Goal: Information Seeking & Learning: Learn about a topic

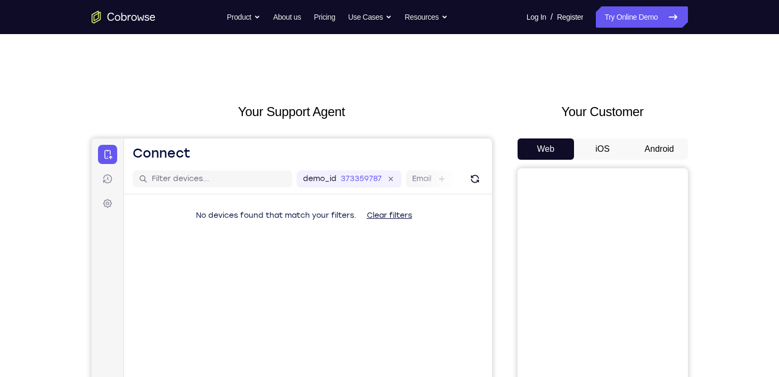
click at [660, 136] on div "Your Customer Web iOS Android" at bounding box center [602, 298] width 170 height 393
click at [659, 152] on button "Android" at bounding box center [659, 148] width 57 height 21
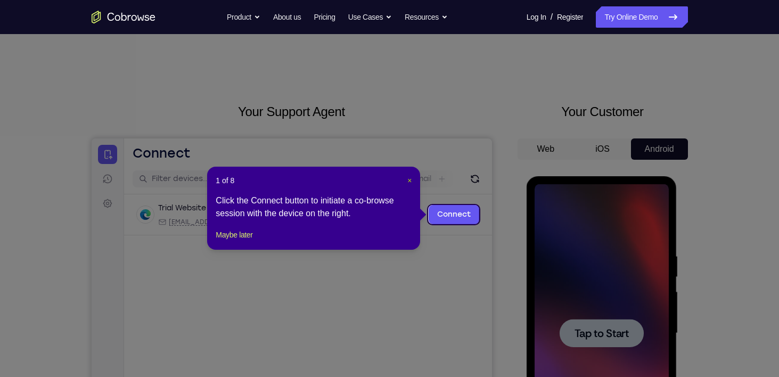
click at [408, 179] on span "×" at bounding box center [409, 180] width 4 height 9
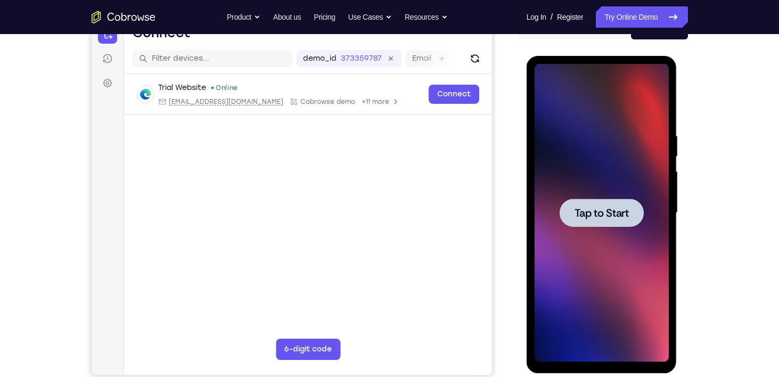
scroll to position [121, 0]
click at [622, 218] on span "Tap to Start" at bounding box center [601, 212] width 54 height 11
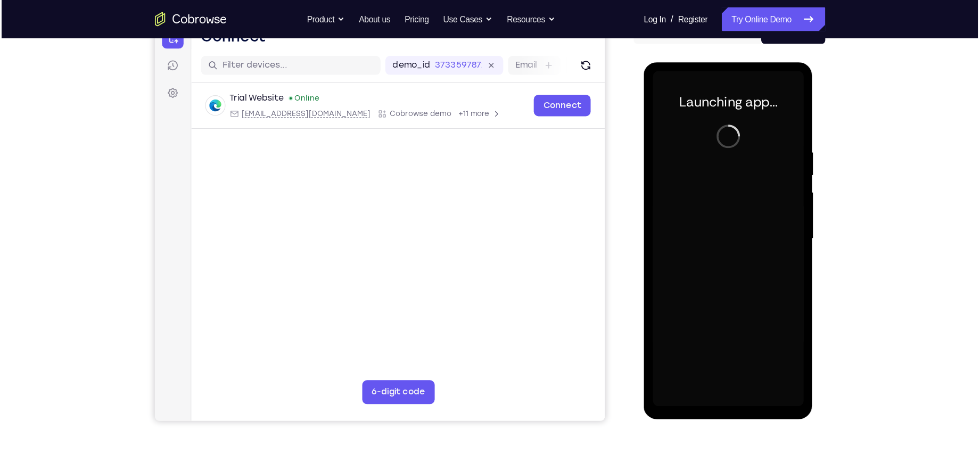
scroll to position [121, 0]
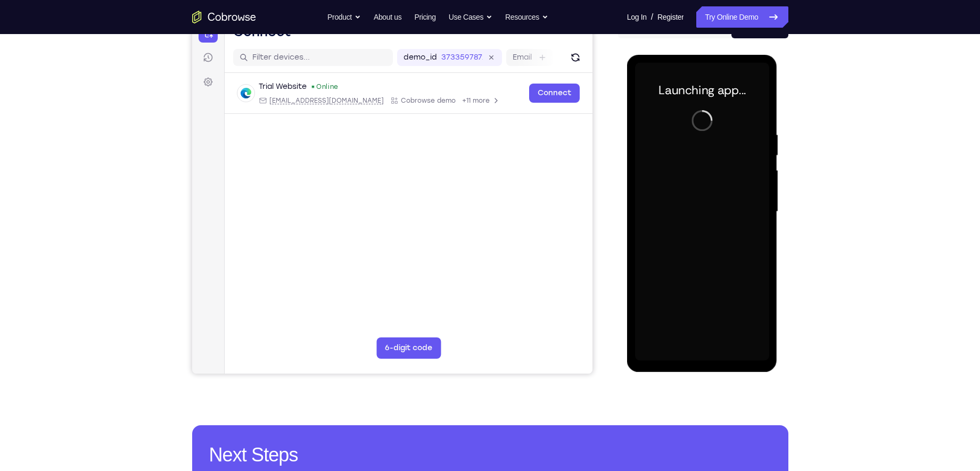
drag, startPoint x: 751, startPoint y: 0, endPoint x: 611, endPoint y: 184, distance: 230.9
click at [611, 184] on div "Your Support Agent Your Customer Web iOS Android" at bounding box center [490, 177] width 596 height 393
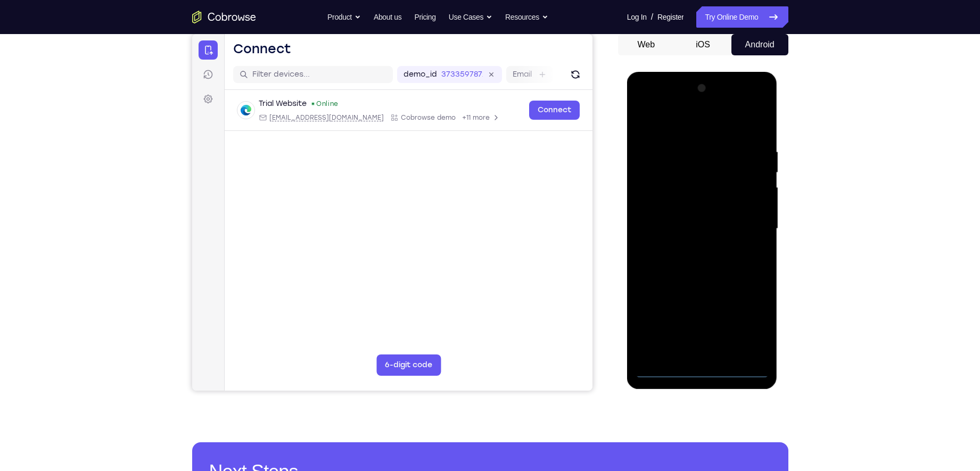
scroll to position [104, 0]
click at [702, 369] on div at bounding box center [702, 229] width 134 height 298
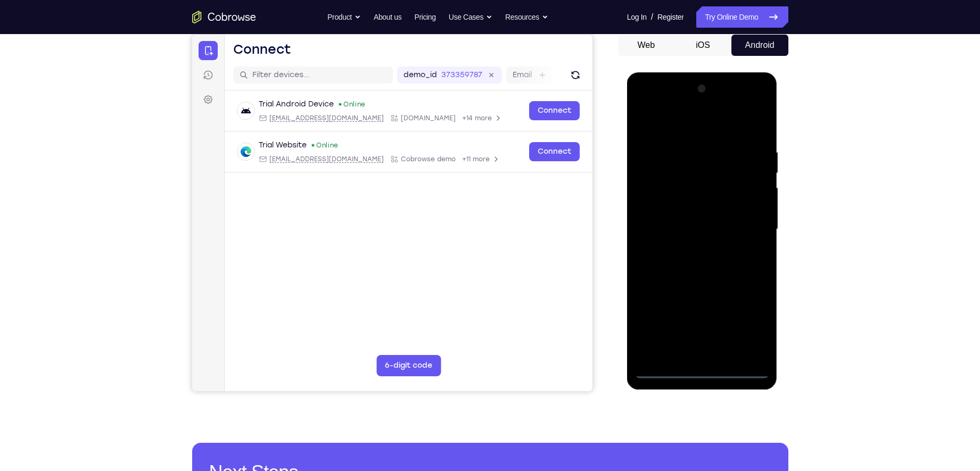
click at [749, 326] on div at bounding box center [702, 229] width 134 height 298
click at [685, 126] on div at bounding box center [702, 229] width 134 height 298
click at [751, 224] on div at bounding box center [702, 229] width 134 height 298
click at [696, 249] on div at bounding box center [702, 229] width 134 height 298
click at [659, 218] on div at bounding box center [702, 229] width 134 height 298
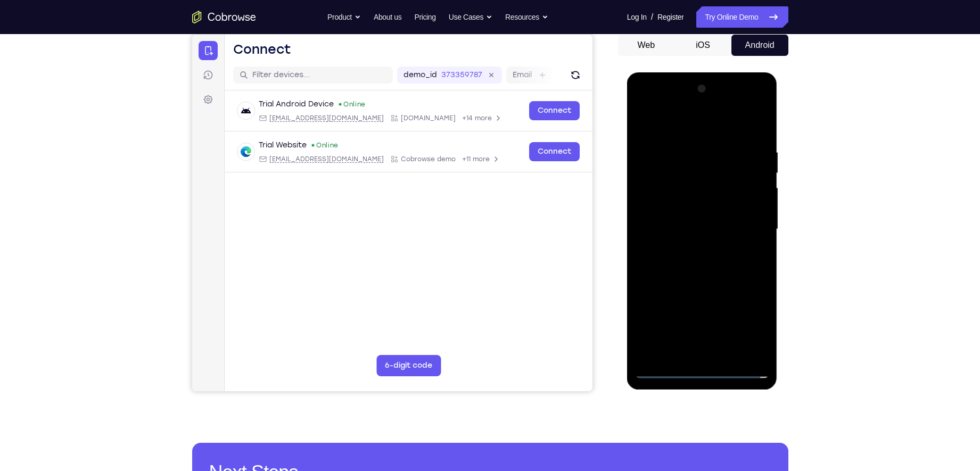
click at [671, 210] on div at bounding box center [702, 229] width 134 height 298
click at [678, 228] on div at bounding box center [702, 229] width 134 height 298
click at [709, 265] on div at bounding box center [702, 229] width 134 height 298
click at [709, 260] on div at bounding box center [702, 229] width 134 height 298
click at [707, 263] on div at bounding box center [702, 229] width 134 height 298
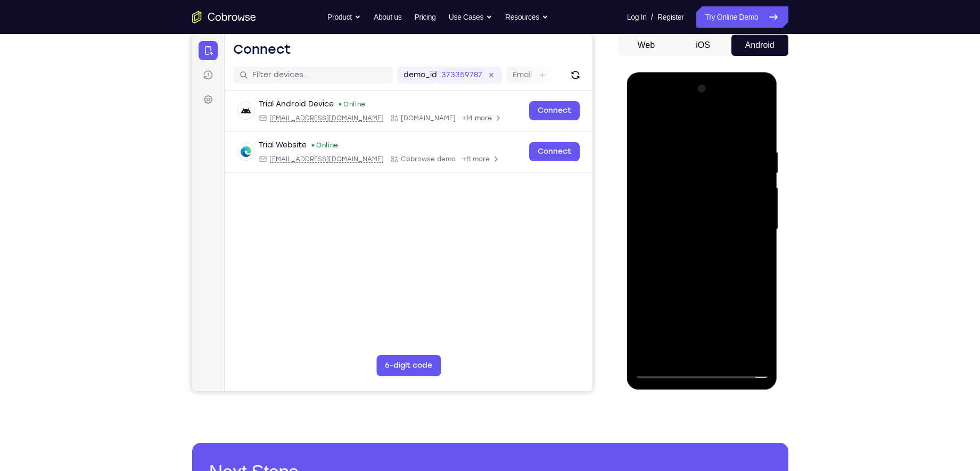
click at [707, 263] on div at bounding box center [702, 229] width 134 height 298
click at [708, 262] on div at bounding box center [702, 229] width 134 height 298
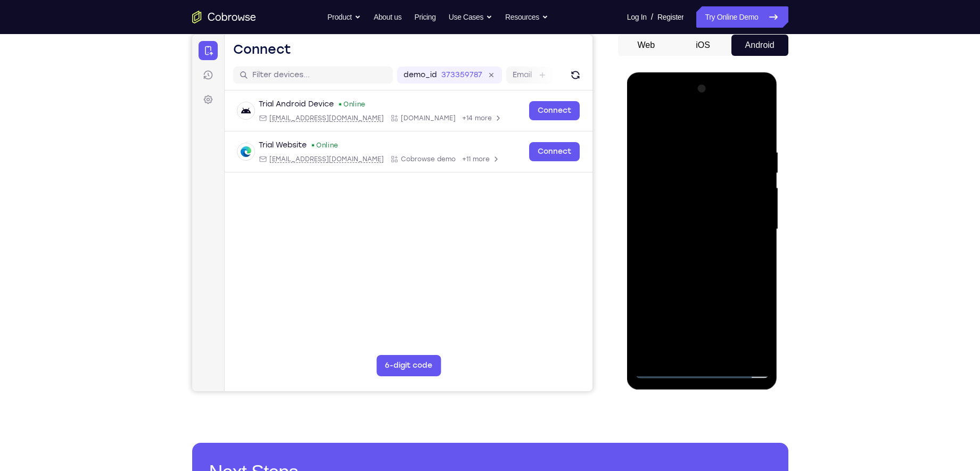
click at [691, 277] on div at bounding box center [702, 229] width 134 height 298
click at [760, 275] on div at bounding box center [702, 229] width 134 height 298
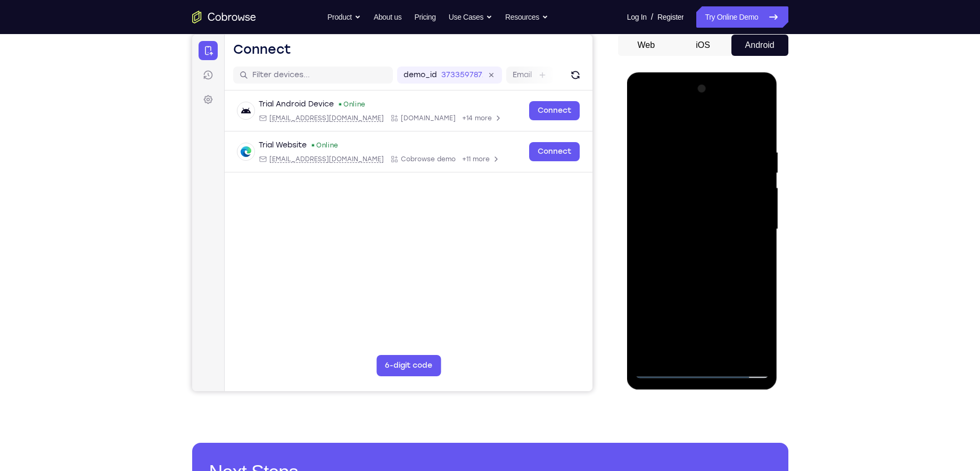
click at [686, 152] on div at bounding box center [702, 229] width 134 height 298
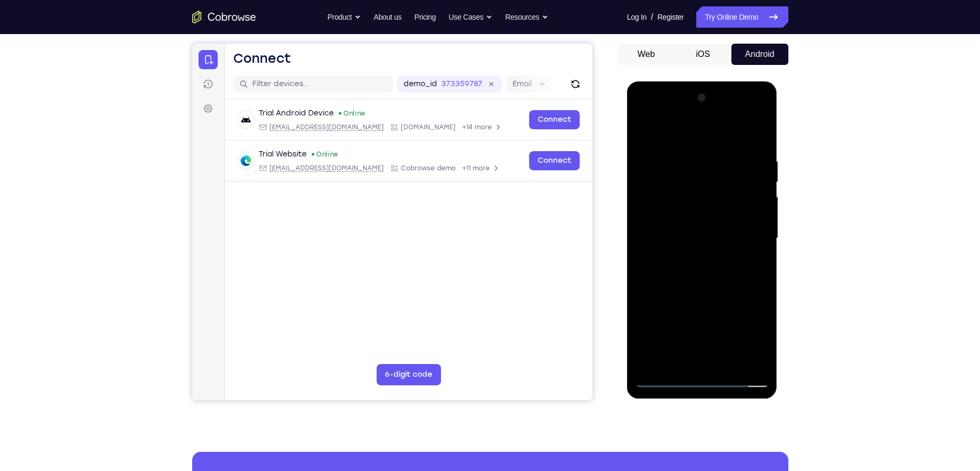
scroll to position [96, 0]
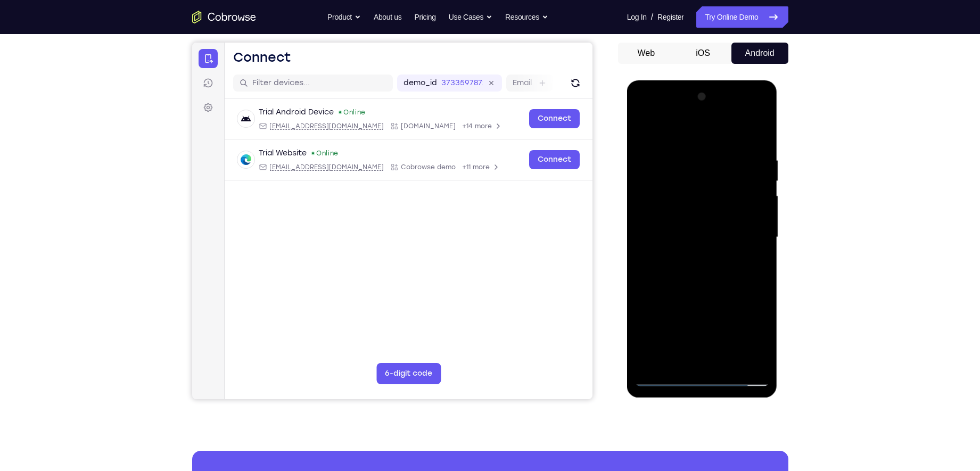
click at [757, 227] on div at bounding box center [702, 237] width 134 height 298
click at [666, 131] on div at bounding box center [702, 237] width 134 height 298
click at [672, 234] on div at bounding box center [702, 237] width 134 height 298
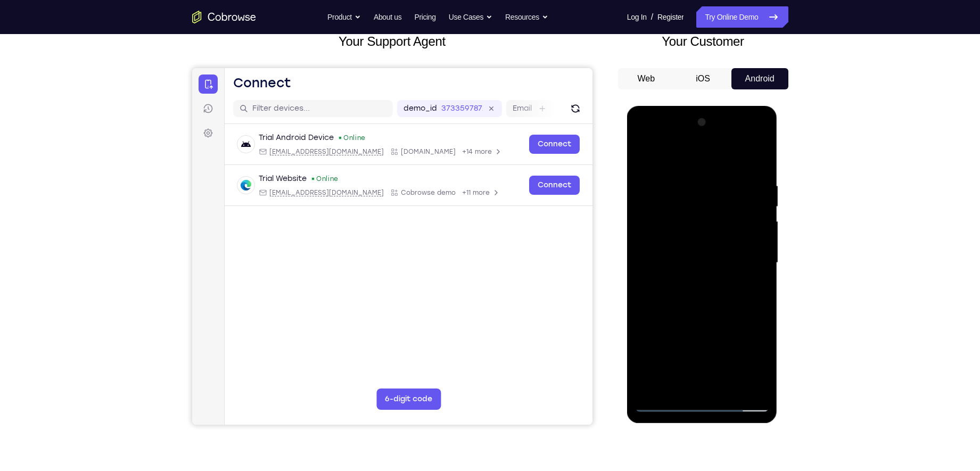
scroll to position [62, 0]
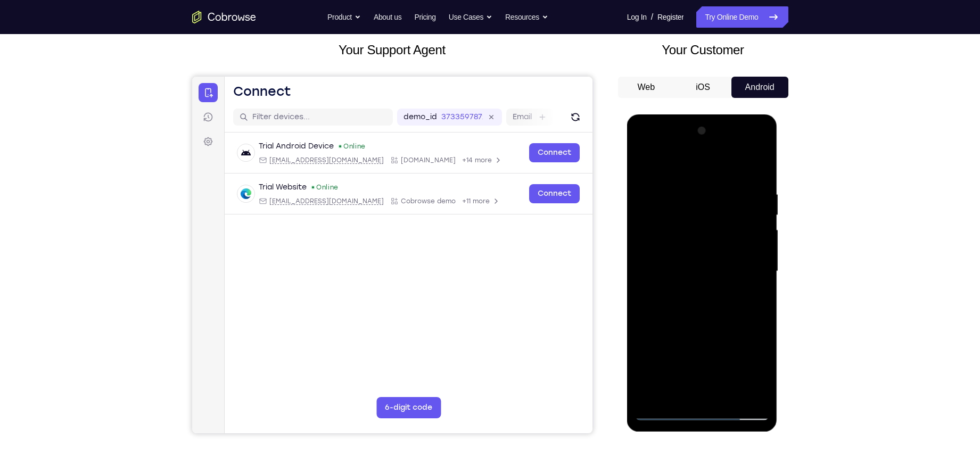
click at [755, 200] on div at bounding box center [702, 271] width 134 height 298
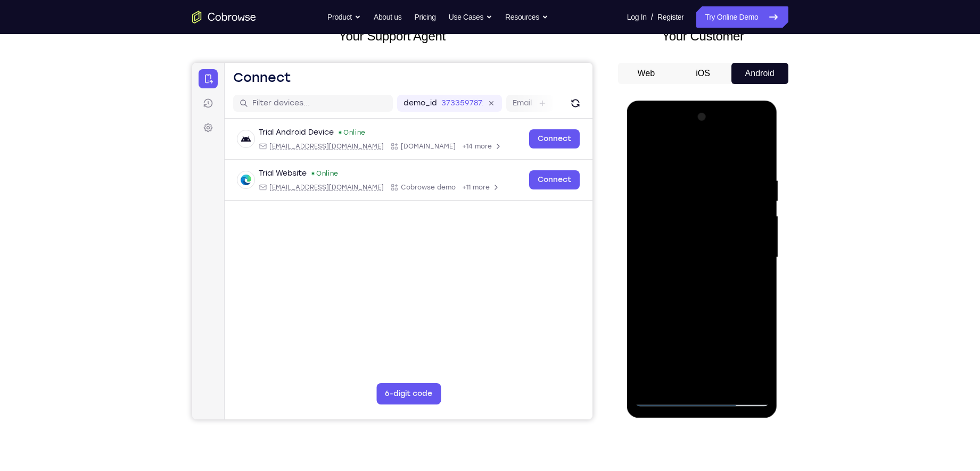
click at [745, 229] on div at bounding box center [702, 258] width 134 height 298
click at [650, 217] on div at bounding box center [702, 258] width 134 height 298
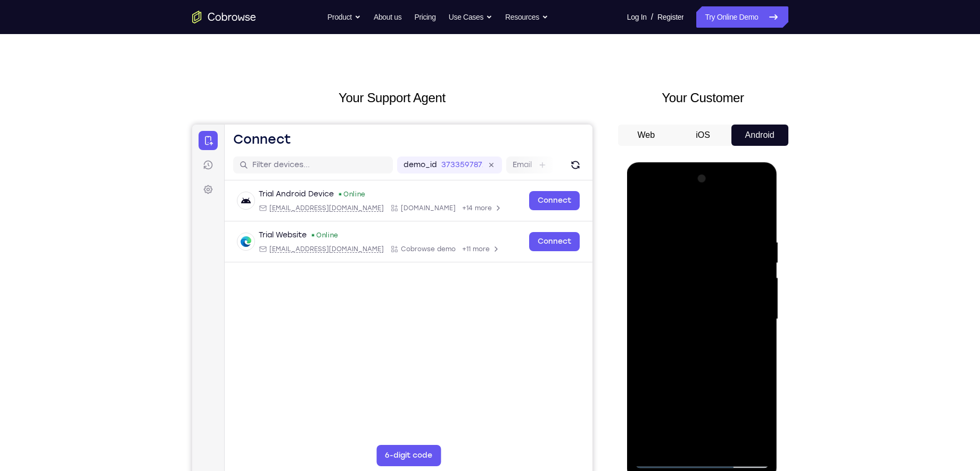
click at [642, 258] on div at bounding box center [702, 319] width 134 height 298
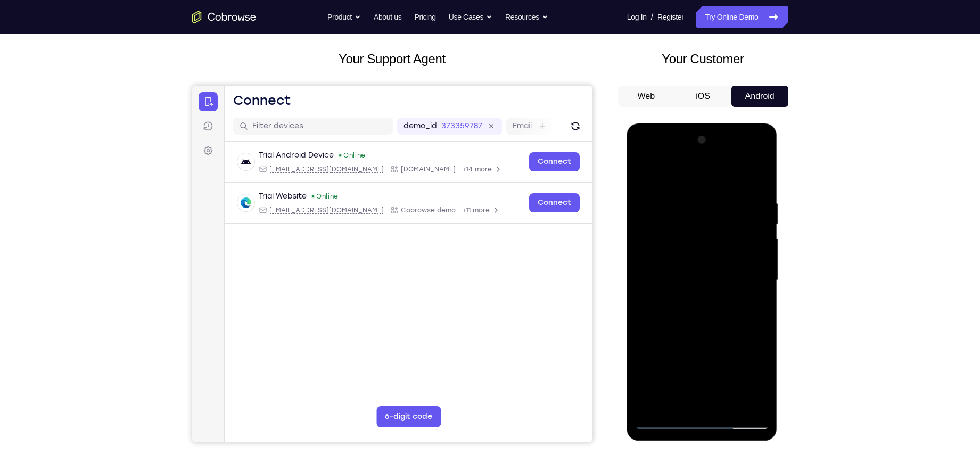
scroll to position [54, 0]
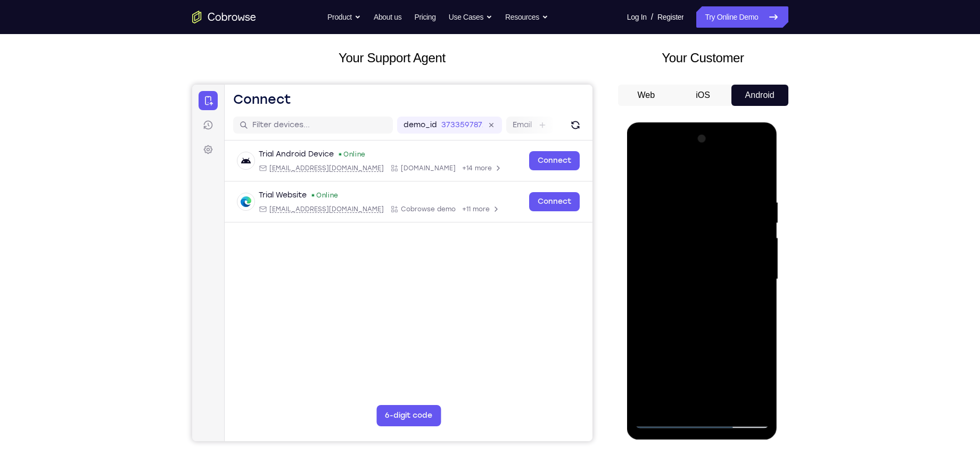
click at [740, 263] on div at bounding box center [702, 279] width 134 height 298
click at [742, 261] on div at bounding box center [702, 279] width 134 height 298
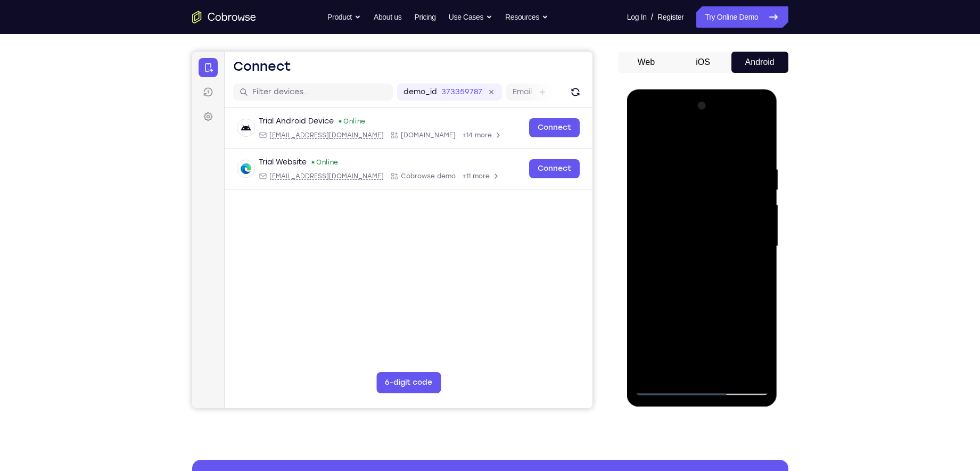
scroll to position [86, 0]
click at [761, 216] on div at bounding box center [702, 247] width 134 height 298
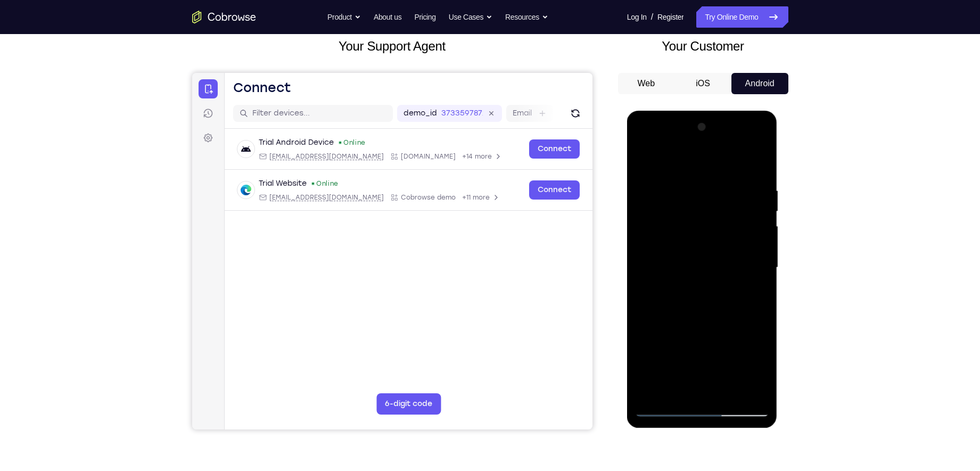
scroll to position [66, 0]
click at [761, 216] on div at bounding box center [702, 267] width 134 height 298
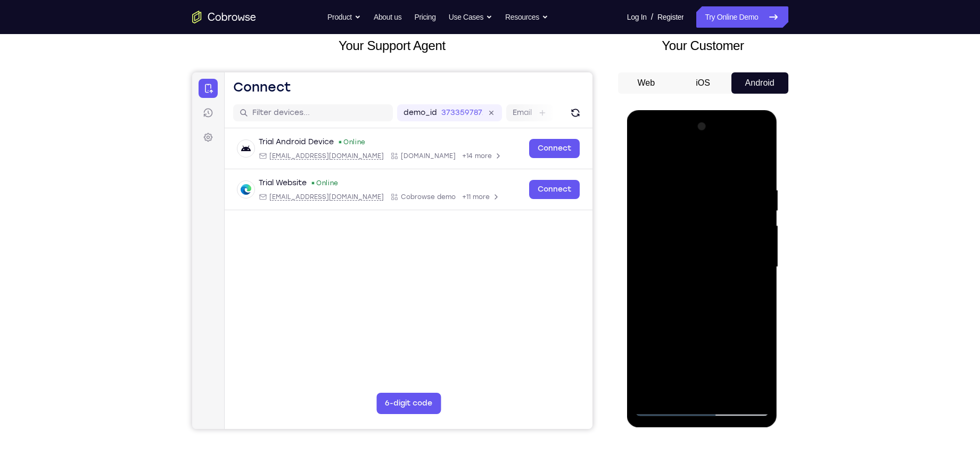
click at [761, 216] on div at bounding box center [702, 267] width 134 height 298
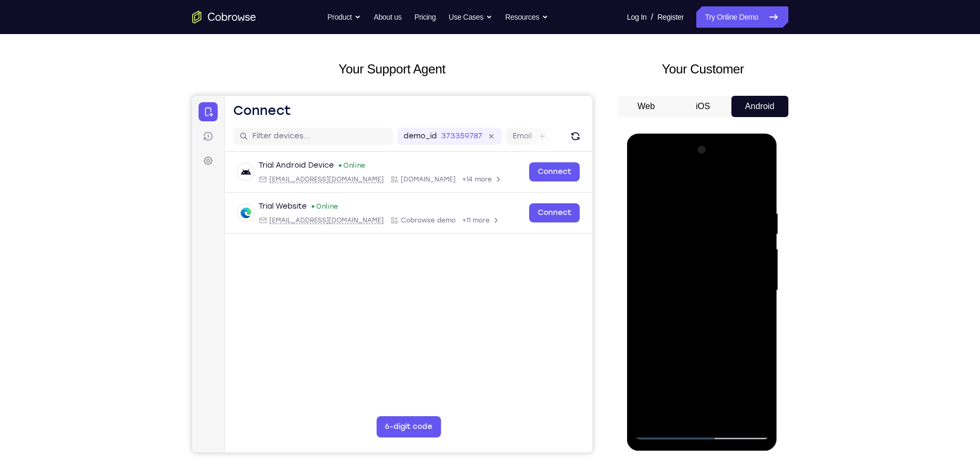
click at [767, 188] on div at bounding box center [702, 291] width 134 height 298
click at [767, 187] on div at bounding box center [702, 291] width 134 height 298
click at [763, 154] on div at bounding box center [702, 291] width 134 height 298
drag, startPoint x: 729, startPoint y: 253, endPoint x: 739, endPoint y: 165, distance: 88.4
click at [739, 165] on div at bounding box center [702, 291] width 134 height 298
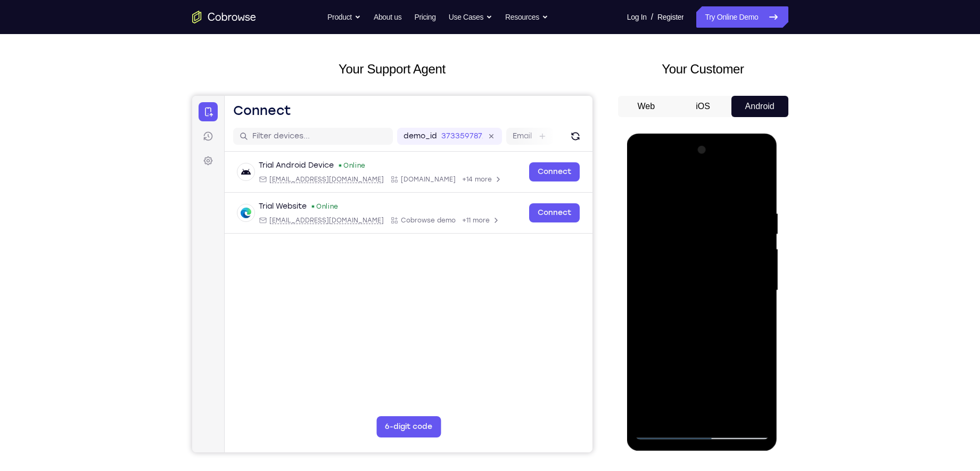
drag, startPoint x: 713, startPoint y: 303, endPoint x: 727, endPoint y: 223, distance: 80.9
click at [727, 223] on div at bounding box center [702, 291] width 134 height 298
click at [707, 294] on div at bounding box center [702, 291] width 134 height 298
drag, startPoint x: 694, startPoint y: 262, endPoint x: 688, endPoint y: 301, distance: 39.8
click at [688, 301] on div at bounding box center [702, 291] width 134 height 298
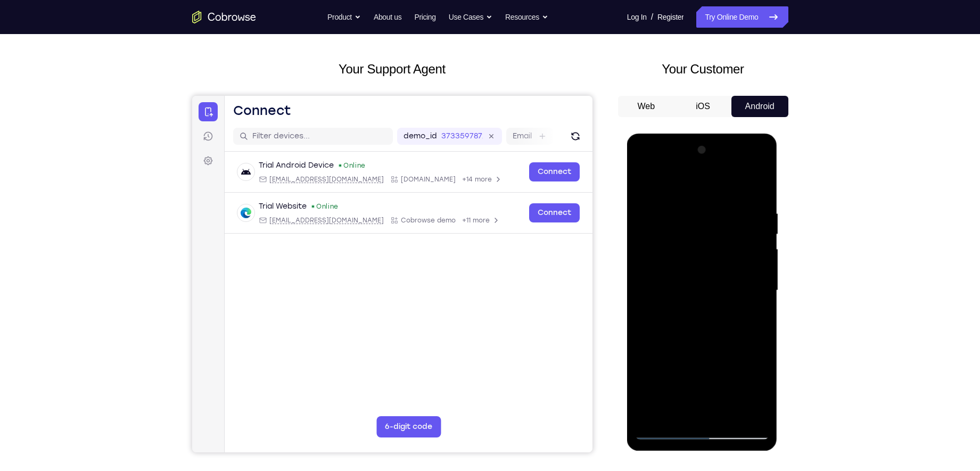
click at [762, 255] on div at bounding box center [702, 291] width 134 height 298
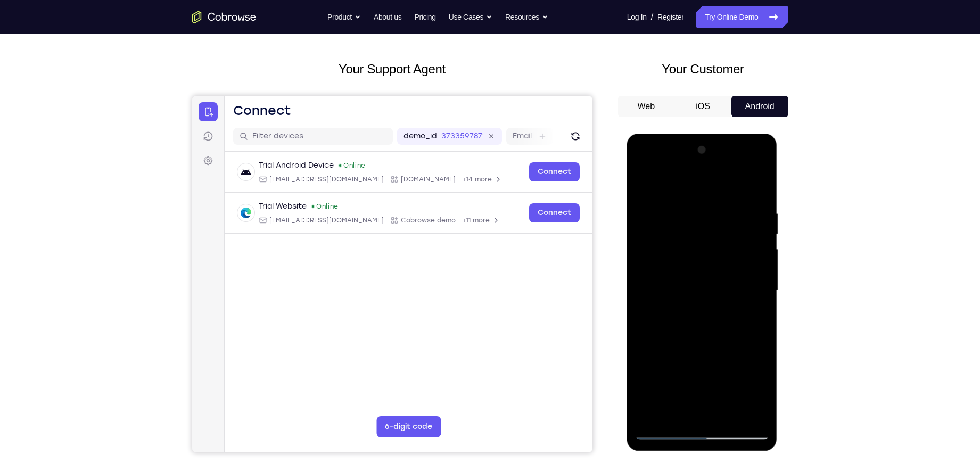
click at [762, 255] on div at bounding box center [702, 291] width 134 height 298
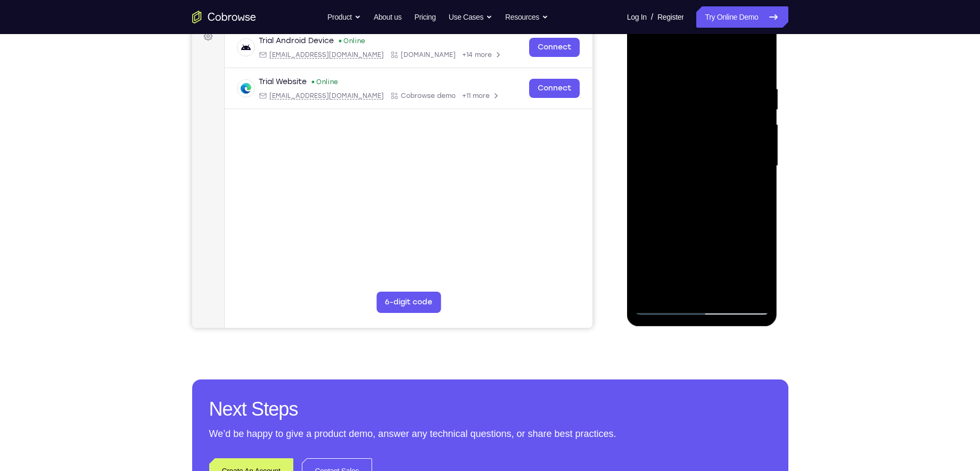
scroll to position [141, 0]
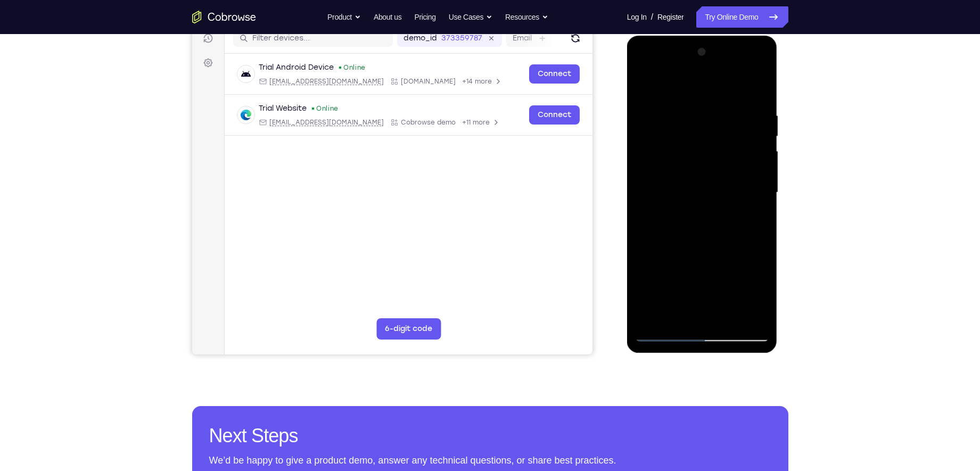
click at [646, 217] on div at bounding box center [702, 193] width 134 height 298
click at [662, 332] on div at bounding box center [702, 193] width 134 height 298
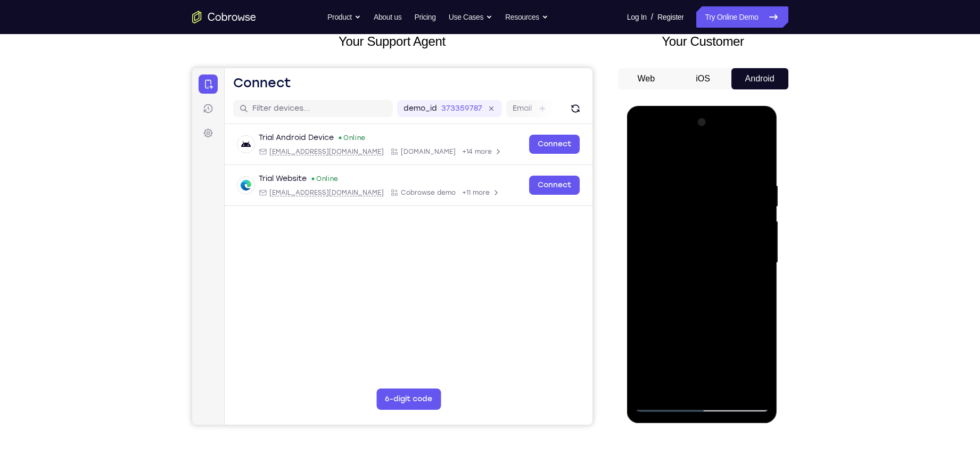
scroll to position [45, 0]
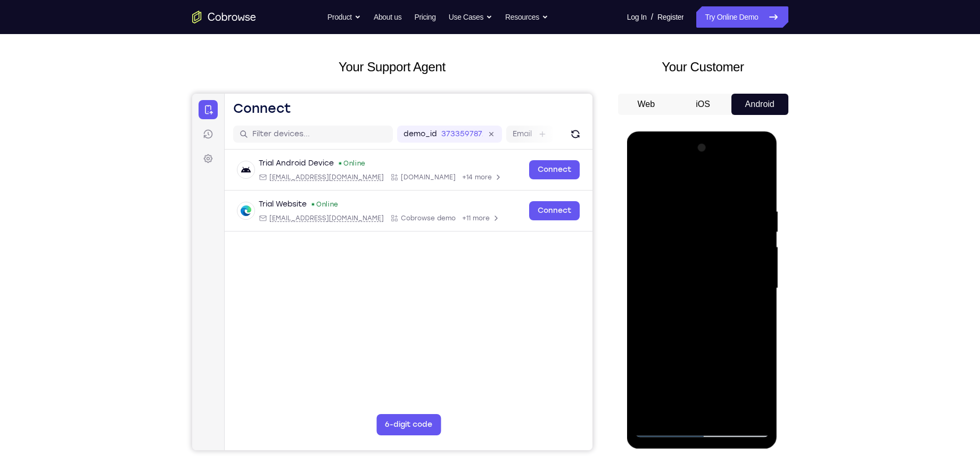
click at [662, 204] on div at bounding box center [702, 288] width 134 height 298
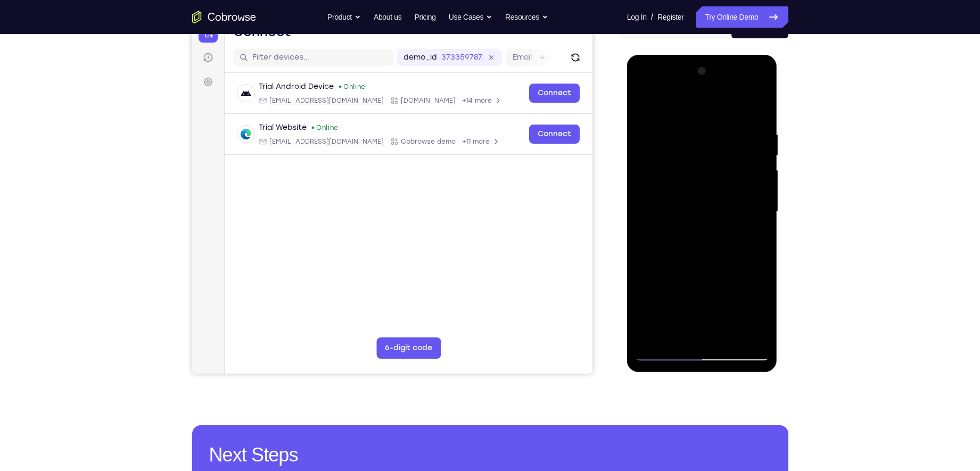
scroll to position [122, 0]
click at [740, 331] on div at bounding box center [702, 211] width 134 height 298
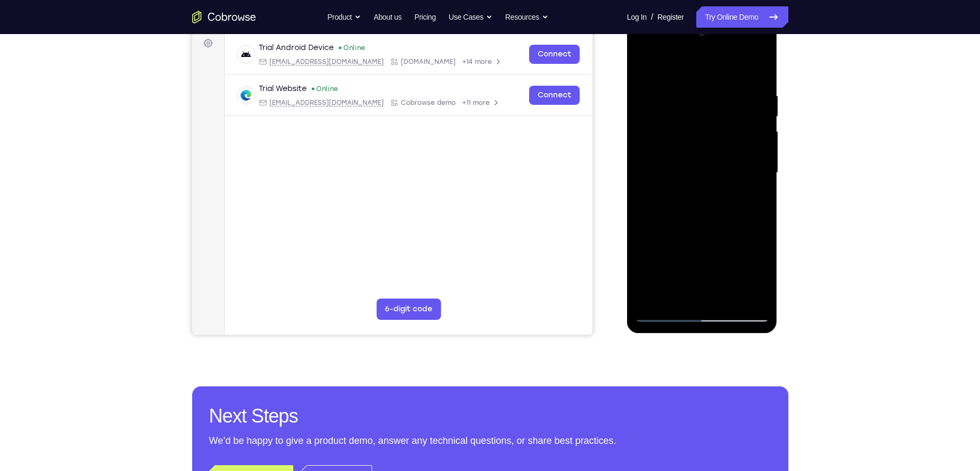
scroll to position [162, 0]
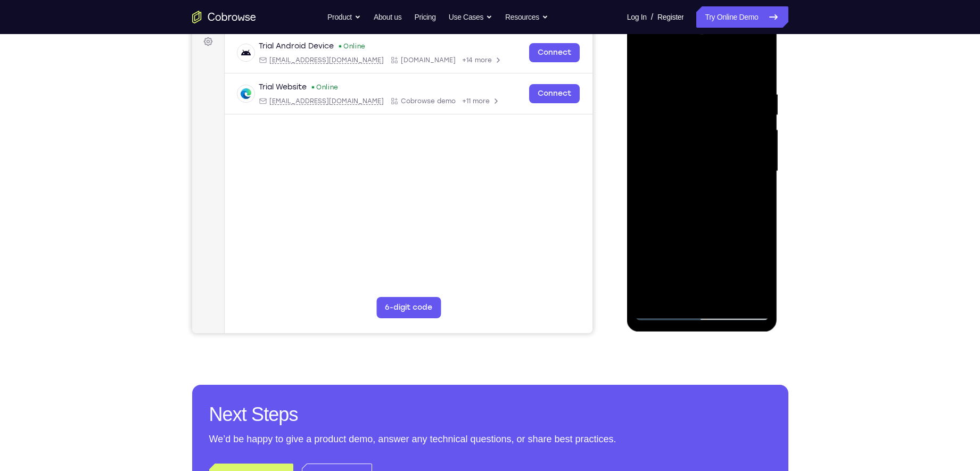
click at [663, 312] on div at bounding box center [702, 171] width 134 height 298
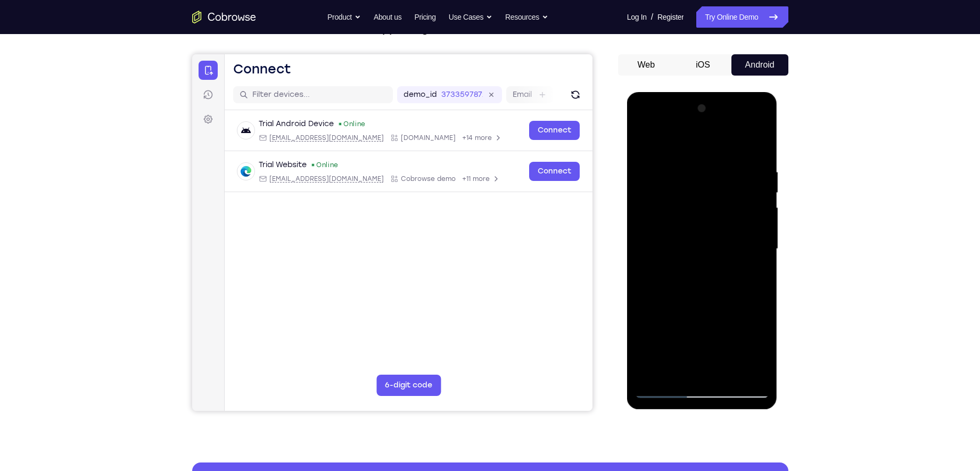
scroll to position [84, 0]
click at [663, 202] on div at bounding box center [702, 250] width 134 height 298
click at [751, 207] on div at bounding box center [702, 250] width 134 height 298
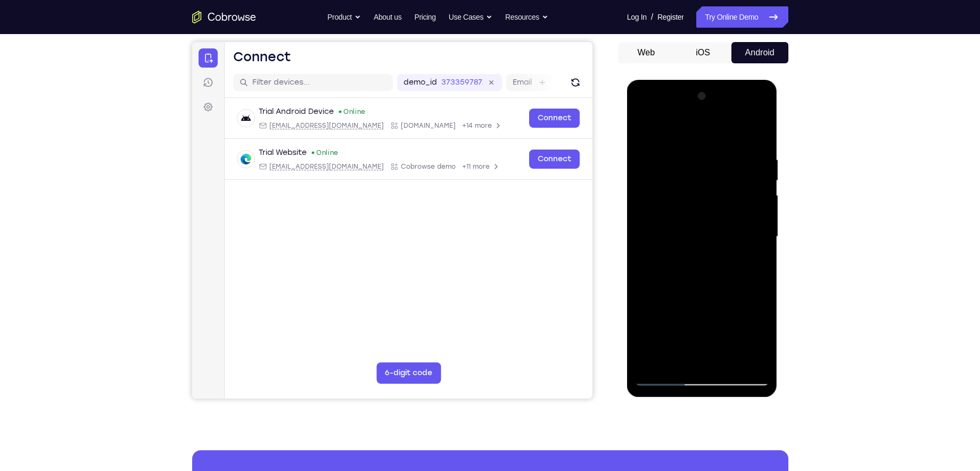
scroll to position [97, 0]
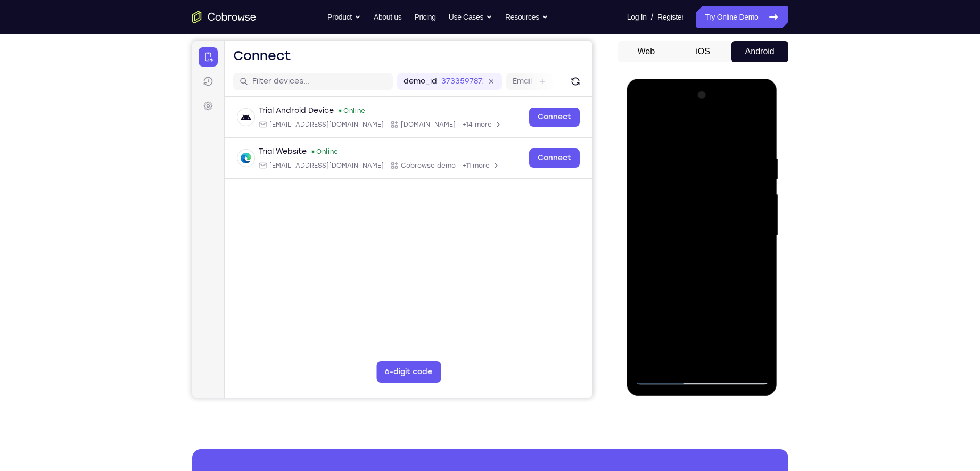
click at [756, 137] on div at bounding box center [702, 236] width 134 height 298
drag, startPoint x: 737, startPoint y: 245, endPoint x: 753, endPoint y: 159, distance: 88.3
click at [753, 159] on div at bounding box center [702, 236] width 134 height 298
drag, startPoint x: 727, startPoint y: 269, endPoint x: 745, endPoint y: 143, distance: 126.9
click at [745, 143] on div at bounding box center [702, 236] width 134 height 298
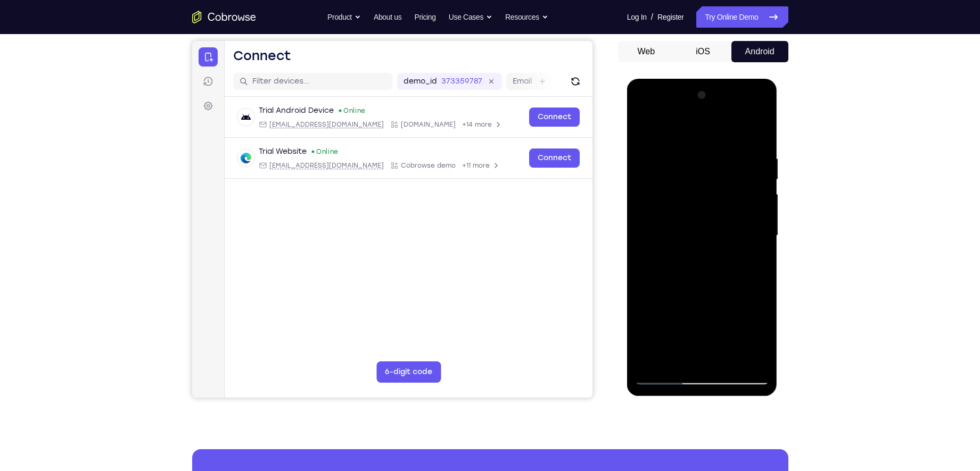
drag, startPoint x: 690, startPoint y: 285, endPoint x: 702, endPoint y: 166, distance: 120.3
click at [702, 166] on div at bounding box center [702, 236] width 134 height 298
drag, startPoint x: 690, startPoint y: 292, endPoint x: 703, endPoint y: 167, distance: 125.3
click at [703, 167] on div at bounding box center [702, 236] width 134 height 298
drag, startPoint x: 707, startPoint y: 265, endPoint x: 721, endPoint y: 131, distance: 133.9
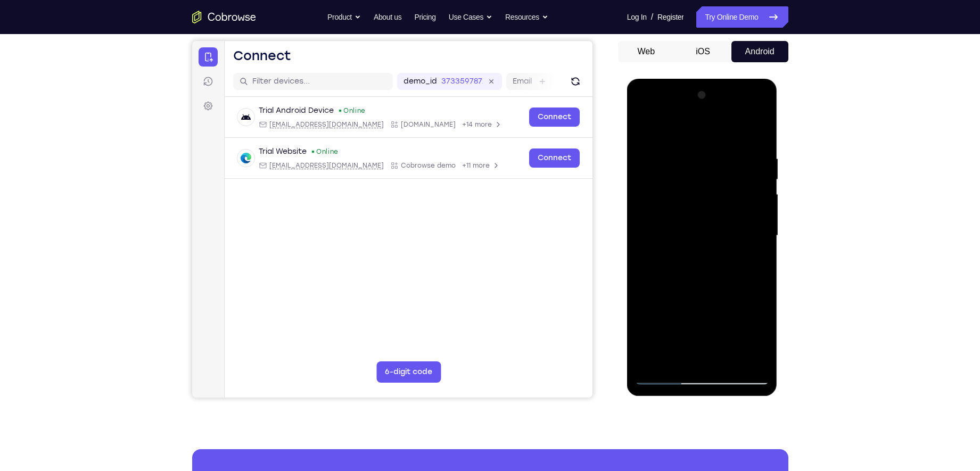
click at [721, 131] on div at bounding box center [702, 236] width 134 height 298
drag, startPoint x: 703, startPoint y: 283, endPoint x: 722, endPoint y: 119, distance: 164.5
click at [722, 119] on div at bounding box center [702, 236] width 134 height 298
drag, startPoint x: 697, startPoint y: 279, endPoint x: 714, endPoint y: 172, distance: 108.4
click at [714, 172] on div at bounding box center [702, 236] width 134 height 298
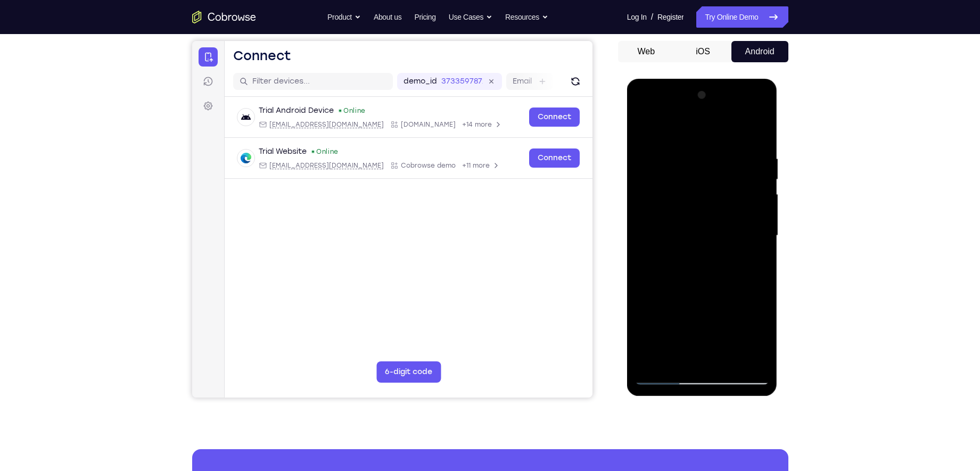
drag, startPoint x: 709, startPoint y: 216, endPoint x: 683, endPoint y: 274, distance: 62.9
click at [683, 274] on div at bounding box center [702, 236] width 134 height 298
click at [766, 249] on div at bounding box center [702, 236] width 134 height 298
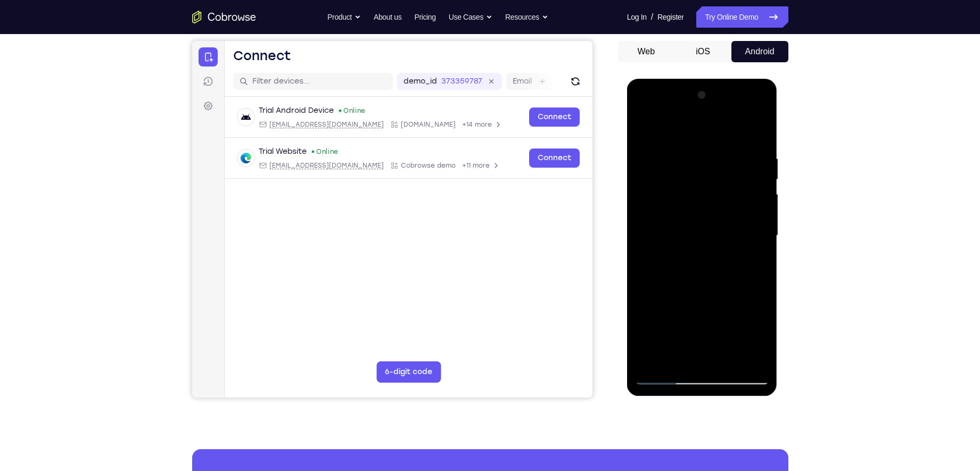
click at [766, 249] on div at bounding box center [702, 236] width 134 height 298
drag, startPoint x: 744, startPoint y: 278, endPoint x: 742, endPoint y: 143, distance: 135.2
click at [741, 151] on div at bounding box center [702, 236] width 134 height 298
drag, startPoint x: 722, startPoint y: 282, endPoint x: 764, endPoint y: 147, distance: 140.9
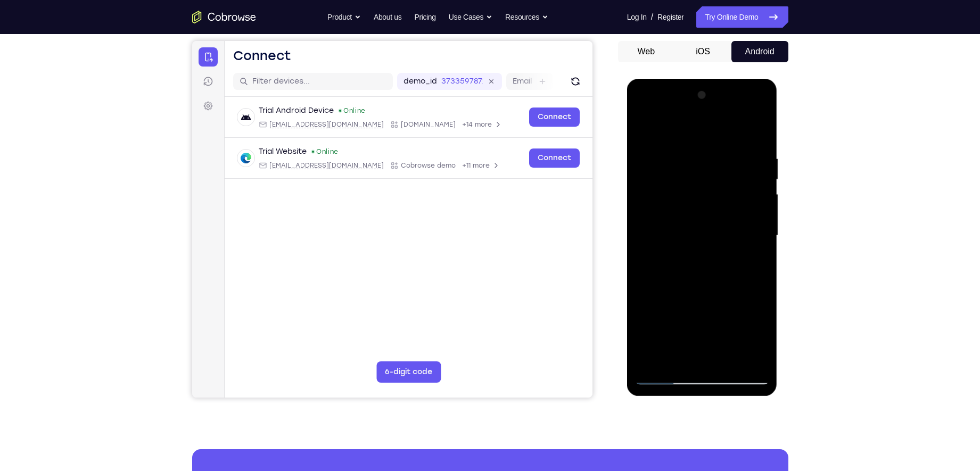
click at [764, 148] on div at bounding box center [702, 236] width 134 height 298
drag, startPoint x: 708, startPoint y: 297, endPoint x: 729, endPoint y: 171, distance: 126.9
click at [729, 171] on div at bounding box center [702, 236] width 134 height 298
click at [761, 196] on div at bounding box center [702, 236] width 134 height 298
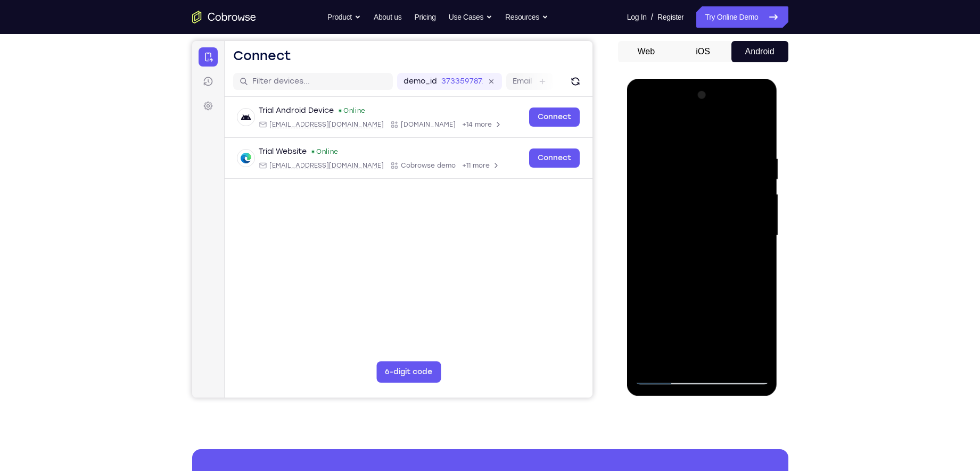
click at [761, 196] on div at bounding box center [702, 236] width 134 height 298
drag, startPoint x: 723, startPoint y: 330, endPoint x: 736, endPoint y: 163, distance: 167.6
click at [736, 163] on div at bounding box center [702, 236] width 134 height 298
click at [763, 255] on div at bounding box center [702, 236] width 134 height 298
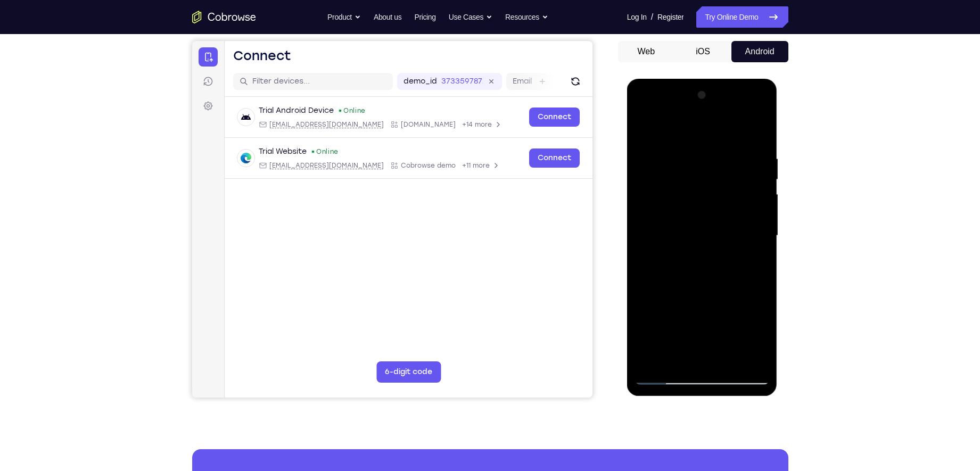
click at [763, 255] on div at bounding box center [702, 236] width 134 height 298
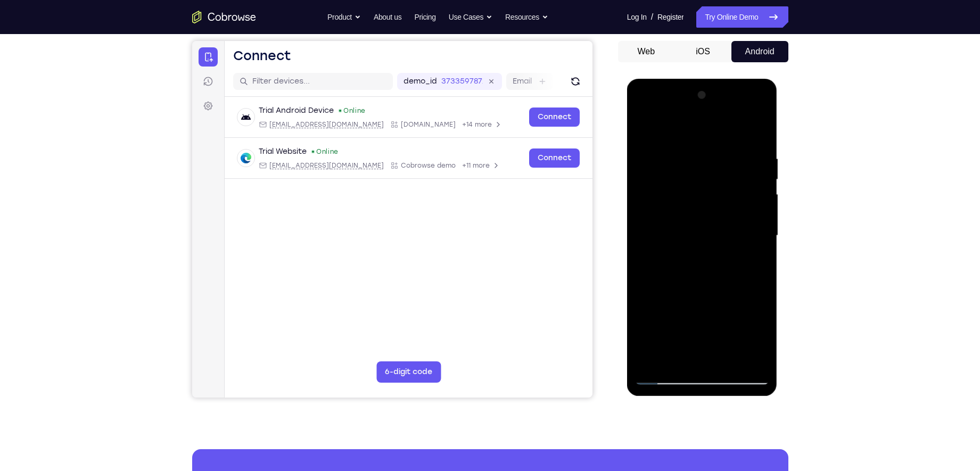
click at [763, 255] on div at bounding box center [702, 236] width 134 height 298
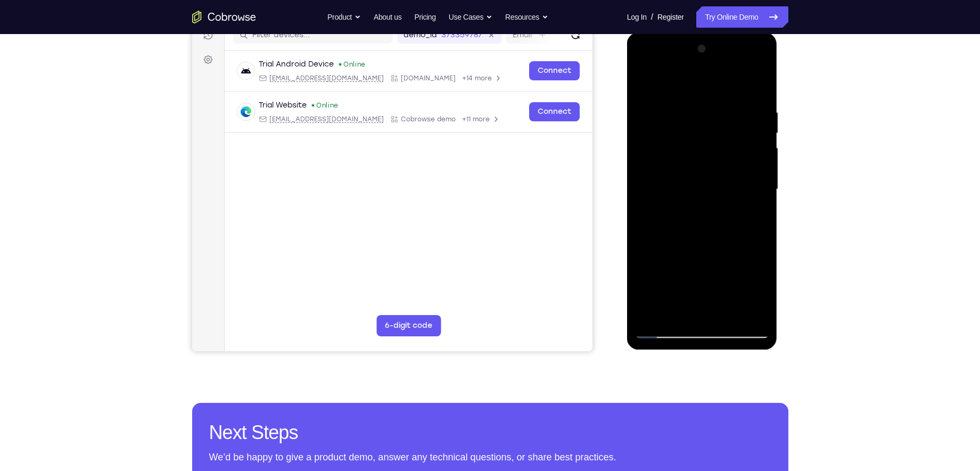
scroll to position [142, 0]
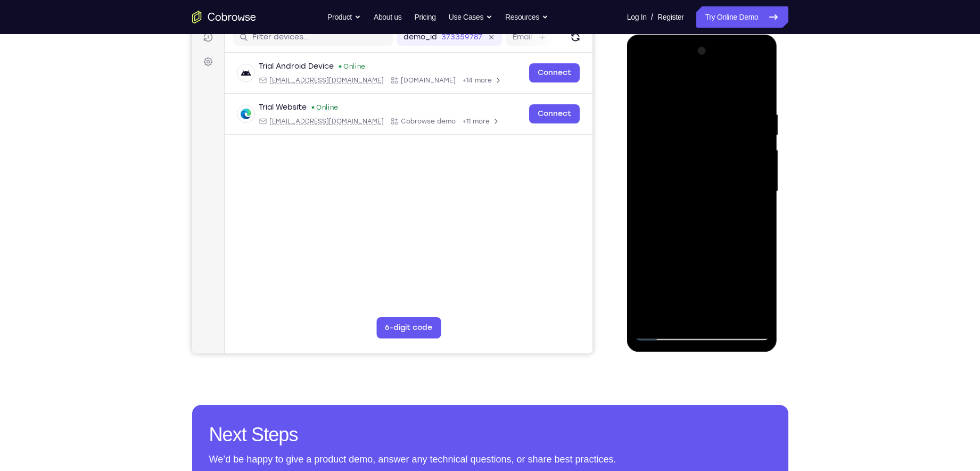
click at [730, 318] on div at bounding box center [702, 192] width 134 height 298
click at [706, 249] on div at bounding box center [702, 192] width 134 height 298
click at [653, 203] on div at bounding box center [702, 192] width 134 height 298
click at [703, 337] on div at bounding box center [702, 192] width 134 height 298
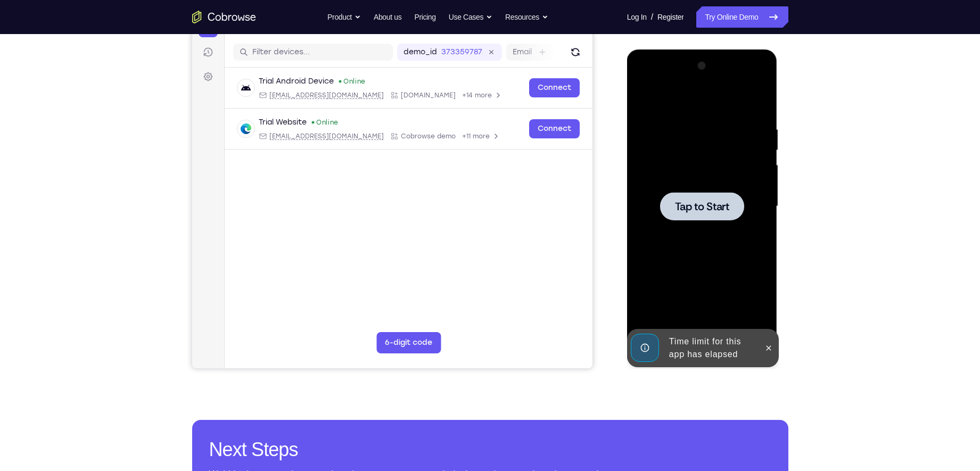
scroll to position [126, 0]
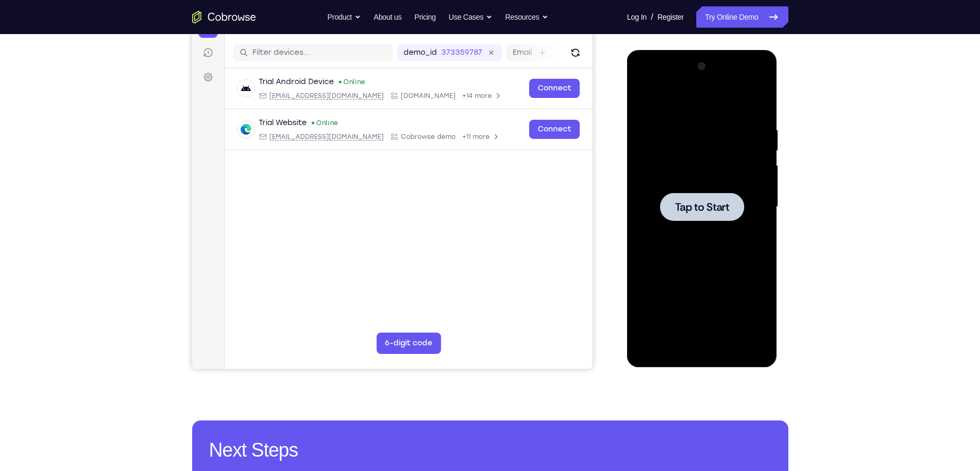
click at [735, 197] on div at bounding box center [702, 207] width 84 height 28
click at [710, 348] on div at bounding box center [702, 207] width 134 height 298
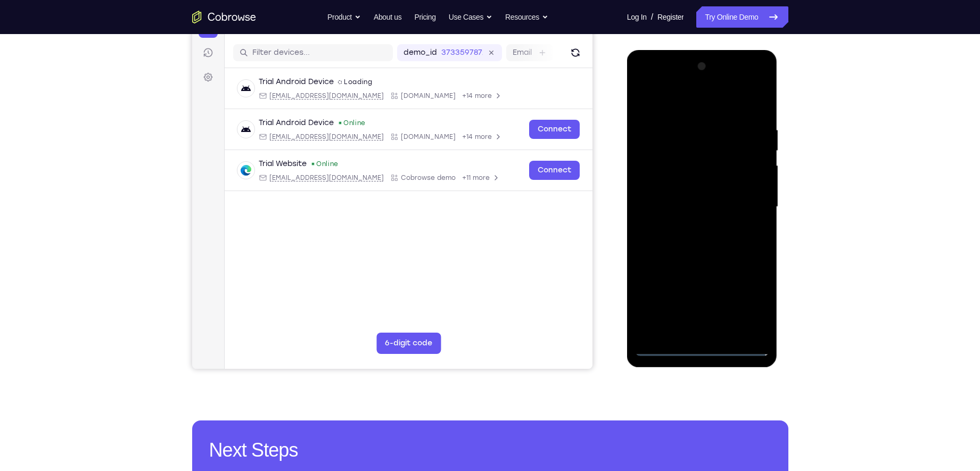
click at [757, 302] on div at bounding box center [702, 207] width 134 height 298
click at [686, 106] on div at bounding box center [702, 207] width 134 height 298
click at [746, 209] on div at bounding box center [702, 207] width 134 height 298
click at [692, 226] on div at bounding box center [702, 207] width 134 height 298
click at [694, 200] on div at bounding box center [702, 207] width 134 height 298
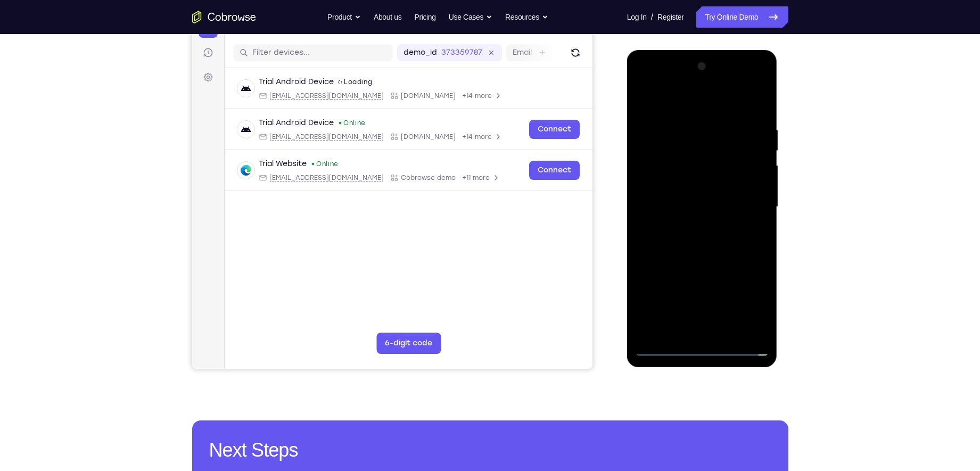
click at [691, 185] on div at bounding box center [702, 207] width 134 height 298
click at [687, 207] on div at bounding box center [702, 207] width 134 height 298
click at [690, 242] on div at bounding box center [702, 207] width 134 height 298
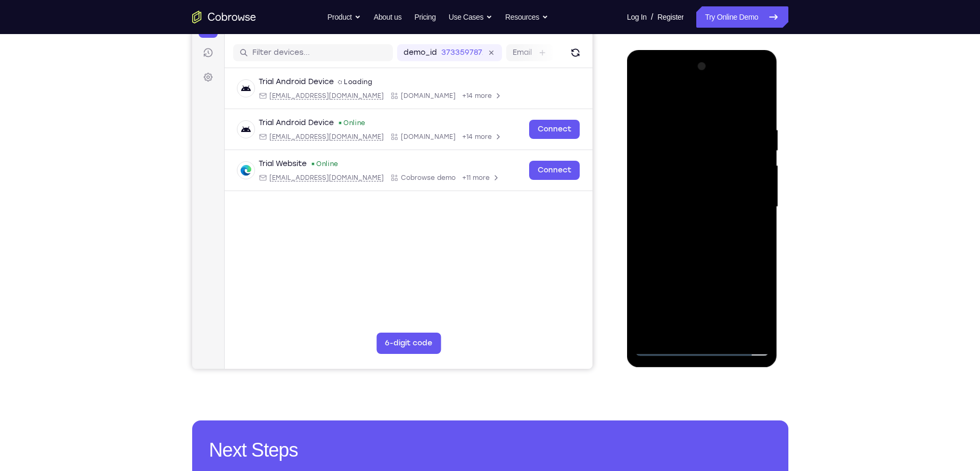
click at [701, 193] on div at bounding box center [702, 207] width 134 height 298
click at [670, 143] on div at bounding box center [702, 207] width 134 height 298
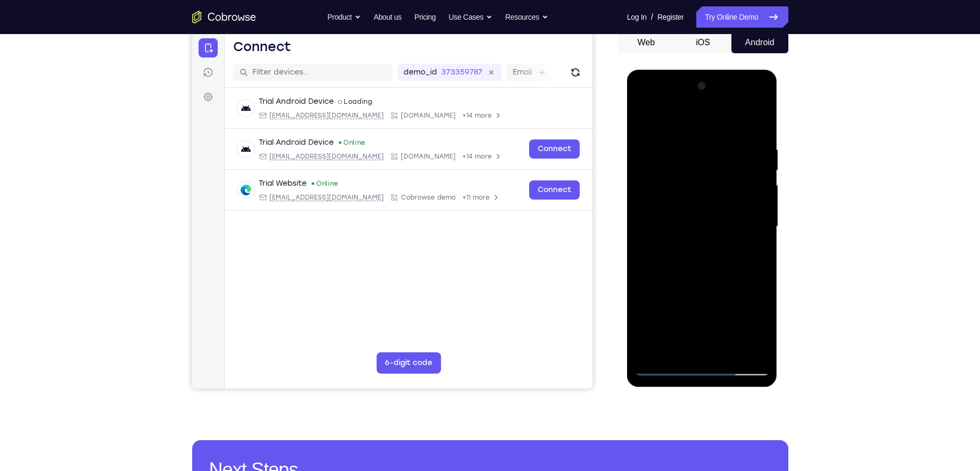
scroll to position [106, 0]
click at [696, 189] on div at bounding box center [702, 227] width 134 height 298
click at [695, 190] on div at bounding box center [702, 227] width 134 height 298
click at [691, 271] on div at bounding box center [702, 227] width 134 height 298
click at [683, 143] on div at bounding box center [702, 227] width 134 height 298
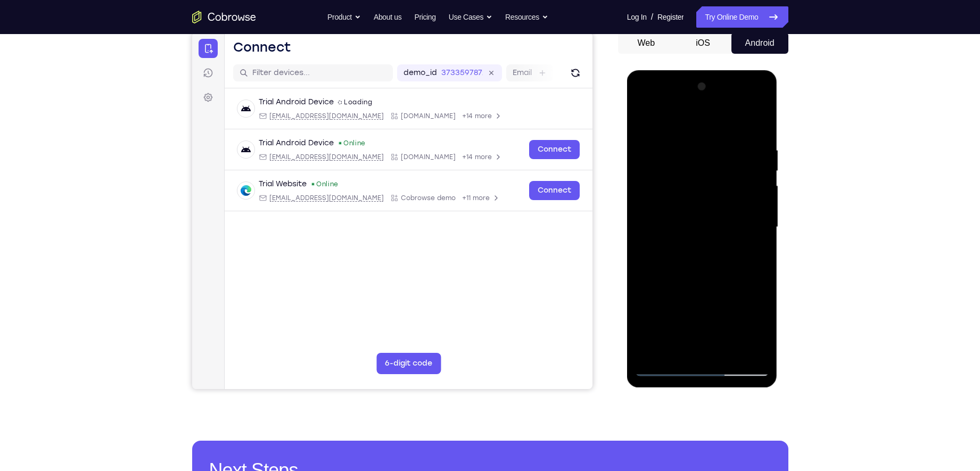
click at [759, 203] on div at bounding box center [702, 227] width 134 height 298
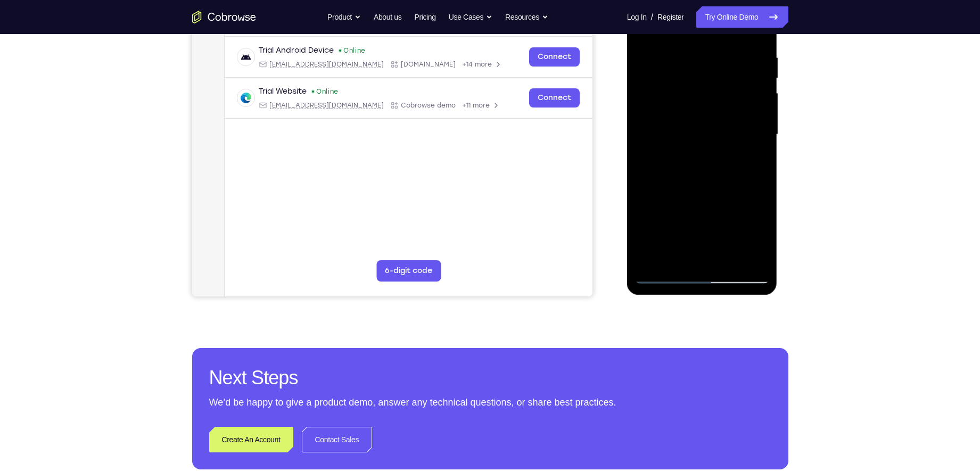
scroll to position [199, 0]
click at [754, 152] on div at bounding box center [702, 134] width 134 height 298
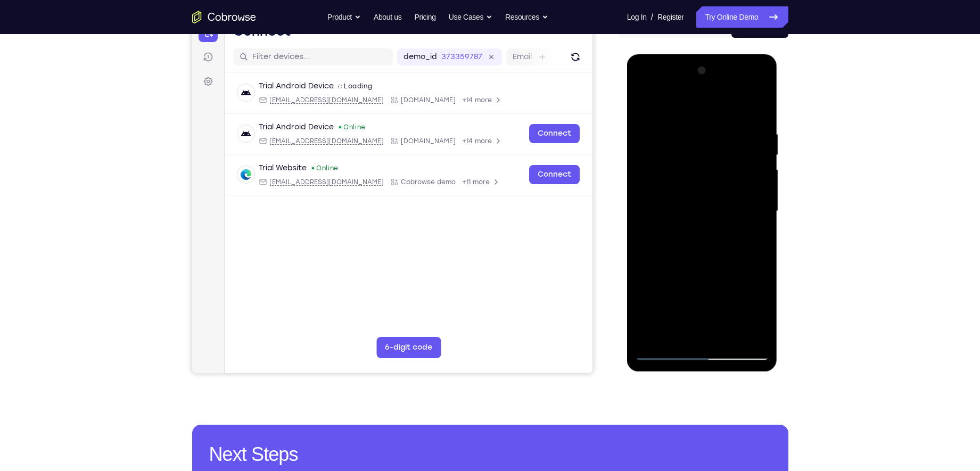
scroll to position [117, 0]
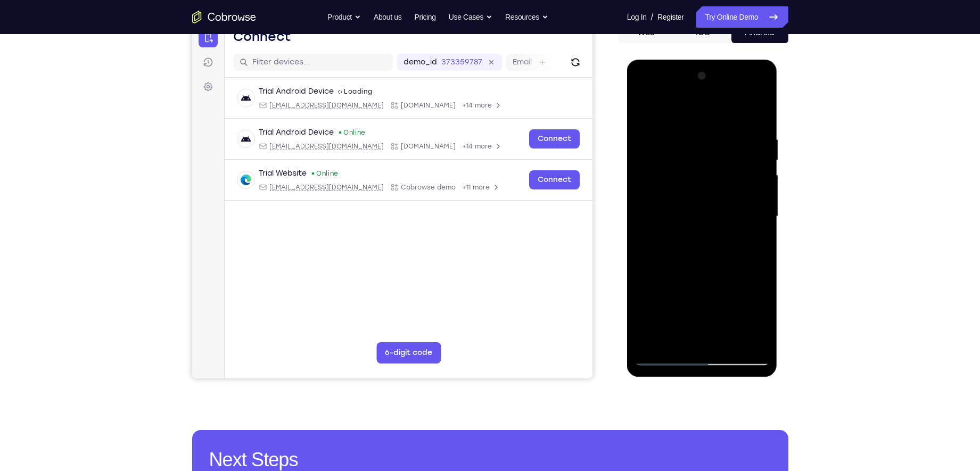
click at [756, 151] on div at bounding box center [702, 217] width 134 height 298
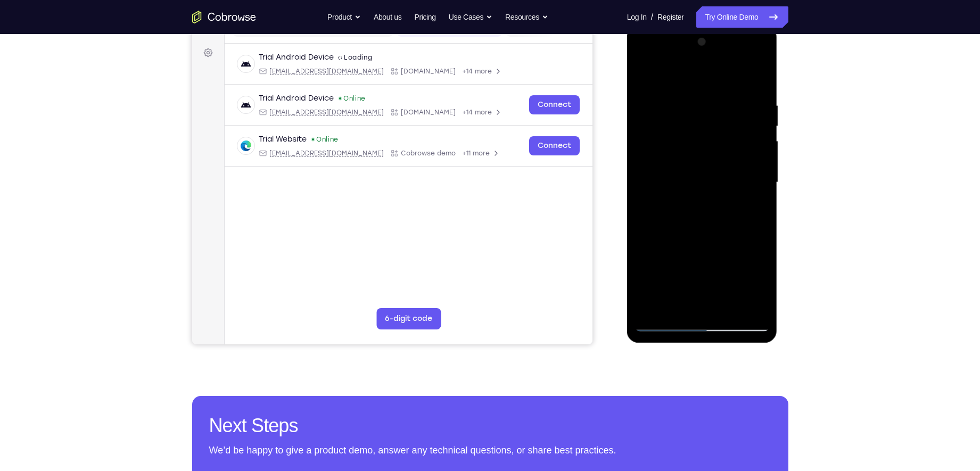
scroll to position [151, 0]
click at [754, 186] on div at bounding box center [702, 182] width 134 height 298
click at [757, 79] on div at bounding box center [702, 182] width 134 height 298
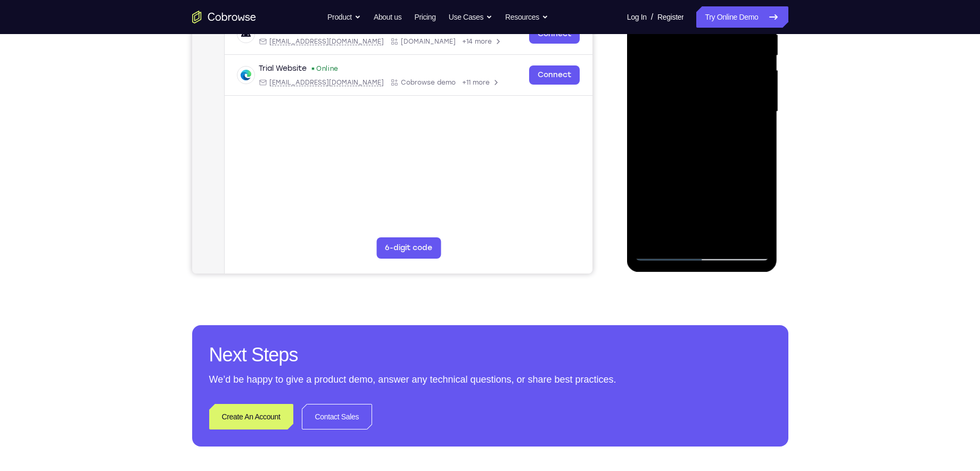
drag, startPoint x: 721, startPoint y: 211, endPoint x: 739, endPoint y: 116, distance: 97.5
click at [739, 116] on div at bounding box center [702, 112] width 134 height 298
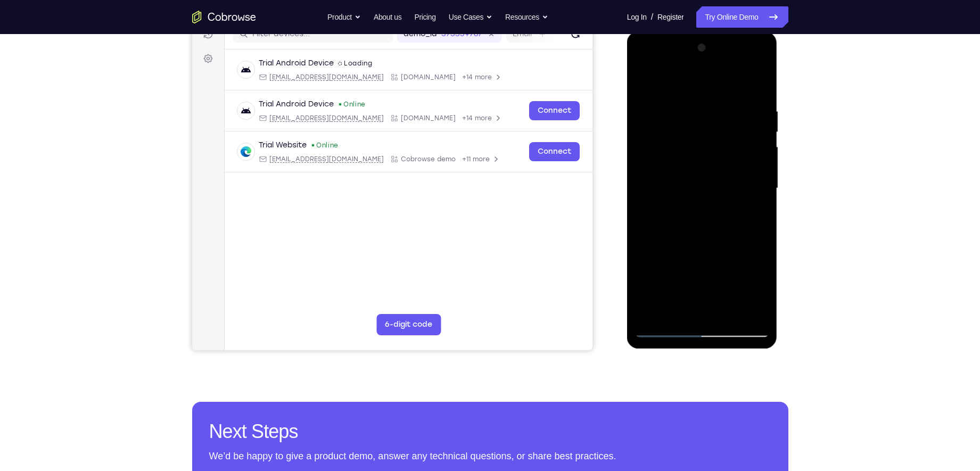
scroll to position [143, 0]
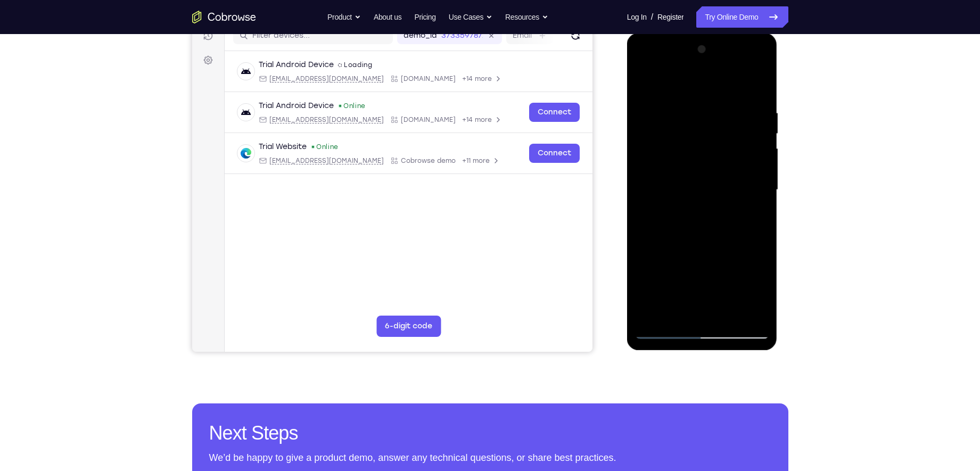
drag, startPoint x: 712, startPoint y: 201, endPoint x: 720, endPoint y: 88, distance: 113.2
click at [720, 88] on div at bounding box center [702, 190] width 134 height 298
drag, startPoint x: 698, startPoint y: 208, endPoint x: 706, endPoint y: 102, distance: 105.7
click at [706, 102] on div at bounding box center [702, 190] width 134 height 298
drag, startPoint x: 694, startPoint y: 214, endPoint x: 699, endPoint y: 110, distance: 103.9
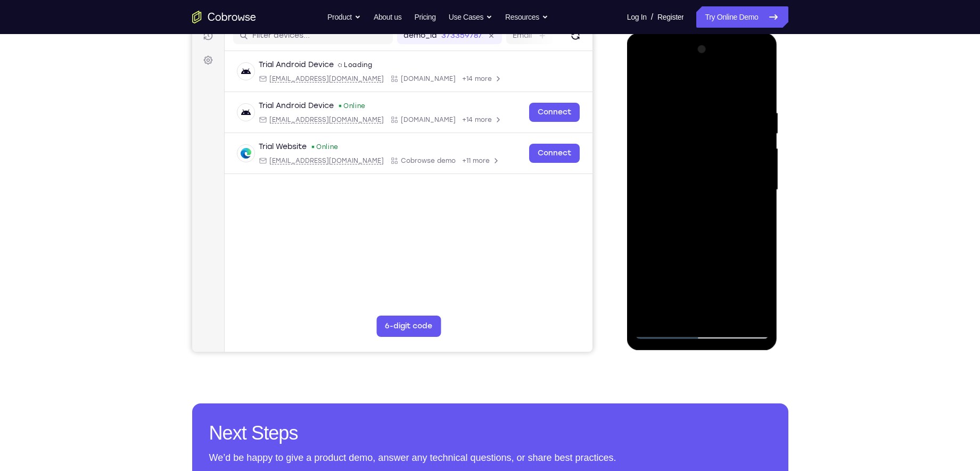
click at [699, 110] on div at bounding box center [702, 190] width 134 height 298
drag, startPoint x: 704, startPoint y: 249, endPoint x: 720, endPoint y: 60, distance: 189.1
click at [720, 60] on div at bounding box center [702, 190] width 134 height 298
drag, startPoint x: 743, startPoint y: 174, endPoint x: 732, endPoint y: 222, distance: 49.1
click at [732, 222] on div at bounding box center [702, 190] width 134 height 298
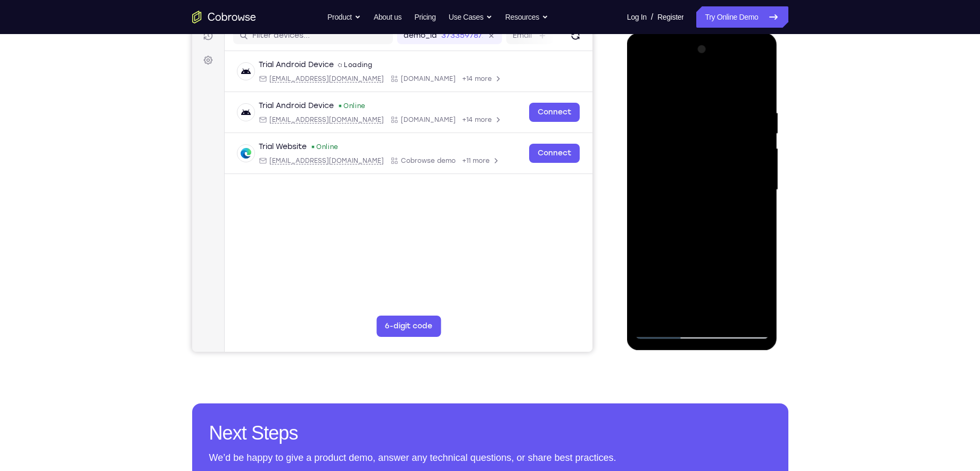
drag, startPoint x: 706, startPoint y: 259, endPoint x: 724, endPoint y: 93, distance: 167.0
click at [722, 99] on div at bounding box center [702, 190] width 134 height 298
drag, startPoint x: 711, startPoint y: 232, endPoint x: 714, endPoint y: 188, distance: 43.8
drag, startPoint x: 87, startPoint y: 155, endPoint x: 806, endPoint y: 236, distance: 724.2
click at [778, 236] on div "Your Support Agent Your Customer Web iOS Android Next Steps We’d be happy to gi…" at bounding box center [490, 242] width 681 height 702
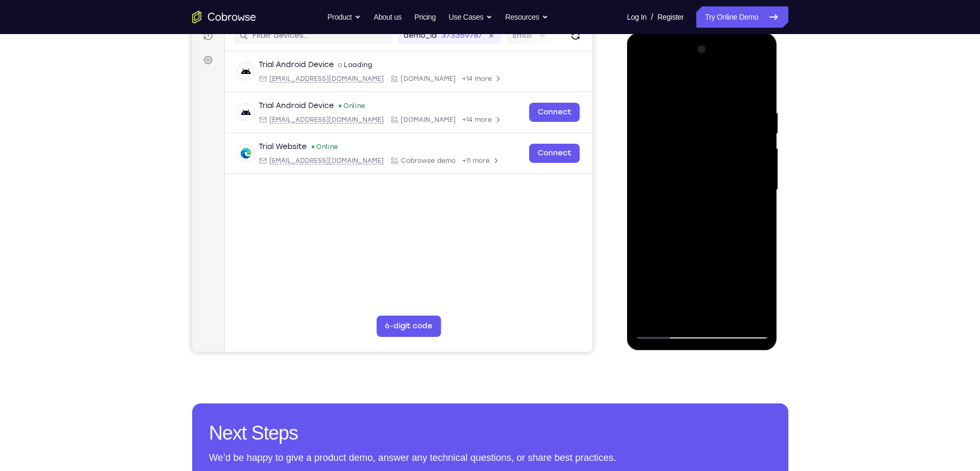
drag, startPoint x: 701, startPoint y: 175, endPoint x: 704, endPoint y: 199, distance: 23.6
click at [704, 199] on div at bounding box center [702, 190] width 134 height 298
drag, startPoint x: 704, startPoint y: 157, endPoint x: 697, endPoint y: 185, distance: 28.7
click at [697, 185] on div at bounding box center [702, 190] width 134 height 298
drag, startPoint x: 697, startPoint y: 185, endPoint x: 697, endPoint y: 171, distance: 13.3
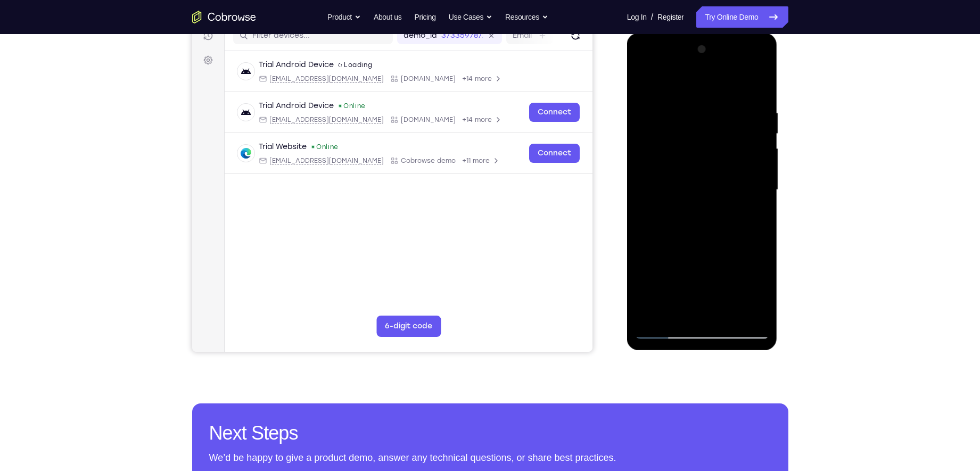
click at [697, 171] on div at bounding box center [702, 190] width 134 height 298
click at [672, 93] on div at bounding box center [702, 190] width 134 height 298
drag, startPoint x: 706, startPoint y: 117, endPoint x: 666, endPoint y: 265, distance: 153.7
click at [666, 265] on div at bounding box center [702, 190] width 134 height 298
drag, startPoint x: 681, startPoint y: 108, endPoint x: 715, endPoint y: 293, distance: 187.7
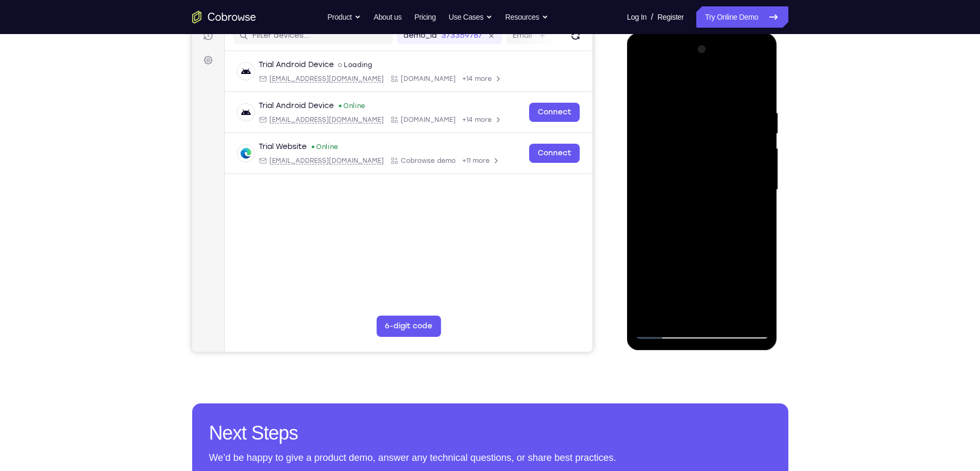
click at [715, 293] on div at bounding box center [702, 190] width 134 height 298
drag, startPoint x: 698, startPoint y: 162, endPoint x: 702, endPoint y: 291, distance: 128.3
click at [702, 291] on div at bounding box center [702, 190] width 134 height 298
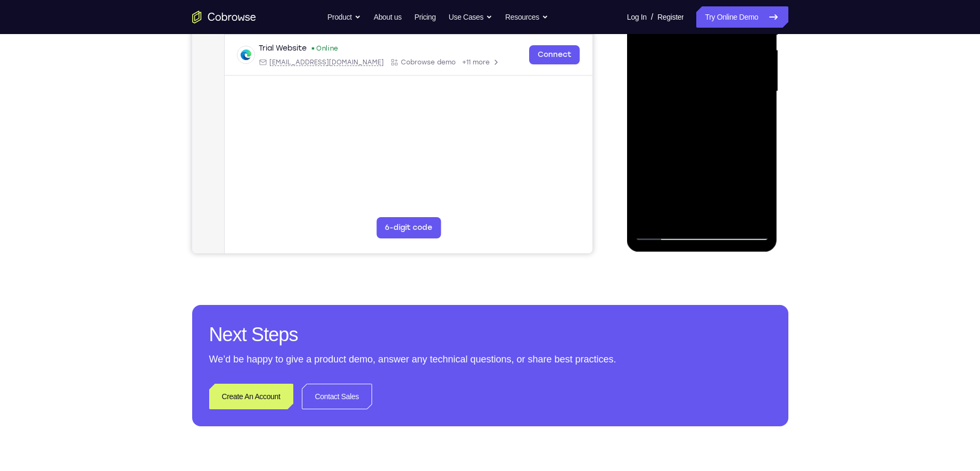
scroll to position [250, 0]
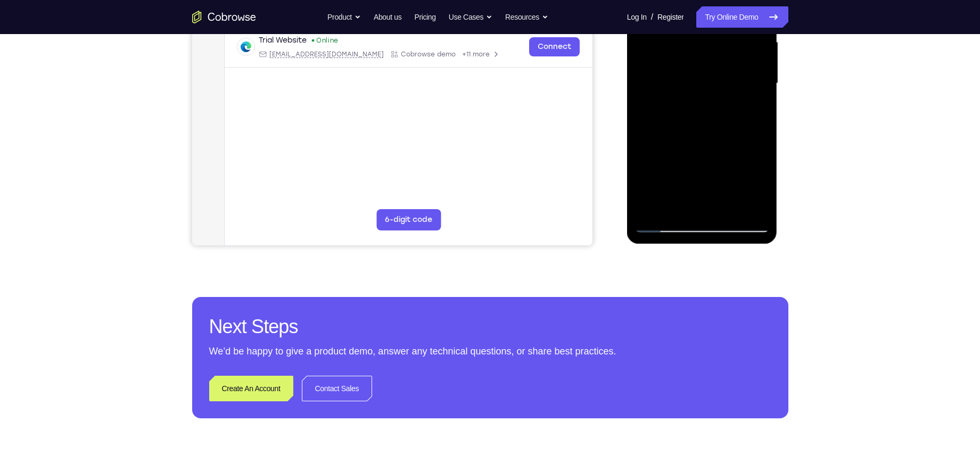
click at [655, 205] on div at bounding box center [702, 84] width 134 height 298
click at [653, 208] on div at bounding box center [702, 84] width 134 height 298
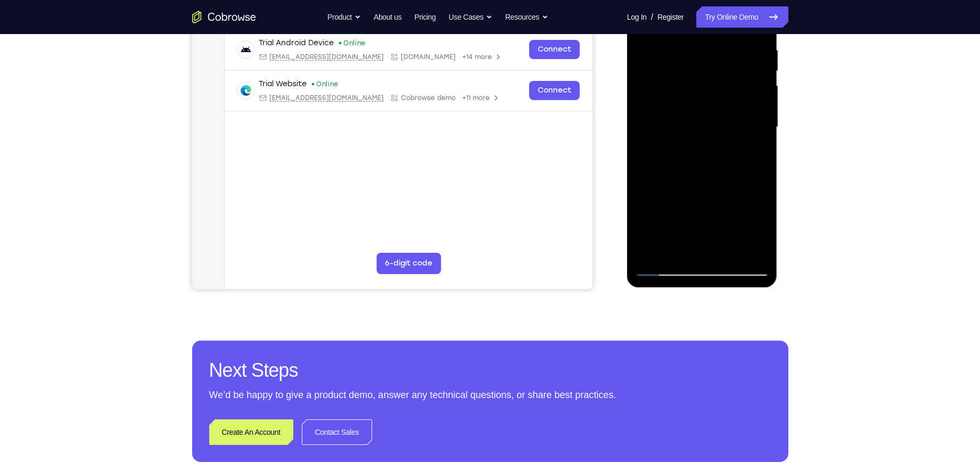
scroll to position [208, 0]
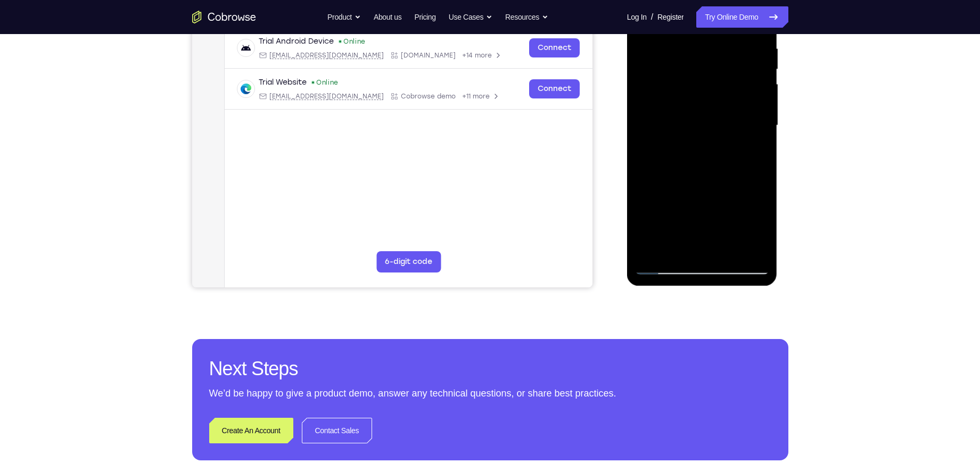
drag, startPoint x: 694, startPoint y: 111, endPoint x: 685, endPoint y: 255, distance: 144.5
click at [685, 255] on div at bounding box center [702, 126] width 134 height 298
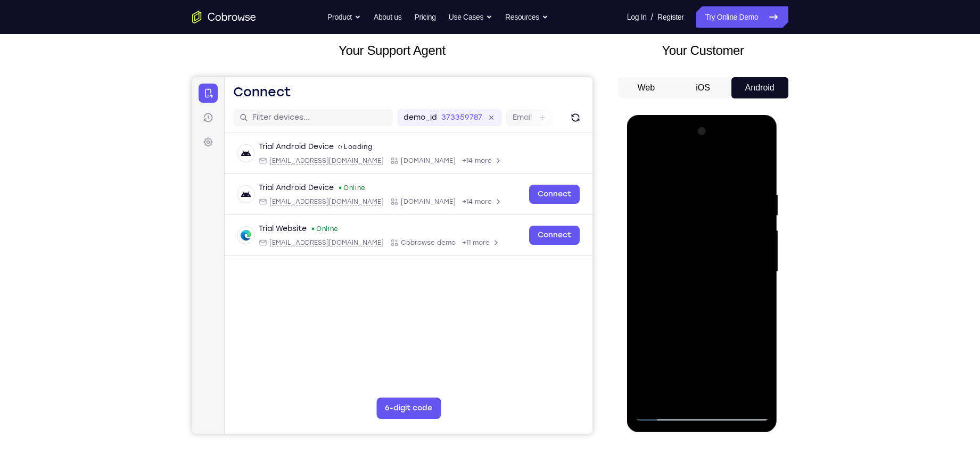
scroll to position [126, 0]
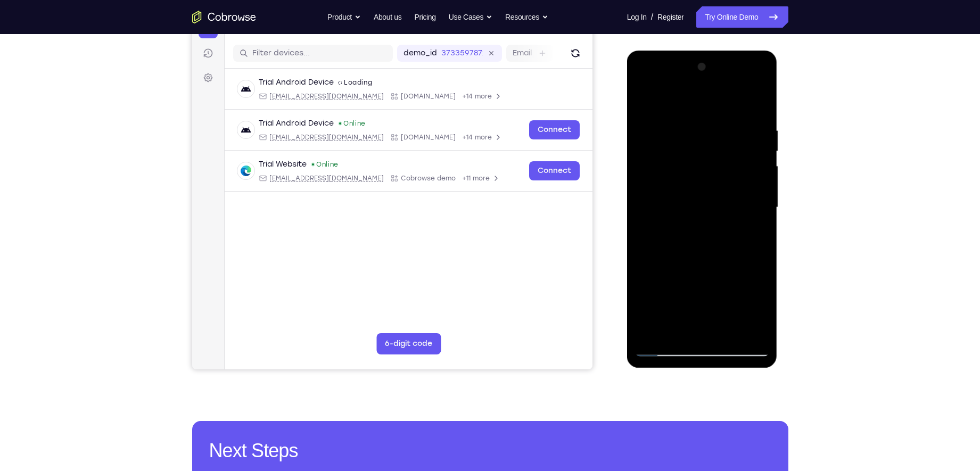
drag, startPoint x: 694, startPoint y: 130, endPoint x: 688, endPoint y: 226, distance: 96.5
click at [688, 226] on div at bounding box center [702, 208] width 134 height 298
click at [690, 125] on div at bounding box center [702, 208] width 134 height 298
click at [756, 131] on div at bounding box center [702, 208] width 134 height 298
click at [756, 104] on div at bounding box center [702, 208] width 134 height 298
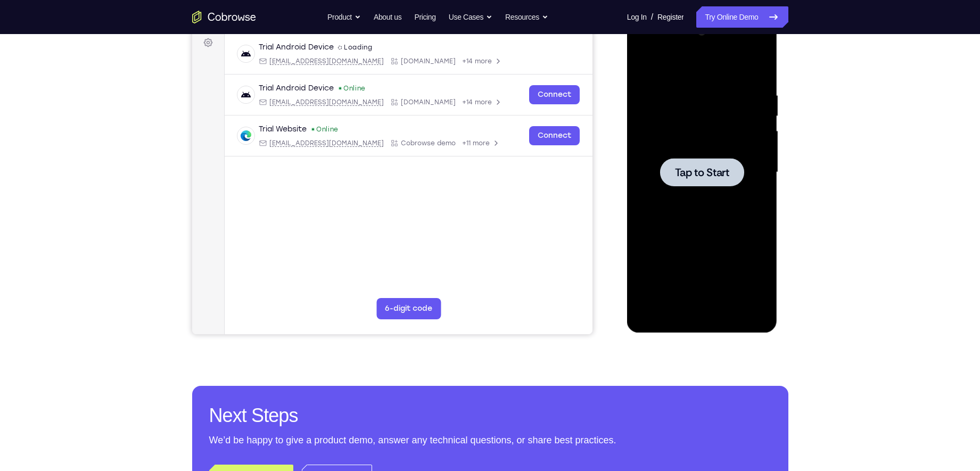
scroll to position [160, 0]
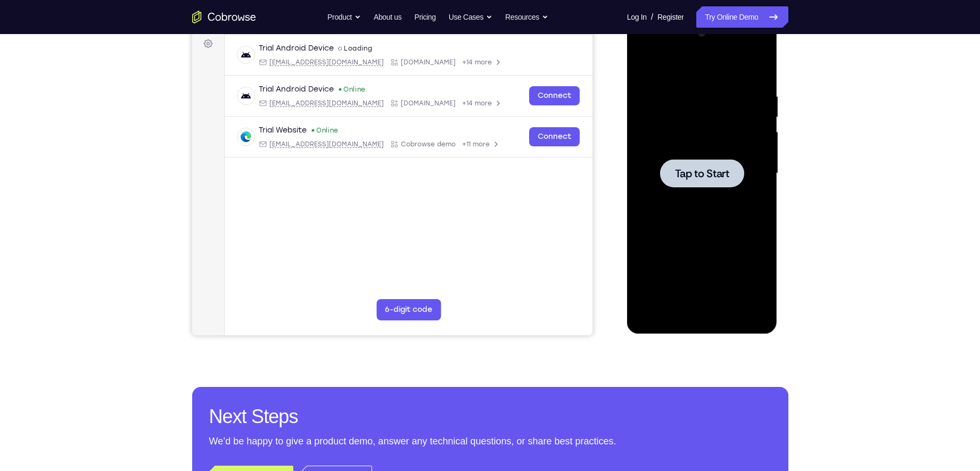
click at [705, 168] on span "Tap to Start" at bounding box center [702, 173] width 54 height 11
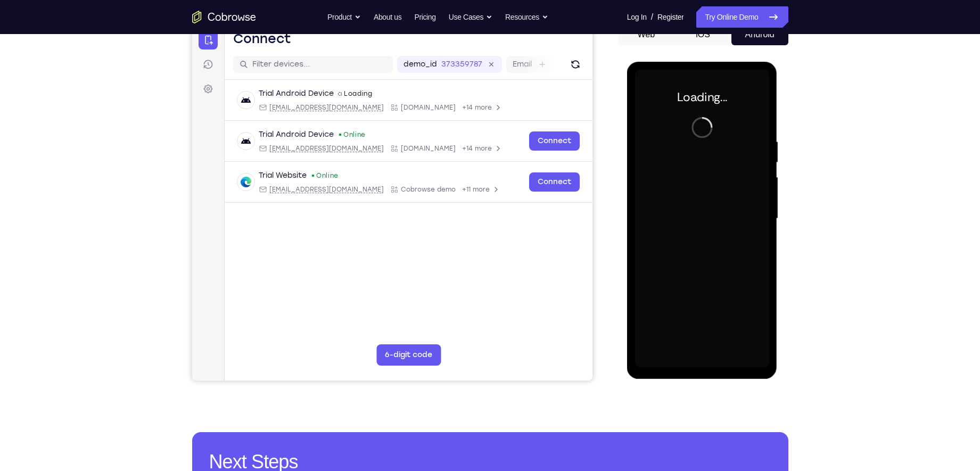
scroll to position [113, 0]
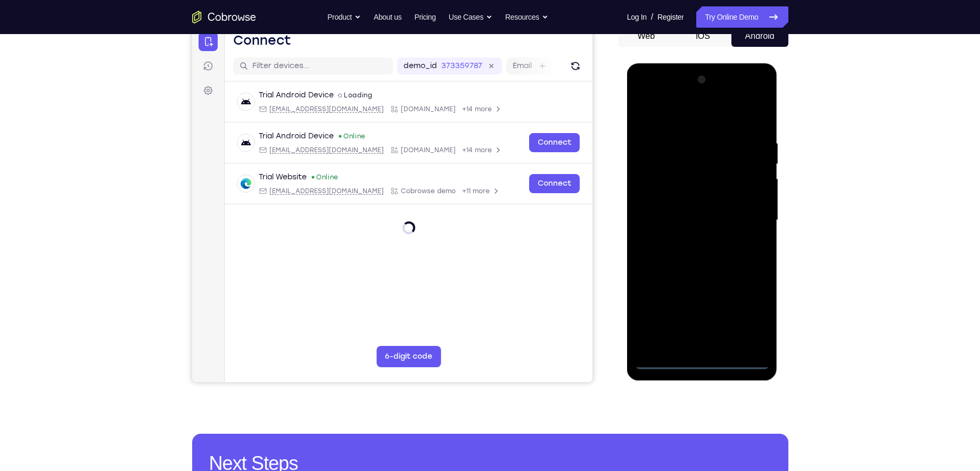
click at [702, 362] on div at bounding box center [702, 220] width 134 height 298
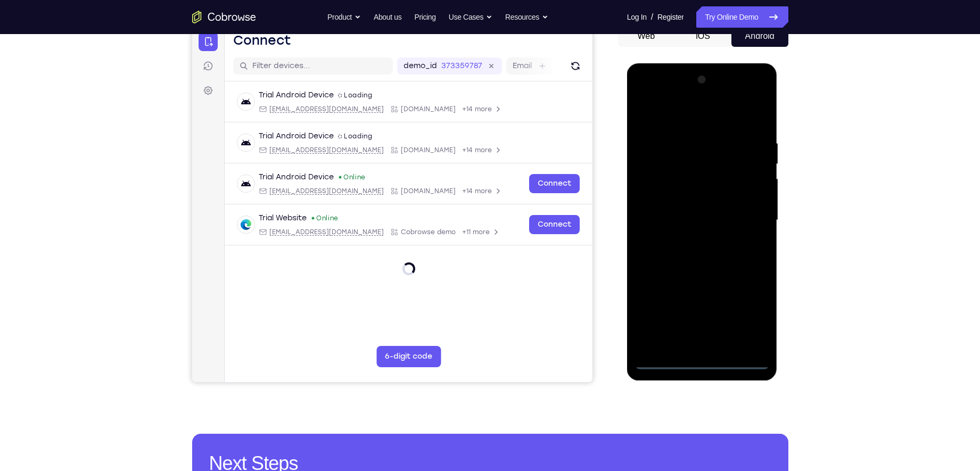
click at [750, 322] on div at bounding box center [702, 220] width 134 height 298
click at [658, 118] on div at bounding box center [702, 220] width 134 height 298
click at [746, 220] on div at bounding box center [702, 220] width 134 height 298
click at [714, 345] on div at bounding box center [702, 220] width 134 height 298
click at [700, 196] on div at bounding box center [702, 220] width 134 height 298
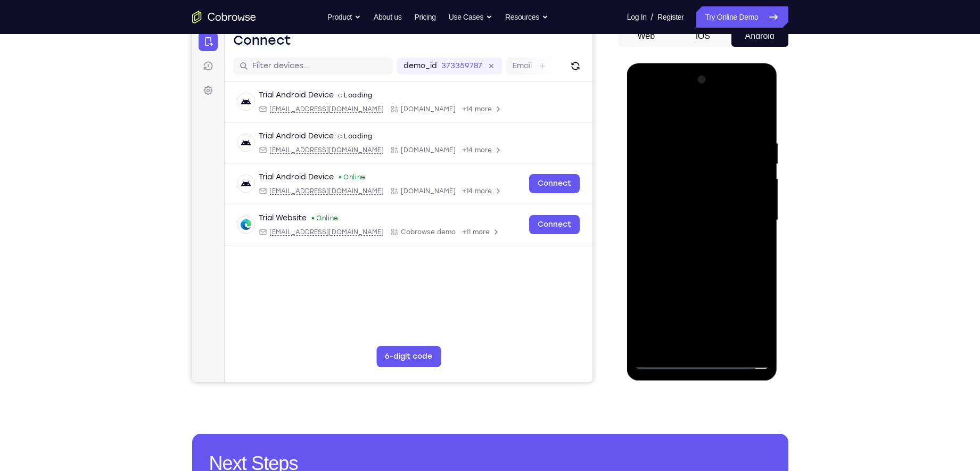
click at [693, 210] on div at bounding box center [702, 220] width 134 height 298
click at [702, 196] on div at bounding box center [702, 220] width 134 height 298
drag, startPoint x: 702, startPoint y: 300, endPoint x: 703, endPoint y: 249, distance: 51.6
click at [703, 249] on div at bounding box center [702, 220] width 134 height 298
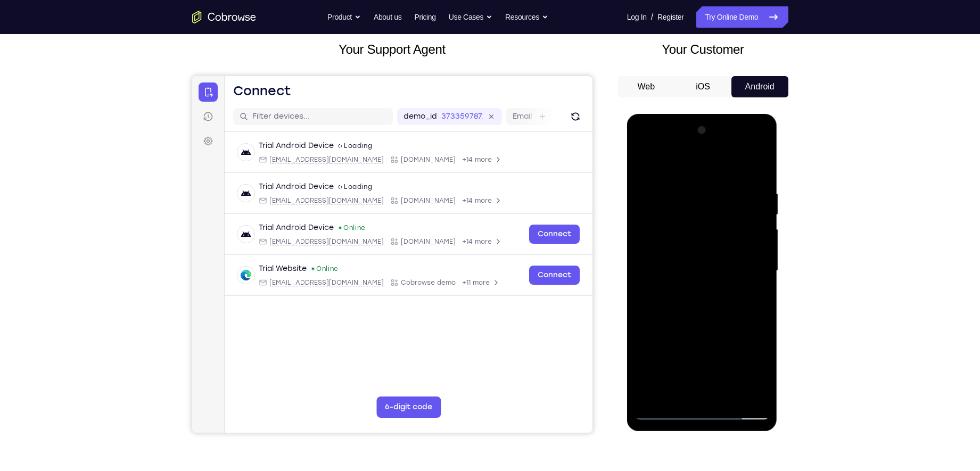
scroll to position [120, 0]
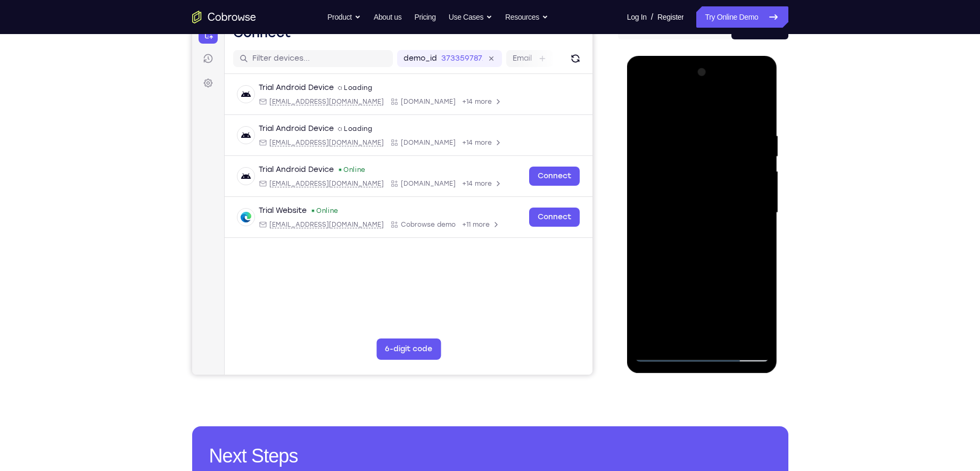
drag, startPoint x: 684, startPoint y: 247, endPoint x: 691, endPoint y: 180, distance: 67.5
click at [691, 180] on div at bounding box center [702, 213] width 134 height 298
drag, startPoint x: 685, startPoint y: 252, endPoint x: 691, endPoint y: 195, distance: 57.4
click at [691, 195] on div at bounding box center [702, 213] width 134 height 298
drag, startPoint x: 675, startPoint y: 277, endPoint x: 683, endPoint y: 189, distance: 88.2
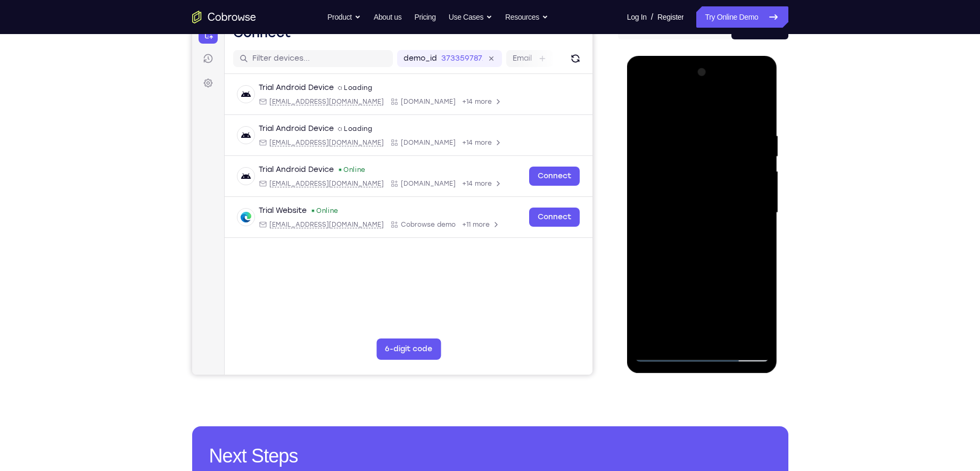
click at [683, 189] on div at bounding box center [702, 213] width 134 height 298
drag, startPoint x: 680, startPoint y: 251, endPoint x: 695, endPoint y: 169, distance: 83.4
click at [695, 169] on div at bounding box center [702, 213] width 134 height 298
drag, startPoint x: 670, startPoint y: 266, endPoint x: 694, endPoint y: 187, distance: 82.9
click at [694, 187] on div at bounding box center [702, 213] width 134 height 298
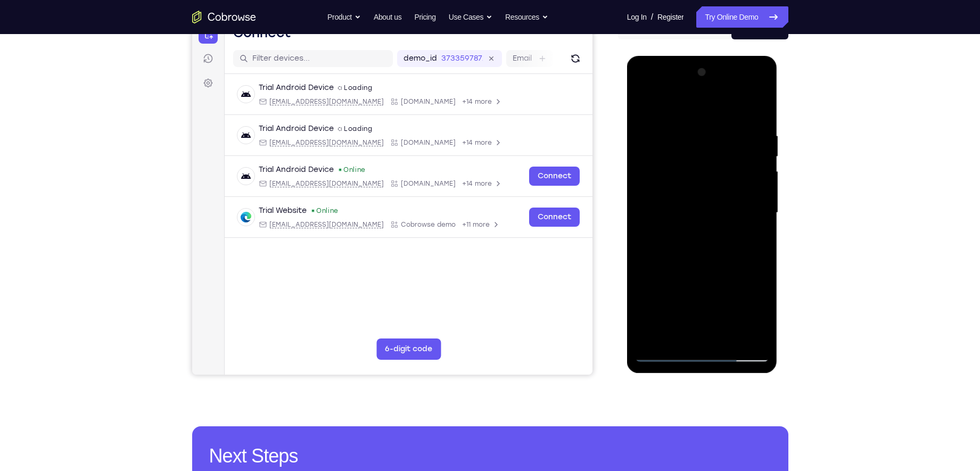
drag, startPoint x: 687, startPoint y: 250, endPoint x: 690, endPoint y: 232, distance: 18.0
click at [690, 232] on div at bounding box center [702, 213] width 134 height 298
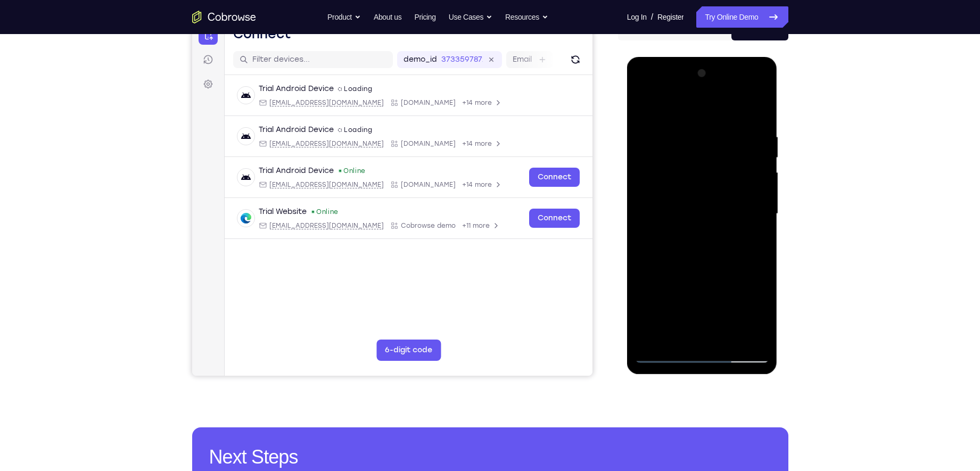
scroll to position [110, 0]
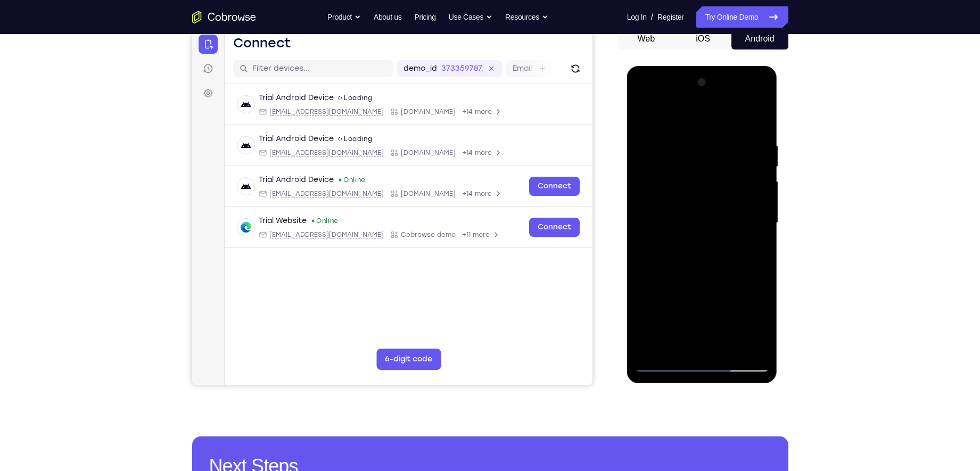
click at [763, 264] on div at bounding box center [702, 223] width 134 height 298
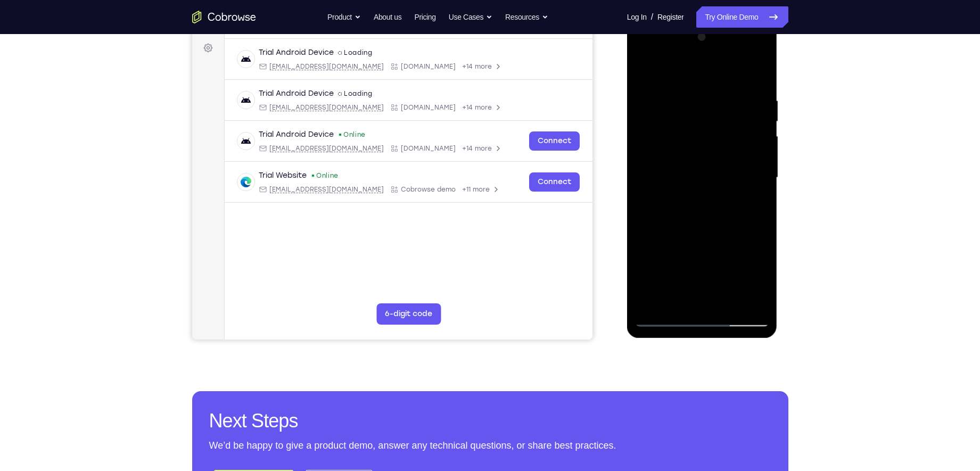
scroll to position [157, 0]
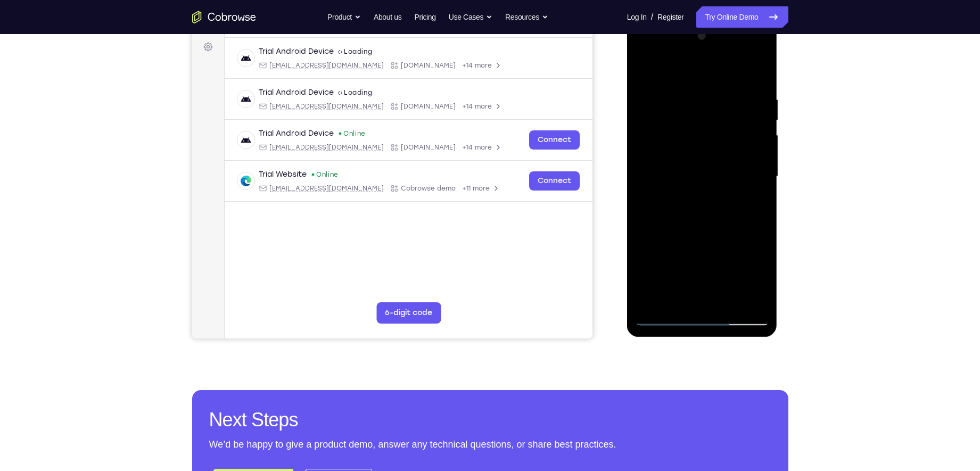
drag, startPoint x: 727, startPoint y: 257, endPoint x: 723, endPoint y: 220, distance: 36.9
click at [723, 220] on div at bounding box center [702, 177] width 134 height 298
drag, startPoint x: 708, startPoint y: 195, endPoint x: 699, endPoint y: 223, distance: 29.0
click at [699, 223] on div at bounding box center [702, 177] width 134 height 298
click at [762, 209] on div at bounding box center [702, 177] width 134 height 298
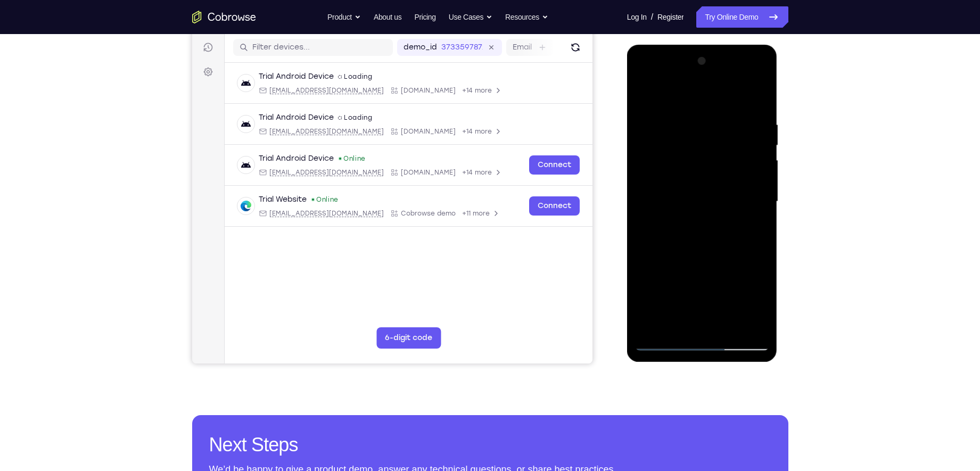
scroll to position [131, 0]
click at [762, 234] on div at bounding box center [702, 202] width 134 height 298
click at [643, 236] on div at bounding box center [702, 202] width 134 height 298
click at [761, 235] on div at bounding box center [702, 202] width 134 height 298
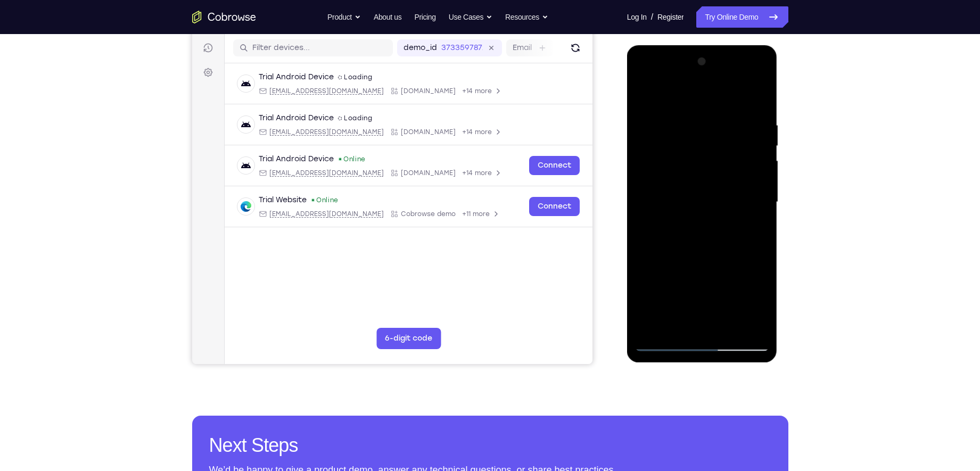
click at [761, 235] on div at bounding box center [702, 202] width 134 height 298
drag, startPoint x: 721, startPoint y: 263, endPoint x: 711, endPoint y: 198, distance: 65.7
click at [711, 198] on div at bounding box center [702, 202] width 134 height 298
drag, startPoint x: 700, startPoint y: 292, endPoint x: 718, endPoint y: 169, distance: 124.2
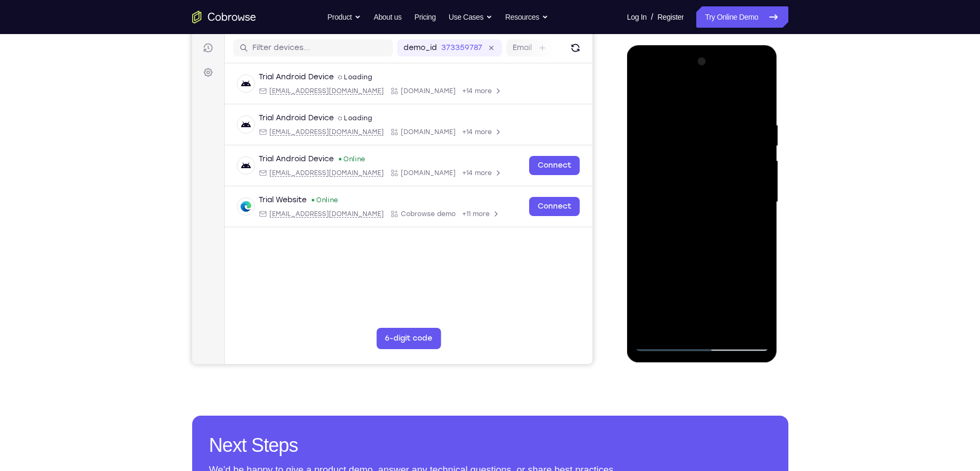
click at [718, 169] on div at bounding box center [702, 202] width 134 height 298
drag, startPoint x: 718, startPoint y: 237, endPoint x: 726, endPoint y: 152, distance: 85.5
click at [726, 152] on div at bounding box center [702, 202] width 134 height 298
drag, startPoint x: 703, startPoint y: 256, endPoint x: 716, endPoint y: 157, distance: 99.3
click at [716, 157] on div at bounding box center [702, 202] width 134 height 298
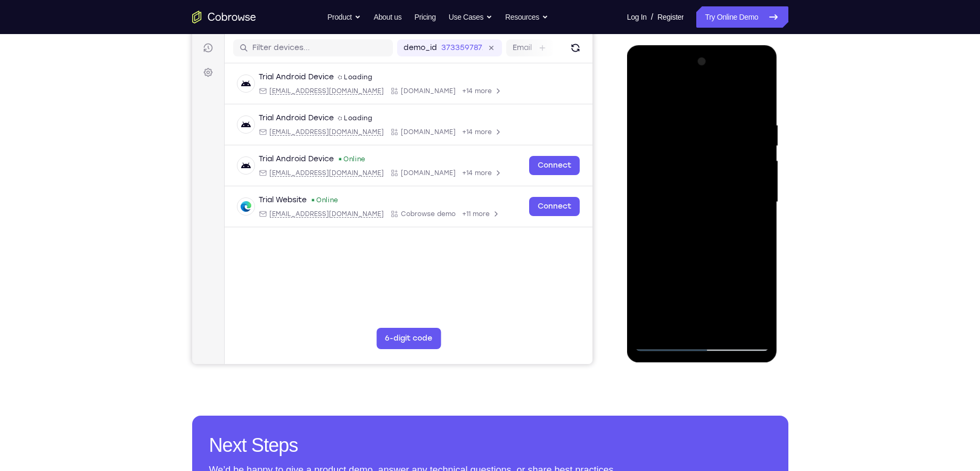
drag, startPoint x: 698, startPoint y: 293, endPoint x: 692, endPoint y: 191, distance: 102.4
click at [692, 191] on div at bounding box center [702, 202] width 134 height 298
drag, startPoint x: 707, startPoint y: 277, endPoint x: 703, endPoint y: 201, distance: 76.2
click at [703, 201] on div at bounding box center [702, 202] width 134 height 298
drag, startPoint x: 702, startPoint y: 278, endPoint x: 699, endPoint y: 181, distance: 97.4
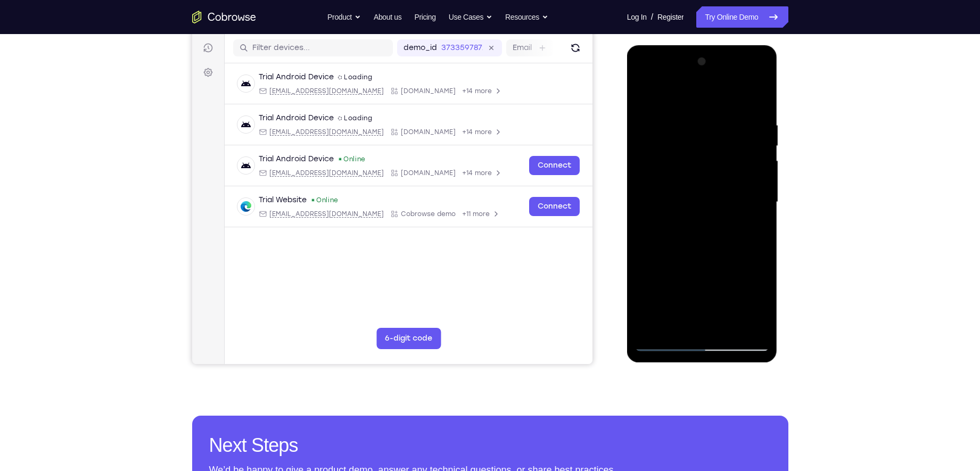
click at [699, 181] on div at bounding box center [702, 202] width 134 height 298
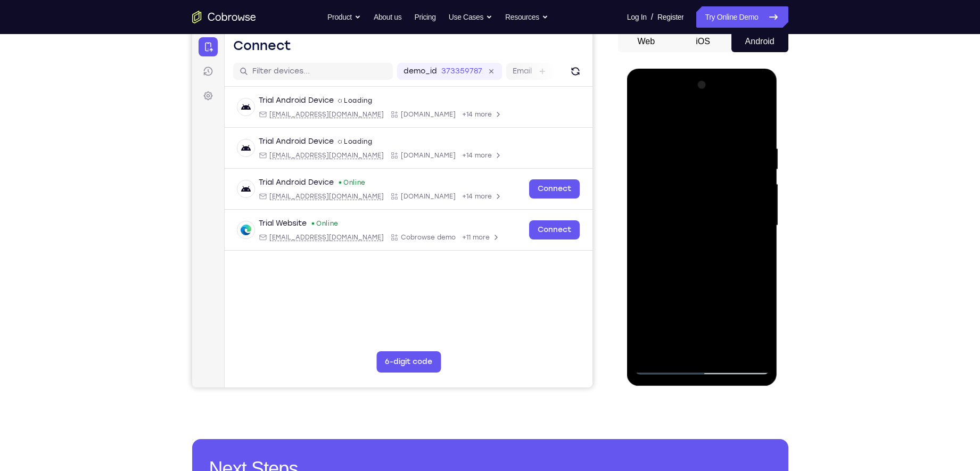
scroll to position [106, 0]
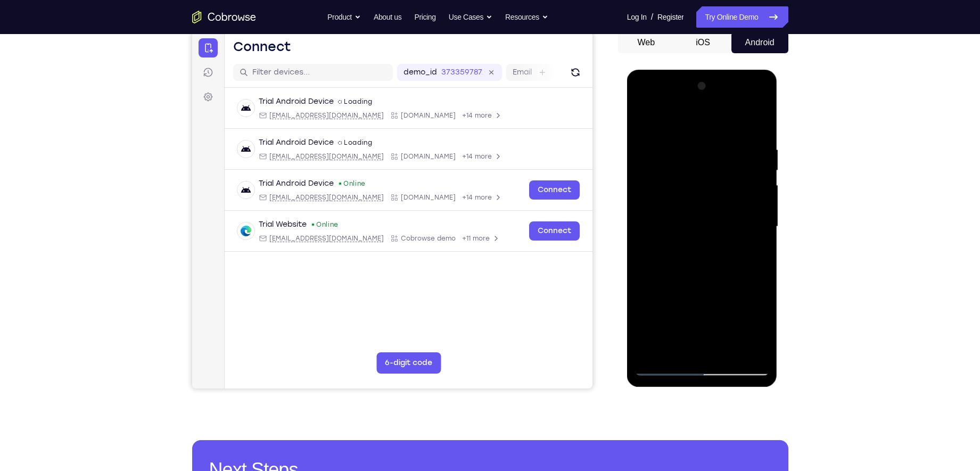
drag, startPoint x: 684, startPoint y: 200, endPoint x: 685, endPoint y: 169, distance: 30.4
click at [685, 169] on div at bounding box center [702, 227] width 134 height 298
drag, startPoint x: 684, startPoint y: 170, endPoint x: 667, endPoint y: 285, distance: 116.2
click at [667, 285] on div at bounding box center [702, 227] width 134 height 298
drag, startPoint x: 682, startPoint y: 180, endPoint x: 670, endPoint y: 285, distance: 106.0
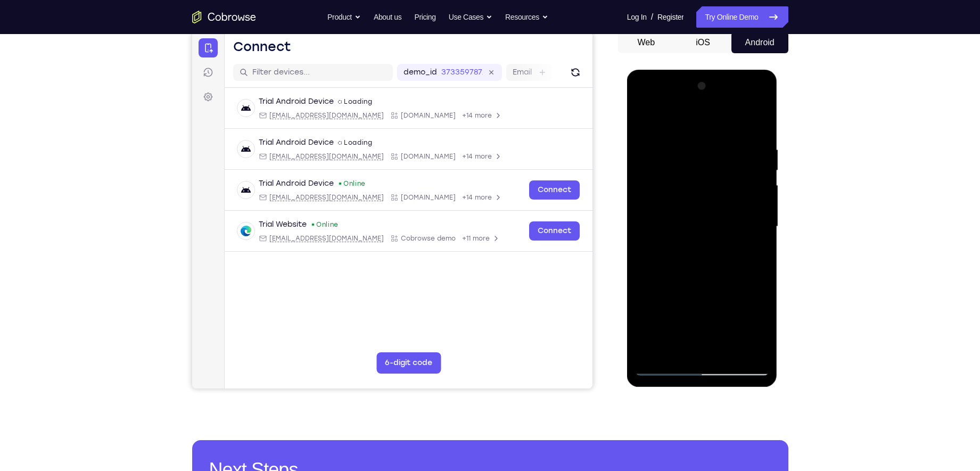
click at [670, 285] on div at bounding box center [702, 227] width 134 height 298
click at [760, 208] on div at bounding box center [702, 227] width 134 height 298
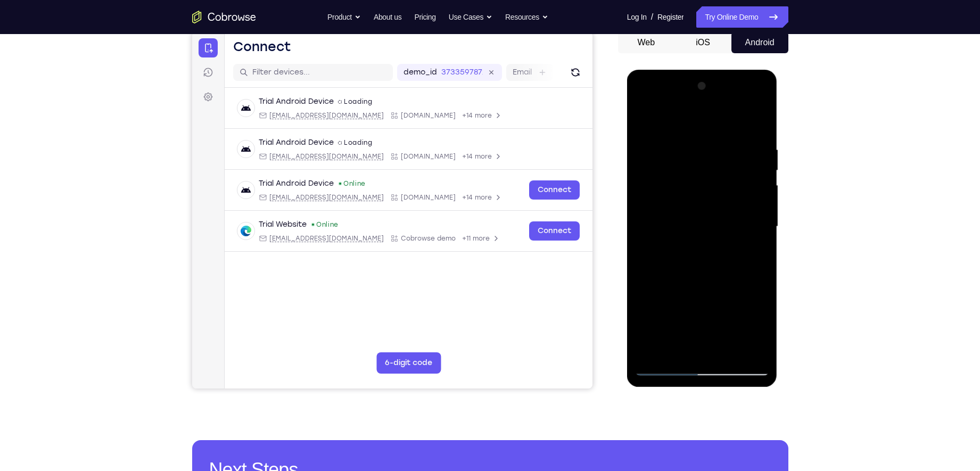
click at [760, 208] on div at bounding box center [702, 227] width 134 height 298
drag, startPoint x: 726, startPoint y: 207, endPoint x: 694, endPoint y: 309, distance: 106.6
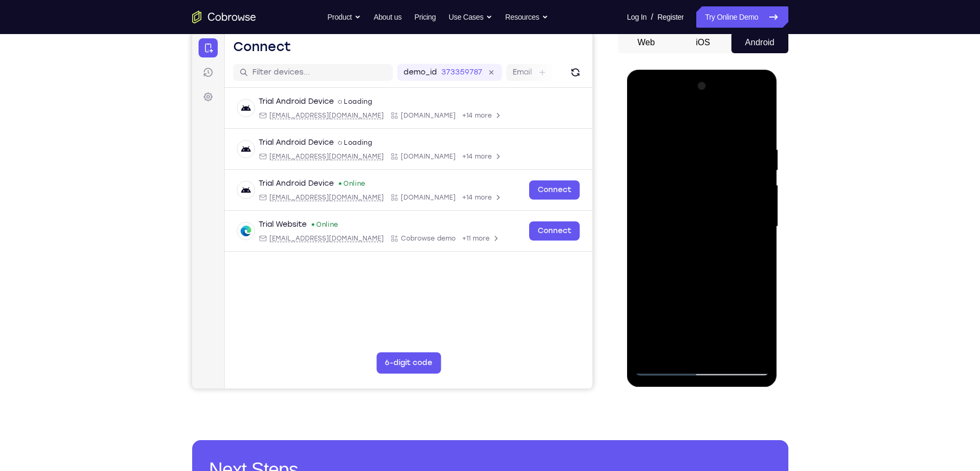
click at [694, 309] on div at bounding box center [702, 227] width 134 height 298
drag, startPoint x: 715, startPoint y: 178, endPoint x: 691, endPoint y: 266, distance: 91.2
click at [691, 266] on div at bounding box center [702, 227] width 134 height 298
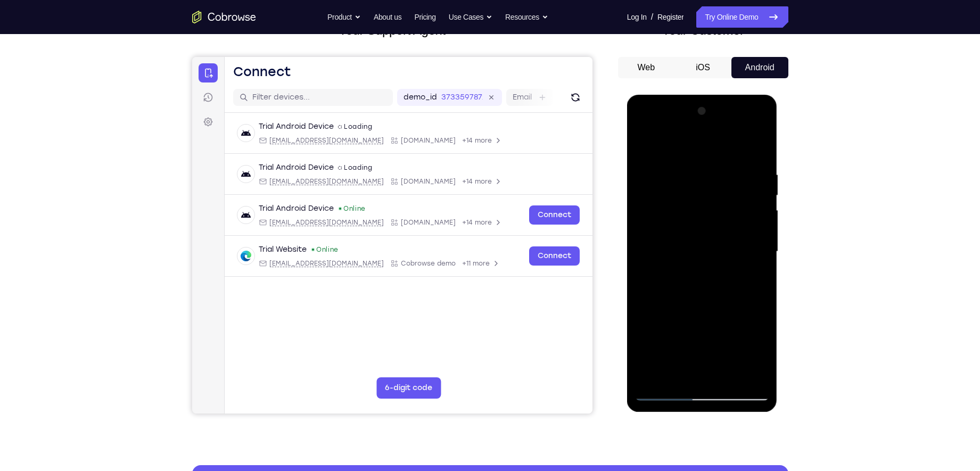
scroll to position [81, 0]
click at [692, 126] on div at bounding box center [702, 252] width 134 height 298
click at [662, 150] on div at bounding box center [702, 252] width 134 height 298
click at [652, 214] on div at bounding box center [702, 252] width 134 height 298
click at [668, 248] on div at bounding box center [702, 252] width 134 height 298
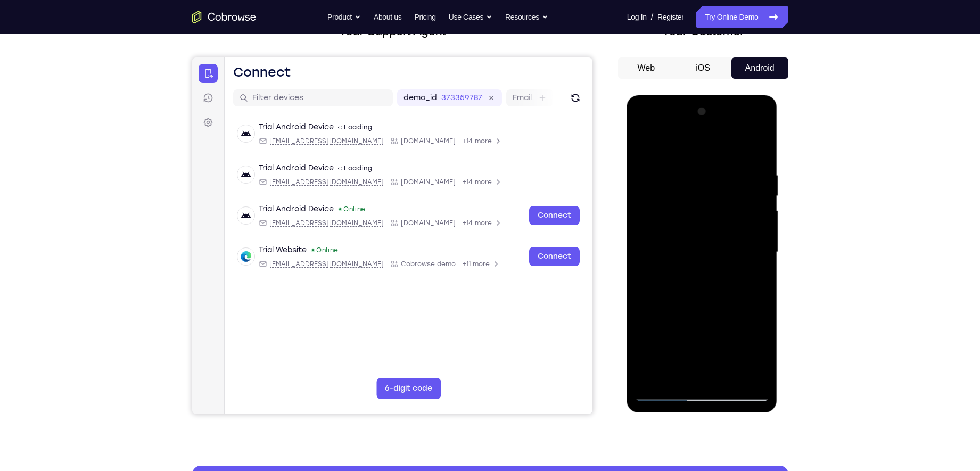
click at [669, 242] on div at bounding box center [702, 252] width 134 height 298
click at [671, 259] on div at bounding box center [702, 252] width 134 height 298
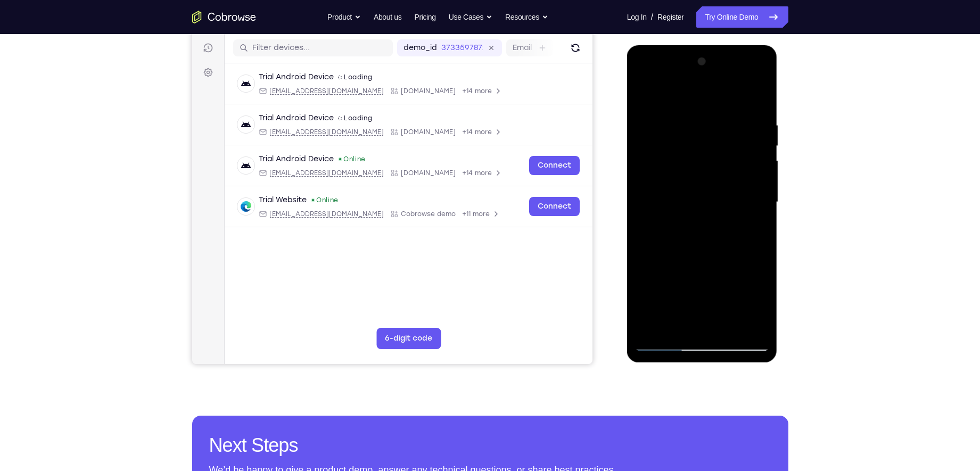
click at [691, 234] on div at bounding box center [702, 202] width 134 height 298
click at [698, 215] on div at bounding box center [702, 202] width 134 height 298
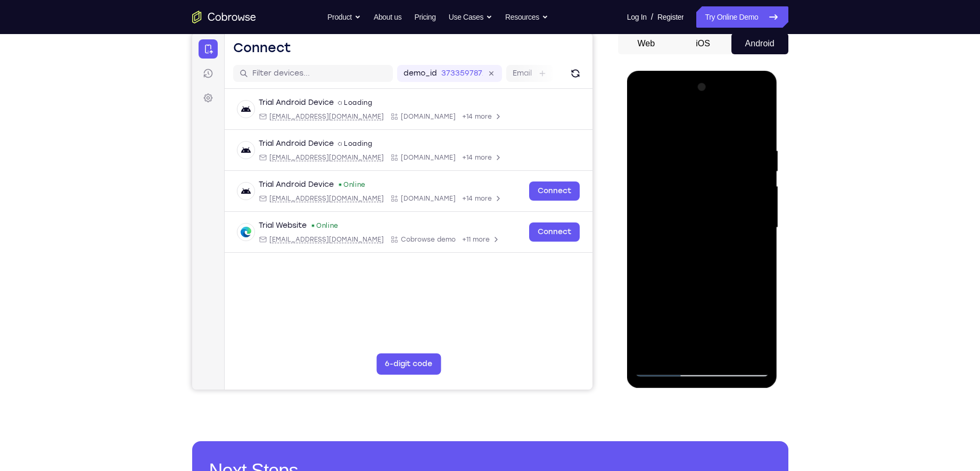
scroll to position [104, 0]
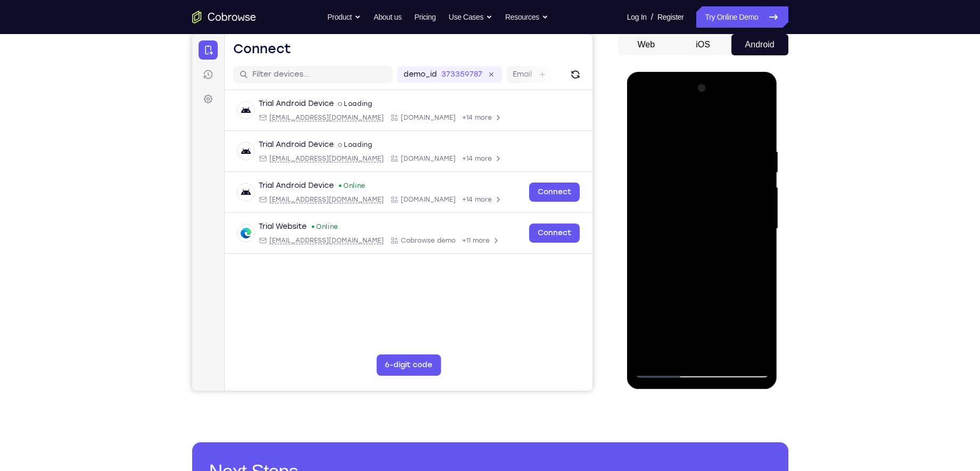
click at [701, 270] on div at bounding box center [702, 229] width 134 height 298
click at [706, 261] on div at bounding box center [702, 229] width 134 height 298
click at [699, 277] on div at bounding box center [702, 229] width 134 height 298
click at [702, 266] on div at bounding box center [702, 229] width 134 height 298
click at [754, 217] on div at bounding box center [702, 229] width 134 height 298
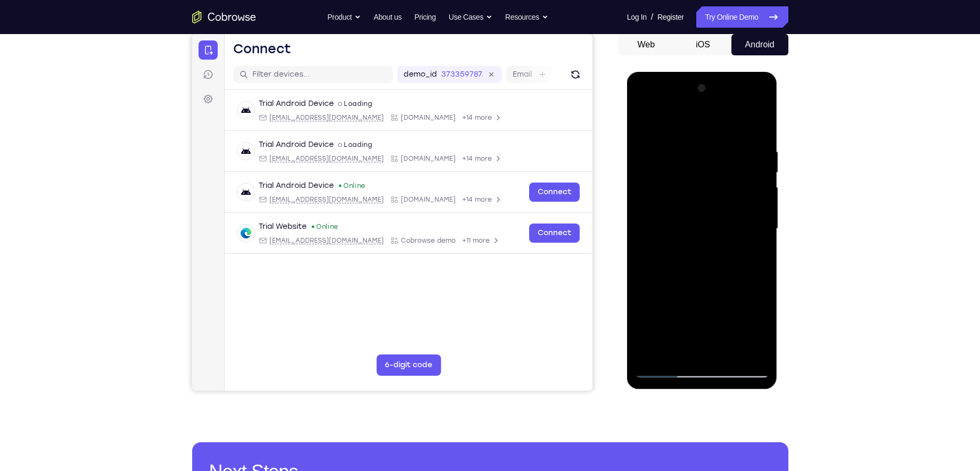
click at [759, 332] on div at bounding box center [702, 229] width 134 height 298
click at [705, 233] on div at bounding box center [702, 229] width 134 height 298
click at [755, 252] on div at bounding box center [702, 229] width 134 height 298
click at [732, 241] on div at bounding box center [702, 229] width 134 height 298
click at [711, 253] on div at bounding box center [702, 229] width 134 height 298
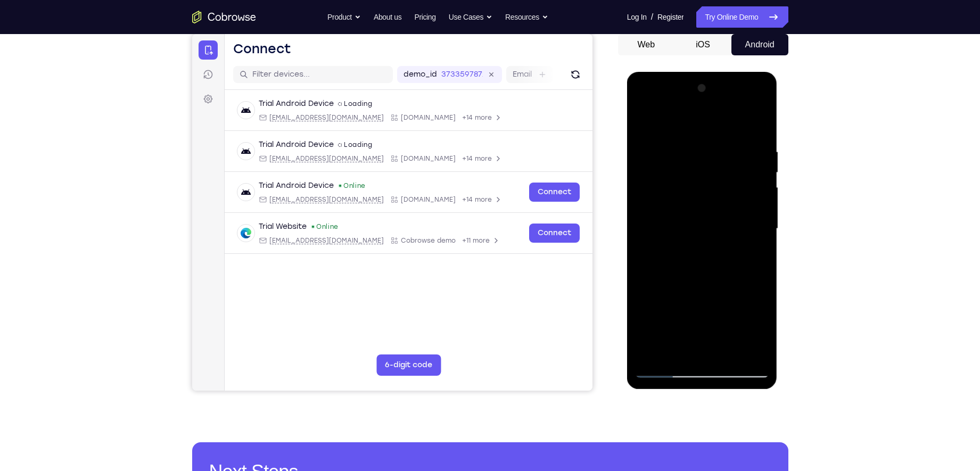
click at [756, 215] on div at bounding box center [702, 229] width 134 height 298
click at [656, 219] on div at bounding box center [702, 229] width 134 height 298
click at [658, 235] on div at bounding box center [702, 229] width 134 height 298
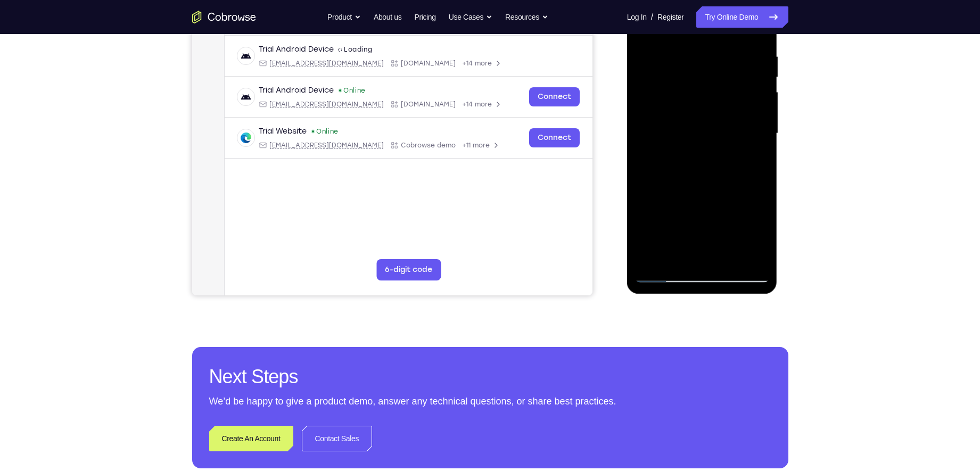
scroll to position [24, 0]
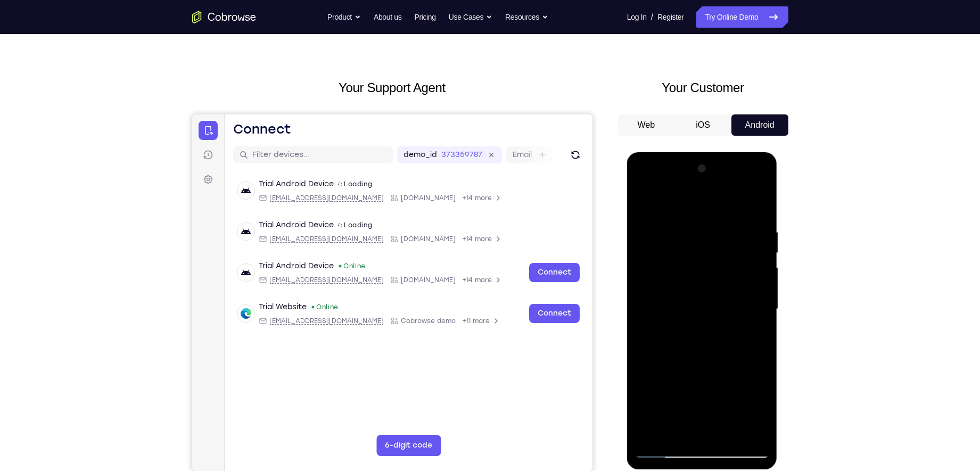
click at [684, 357] on div at bounding box center [702, 309] width 134 height 298
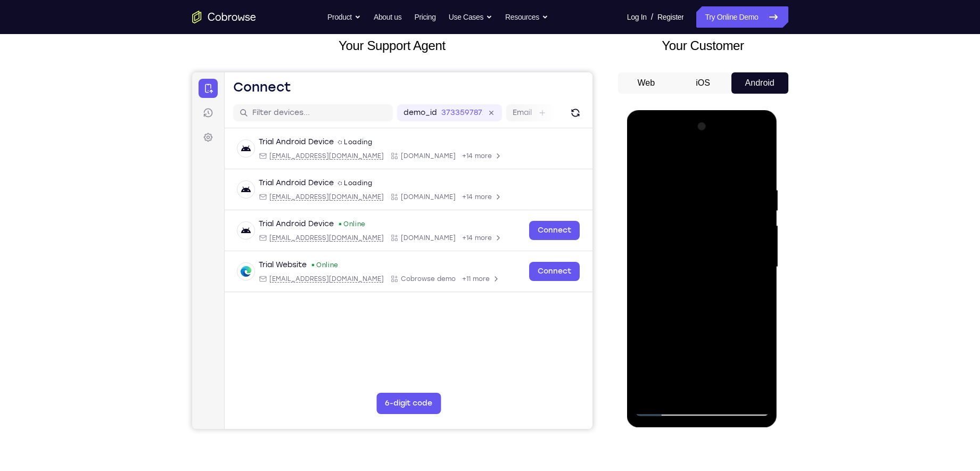
scroll to position [67, 0]
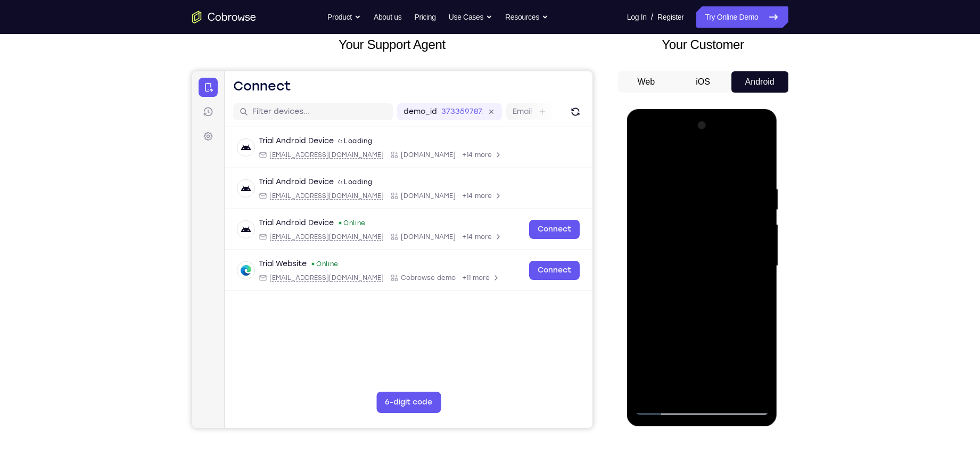
drag, startPoint x: 693, startPoint y: 300, endPoint x: 688, endPoint y: 248, distance: 52.3
click at [691, 270] on div at bounding box center [702, 266] width 134 height 298
drag, startPoint x: 702, startPoint y: 328, endPoint x: 704, endPoint y: 284, distance: 43.7
click at [704, 284] on div at bounding box center [702, 266] width 134 height 298
drag, startPoint x: 702, startPoint y: 331, endPoint x: 711, endPoint y: 274, distance: 58.2
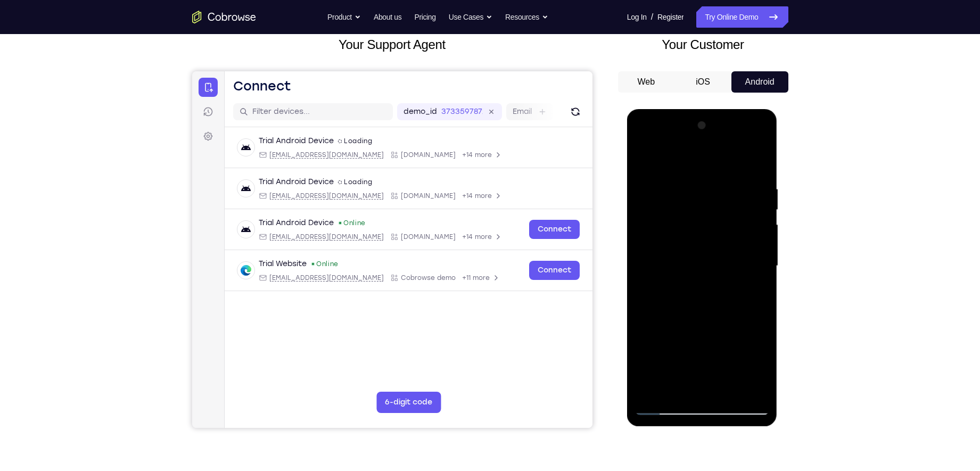
click at [711, 274] on div at bounding box center [702, 266] width 134 height 298
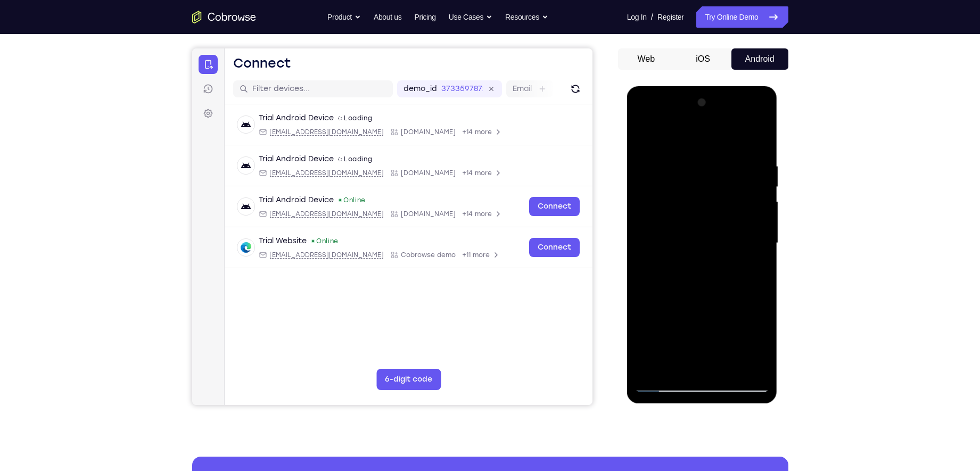
click at [705, 360] on div at bounding box center [702, 243] width 134 height 298
click at [697, 172] on div at bounding box center [702, 243] width 134 height 298
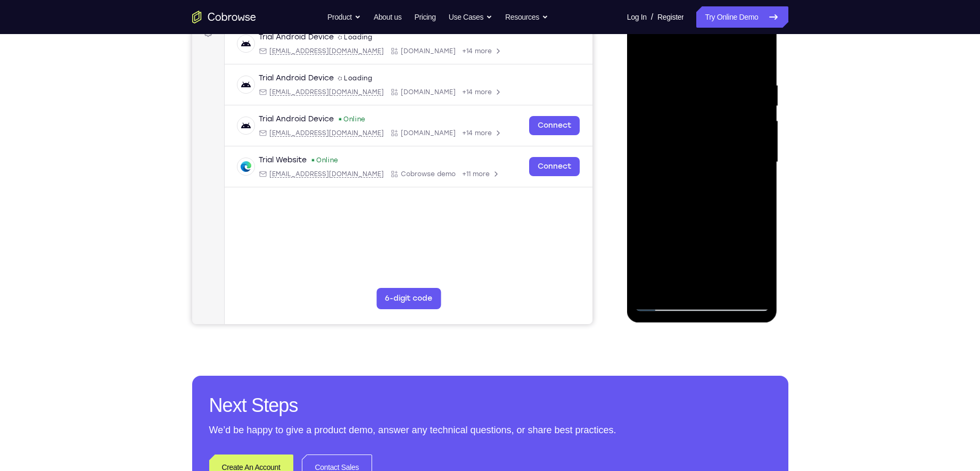
scroll to position [171, 0]
click at [667, 304] on div at bounding box center [702, 162] width 134 height 298
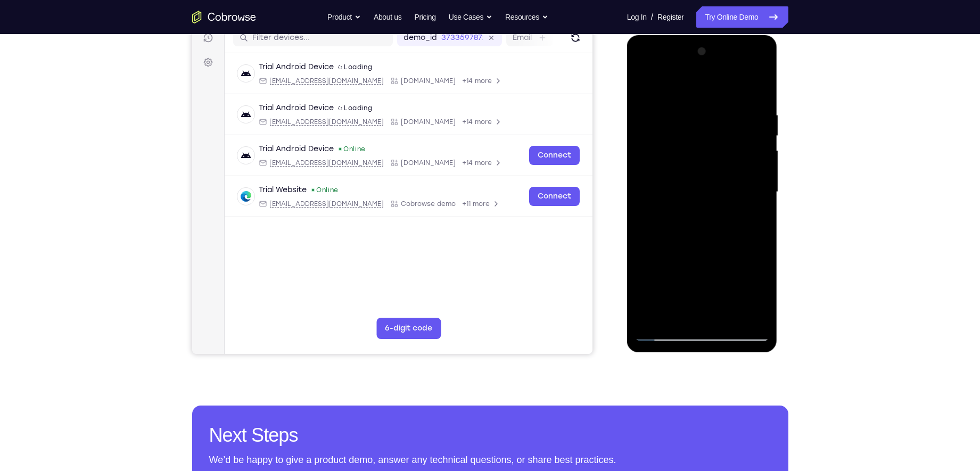
scroll to position [139, 0]
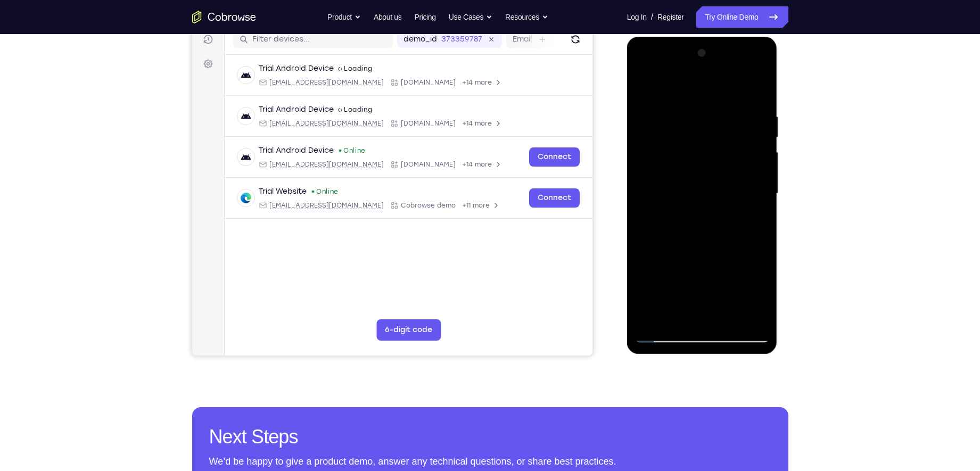
drag, startPoint x: 683, startPoint y: 282, endPoint x: 691, endPoint y: 221, distance: 60.7
click at [691, 221] on div at bounding box center [702, 194] width 134 height 298
drag, startPoint x: 724, startPoint y: 270, endPoint x: 724, endPoint y: 236, distance: 33.5
click at [724, 236] on div at bounding box center [702, 194] width 134 height 298
drag, startPoint x: 706, startPoint y: 223, endPoint x: 702, endPoint y: 292, distance: 69.3
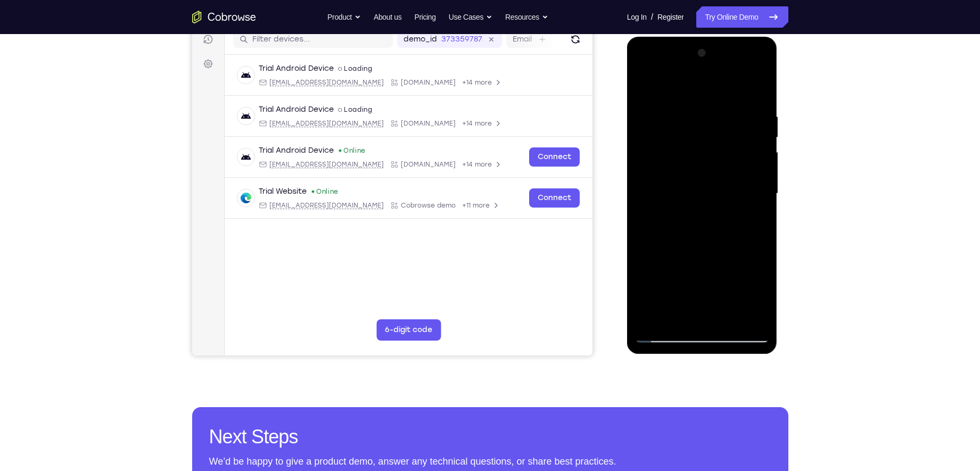
click at [702, 292] on div at bounding box center [702, 194] width 134 height 298
click at [711, 162] on div at bounding box center [702, 194] width 134 height 298
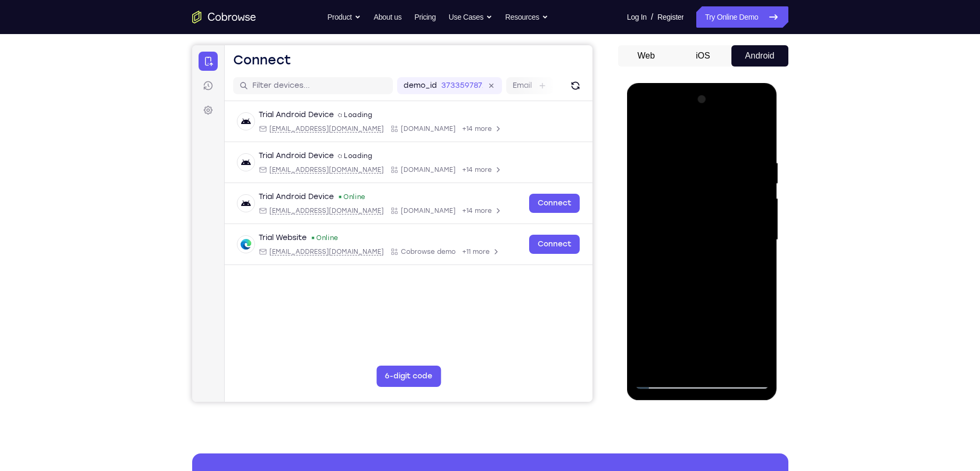
scroll to position [94, 0]
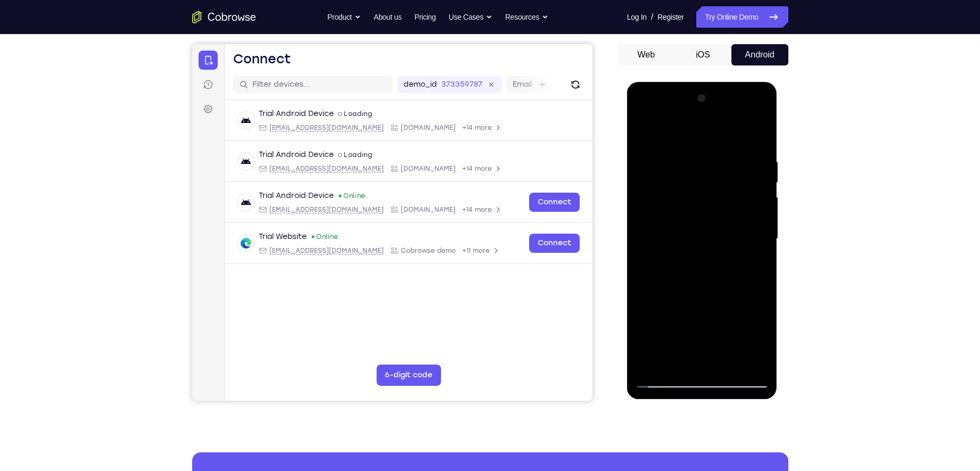
click at [641, 248] on div at bounding box center [702, 239] width 134 height 298
click at [643, 139] on div at bounding box center [702, 239] width 134 height 298
click at [663, 128] on div at bounding box center [702, 239] width 134 height 298
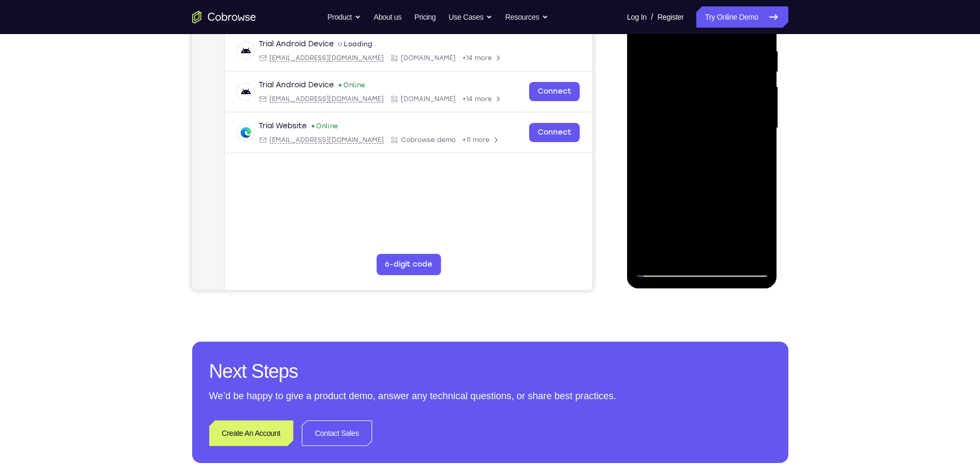
scroll to position [210, 0]
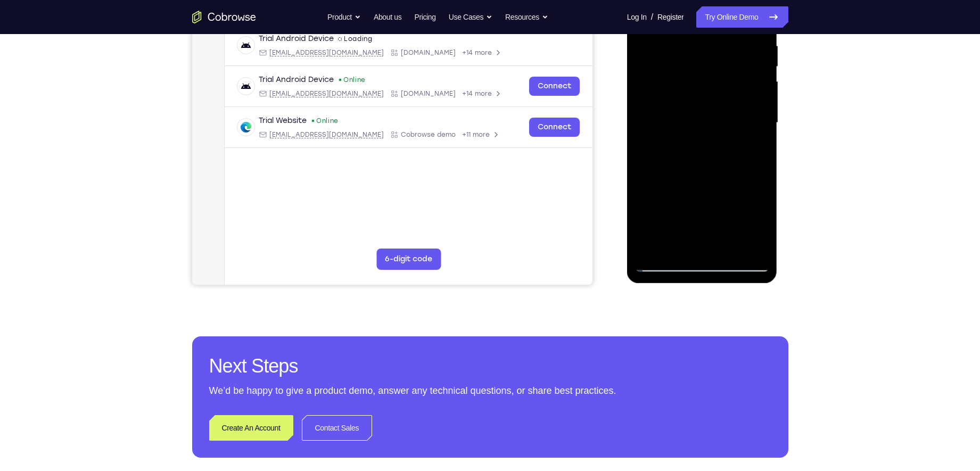
click at [664, 266] on div at bounding box center [702, 123] width 134 height 298
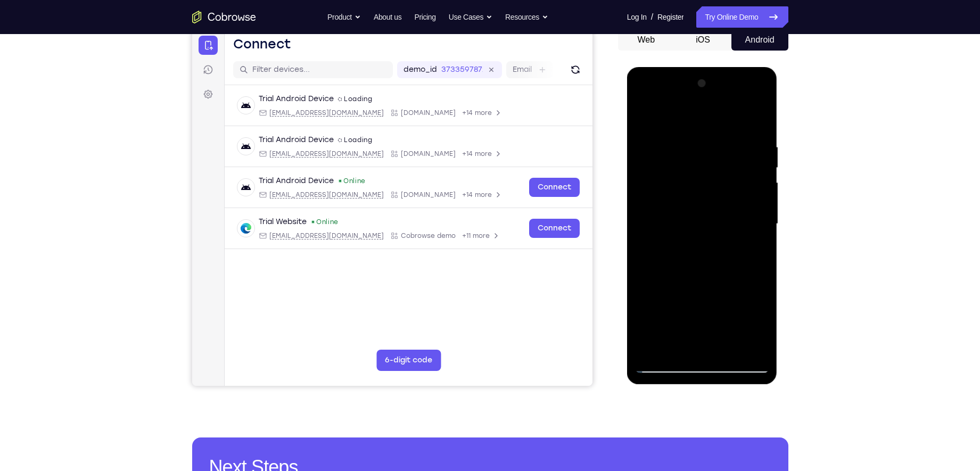
scroll to position [104, 0]
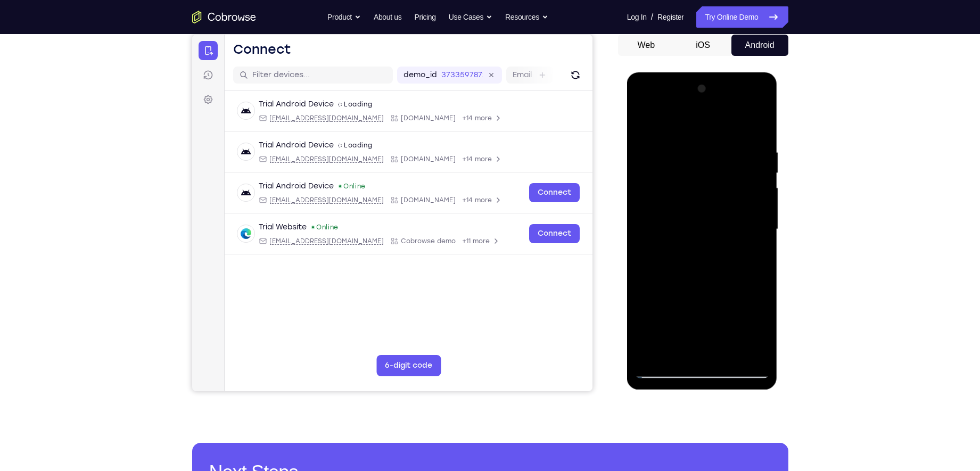
click at [640, 199] on div at bounding box center [702, 229] width 134 height 298
click at [638, 126] on div at bounding box center [702, 229] width 134 height 298
drag, startPoint x: 689, startPoint y: 338, endPoint x: 717, endPoint y: 162, distance: 178.4
click at [717, 162] on div at bounding box center [702, 229] width 134 height 298
drag, startPoint x: 676, startPoint y: 332, endPoint x: 737, endPoint y: 157, distance: 185.3
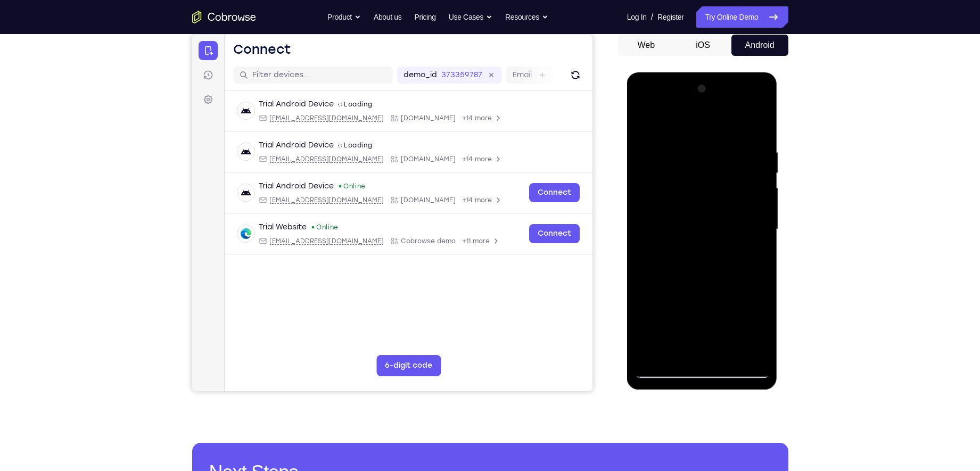
click at [737, 157] on div at bounding box center [702, 229] width 134 height 298
drag, startPoint x: 669, startPoint y: 225, endPoint x: 767, endPoint y: 227, distance: 98.0
click at [767, 227] on div at bounding box center [702, 229] width 134 height 298
drag, startPoint x: 664, startPoint y: 212, endPoint x: 763, endPoint y: 218, distance: 98.7
click at [763, 218] on div at bounding box center [702, 229] width 134 height 298
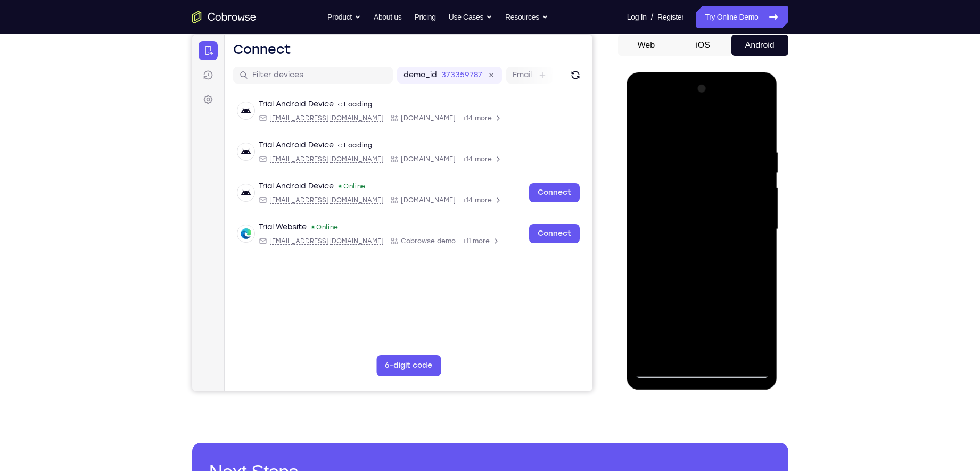
click at [755, 218] on div at bounding box center [702, 229] width 134 height 298
drag, startPoint x: 755, startPoint y: 218, endPoint x: 697, endPoint y: 221, distance: 58.1
click at [697, 221] on div at bounding box center [702, 229] width 134 height 298
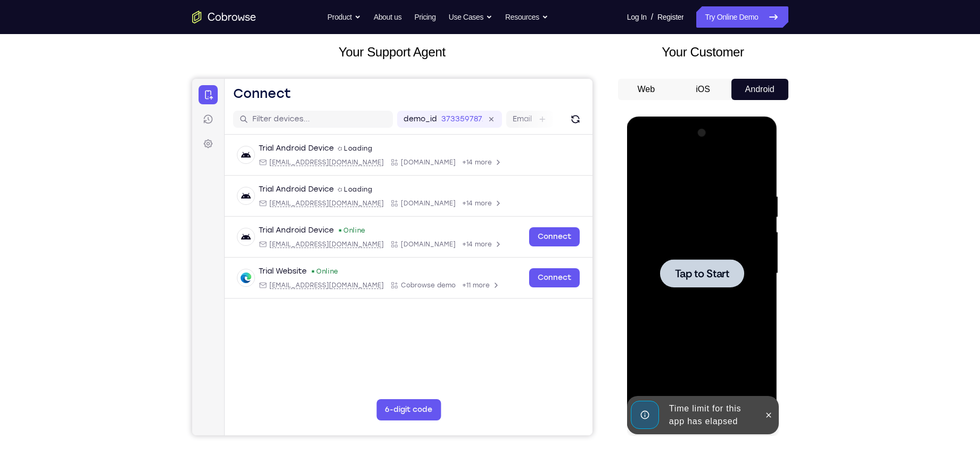
scroll to position [89, 0]
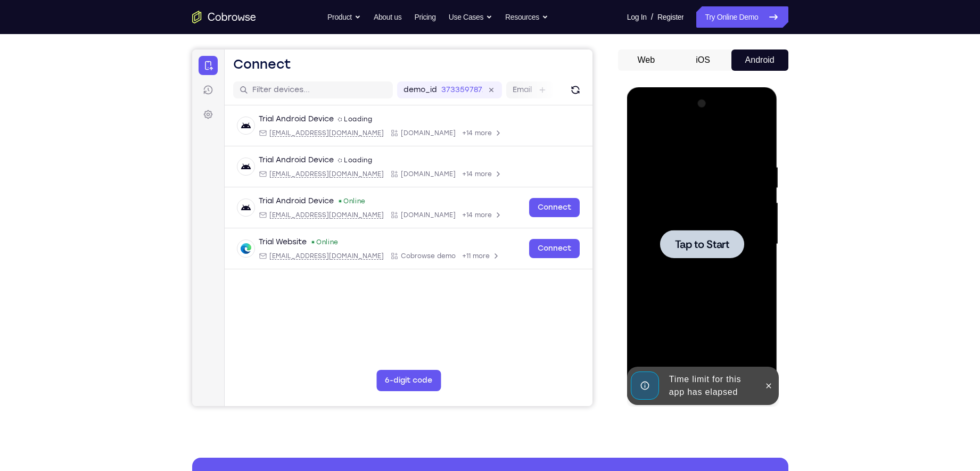
click at [711, 243] on span "Tap to Start" at bounding box center [702, 244] width 54 height 11
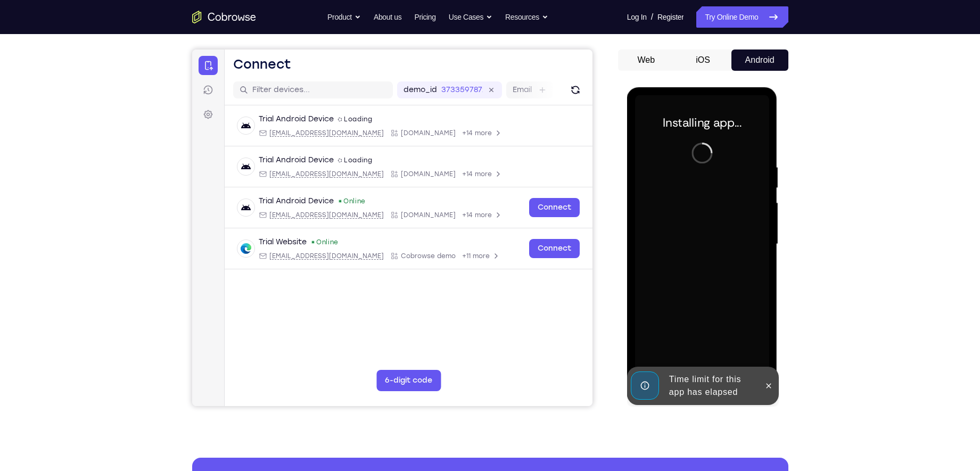
scroll to position [122, 0]
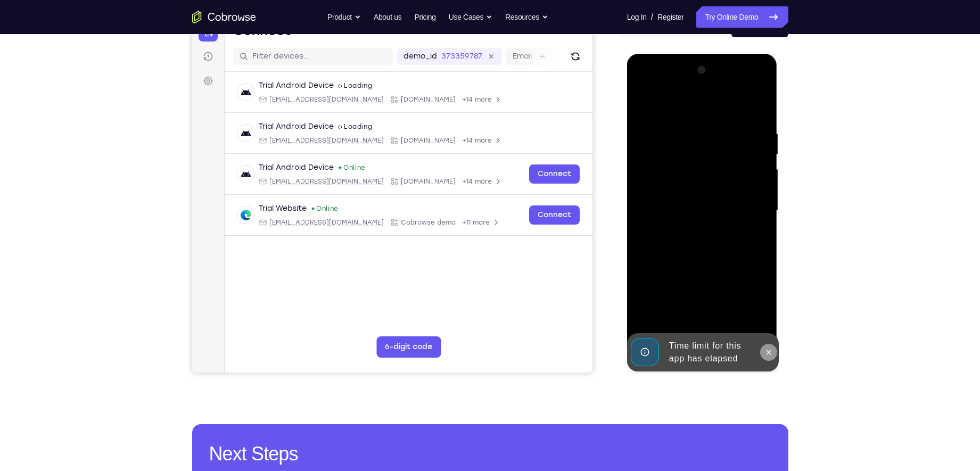
click at [771, 352] on icon at bounding box center [768, 352] width 9 height 9
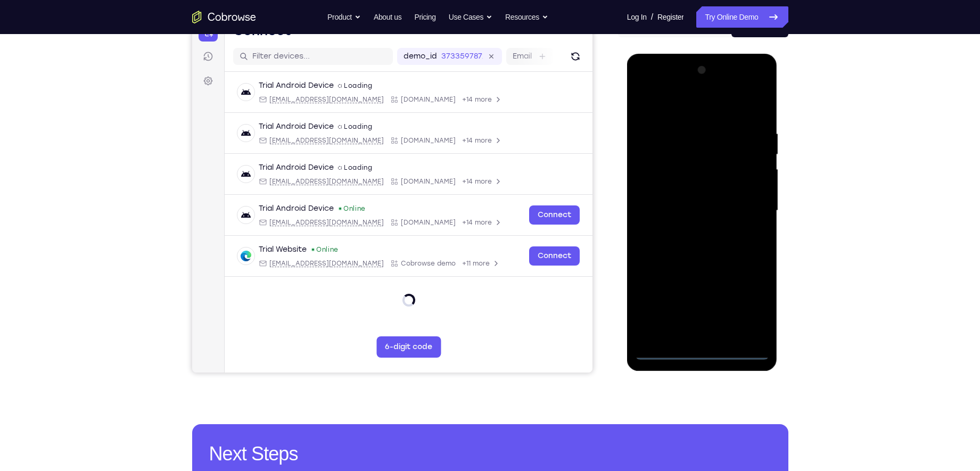
click at [702, 351] on div at bounding box center [702, 211] width 134 height 298
click at [746, 300] on div at bounding box center [702, 211] width 134 height 298
click at [674, 102] on div at bounding box center [702, 211] width 134 height 298
click at [748, 201] on div at bounding box center [702, 211] width 134 height 298
click at [727, 151] on div at bounding box center [702, 211] width 134 height 298
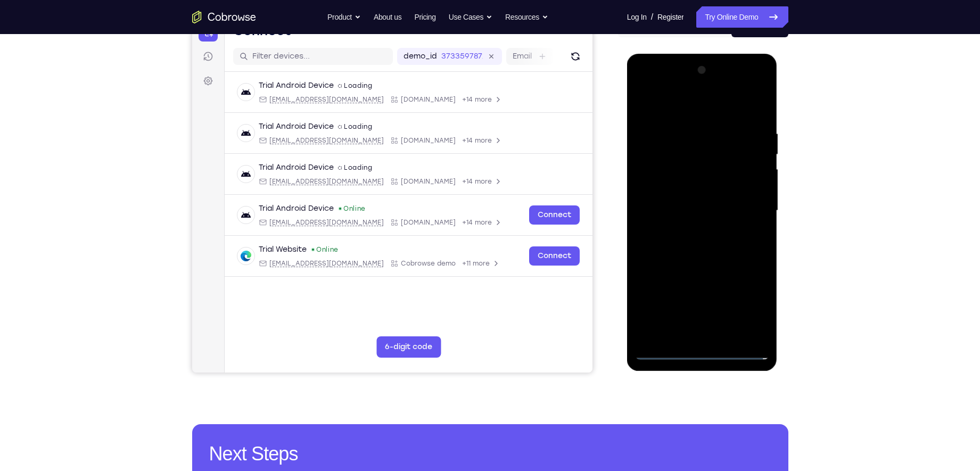
click at [711, 85] on div at bounding box center [702, 211] width 134 height 298
click at [688, 120] on div at bounding box center [702, 211] width 134 height 298
click at [650, 171] on div at bounding box center [702, 211] width 134 height 298
click at [706, 219] on div at bounding box center [702, 211] width 134 height 298
click at [676, 207] on div at bounding box center [702, 211] width 134 height 298
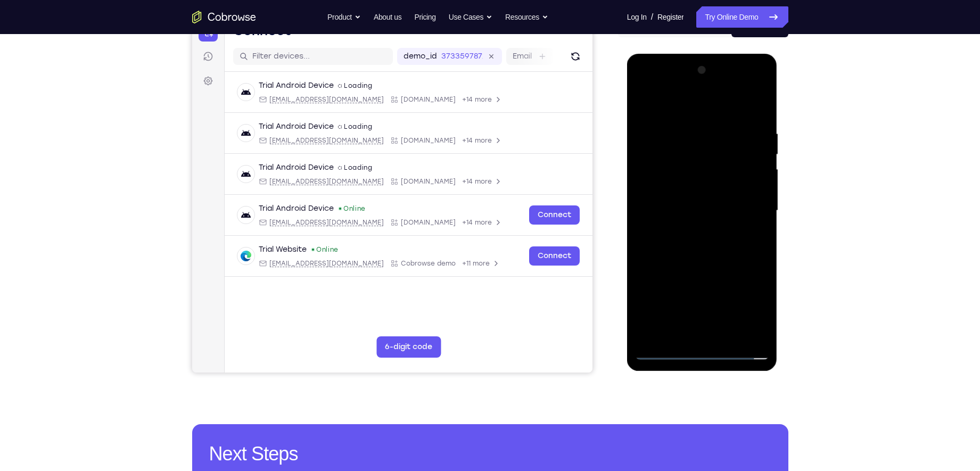
click at [676, 224] on div at bounding box center [702, 211] width 134 height 298
drag, startPoint x: 687, startPoint y: 309, endPoint x: 704, endPoint y: 203, distance: 106.8
click at [704, 203] on div at bounding box center [702, 211] width 134 height 298
click at [716, 326] on div at bounding box center [702, 211] width 134 height 298
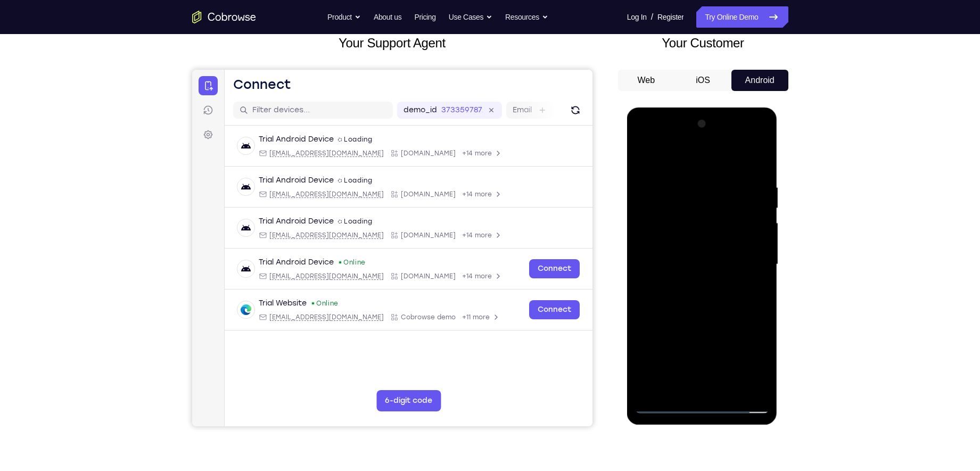
scroll to position [60, 0]
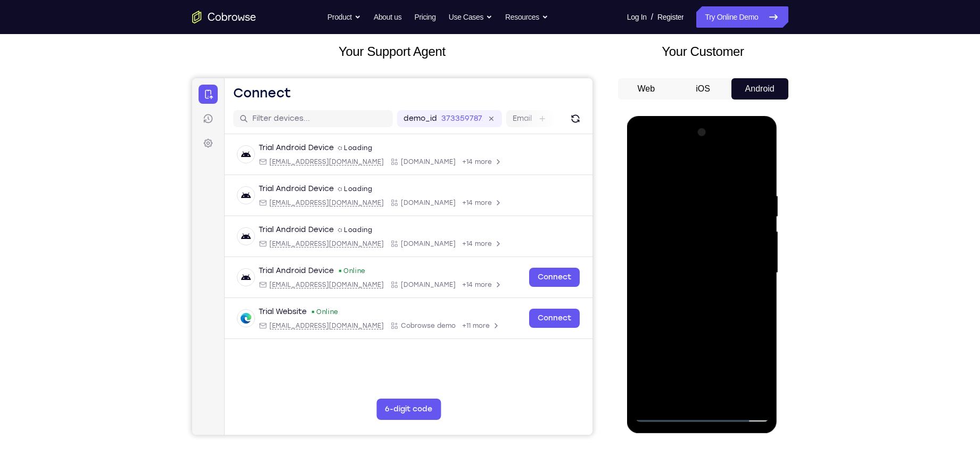
drag, startPoint x: 717, startPoint y: 384, endPoint x: 707, endPoint y: 226, distance: 158.4
click at [707, 226] on div at bounding box center [702, 273] width 134 height 298
click at [654, 226] on div at bounding box center [702, 273] width 134 height 298
drag, startPoint x: 701, startPoint y: 268, endPoint x: 703, endPoint y: 223, distance: 44.7
click at [703, 223] on div at bounding box center [702, 273] width 134 height 298
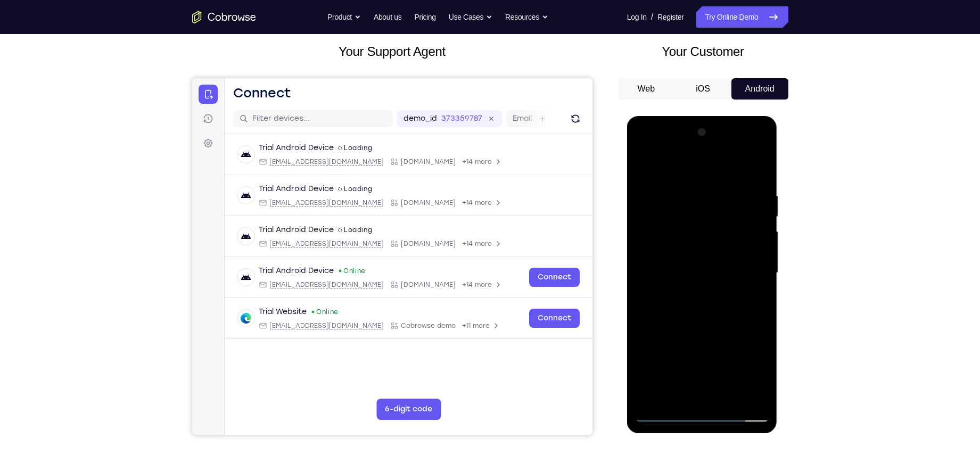
drag, startPoint x: 697, startPoint y: 281, endPoint x: 714, endPoint y: 202, distance: 81.1
click at [714, 202] on div at bounding box center [702, 273] width 134 height 298
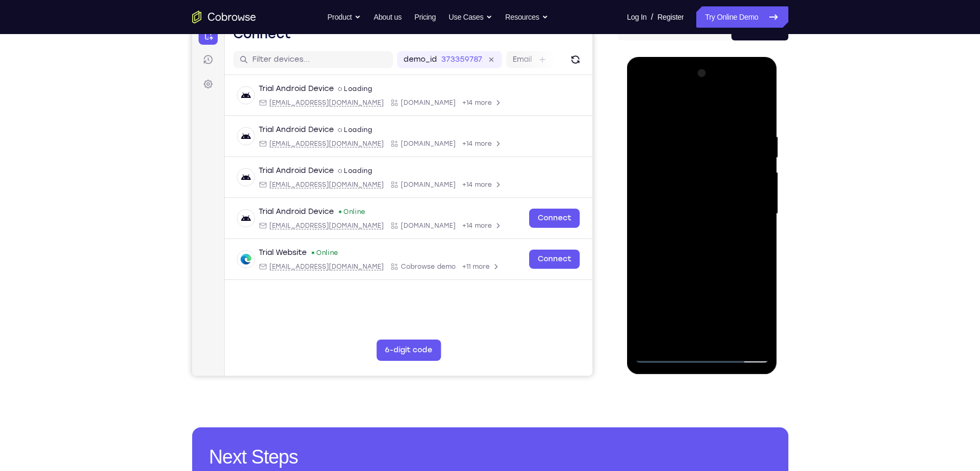
drag, startPoint x: 713, startPoint y: 302, endPoint x: 721, endPoint y: 217, distance: 86.1
click at [721, 217] on div at bounding box center [702, 214] width 134 height 298
drag, startPoint x: 695, startPoint y: 300, endPoint x: 689, endPoint y: 184, distance: 116.7
click at [689, 184] on div at bounding box center [702, 214] width 134 height 298
drag, startPoint x: 723, startPoint y: 277, endPoint x: 718, endPoint y: 246, distance: 31.9
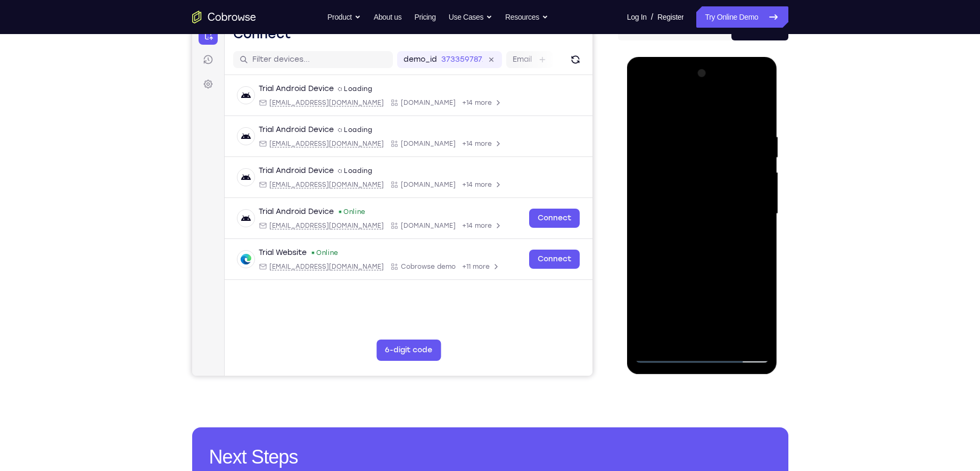
click at [718, 246] on div at bounding box center [702, 214] width 134 height 298
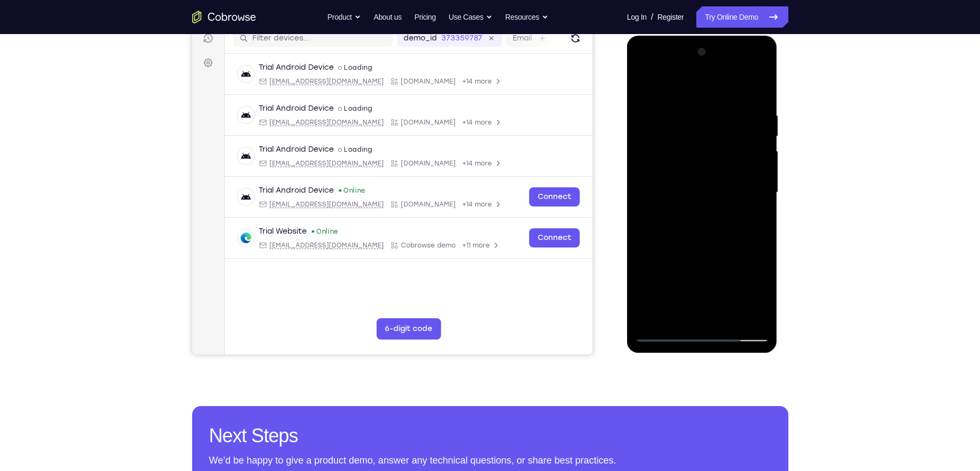
click at [712, 258] on div at bounding box center [702, 193] width 134 height 298
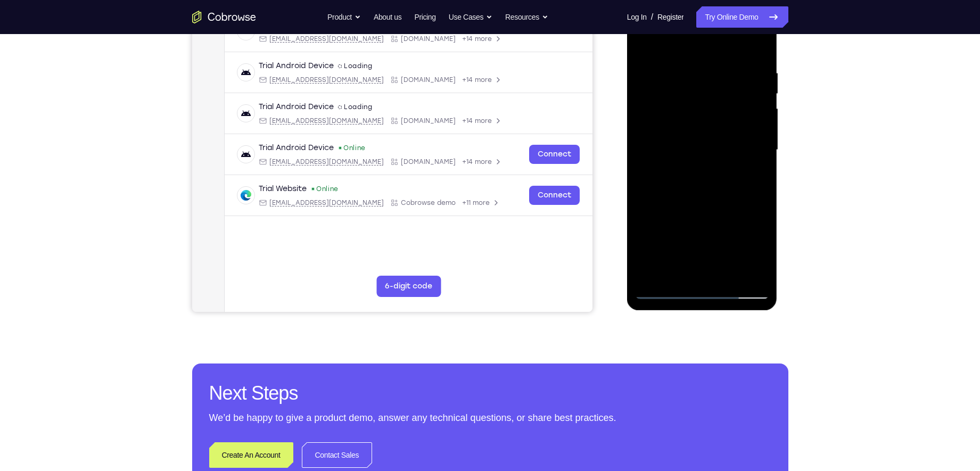
click at [665, 292] on div at bounding box center [702, 150] width 134 height 298
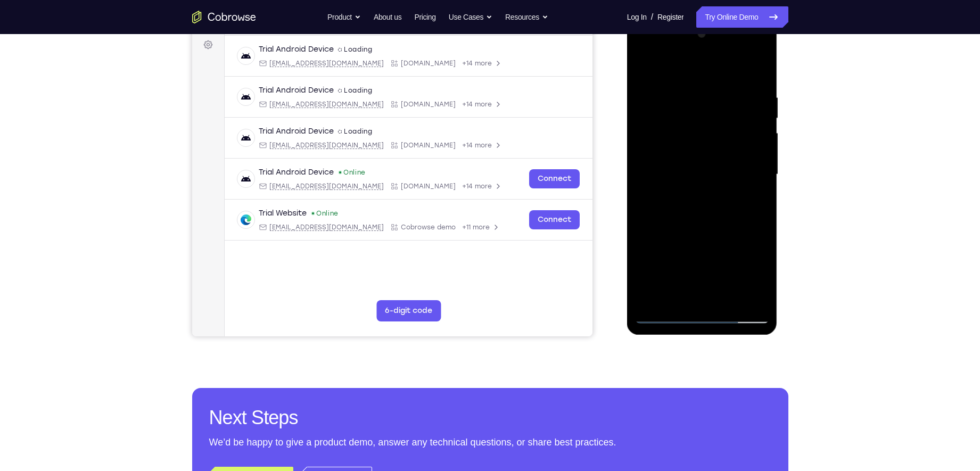
scroll to position [158, 0]
drag, startPoint x: 678, startPoint y: 273, endPoint x: 680, endPoint y: 146, distance: 126.7
click at [680, 146] on div at bounding box center [702, 175] width 134 height 298
drag, startPoint x: 677, startPoint y: 261, endPoint x: 688, endPoint y: 131, distance: 130.4
click at [688, 131] on div at bounding box center [702, 175] width 134 height 298
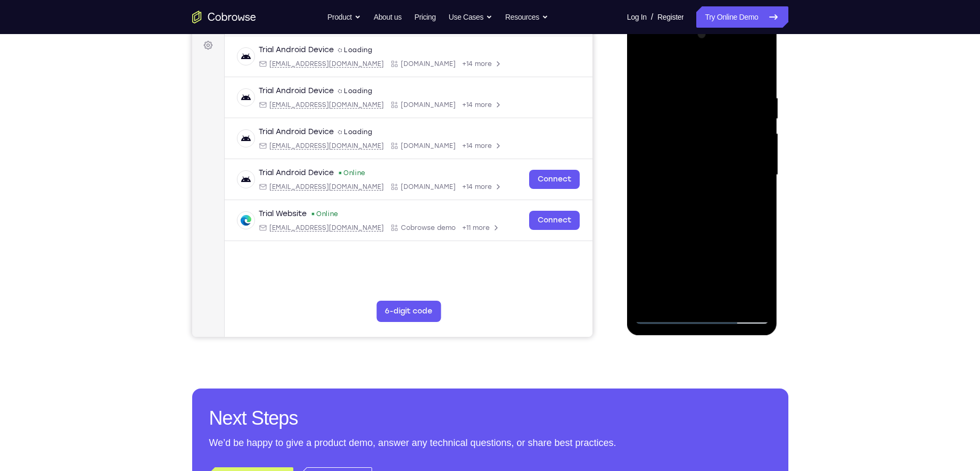
drag, startPoint x: 710, startPoint y: 249, endPoint x: 707, endPoint y: 151, distance: 98.0
click at [707, 151] on div at bounding box center [702, 175] width 134 height 298
drag, startPoint x: 728, startPoint y: 265, endPoint x: 716, endPoint y: 207, distance: 58.7
click at [716, 207] on div at bounding box center [702, 175] width 134 height 298
drag, startPoint x: 706, startPoint y: 211, endPoint x: 787, endPoint y: 219, distance: 81.4
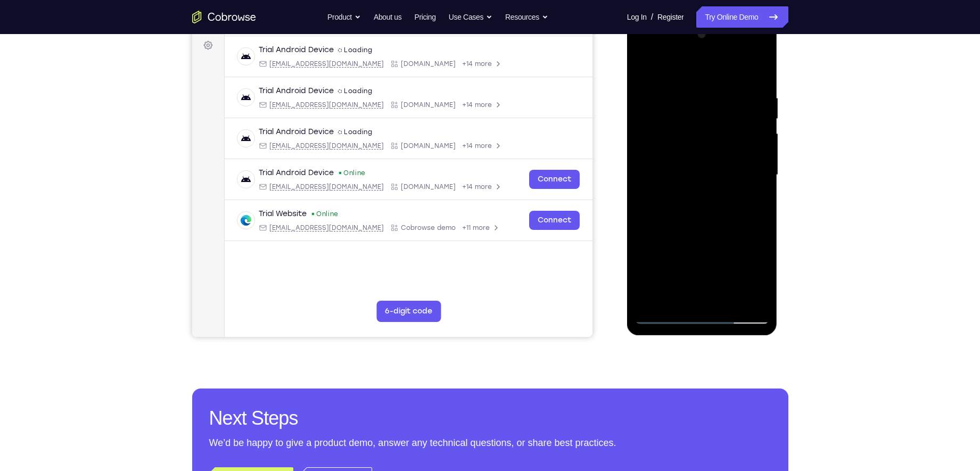
click at [778, 219] on html "Online web based iOS Simulators and Android Emulators. Run iPhone, iPad, Mobile…" at bounding box center [703, 177] width 152 height 319
click at [762, 270] on div at bounding box center [702, 175] width 134 height 298
drag, startPoint x: 686, startPoint y: 226, endPoint x: 782, endPoint y: 242, distance: 97.1
click at [778, 242] on html "Online web based iOS Simulators and Android Emulators. Run iPhone, iPad, Mobile…" at bounding box center [703, 177] width 152 height 319
drag, startPoint x: 684, startPoint y: 218, endPoint x: 768, endPoint y: 228, distance: 84.7
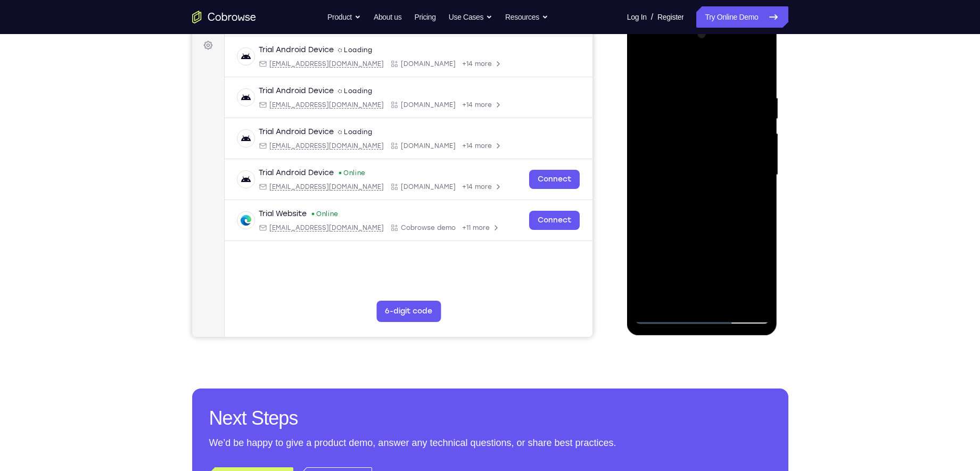
click at [768, 228] on div at bounding box center [702, 175] width 134 height 298
drag, startPoint x: 664, startPoint y: 206, endPoint x: 766, endPoint y: 219, distance: 103.0
click at [766, 219] on div at bounding box center [702, 175] width 134 height 298
drag, startPoint x: 697, startPoint y: 209, endPoint x: 647, endPoint y: 207, distance: 49.6
click at [647, 207] on div at bounding box center [702, 175] width 134 height 298
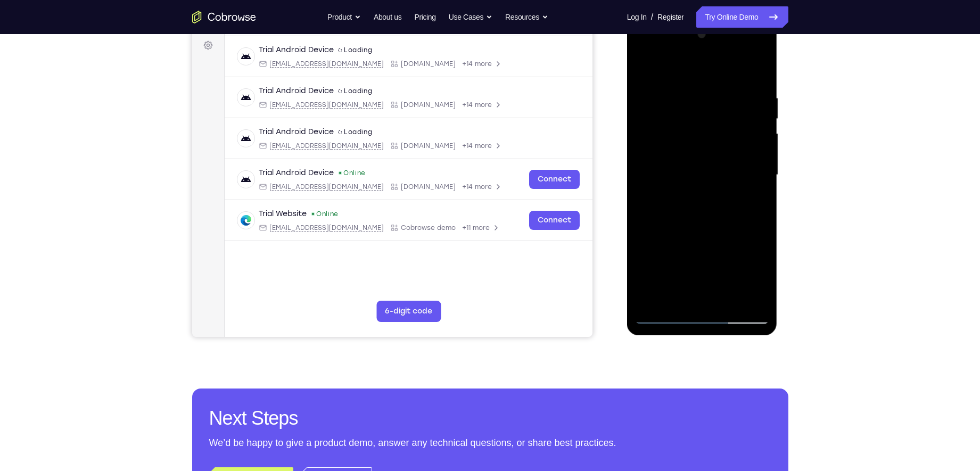
drag, startPoint x: 662, startPoint y: 211, endPoint x: 809, endPoint y: 259, distance: 154.0
click at [778, 259] on html "Online web based iOS Simulators and Android Emulators. Run iPhone, iPad, Mobile…" at bounding box center [703, 177] width 152 height 319
drag, startPoint x: 713, startPoint y: 228, endPoint x: 698, endPoint y: 224, distance: 15.7
click at [698, 224] on div at bounding box center [702, 175] width 134 height 298
drag, startPoint x: 641, startPoint y: 234, endPoint x: 716, endPoint y: 249, distance: 76.5
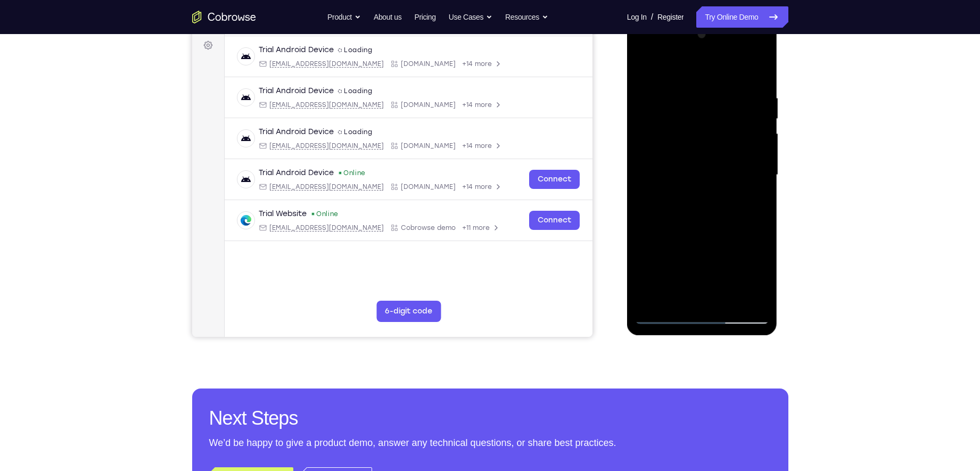
click at [716, 249] on div at bounding box center [702, 175] width 134 height 298
drag, startPoint x: 668, startPoint y: 219, endPoint x: 788, endPoint y: 238, distance: 121.4
click at [778, 238] on html "Online web based iOS Simulators and Android Emulators. Run iPhone, iPad, Mobile…" at bounding box center [703, 177] width 152 height 319
drag, startPoint x: 672, startPoint y: 219, endPoint x: 747, endPoint y: 241, distance: 78.0
click at [747, 241] on div at bounding box center [702, 175] width 134 height 298
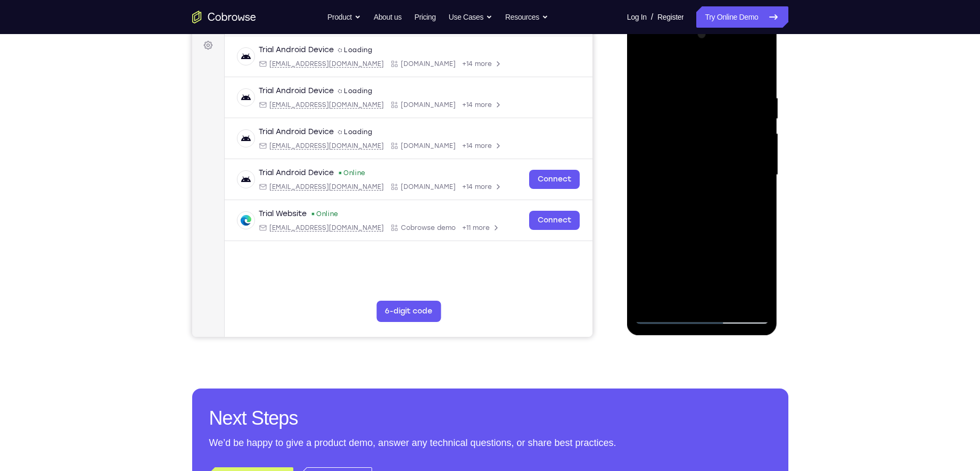
drag, startPoint x: 646, startPoint y: 205, endPoint x: 687, endPoint y: 216, distance: 42.3
click at [687, 216] on div at bounding box center [702, 175] width 134 height 298
drag, startPoint x: 669, startPoint y: 206, endPoint x: 756, endPoint y: 216, distance: 88.4
click at [756, 216] on div at bounding box center [702, 175] width 134 height 298
drag, startPoint x: 680, startPoint y: 210, endPoint x: 788, endPoint y: 229, distance: 109.8
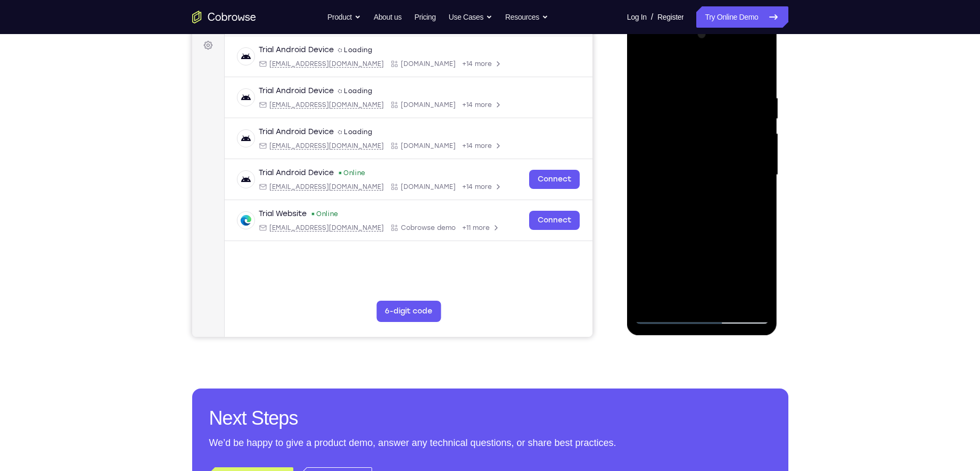
click at [778, 229] on html "Online web based iOS Simulators and Android Emulators. Run iPhone, iPad, Mobile…" at bounding box center [703, 177] width 152 height 319
drag, startPoint x: 681, startPoint y: 200, endPoint x: 810, endPoint y: 219, distance: 130.8
click at [778, 219] on html "Online web based iOS Simulators and Android Emulators. Run iPhone, iPad, Mobile…" at bounding box center [703, 177] width 152 height 319
drag, startPoint x: 667, startPoint y: 200, endPoint x: 769, endPoint y: 217, distance: 103.6
click at [769, 217] on div at bounding box center [702, 176] width 151 height 317
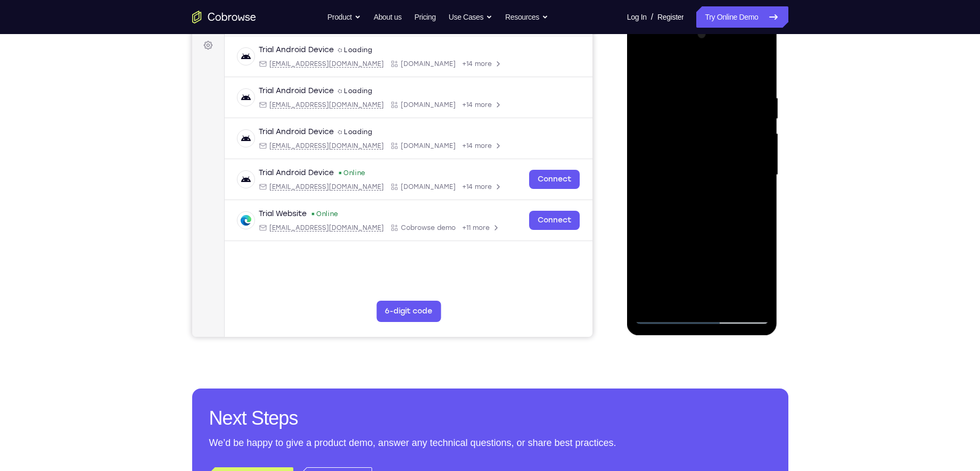
drag, startPoint x: 656, startPoint y: 201, endPoint x: 790, endPoint y: 204, distance: 134.7
click at [778, 204] on html "Online web based iOS Simulators and Android Emulators. Run iPhone, iPad, Mobile…" at bounding box center [703, 177] width 152 height 319
drag, startPoint x: 748, startPoint y: 210, endPoint x: 655, endPoint y: 204, distance: 93.3
click at [655, 204] on div at bounding box center [702, 175] width 134 height 298
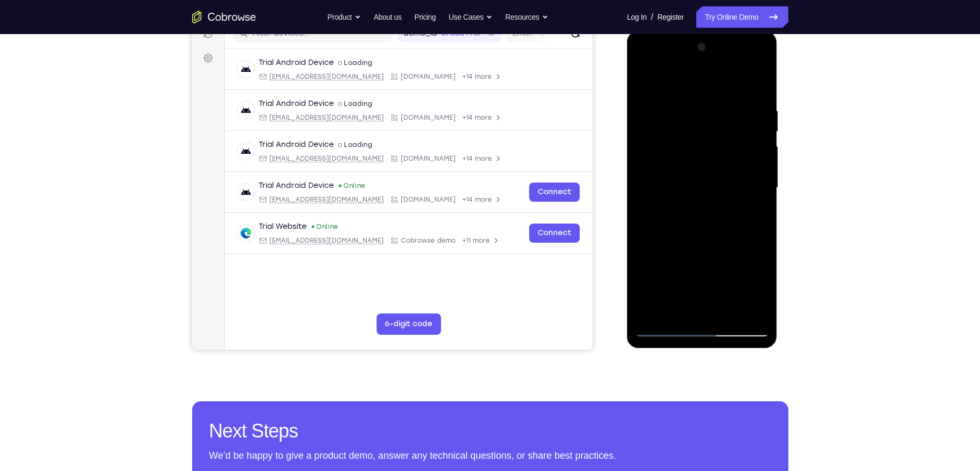
scroll to position [145, 0]
drag, startPoint x: 669, startPoint y: 230, endPoint x: 793, endPoint y: 242, distance: 124.6
click at [778, 242] on html "Online web based iOS Simulators and Android Emulators. Run iPhone, iPad, Mobile…" at bounding box center [703, 190] width 152 height 319
drag, startPoint x: 654, startPoint y: 214, endPoint x: 777, endPoint y: 230, distance: 124.1
click at [777, 230] on div at bounding box center [702, 189] width 151 height 317
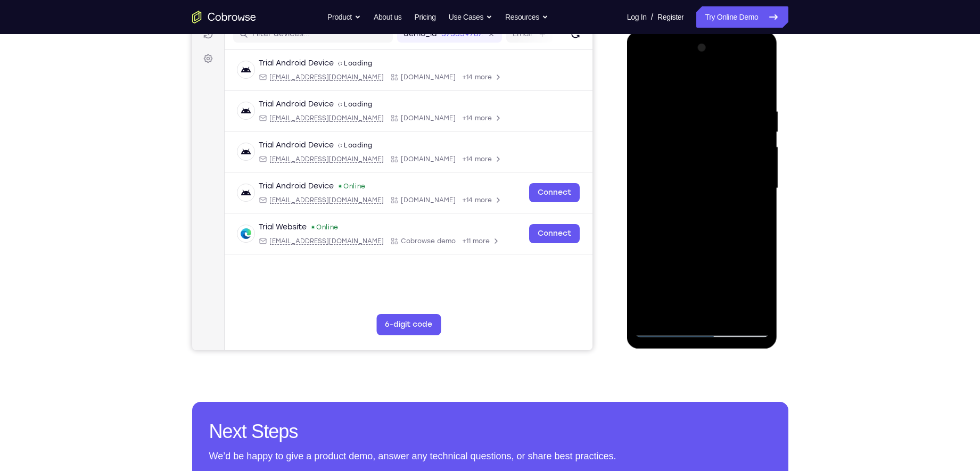
drag, startPoint x: 746, startPoint y: 219, endPoint x: 640, endPoint y: 223, distance: 106.0
click at [640, 223] on div at bounding box center [702, 188] width 134 height 298
drag, startPoint x: 641, startPoint y: 202, endPoint x: 772, endPoint y: 219, distance: 131.5
click at [772, 219] on div at bounding box center [702, 189] width 151 height 317
drag, startPoint x: 657, startPoint y: 203, endPoint x: 742, endPoint y: 217, distance: 86.4
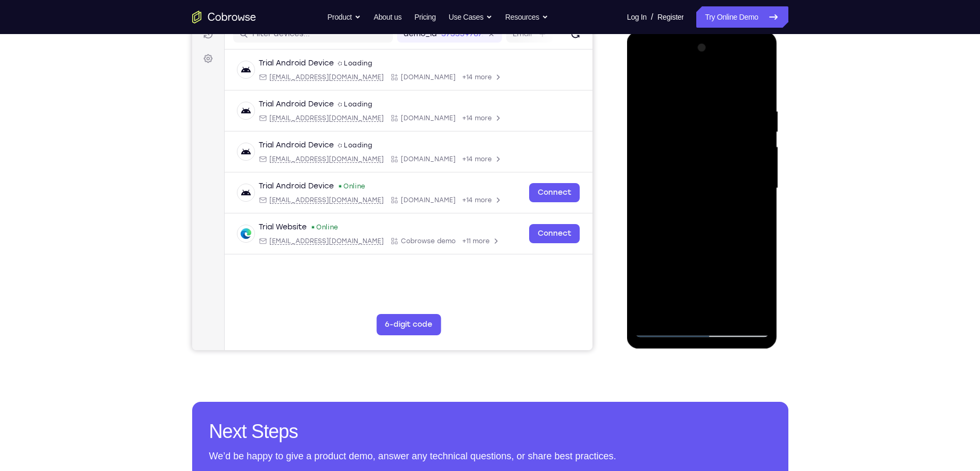
click at [742, 217] on div at bounding box center [702, 188] width 134 height 298
drag, startPoint x: 661, startPoint y: 215, endPoint x: 757, endPoint y: 231, distance: 97.8
click at [757, 231] on div at bounding box center [702, 188] width 134 height 298
drag, startPoint x: 682, startPoint y: 228, endPoint x: 770, endPoint y: 226, distance: 88.4
click at [770, 226] on div at bounding box center [702, 189] width 151 height 317
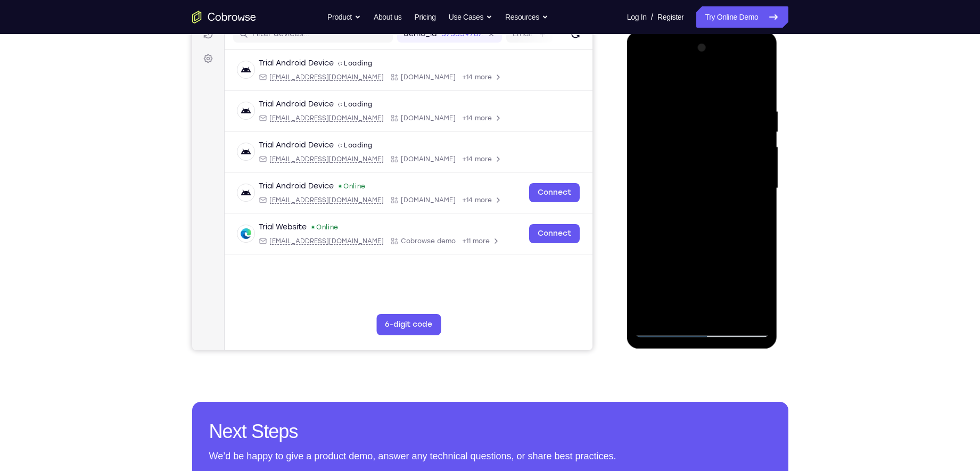
drag, startPoint x: 674, startPoint y: 222, endPoint x: 715, endPoint y: 228, distance: 41.4
click at [715, 228] on div at bounding box center [702, 188] width 134 height 298
drag, startPoint x: 665, startPoint y: 234, endPoint x: 781, endPoint y: 250, distance: 117.7
click at [778, 250] on html "Online web based iOS Simulators and Android Emulators. Run iPhone, iPad, Mobile…" at bounding box center [703, 190] width 152 height 319
drag, startPoint x: 663, startPoint y: 213, endPoint x: 775, endPoint y: 215, distance: 111.3
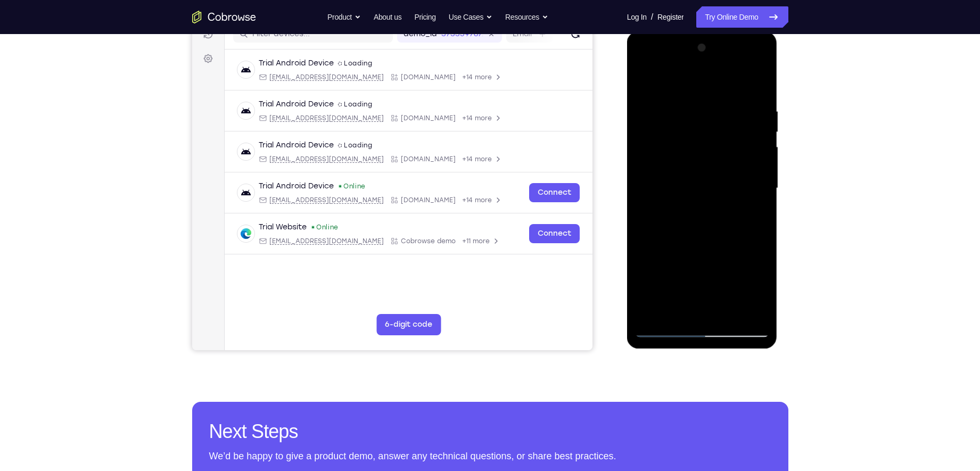
click at [775, 215] on div at bounding box center [702, 189] width 151 height 317
drag, startPoint x: 706, startPoint y: 214, endPoint x: 804, endPoint y: 240, distance: 101.7
click at [778, 240] on html "Online web based iOS Simulators and Android Emulators. Run iPhone, iPad, Mobile…" at bounding box center [703, 190] width 152 height 319
drag, startPoint x: 671, startPoint y: 223, endPoint x: 813, endPoint y: 250, distance: 145.2
click at [778, 250] on html "Online web based iOS Simulators and Android Emulators. Run iPhone, iPad, Mobile…" at bounding box center [703, 190] width 152 height 319
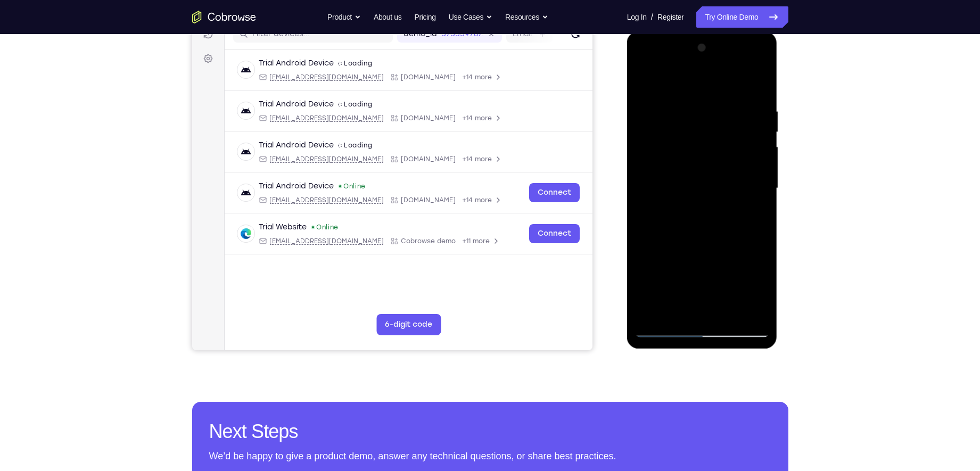
drag, startPoint x: 686, startPoint y: 218, endPoint x: 762, endPoint y: 235, distance: 78.1
click at [762, 235] on div at bounding box center [702, 188] width 134 height 298
drag, startPoint x: 673, startPoint y: 219, endPoint x: 780, endPoint y: 239, distance: 108.9
click at [778, 239] on html "Online web based iOS Simulators and Android Emulators. Run iPhone, iPad, Mobile…" at bounding box center [703, 190] width 152 height 319
drag, startPoint x: 657, startPoint y: 220, endPoint x: 759, endPoint y: 239, distance: 103.9
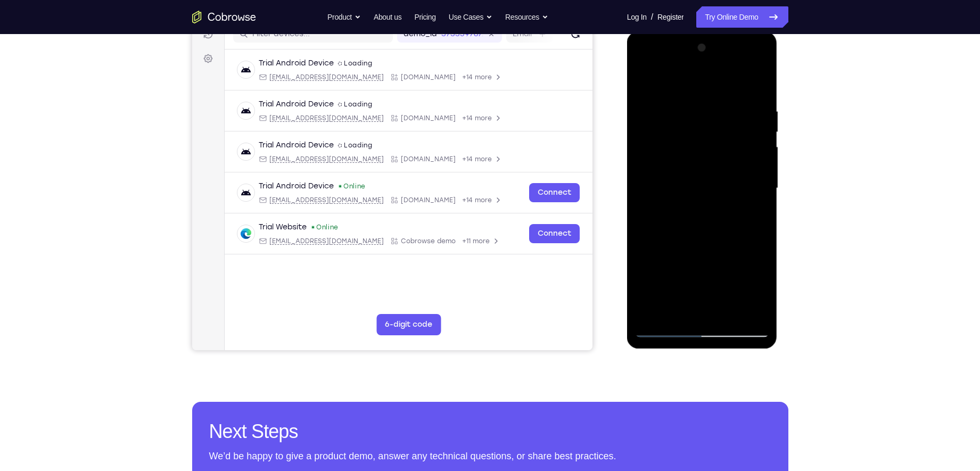
click at [759, 239] on div at bounding box center [702, 188] width 134 height 298
drag, startPoint x: 688, startPoint y: 229, endPoint x: 804, endPoint y: 243, distance: 116.9
click at [778, 243] on html "Online web based iOS Simulators and Android Emulators. Run iPhone, iPad, Mobile…" at bounding box center [703, 190] width 152 height 319
drag, startPoint x: 738, startPoint y: 226, endPoint x: 622, endPoint y: 204, distance: 118.1
click at [627, 204] on html "Online web based iOS Simulators and Android Emulators. Run iPhone, iPad, Mobile…" at bounding box center [703, 190] width 152 height 319
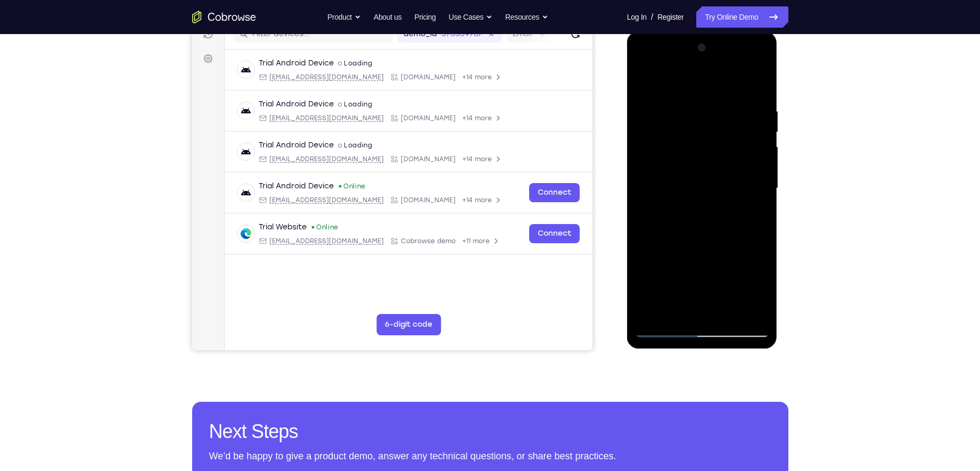
drag, startPoint x: 674, startPoint y: 250, endPoint x: 711, endPoint y: 253, distance: 36.9
click at [711, 253] on div at bounding box center [702, 188] width 134 height 298
drag, startPoint x: 739, startPoint y: 251, endPoint x: 657, endPoint y: 249, distance: 82.0
click at [657, 249] on div at bounding box center [702, 188] width 134 height 298
click at [678, 226] on div at bounding box center [702, 188] width 134 height 298
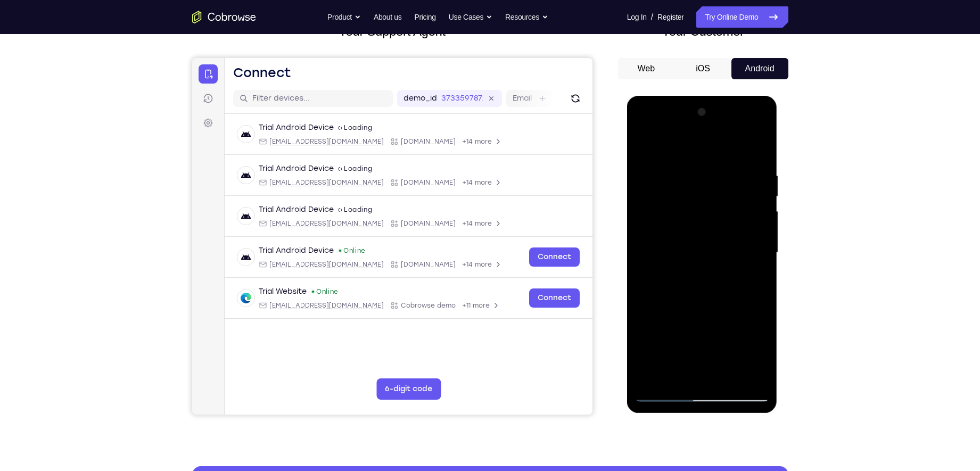
scroll to position [74, 0]
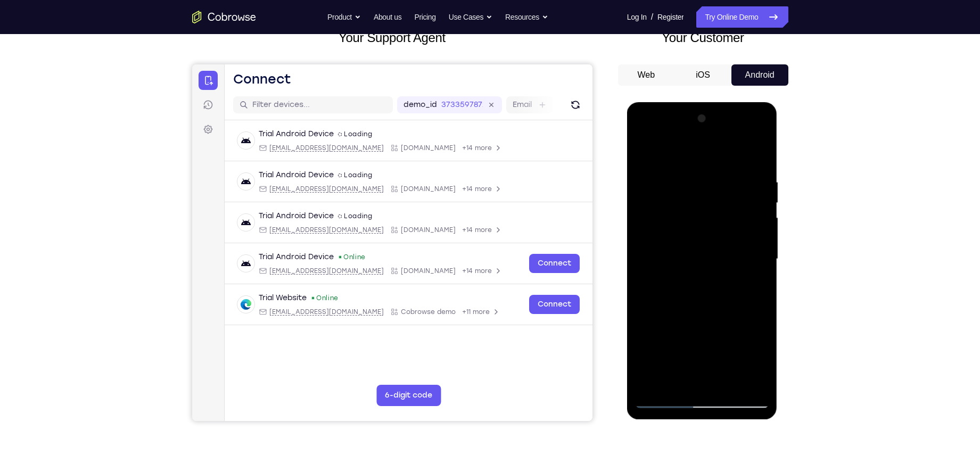
click at [732, 205] on div at bounding box center [702, 259] width 134 height 298
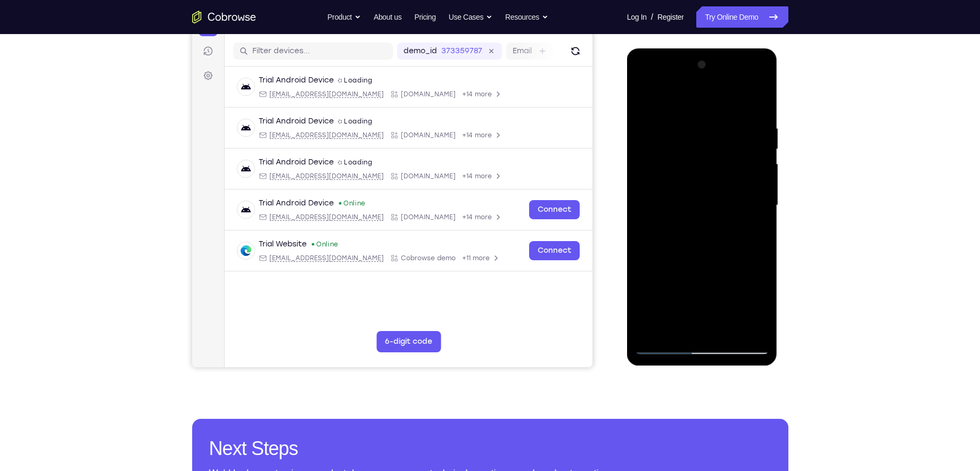
scroll to position [145, 0]
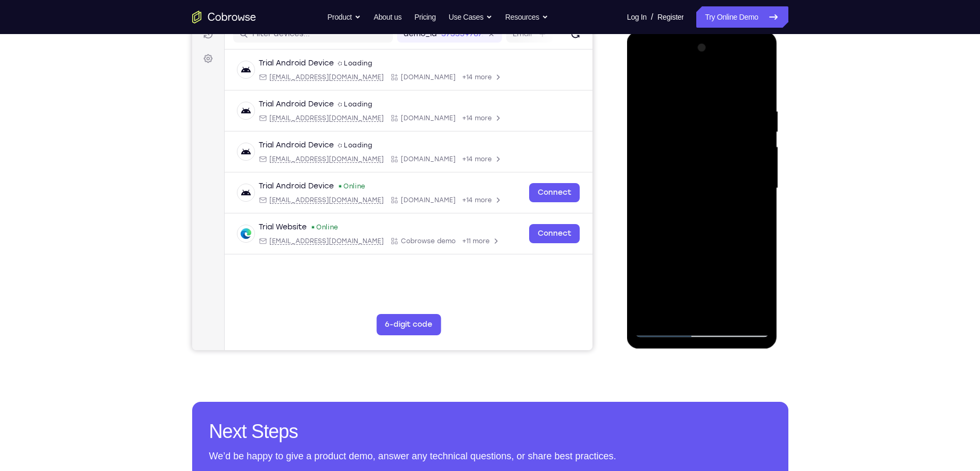
drag, startPoint x: 681, startPoint y: 213, endPoint x: 802, endPoint y: 224, distance: 120.7
click at [778, 224] on html "Online web based iOS Simulators and Android Emulators. Run iPhone, iPad, Mobile…" at bounding box center [703, 190] width 152 height 319
drag, startPoint x: 686, startPoint y: 196, endPoint x: 816, endPoint y: 218, distance: 131.1
click at [778, 218] on html "Online web based iOS Simulators and Android Emulators. Run iPhone, iPad, Mobile…" at bounding box center [703, 190] width 152 height 319
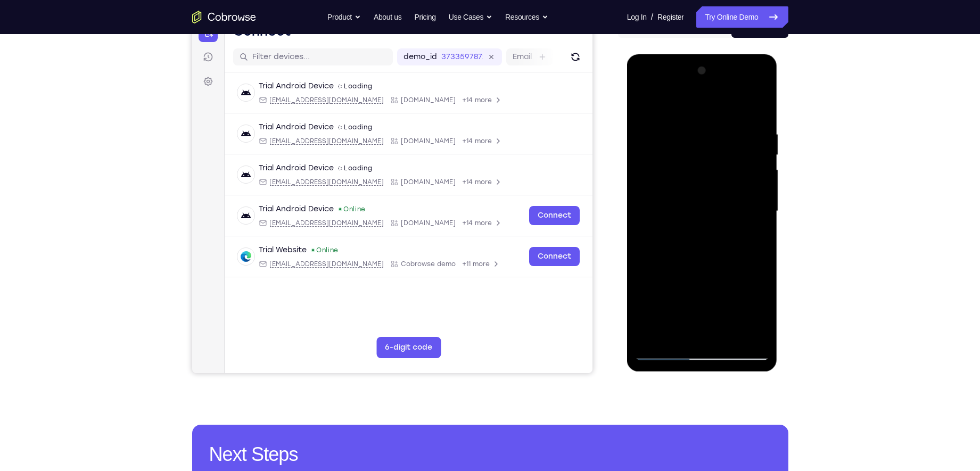
drag, startPoint x: 673, startPoint y: 213, endPoint x: 809, endPoint y: 242, distance: 138.2
click at [778, 242] on html "Online web based iOS Simulators and Android Emulators. Run iPhone, iPad, Mobile…" at bounding box center [703, 213] width 152 height 319
drag, startPoint x: 677, startPoint y: 212, endPoint x: 821, endPoint y: 236, distance: 146.2
click at [778, 236] on html "Online web based iOS Simulators and Android Emulators. Run iPhone, iPad, Mobile…" at bounding box center [703, 213] width 152 height 319
drag, startPoint x: 669, startPoint y: 227, endPoint x: 854, endPoint y: 246, distance: 186.8
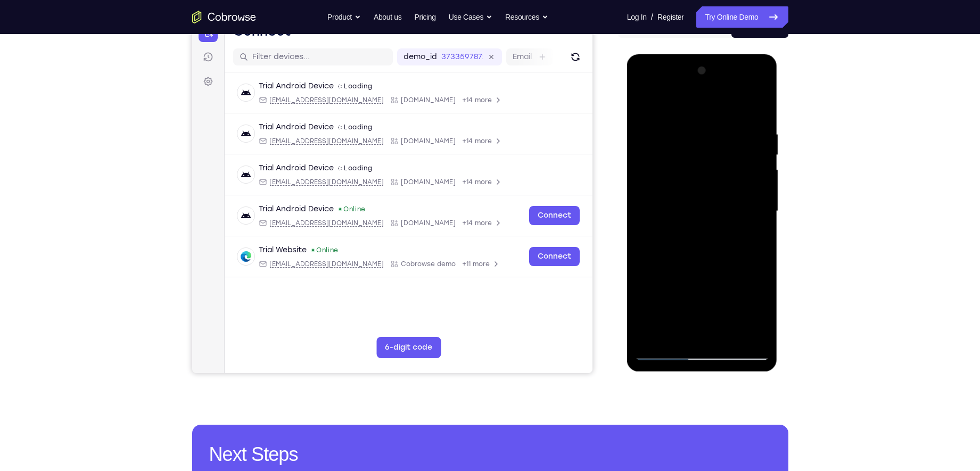
click at [778, 246] on html "Online web based iOS Simulators and Android Emulators. Run iPhone, iPad, Mobile…" at bounding box center [703, 213] width 152 height 319
drag, startPoint x: 700, startPoint y: 237, endPoint x: 849, endPoint y: 260, distance: 150.8
click at [778, 260] on html "Online web based iOS Simulators and Android Emulators. Run iPhone, iPad, Mobile…" at bounding box center [703, 213] width 152 height 319
drag, startPoint x: 685, startPoint y: 232, endPoint x: 843, endPoint y: 244, distance: 158.5
click at [778, 244] on html "Online web based iOS Simulators and Android Emulators. Run iPhone, iPad, Mobile…" at bounding box center [703, 213] width 152 height 319
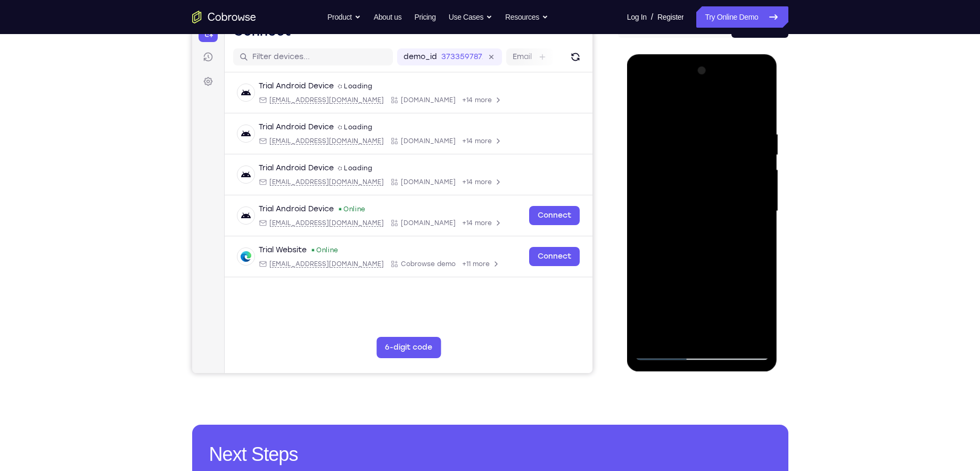
drag, startPoint x: 711, startPoint y: 205, endPoint x: 884, endPoint y: 229, distance: 174.7
click at [778, 229] on html "Online web based iOS Simulators and Android Emulators. Run iPhone, iPad, Mobile…" at bounding box center [703, 213] width 152 height 319
drag, startPoint x: 687, startPoint y: 209, endPoint x: 782, endPoint y: 222, distance: 96.2
click at [778, 222] on html "Online web based iOS Simulators and Android Emulators. Run iPhone, iPad, Mobile…" at bounding box center [703, 213] width 152 height 319
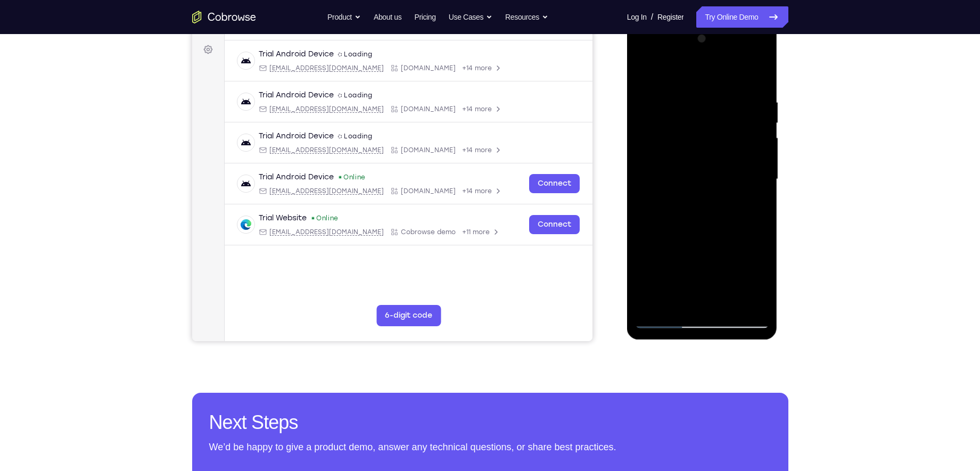
scroll to position [136, 0]
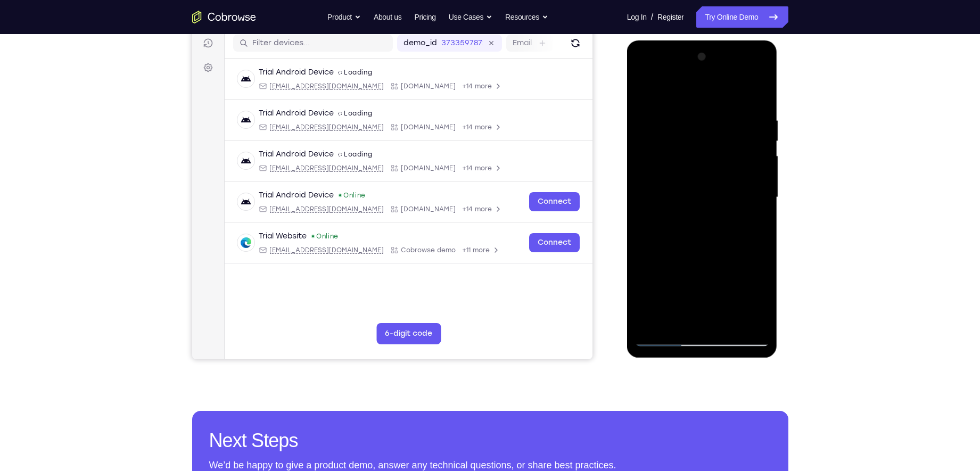
drag, startPoint x: 676, startPoint y: 212, endPoint x: 868, endPoint y: 243, distance: 194.6
click at [778, 243] on html "Online web based iOS Simulators and Android Emulators. Run iPhone, iPad, Mobile…" at bounding box center [703, 199] width 152 height 319
drag, startPoint x: 680, startPoint y: 210, endPoint x: 863, endPoint y: 249, distance: 187.8
click at [778, 249] on html "Online web based iOS Simulators and Android Emulators. Run iPhone, iPad, Mobile…" at bounding box center [703, 199] width 152 height 319
drag, startPoint x: 677, startPoint y: 191, endPoint x: 883, endPoint y: 236, distance: 210.9
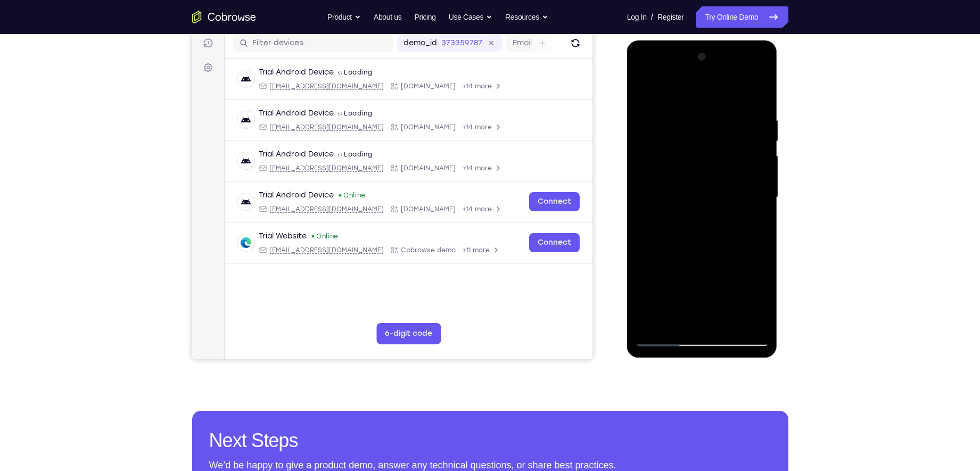
click at [778, 236] on html "Online web based iOS Simulators and Android Emulators. Run iPhone, iPad, Mobile…" at bounding box center [703, 199] width 152 height 319
click at [663, 342] on div at bounding box center [702, 197] width 134 height 298
click at [726, 292] on div at bounding box center [702, 197] width 134 height 298
click at [666, 336] on div at bounding box center [702, 197] width 134 height 298
drag, startPoint x: 726, startPoint y: 287, endPoint x: 717, endPoint y: 185, distance: 102.0
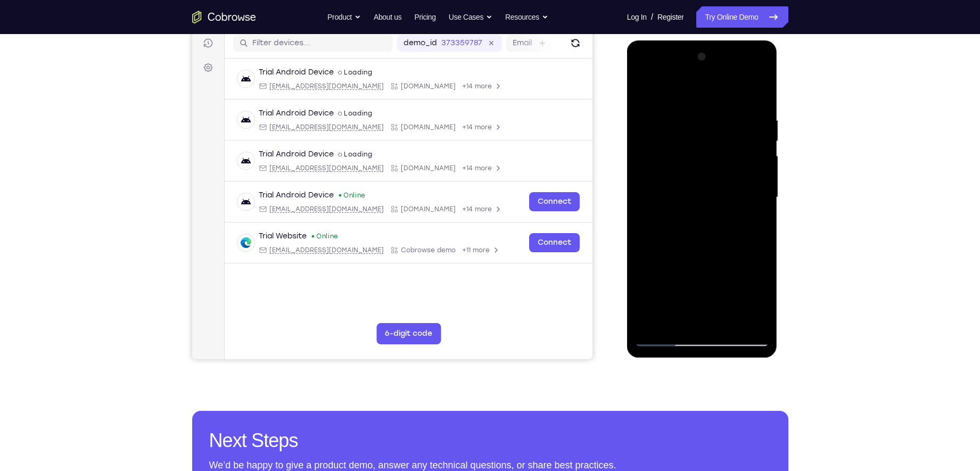
click at [717, 185] on div at bounding box center [702, 197] width 134 height 298
drag, startPoint x: 711, startPoint y: 279, endPoint x: 713, endPoint y: 162, distance: 116.6
click at [713, 162] on div at bounding box center [702, 197] width 134 height 298
drag, startPoint x: 681, startPoint y: 282, endPoint x: 679, endPoint y: 275, distance: 7.8
click at [679, 275] on div at bounding box center [702, 197] width 134 height 298
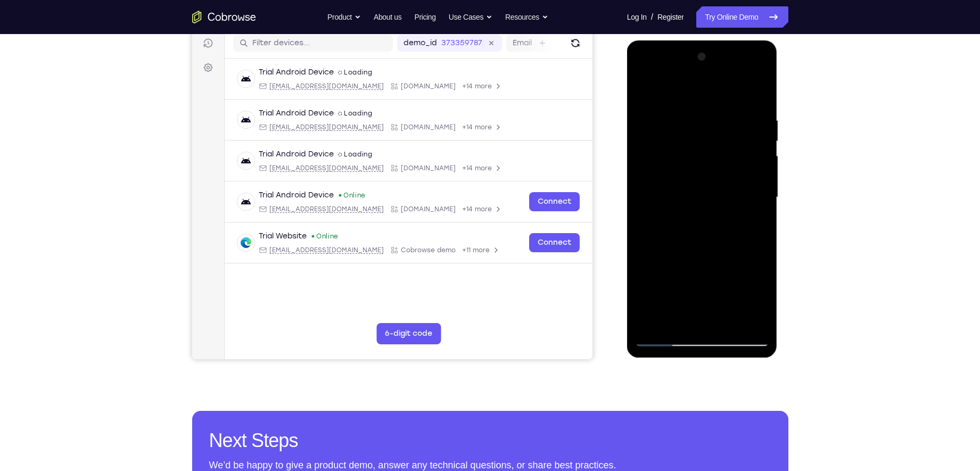
drag, startPoint x: 693, startPoint y: 190, endPoint x: 687, endPoint y: 267, distance: 77.4
click at [687, 267] on div at bounding box center [702, 197] width 134 height 298
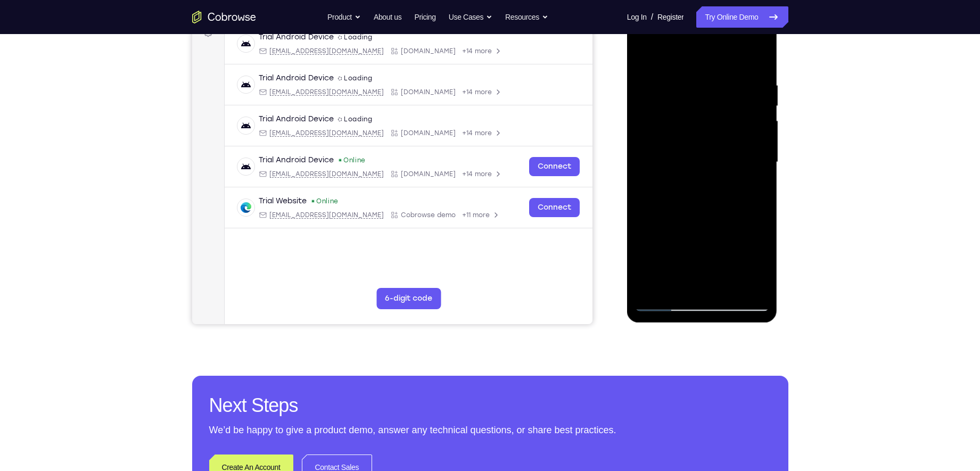
scroll to position [189, 0]
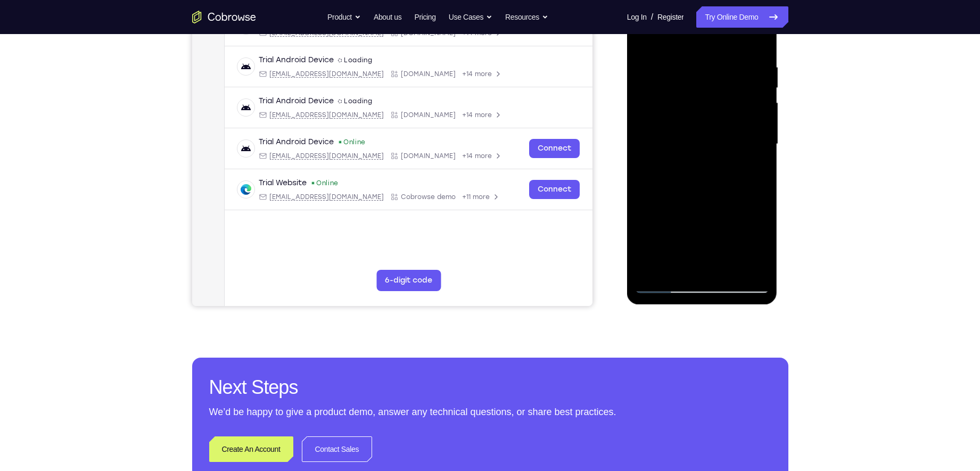
click at [663, 287] on div at bounding box center [702, 144] width 134 height 298
drag, startPoint x: 681, startPoint y: 204, endPoint x: 741, endPoint y: 212, distance: 60.2
click at [741, 212] on div at bounding box center [702, 144] width 134 height 298
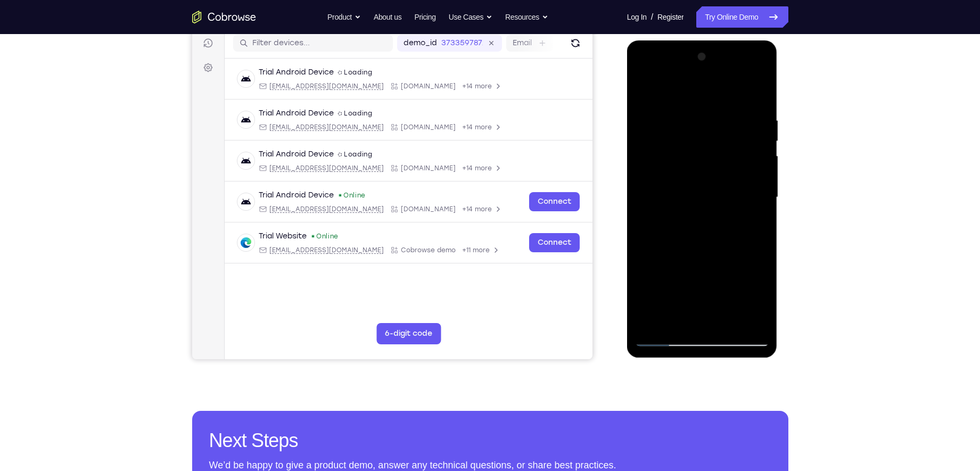
drag, startPoint x: 664, startPoint y: 234, endPoint x: 771, endPoint y: 249, distance: 108.6
click at [771, 249] on div at bounding box center [702, 198] width 151 height 317
drag, startPoint x: 666, startPoint y: 233, endPoint x: 775, endPoint y: 250, distance: 109.3
click at [775, 250] on div at bounding box center [702, 198] width 151 height 317
drag, startPoint x: 661, startPoint y: 228, endPoint x: 693, endPoint y: 233, distance: 32.3
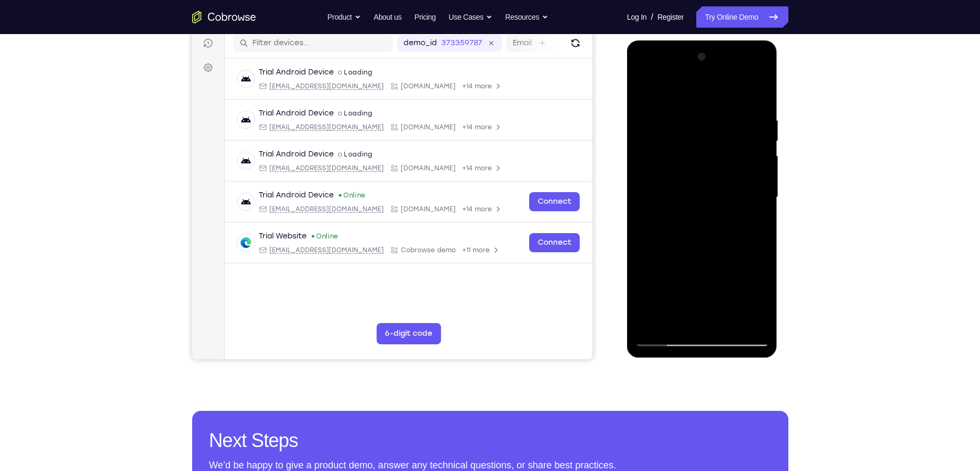
click at [693, 233] on div at bounding box center [702, 197] width 134 height 298
drag, startPoint x: 666, startPoint y: 232, endPoint x: 742, endPoint y: 241, distance: 76.1
click at [742, 241] on div at bounding box center [702, 197] width 134 height 298
drag, startPoint x: 689, startPoint y: 248, endPoint x: 740, endPoint y: 249, distance: 51.6
click at [740, 249] on div at bounding box center [702, 197] width 134 height 298
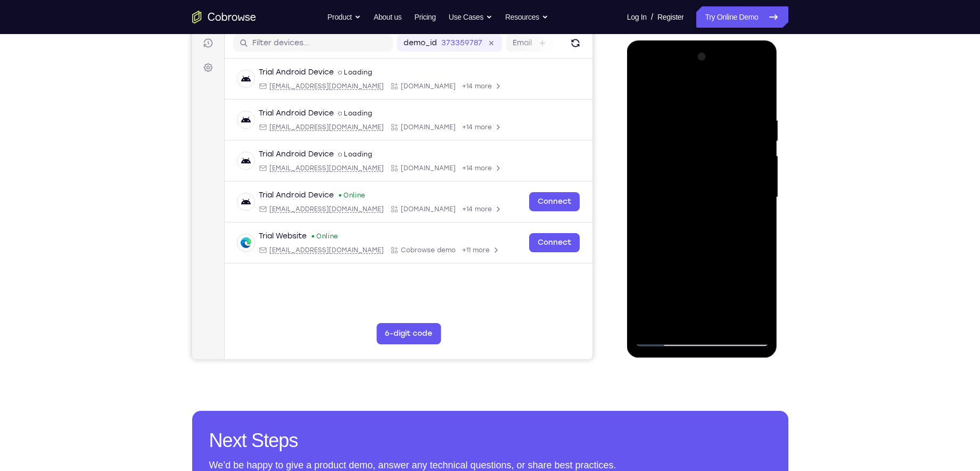
click at [740, 235] on div at bounding box center [702, 197] width 134 height 298
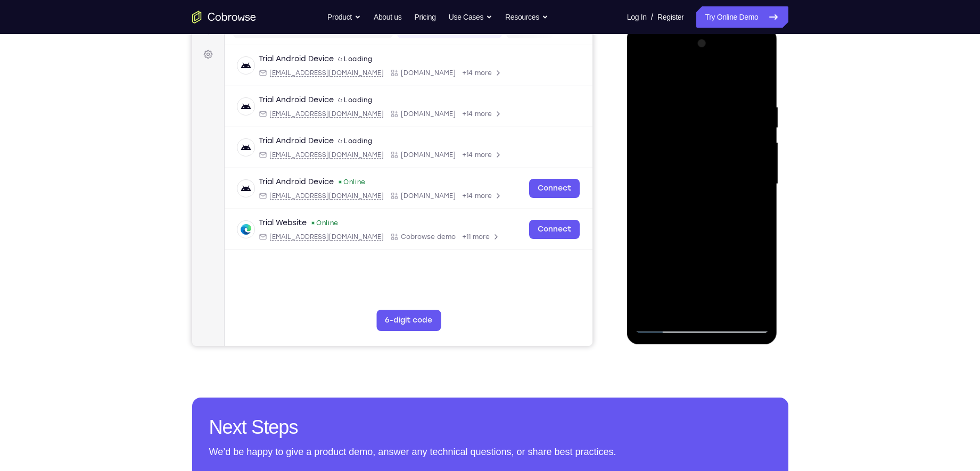
scroll to position [154, 0]
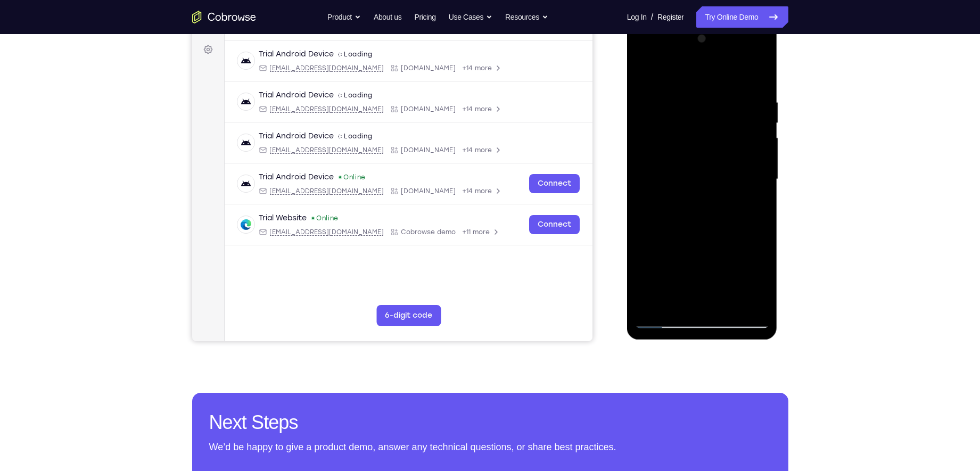
click at [705, 252] on div at bounding box center [702, 179] width 134 height 298
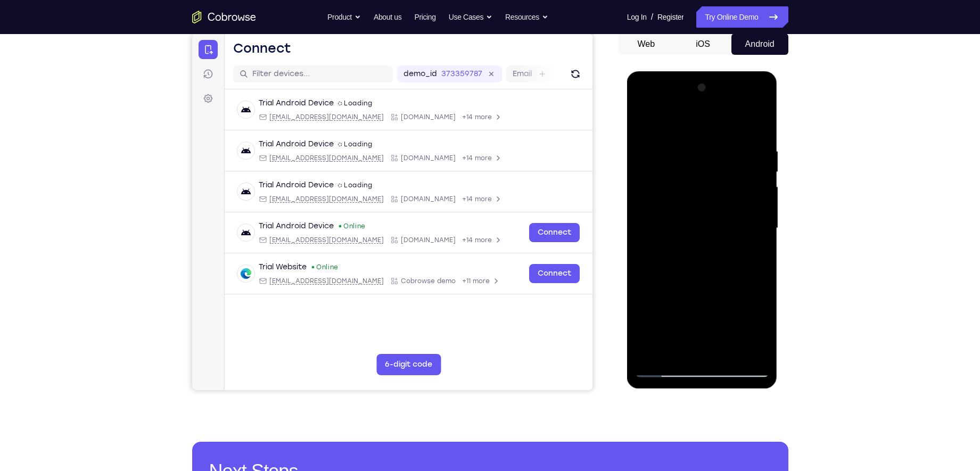
scroll to position [102, 0]
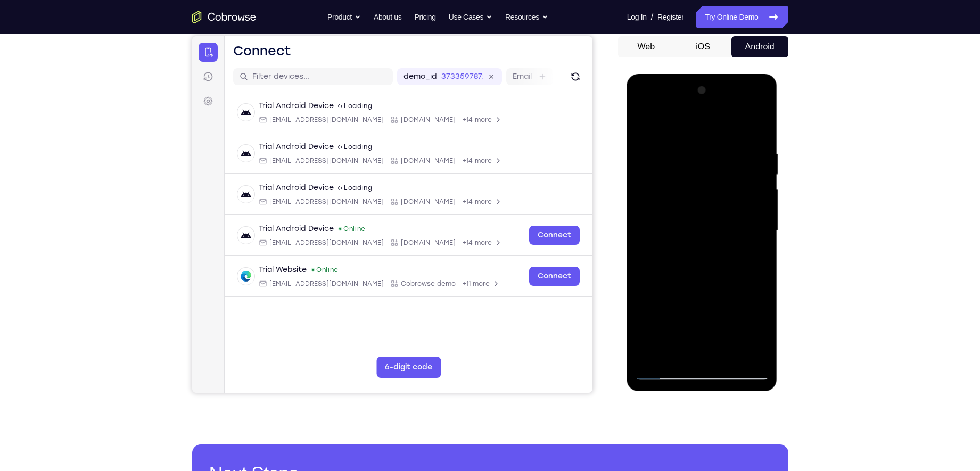
drag, startPoint x: 720, startPoint y: 241, endPoint x: 722, endPoint y: 209, distance: 31.5
click at [722, 209] on div at bounding box center [702, 231] width 134 height 298
click at [752, 195] on div at bounding box center [702, 231] width 134 height 298
click at [745, 195] on div at bounding box center [702, 231] width 134 height 298
click at [647, 190] on div at bounding box center [702, 231] width 134 height 298
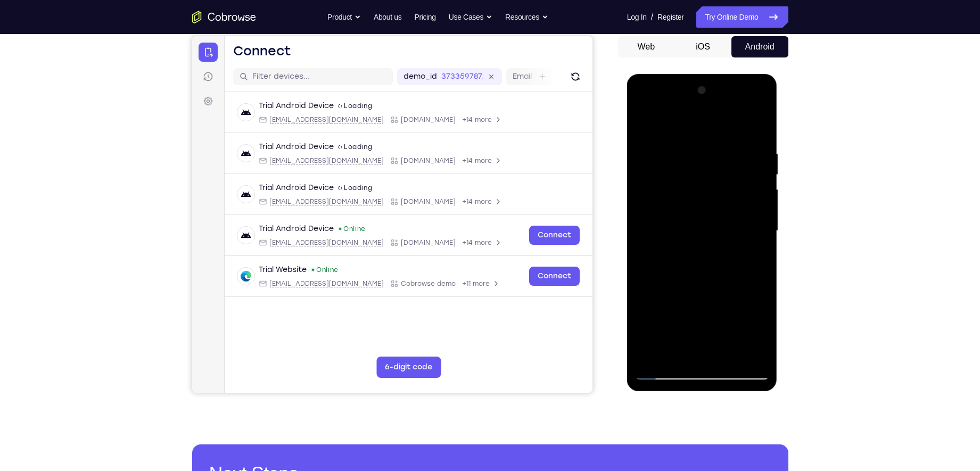
click at [712, 159] on div at bounding box center [702, 231] width 134 height 298
drag, startPoint x: 735, startPoint y: 224, endPoint x: 735, endPoint y: 178, distance: 45.2
click at [735, 178] on div at bounding box center [702, 231] width 134 height 298
click at [757, 213] on div at bounding box center [702, 231] width 134 height 298
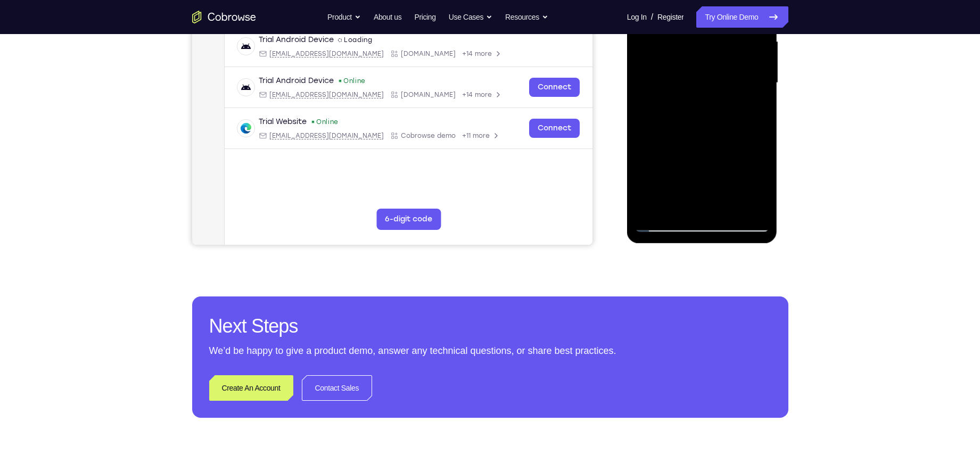
scroll to position [254, 0]
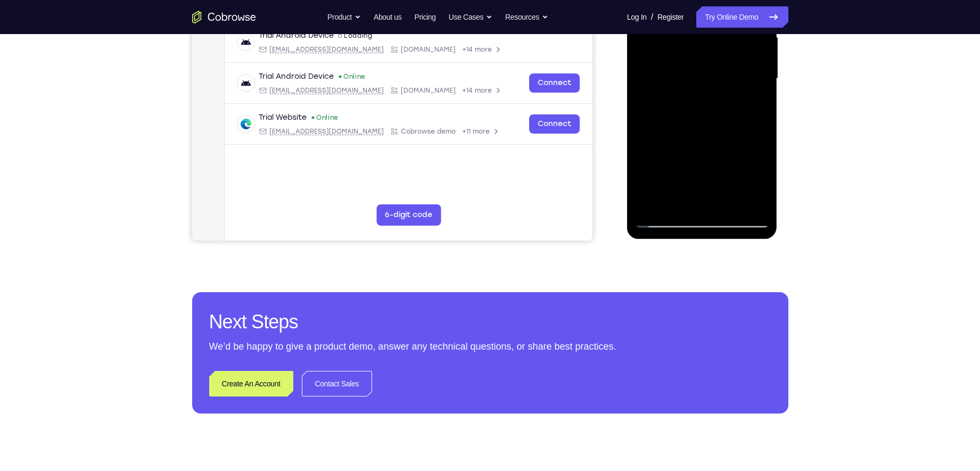
click at [666, 218] on div at bounding box center [702, 79] width 134 height 298
click at [663, 218] on div at bounding box center [702, 79] width 134 height 298
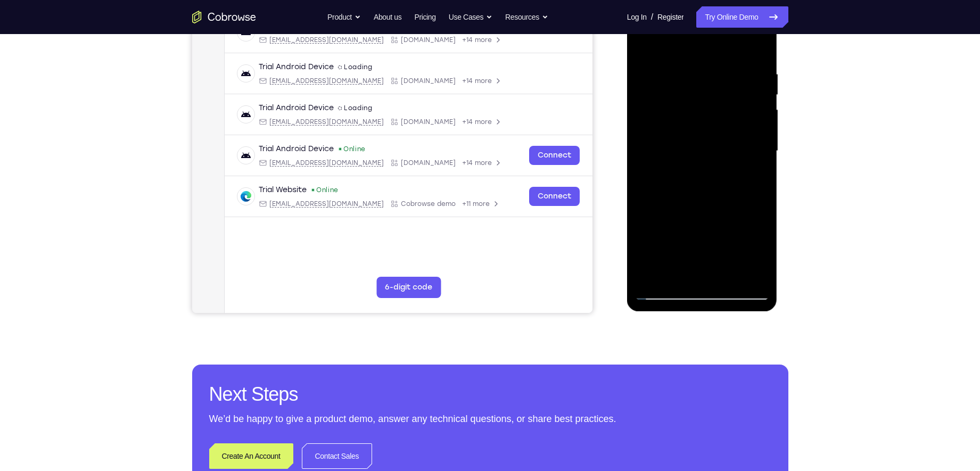
scroll to position [185, 0]
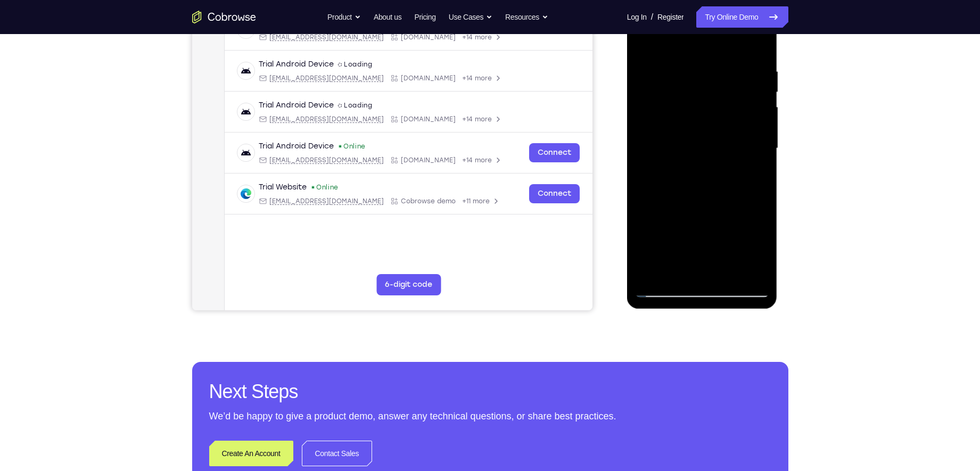
click at [705, 278] on div at bounding box center [702, 148] width 134 height 298
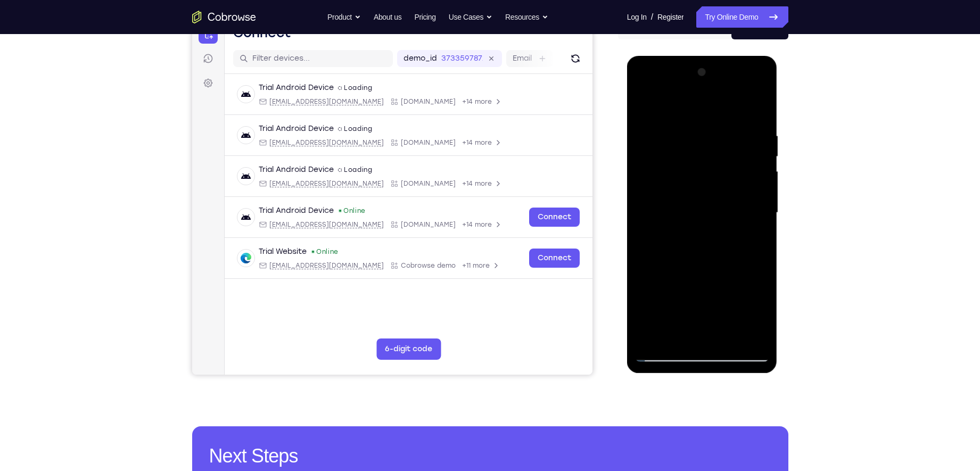
scroll to position [72, 0]
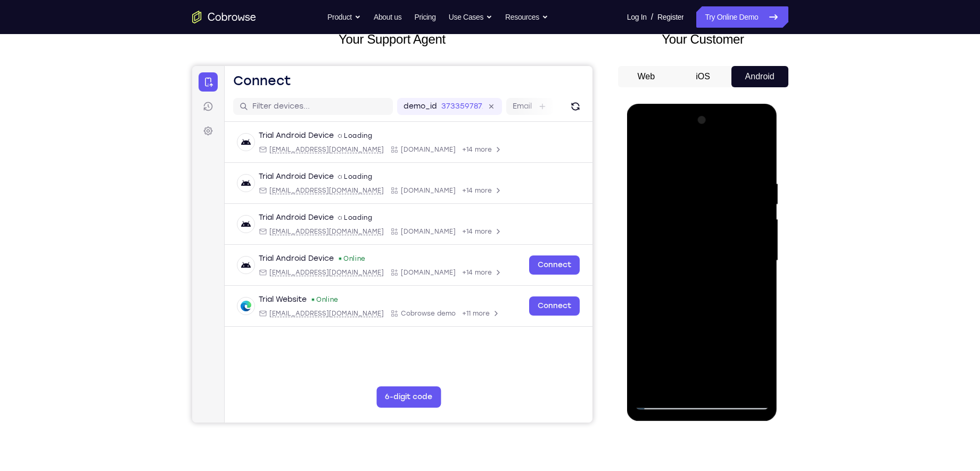
click at [658, 150] on div at bounding box center [702, 261] width 134 height 298
click at [662, 168] on div at bounding box center [702, 261] width 134 height 298
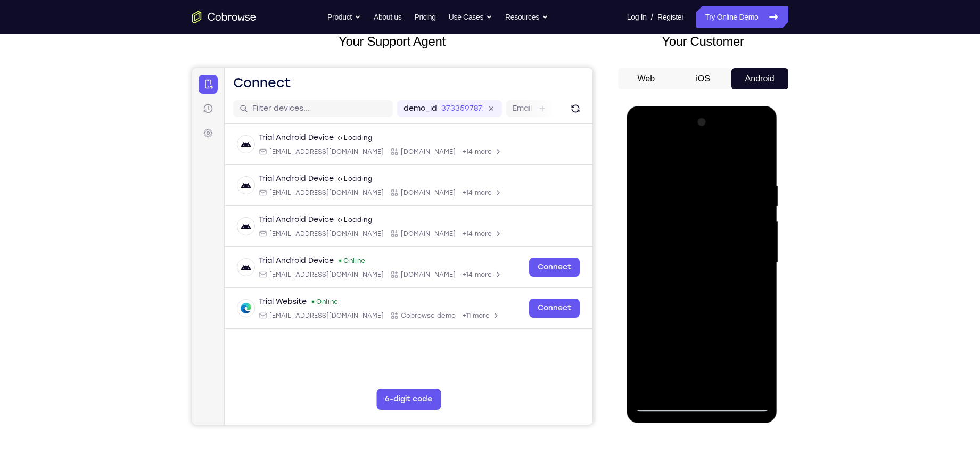
scroll to position [50, 0]
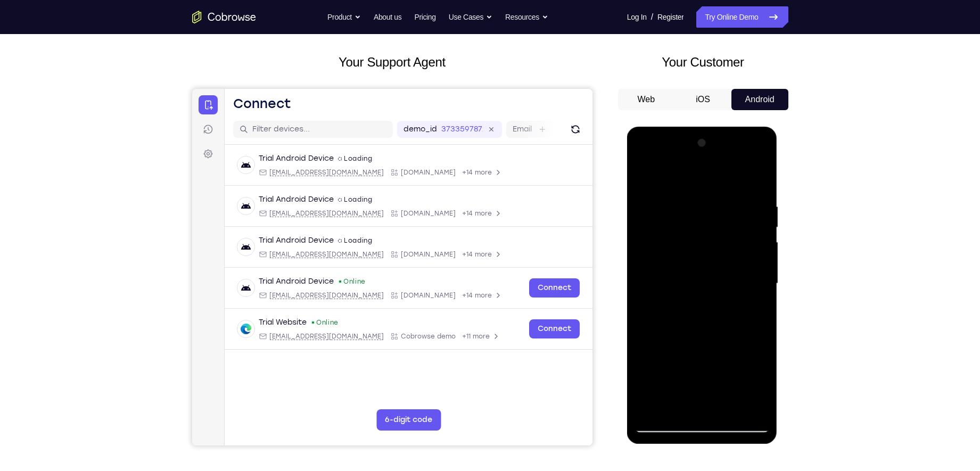
click at [756, 217] on div at bounding box center [702, 284] width 134 height 298
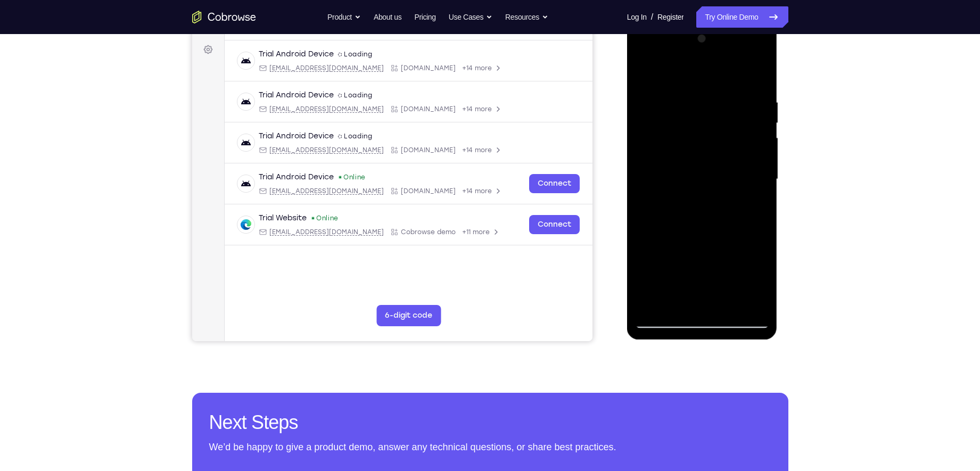
scroll to position [157, 0]
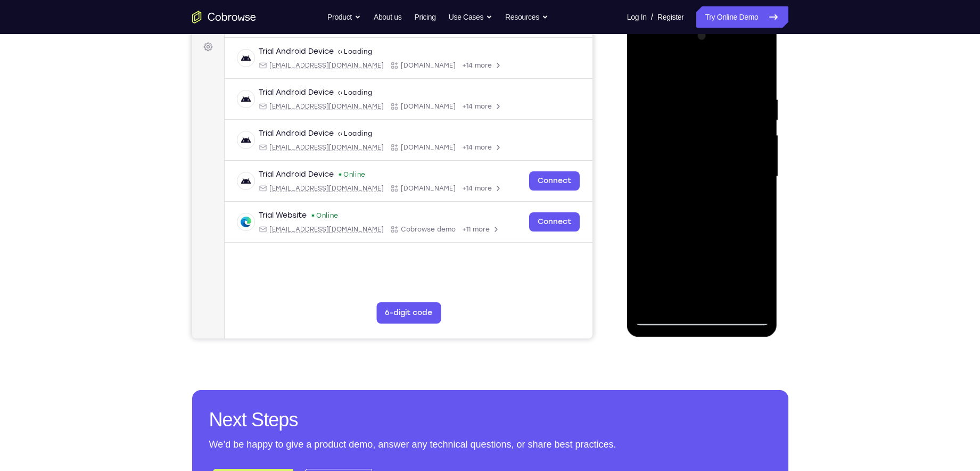
drag, startPoint x: 756, startPoint y: 110, endPoint x: 771, endPoint y: 159, distance: 51.2
click at [771, 159] on div at bounding box center [702, 178] width 151 height 317
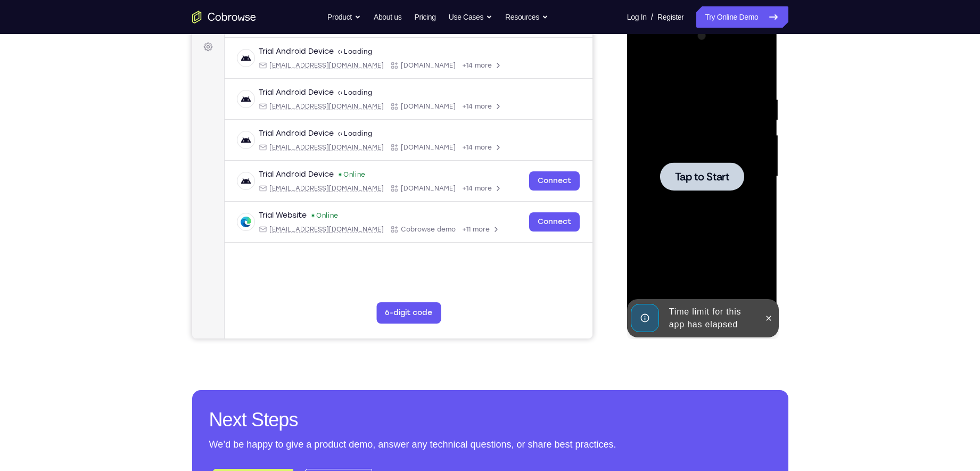
drag, startPoint x: 740, startPoint y: 191, endPoint x: 713, endPoint y: 283, distance: 95.9
click at [713, 20] on div "Tap to Start" at bounding box center [702, 20] width 151 height 0
click at [721, 177] on span "Tap to Start" at bounding box center [702, 176] width 54 height 11
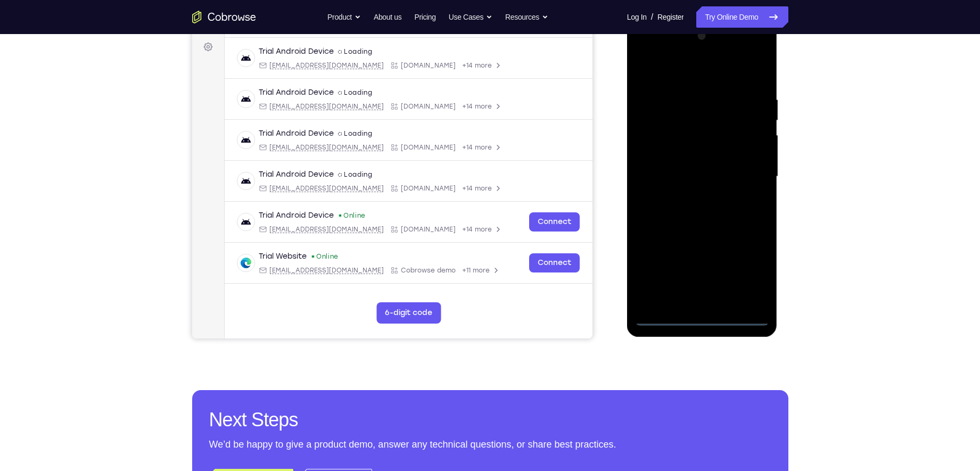
click at [704, 320] on div at bounding box center [702, 177] width 134 height 298
click at [745, 268] on div at bounding box center [702, 177] width 134 height 298
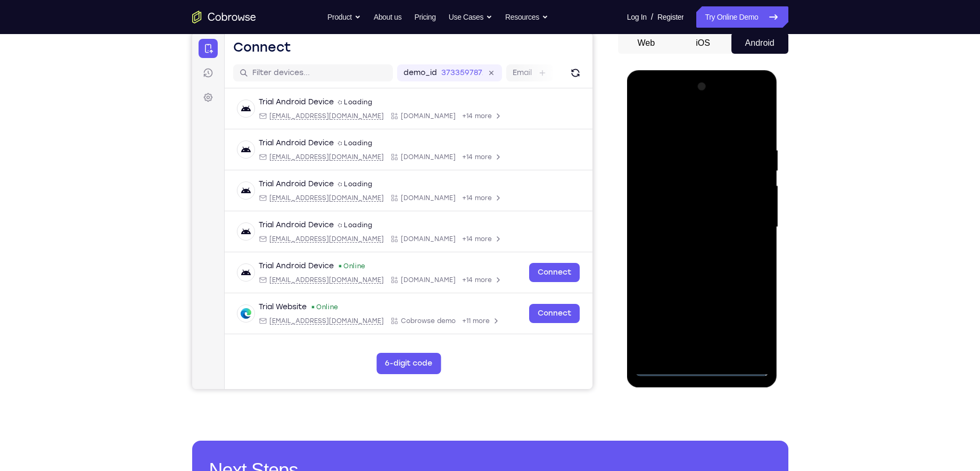
scroll to position [102, 0]
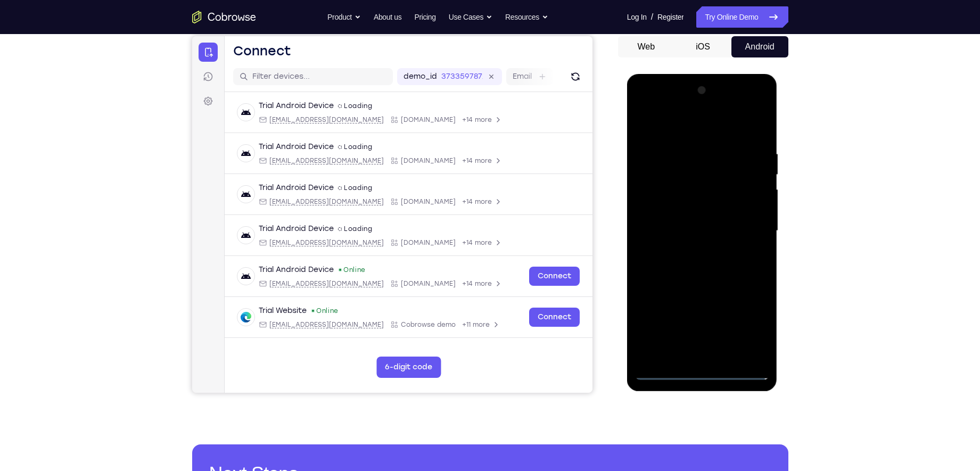
click at [669, 127] on div at bounding box center [702, 231] width 134 height 298
click at [739, 225] on div at bounding box center [702, 231] width 134 height 298
click at [691, 246] on div at bounding box center [702, 231] width 134 height 298
click at [691, 218] on div at bounding box center [702, 231] width 134 height 298
click at [684, 208] on div at bounding box center [702, 231] width 134 height 298
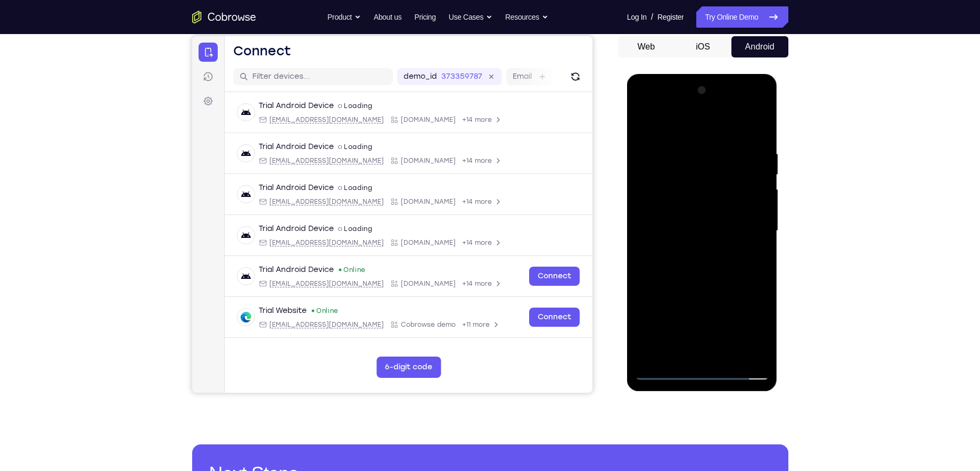
click at [682, 229] on div at bounding box center [702, 231] width 134 height 298
click at [695, 266] on div at bounding box center [702, 231] width 134 height 298
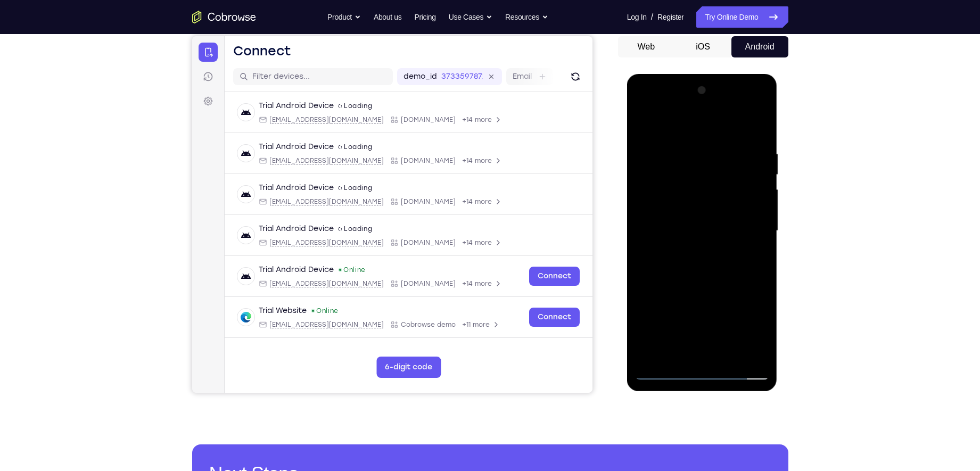
click at [695, 266] on div at bounding box center [702, 231] width 134 height 298
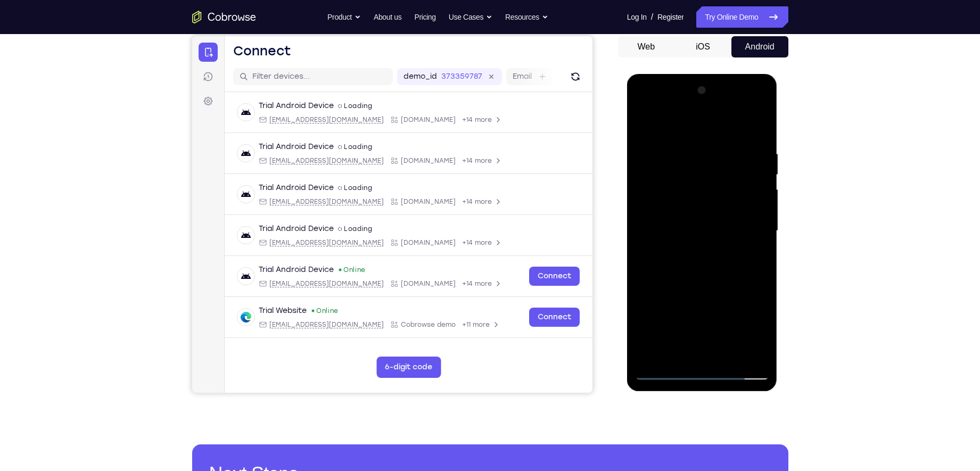
click at [715, 266] on div at bounding box center [702, 231] width 134 height 298
click at [759, 246] on div at bounding box center [702, 231] width 134 height 298
click at [718, 278] on div at bounding box center [702, 231] width 134 height 298
click at [729, 355] on div at bounding box center [702, 231] width 134 height 298
click at [708, 288] on div at bounding box center [702, 231] width 134 height 298
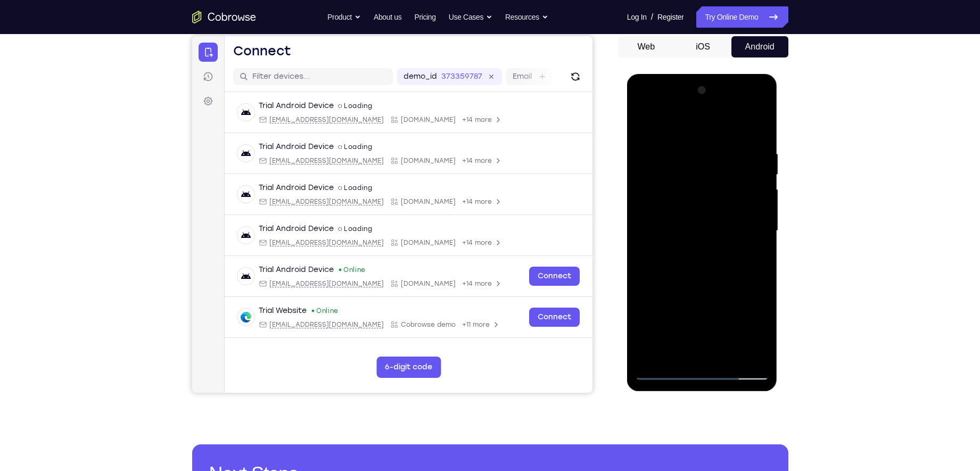
scroll to position [115, 0]
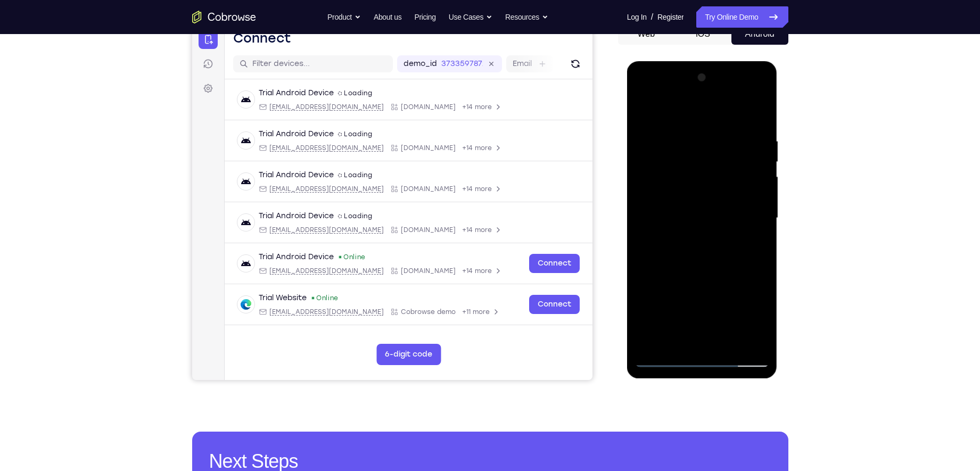
click at [666, 359] on div at bounding box center [702, 218] width 134 height 298
click at [685, 130] on div at bounding box center [702, 218] width 134 height 298
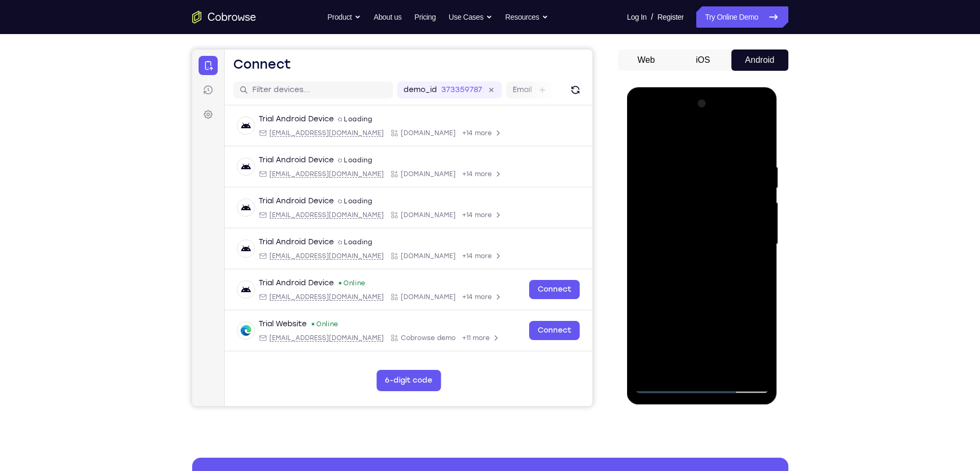
scroll to position [89, 0]
click at [756, 141] on div at bounding box center [702, 244] width 134 height 298
drag, startPoint x: 710, startPoint y: 326, endPoint x: 730, endPoint y: 194, distance: 133.5
click at [730, 194] on div at bounding box center [702, 244] width 134 height 298
drag, startPoint x: 698, startPoint y: 300, endPoint x: 719, endPoint y: 150, distance: 152.1
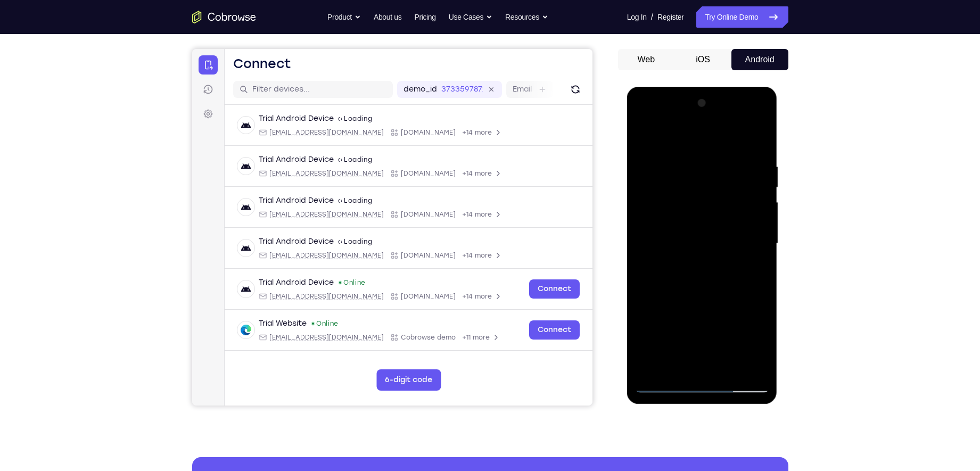
click at [719, 150] on div at bounding box center [702, 244] width 134 height 298
drag, startPoint x: 682, startPoint y: 324, endPoint x: 706, endPoint y: 200, distance: 126.3
click at [706, 200] on div at bounding box center [702, 244] width 134 height 298
drag, startPoint x: 685, startPoint y: 315, endPoint x: 721, endPoint y: 146, distance: 172.0
click at [719, 152] on div at bounding box center [702, 244] width 134 height 298
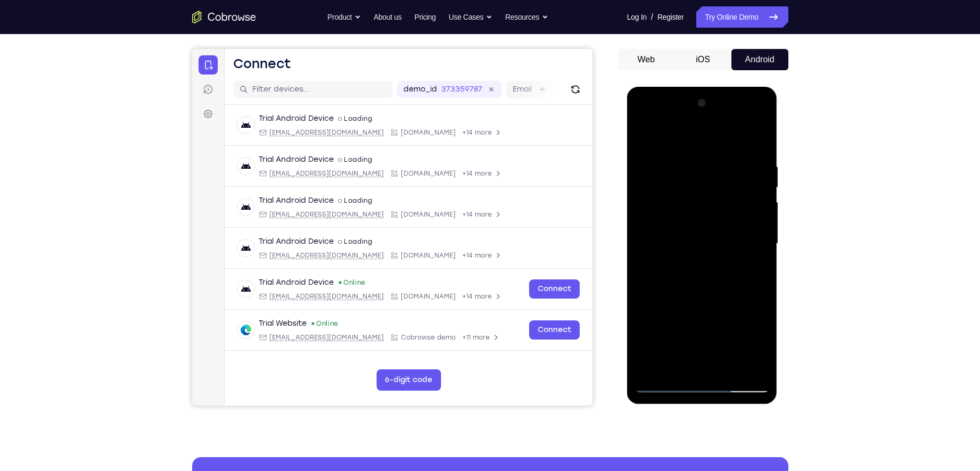
drag, startPoint x: 699, startPoint y: 304, endPoint x: 732, endPoint y: 150, distance: 157.9
click at [732, 150] on div at bounding box center [702, 244] width 134 height 298
drag, startPoint x: 688, startPoint y: 297, endPoint x: 712, endPoint y: 179, distance: 120.0
click at [712, 179] on div at bounding box center [702, 244] width 134 height 298
drag, startPoint x: 677, startPoint y: 307, endPoint x: 678, endPoint y: 250, distance: 57.0
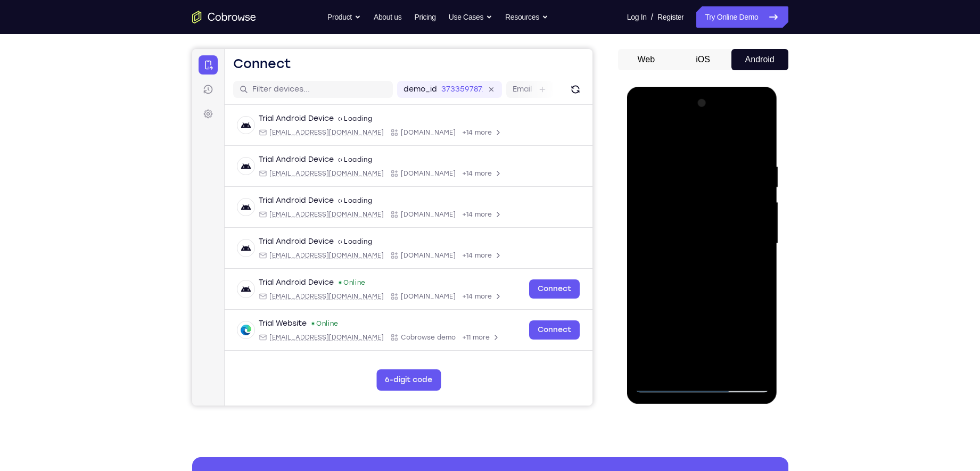
click at [678, 250] on div at bounding box center [702, 244] width 134 height 298
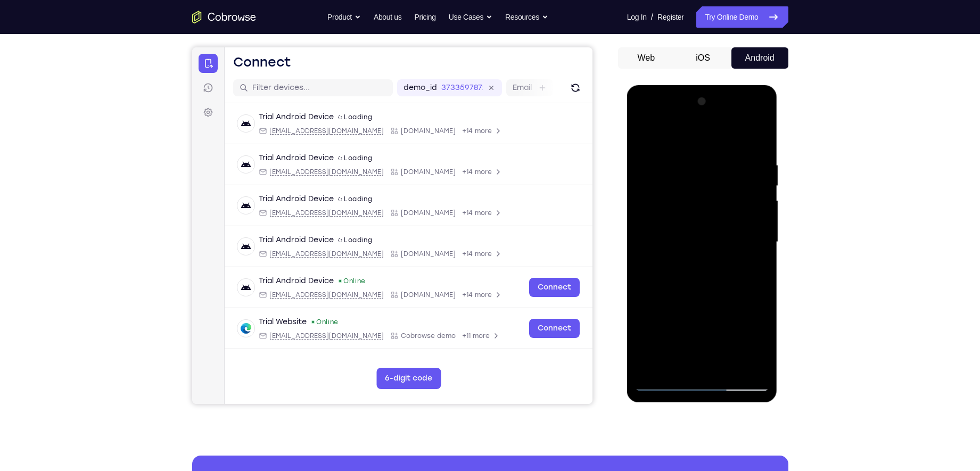
scroll to position [92, 0]
drag, startPoint x: 702, startPoint y: 235, endPoint x: 689, endPoint y: 297, distance: 63.6
click at [689, 297] on div at bounding box center [702, 242] width 134 height 298
drag, startPoint x: 681, startPoint y: 255, endPoint x: 670, endPoint y: 202, distance: 54.3
click at [670, 202] on div at bounding box center [702, 242] width 134 height 298
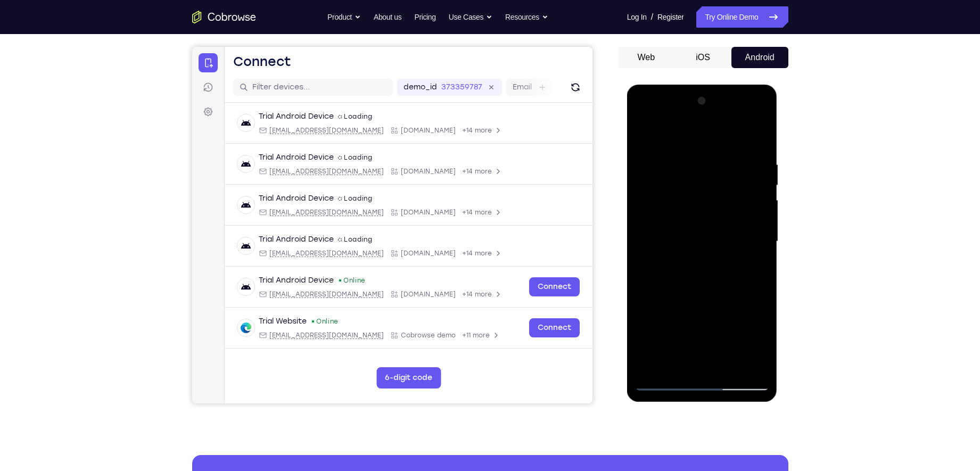
drag, startPoint x: 701, startPoint y: 330, endPoint x: 723, endPoint y: 200, distance: 131.9
click at [723, 200] on div at bounding box center [702, 242] width 134 height 298
drag, startPoint x: 696, startPoint y: 295, endPoint x: 696, endPoint y: 234, distance: 61.2
click at [696, 234] on div at bounding box center [702, 242] width 134 height 298
drag, startPoint x: 697, startPoint y: 306, endPoint x: 704, endPoint y: 231, distance: 75.3
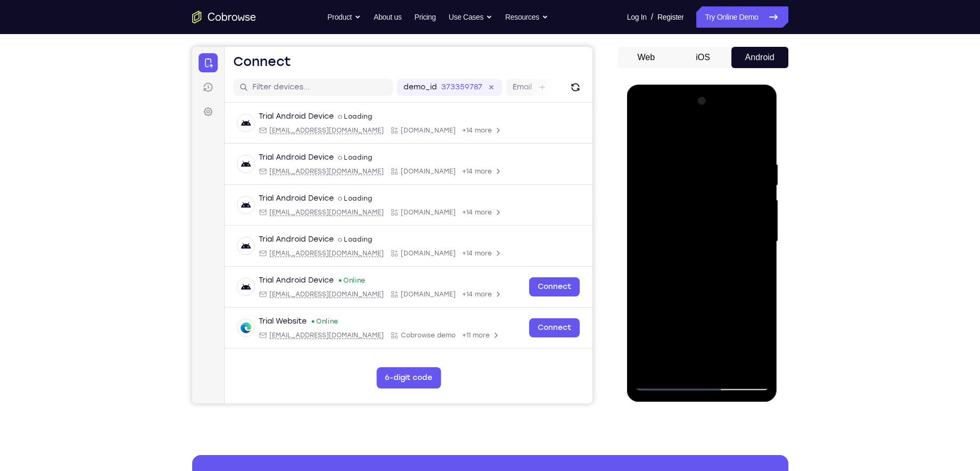
click at [704, 231] on div at bounding box center [702, 242] width 134 height 298
drag, startPoint x: 710, startPoint y: 315, endPoint x: 718, endPoint y: 184, distance: 131.2
click at [718, 184] on div at bounding box center [702, 242] width 134 height 298
click at [762, 286] on div at bounding box center [702, 242] width 134 height 298
click at [763, 286] on div at bounding box center [702, 242] width 134 height 298
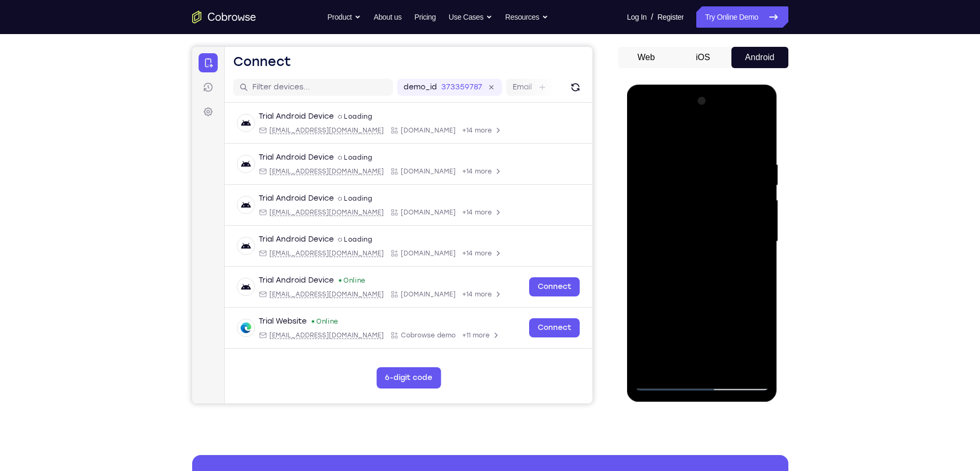
click at [763, 286] on div at bounding box center [702, 242] width 134 height 298
drag, startPoint x: 721, startPoint y: 315, endPoint x: 724, endPoint y: 265, distance: 49.6
click at [724, 265] on div at bounding box center [702, 242] width 134 height 298
drag, startPoint x: 720, startPoint y: 300, endPoint x: 721, endPoint y: 171, distance: 129.4
click at [721, 172] on div at bounding box center [702, 242] width 134 height 298
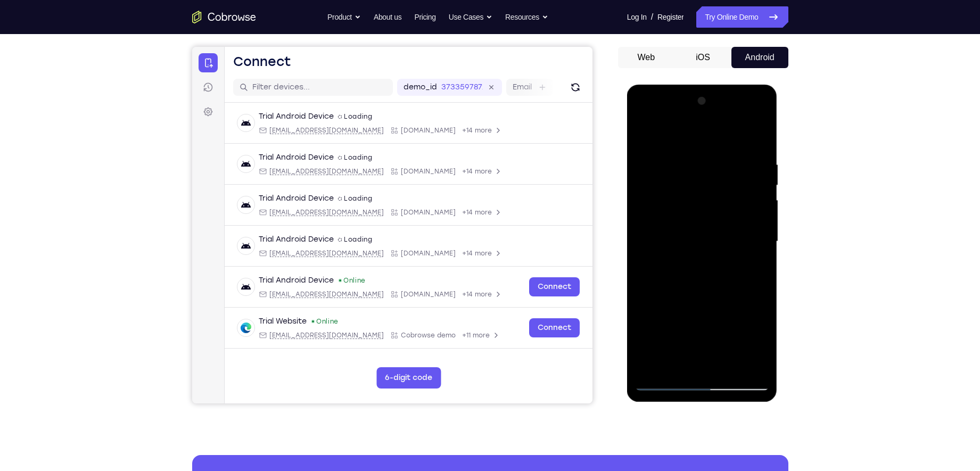
drag, startPoint x: 712, startPoint y: 231, endPoint x: 707, endPoint y: 220, distance: 11.5
click at [707, 220] on div at bounding box center [702, 242] width 134 height 298
drag, startPoint x: 702, startPoint y: 335, endPoint x: 727, endPoint y: 178, distance: 159.0
click at [725, 184] on div at bounding box center [702, 242] width 134 height 298
drag, startPoint x: 722, startPoint y: 208, endPoint x: 706, endPoint y: 270, distance: 64.4
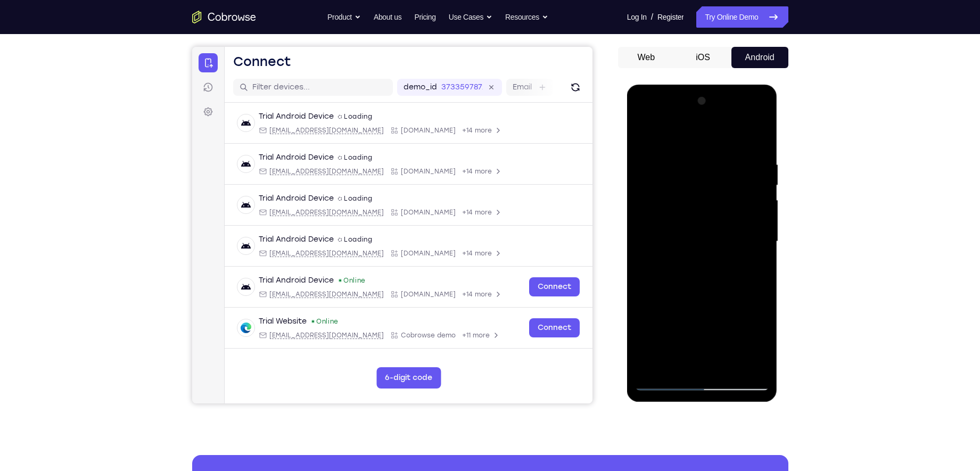
click at [706, 270] on div at bounding box center [702, 242] width 134 height 298
click at [762, 240] on div at bounding box center [702, 242] width 134 height 298
click at [723, 317] on div at bounding box center [702, 242] width 134 height 298
click at [761, 238] on div at bounding box center [702, 242] width 134 height 298
drag, startPoint x: 729, startPoint y: 332, endPoint x: 751, endPoint y: 191, distance: 142.7
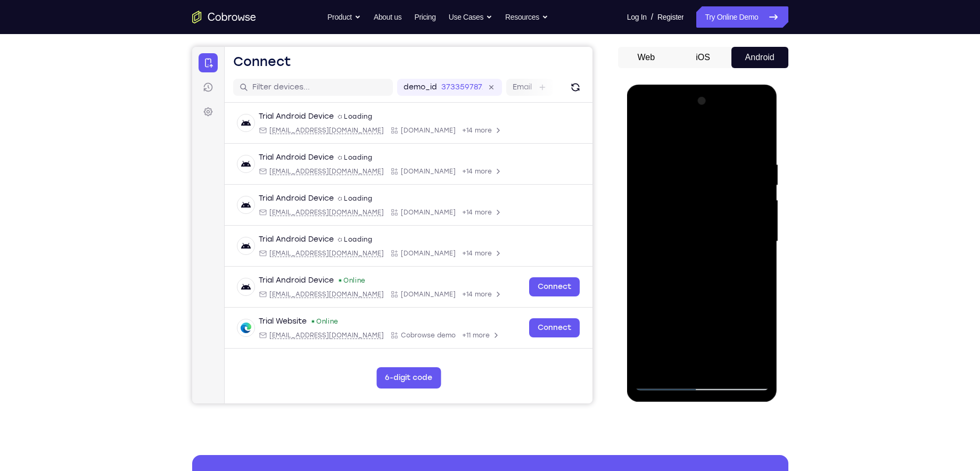
click at [749, 201] on div at bounding box center [702, 242] width 134 height 298
drag, startPoint x: 714, startPoint y: 292, endPoint x: 727, endPoint y: 151, distance: 141.1
click at [726, 155] on div at bounding box center [702, 242] width 134 height 298
drag, startPoint x: 704, startPoint y: 283, endPoint x: 705, endPoint y: 246, distance: 37.3
click at [705, 246] on div at bounding box center [702, 242] width 134 height 298
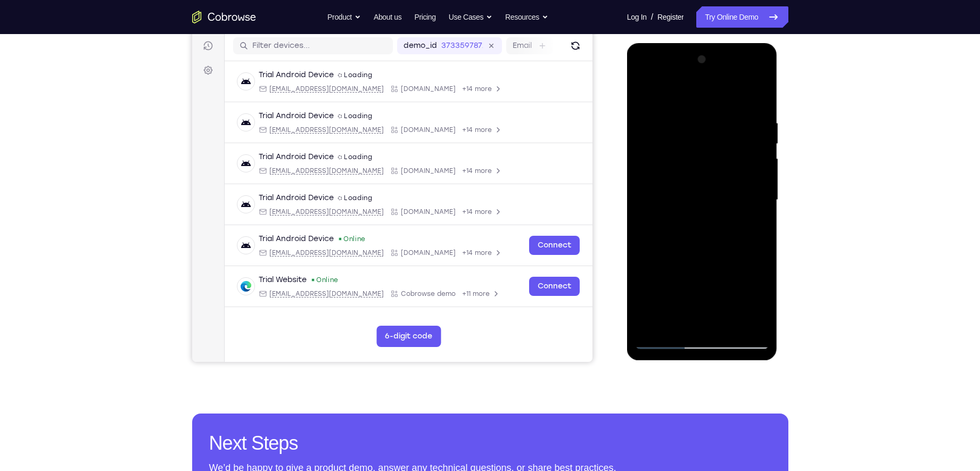
scroll to position [131, 0]
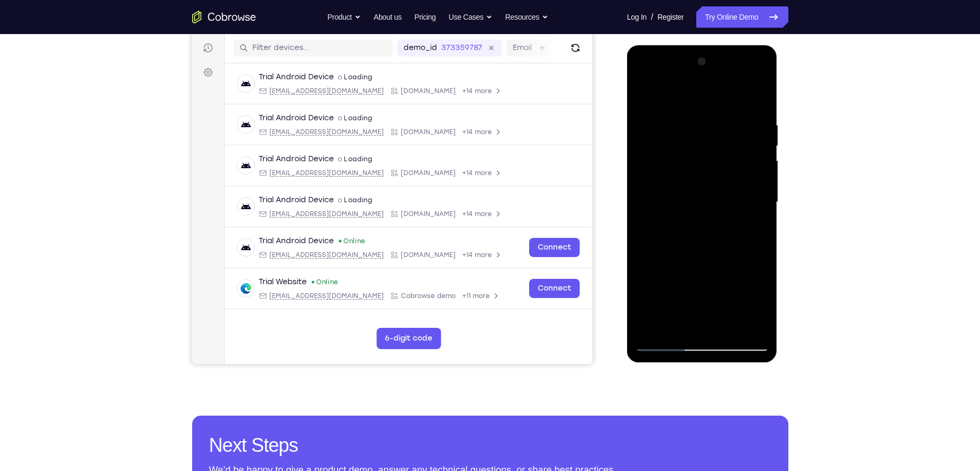
drag, startPoint x: 721, startPoint y: 295, endPoint x: 727, endPoint y: 192, distance: 103.5
click at [727, 192] on div at bounding box center [702, 202] width 134 height 298
drag, startPoint x: 707, startPoint y: 266, endPoint x: 707, endPoint y: 198, distance: 68.1
click at [707, 198] on div at bounding box center [702, 202] width 134 height 298
click at [760, 203] on div at bounding box center [702, 202] width 134 height 298
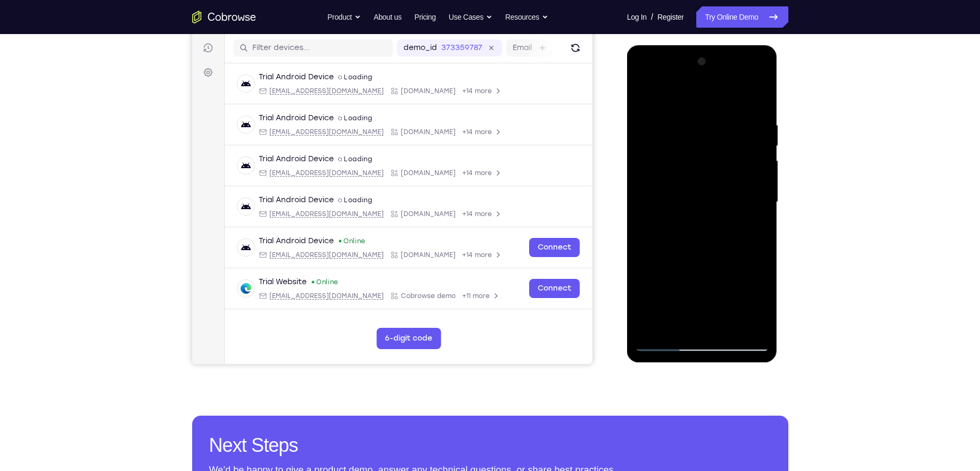
click at [760, 203] on div at bounding box center [702, 202] width 134 height 298
drag, startPoint x: 696, startPoint y: 310, endPoint x: 718, endPoint y: 209, distance: 103.5
click at [718, 209] on div at bounding box center [702, 202] width 134 height 298
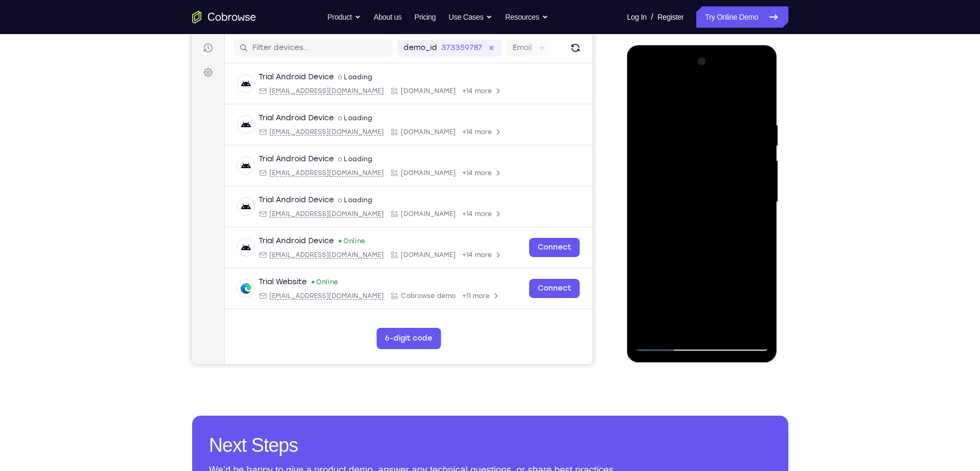
drag, startPoint x: 703, startPoint y: 272, endPoint x: 709, endPoint y: 211, distance: 60.9
click at [709, 211] on div at bounding box center [702, 202] width 134 height 298
drag, startPoint x: 704, startPoint y: 260, endPoint x: 713, endPoint y: 153, distance: 106.8
click at [713, 153] on div at bounding box center [702, 202] width 134 height 298
drag, startPoint x: 699, startPoint y: 248, endPoint x: 706, endPoint y: 168, distance: 79.6
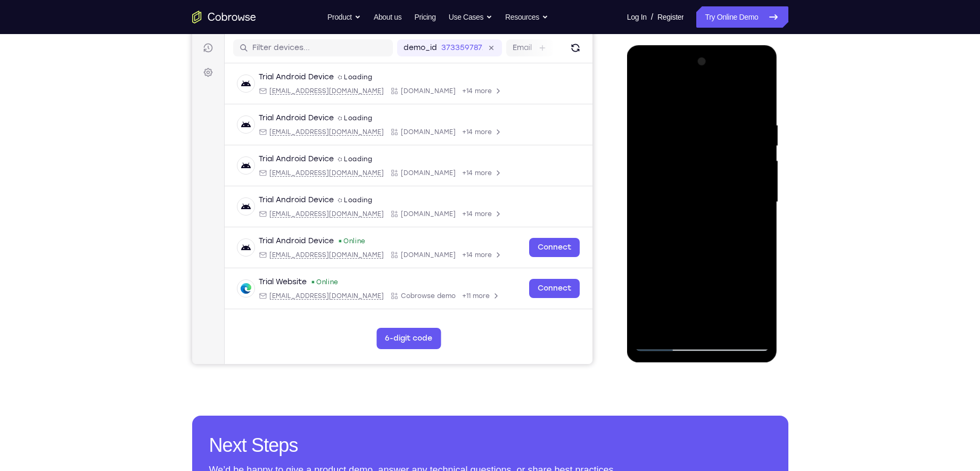
click at [706, 168] on div at bounding box center [702, 202] width 134 height 298
drag, startPoint x: 693, startPoint y: 287, endPoint x: 705, endPoint y: 193, distance: 95.5
click at [705, 193] on div at bounding box center [702, 202] width 134 height 298
drag, startPoint x: 694, startPoint y: 269, endPoint x: 715, endPoint y: 135, distance: 135.3
click at [715, 135] on div at bounding box center [702, 202] width 134 height 298
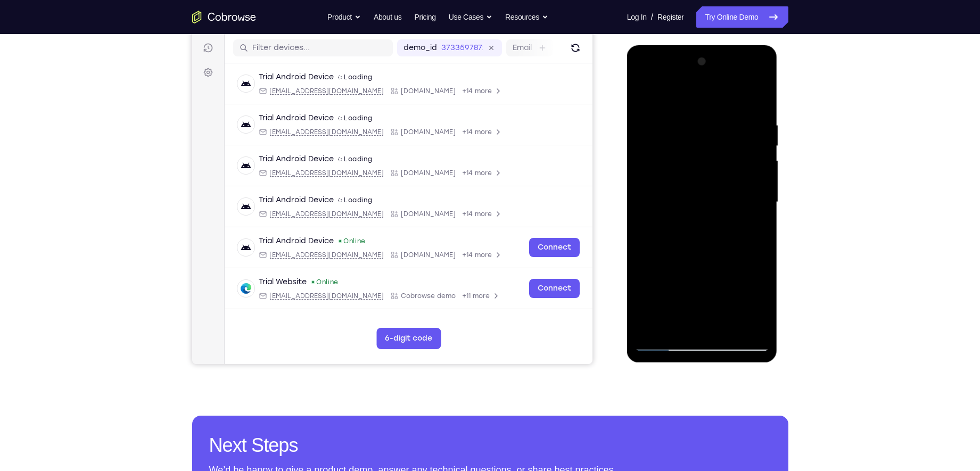
drag, startPoint x: 695, startPoint y: 258, endPoint x: 707, endPoint y: 147, distance: 111.4
click at [707, 147] on div at bounding box center [702, 202] width 134 height 298
drag, startPoint x: 694, startPoint y: 235, endPoint x: 698, endPoint y: 179, distance: 56.6
click at [698, 179] on div at bounding box center [702, 202] width 134 height 298
drag, startPoint x: 689, startPoint y: 282, endPoint x: 689, endPoint y: 252, distance: 30.3
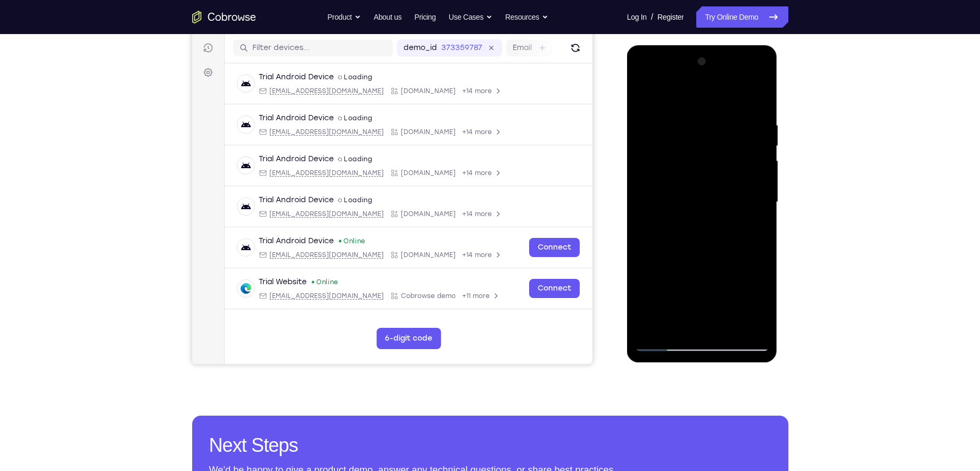
click at [689, 252] on div at bounding box center [702, 202] width 134 height 298
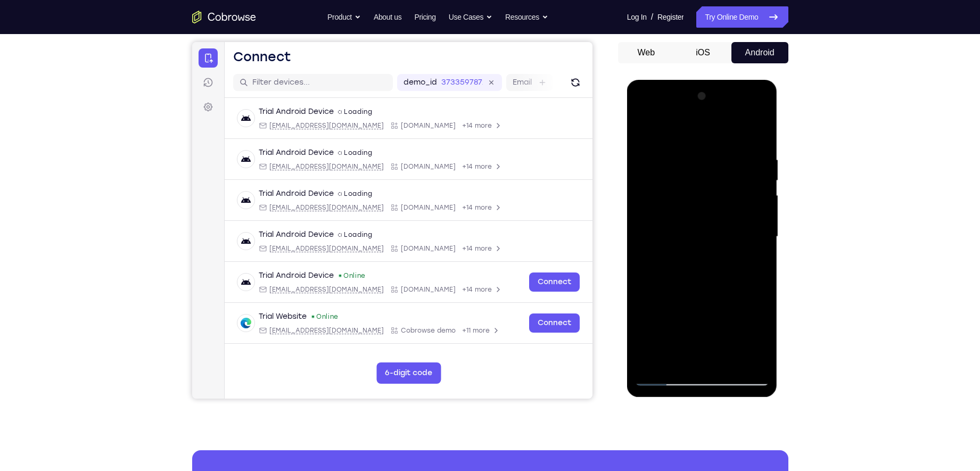
drag, startPoint x: 686, startPoint y: 292, endPoint x: 712, endPoint y: 95, distance: 198.7
click at [707, 127] on div at bounding box center [702, 237] width 134 height 298
drag, startPoint x: 691, startPoint y: 283, endPoint x: 695, endPoint y: 239, distance: 44.3
click at [695, 239] on div at bounding box center [702, 237] width 134 height 298
drag, startPoint x: 693, startPoint y: 291, endPoint x: 738, endPoint y: 135, distance: 161.7
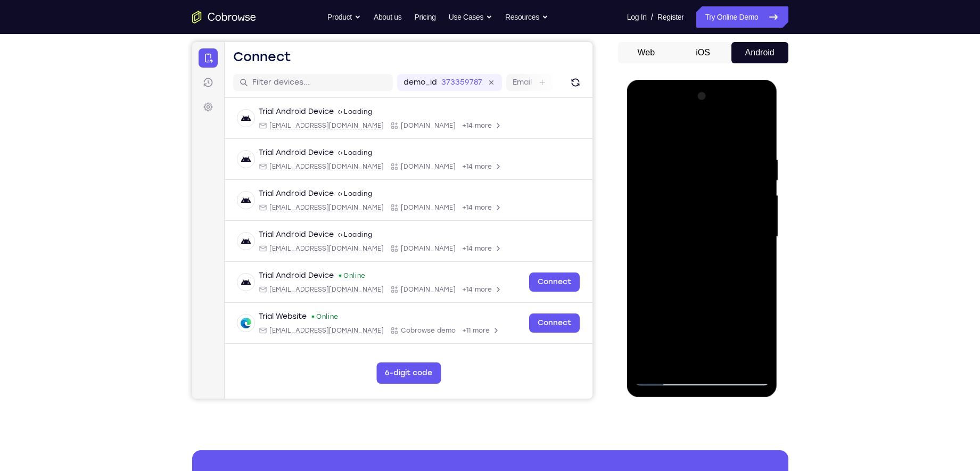
click at [738, 135] on div at bounding box center [702, 237] width 134 height 298
drag, startPoint x: 713, startPoint y: 280, endPoint x: 724, endPoint y: 199, distance: 82.2
click at [724, 199] on div at bounding box center [702, 237] width 134 height 298
drag, startPoint x: 716, startPoint y: 259, endPoint x: 724, endPoint y: 143, distance: 115.8
click at [723, 151] on div at bounding box center [702, 237] width 134 height 298
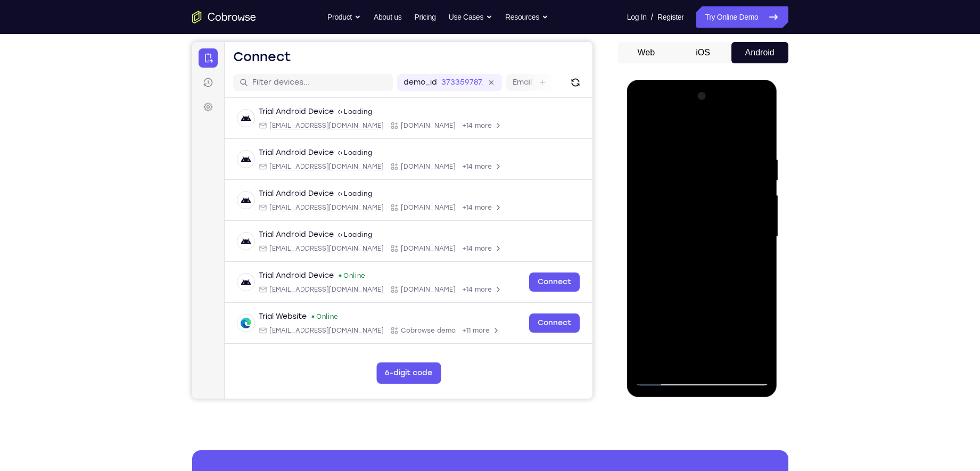
drag, startPoint x: 716, startPoint y: 229, endPoint x: 714, endPoint y: 186, distance: 43.1
click at [714, 186] on div at bounding box center [702, 237] width 134 height 298
drag, startPoint x: 711, startPoint y: 209, endPoint x: 700, endPoint y: 254, distance: 47.1
click at [700, 254] on div at bounding box center [702, 237] width 134 height 298
drag, startPoint x: 724, startPoint y: 280, endPoint x: 740, endPoint y: 170, distance: 111.3
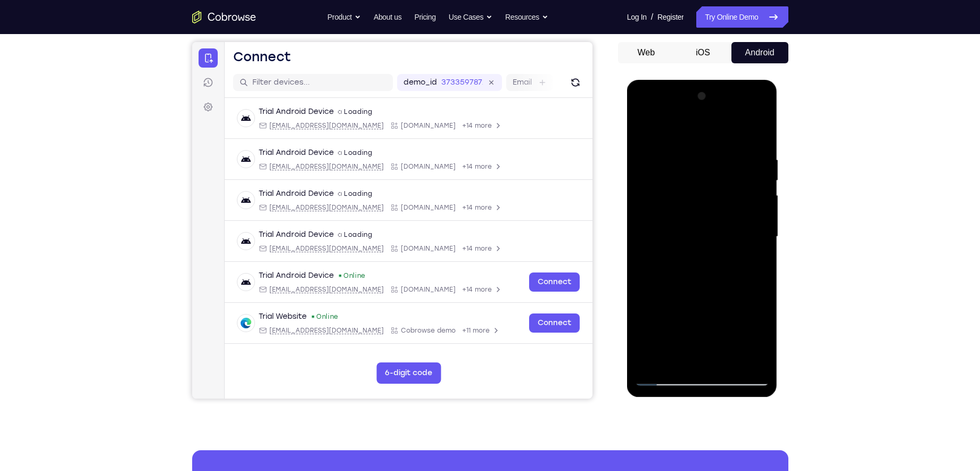
click at [737, 183] on div at bounding box center [702, 237] width 134 height 298
drag, startPoint x: 704, startPoint y: 270, endPoint x: 733, endPoint y: 126, distance: 147.1
click at [733, 126] on div at bounding box center [702, 237] width 134 height 298
click at [763, 247] on div at bounding box center [702, 237] width 134 height 298
drag, startPoint x: 720, startPoint y: 297, endPoint x: 735, endPoint y: 208, distance: 90.6
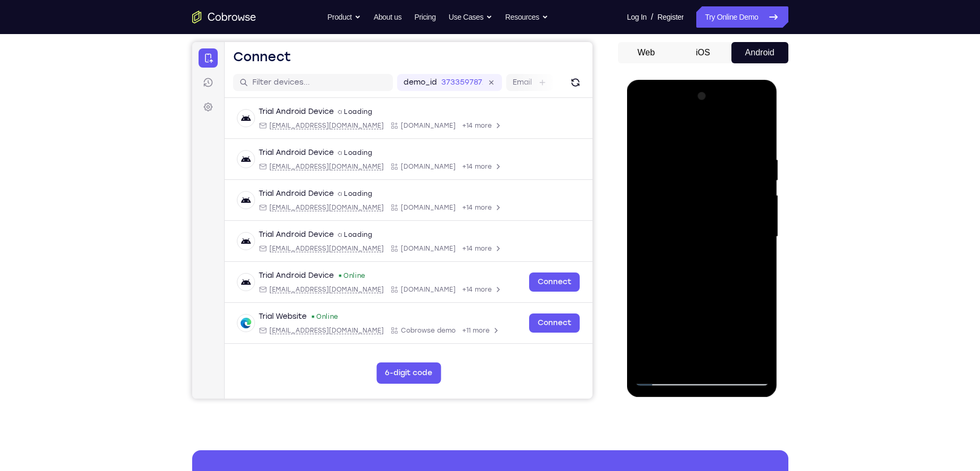
click at [735, 208] on div at bounding box center [702, 237] width 134 height 298
drag, startPoint x: 722, startPoint y: 253, endPoint x: 732, endPoint y: 168, distance: 85.8
click at [732, 168] on div at bounding box center [702, 237] width 134 height 298
drag, startPoint x: 693, startPoint y: 281, endPoint x: 705, endPoint y: 175, distance: 106.0
click at [705, 175] on div at bounding box center [702, 237] width 134 height 298
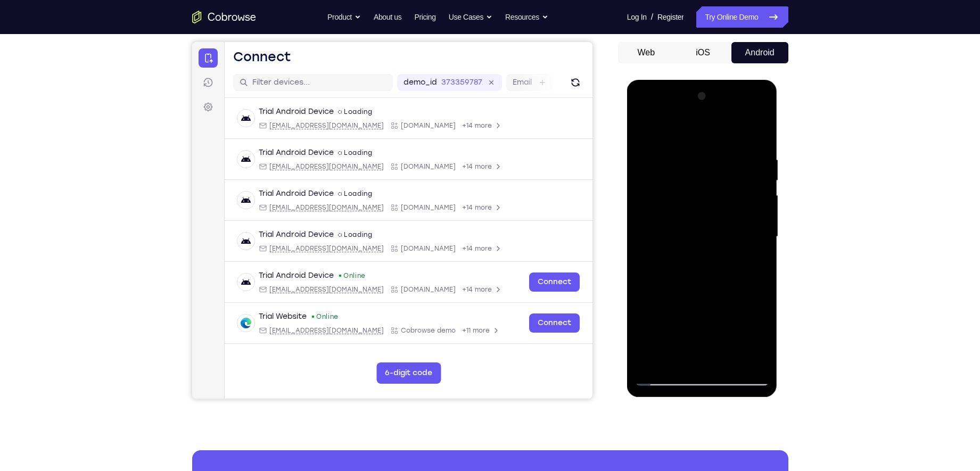
drag, startPoint x: 708, startPoint y: 186, endPoint x: 706, endPoint y: 263, distance: 77.7
click at [706, 263] on div at bounding box center [702, 237] width 134 height 298
drag, startPoint x: 706, startPoint y: 263, endPoint x: 722, endPoint y: 115, distance: 149.4
click at [722, 115] on div at bounding box center [702, 237] width 134 height 298
drag, startPoint x: 696, startPoint y: 228, endPoint x: 705, endPoint y: 141, distance: 87.8
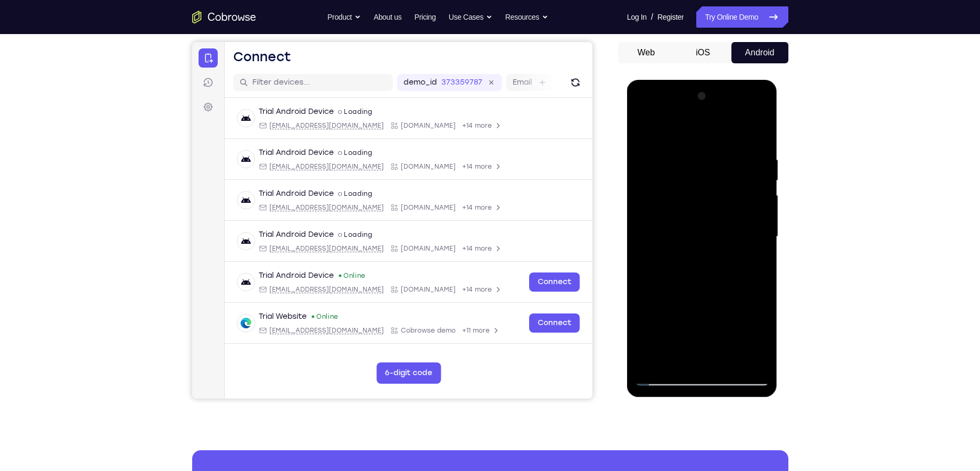
click at [705, 141] on div at bounding box center [702, 237] width 134 height 298
drag, startPoint x: 692, startPoint y: 280, endPoint x: 732, endPoint y: 105, distance: 179.6
click at [732, 105] on div at bounding box center [702, 237] width 134 height 298
drag, startPoint x: 720, startPoint y: 175, endPoint x: 702, endPoint y: 256, distance: 82.8
click at [702, 256] on div at bounding box center [702, 237] width 134 height 298
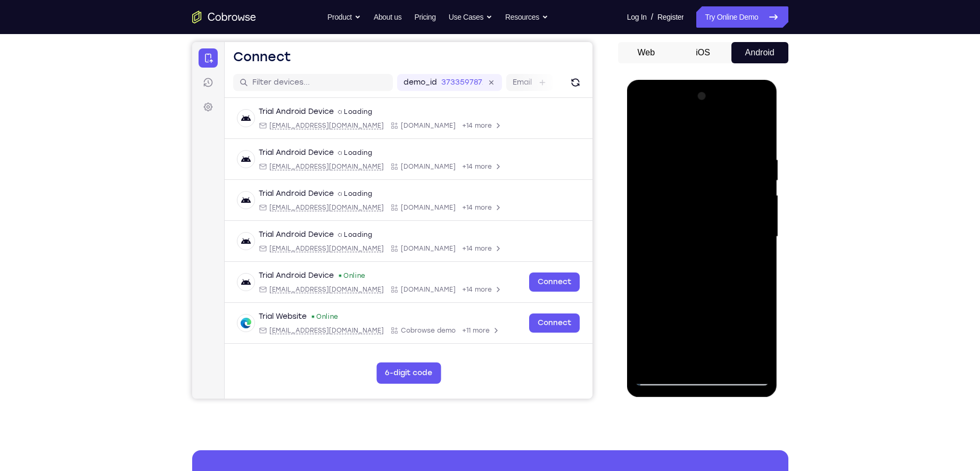
drag, startPoint x: 708, startPoint y: 195, endPoint x: 684, endPoint y: 305, distance: 112.8
click at [684, 305] on div at bounding box center [702, 237] width 134 height 298
drag, startPoint x: 698, startPoint y: 203, endPoint x: 679, endPoint y: 308, distance: 106.7
click at [679, 308] on div at bounding box center [702, 237] width 134 height 298
drag, startPoint x: 697, startPoint y: 207, endPoint x: 681, endPoint y: 281, distance: 76.3
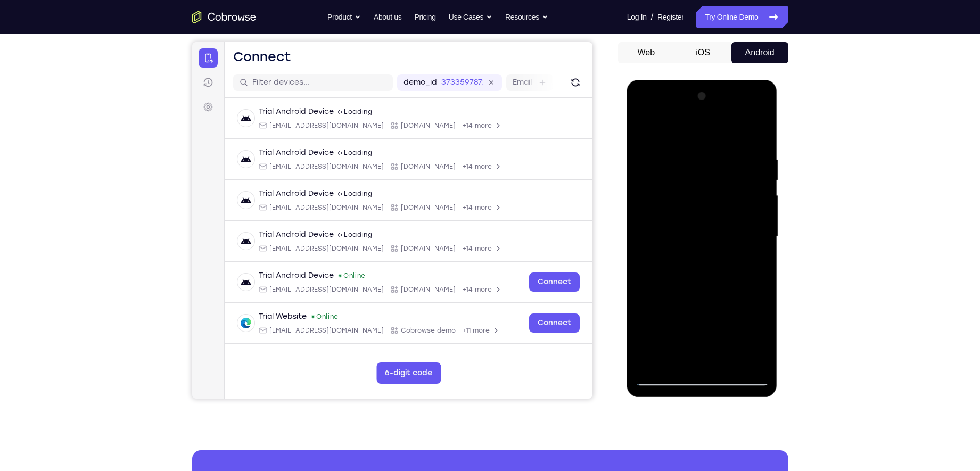
click at [681, 281] on div at bounding box center [702, 237] width 134 height 298
click at [718, 235] on span "Tap to Start" at bounding box center [702, 237] width 54 height 11
click at [702, 376] on div at bounding box center [702, 237] width 134 height 298
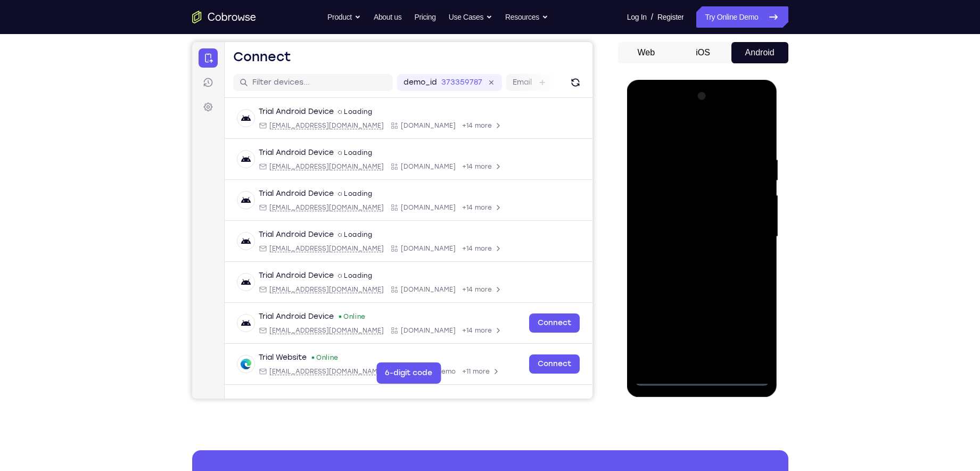
click at [753, 338] on div at bounding box center [702, 237] width 134 height 298
click at [665, 135] on div at bounding box center [702, 237] width 134 height 298
click at [747, 230] on div at bounding box center [702, 237] width 134 height 298
click at [687, 258] on div at bounding box center [702, 237] width 134 height 298
click at [701, 235] on div at bounding box center [702, 237] width 134 height 298
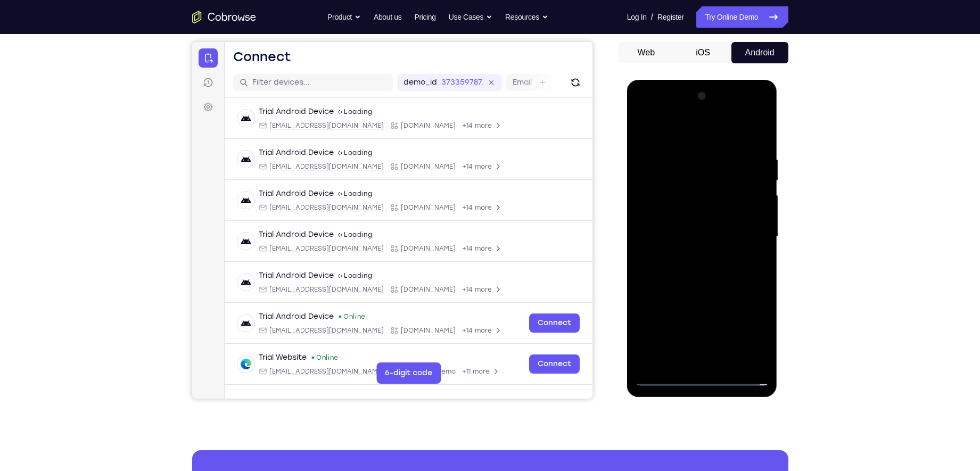
click at [697, 219] on div at bounding box center [702, 237] width 134 height 298
click at [692, 240] on div at bounding box center [702, 237] width 134 height 298
click at [705, 271] on div at bounding box center [702, 237] width 134 height 298
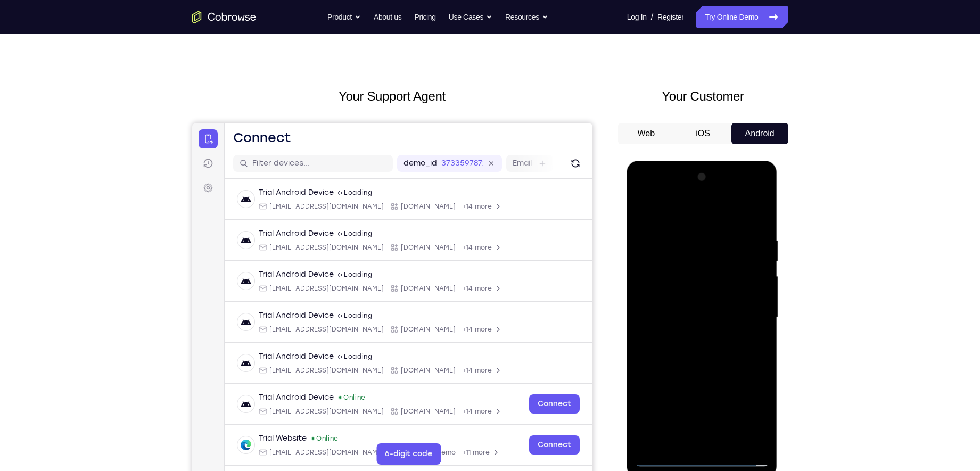
scroll to position [0, 0]
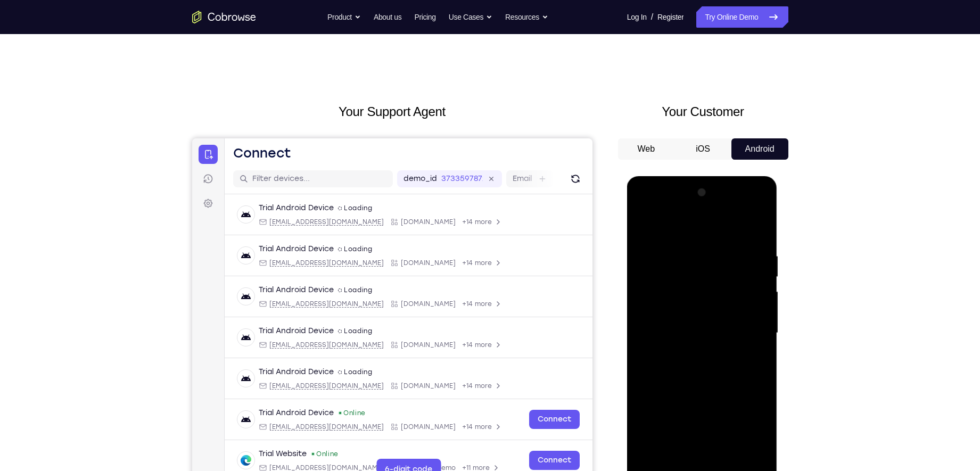
click at [705, 271] on div at bounding box center [702, 333] width 134 height 298
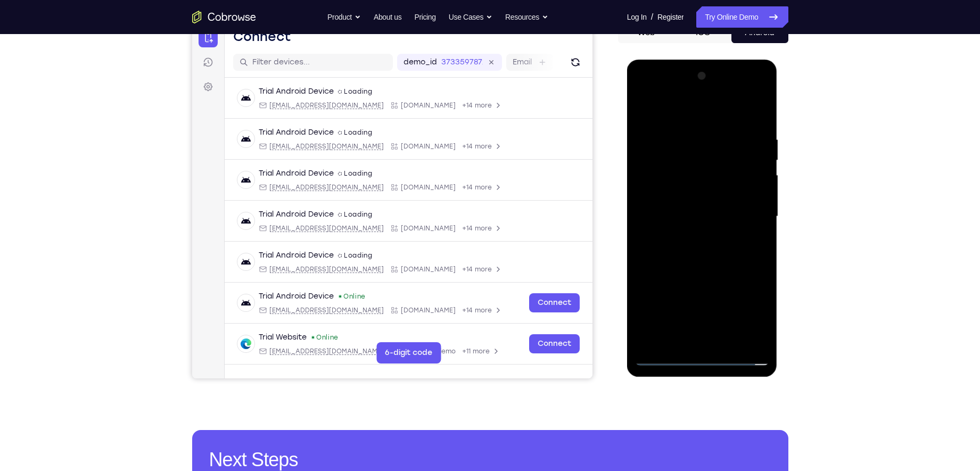
click at [727, 258] on div at bounding box center [702, 217] width 134 height 298
drag, startPoint x: 660, startPoint y: 102, endPoint x: 846, endPoint y: 147, distance: 191.9
click at [778, 147] on html "Online web based iOS Simulators and Android Emulators. Run iPhone, iPad, Mobile…" at bounding box center [703, 219] width 152 height 319
click at [724, 252] on div at bounding box center [702, 217] width 134 height 298
drag, startPoint x: 655, startPoint y: 117, endPoint x: 774, endPoint y: 104, distance: 119.9
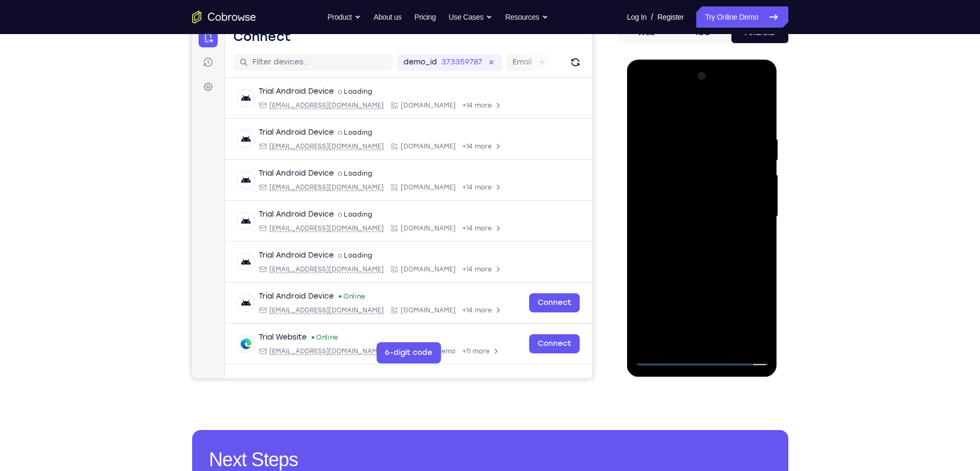
click at [774, 104] on div at bounding box center [702, 218] width 151 height 317
click at [685, 253] on div at bounding box center [702, 217] width 134 height 298
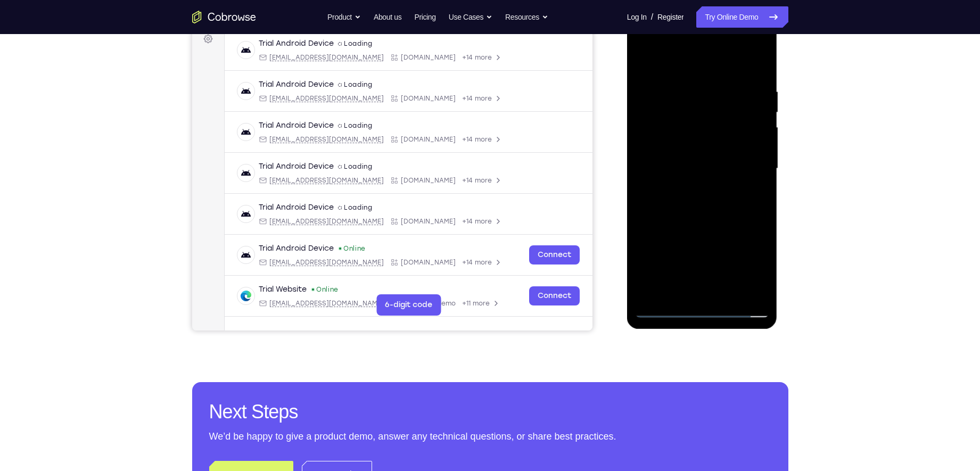
scroll to position [167, 0]
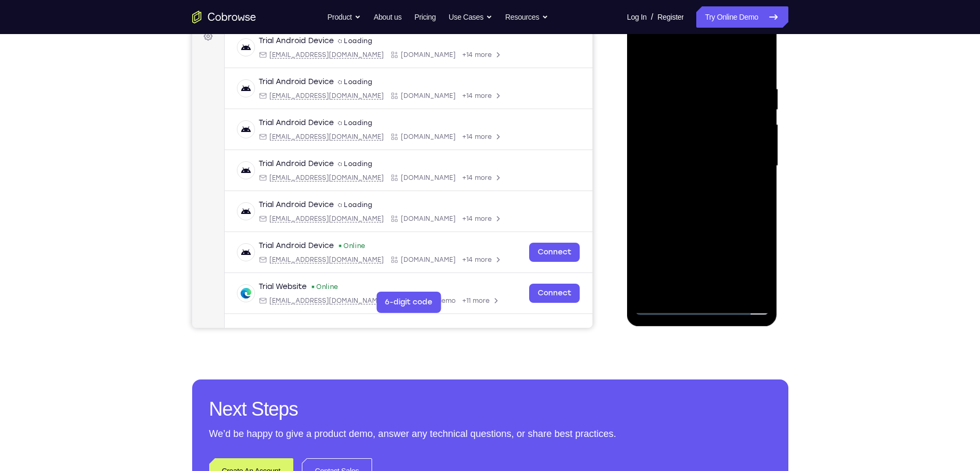
click at [696, 214] on div at bounding box center [702, 166] width 134 height 298
click at [727, 290] on div at bounding box center [702, 166] width 134 height 298
click at [691, 219] on div at bounding box center [702, 166] width 134 height 298
drag, startPoint x: 670, startPoint y: 197, endPoint x: 671, endPoint y: 159, distance: 38.3
click at [671, 159] on div at bounding box center [702, 166] width 134 height 298
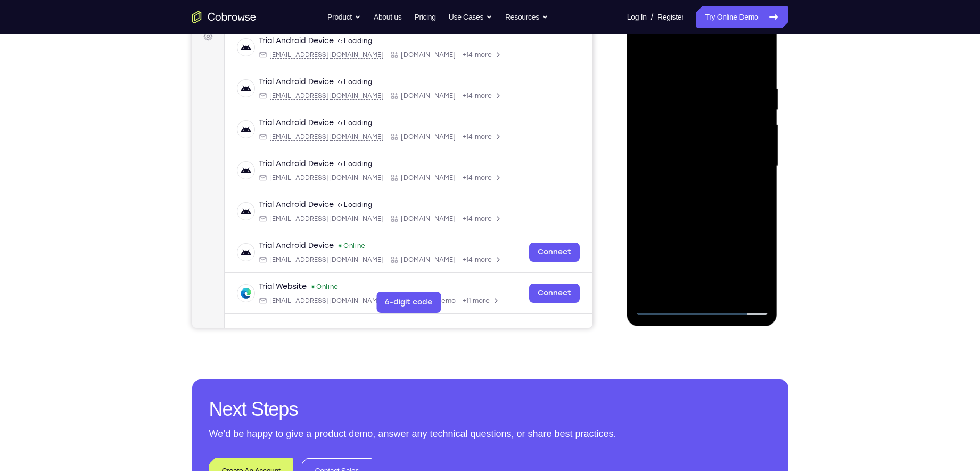
drag, startPoint x: 672, startPoint y: 246, endPoint x: 672, endPoint y: 227, distance: 19.2
click at [672, 227] on div at bounding box center [702, 166] width 134 height 298
click at [665, 234] on div at bounding box center [702, 166] width 134 height 298
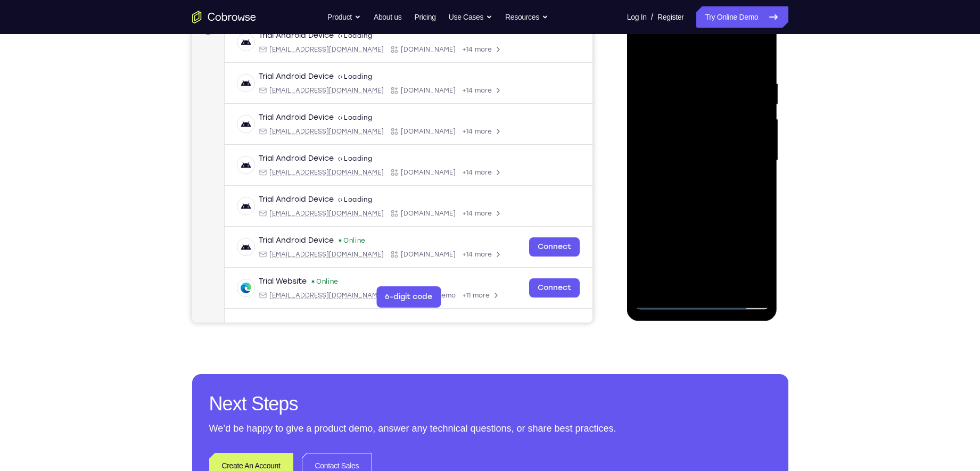
scroll to position [179, 0]
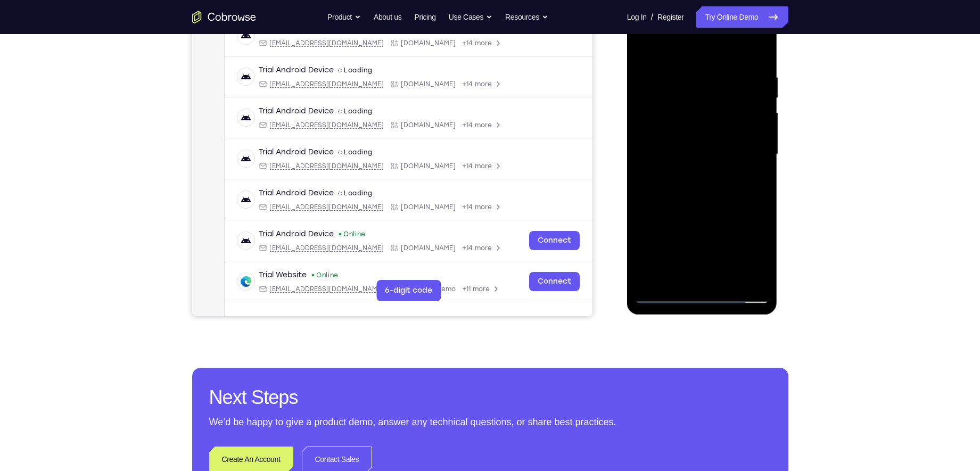
click at [662, 294] on div at bounding box center [702, 154] width 134 height 298
drag, startPoint x: 673, startPoint y: 249, endPoint x: 670, endPoint y: 172, distance: 76.7
click at [670, 172] on div at bounding box center [702, 154] width 134 height 298
drag, startPoint x: 670, startPoint y: 260, endPoint x: 673, endPoint y: 176, distance: 84.2
click at [673, 176] on div at bounding box center [702, 154] width 134 height 298
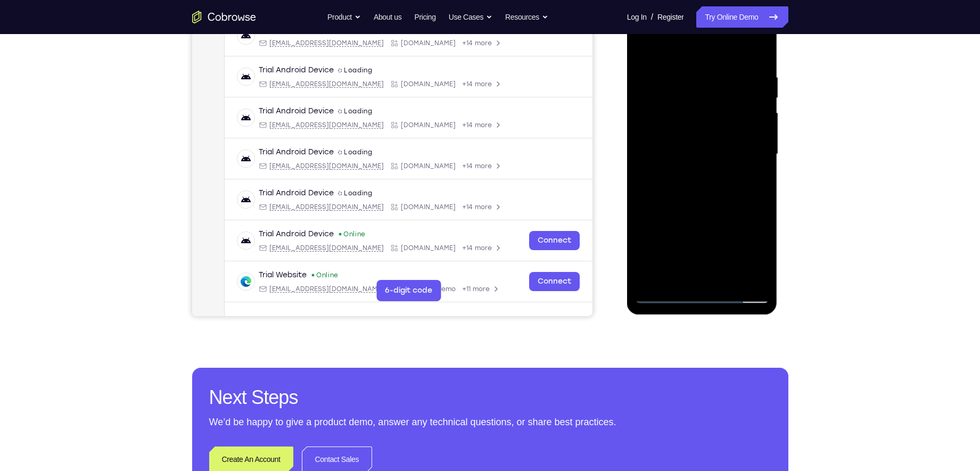
drag, startPoint x: 665, startPoint y: 243, endPoint x: 682, endPoint y: 181, distance: 64.1
click at [682, 181] on div at bounding box center [702, 154] width 134 height 298
drag, startPoint x: 682, startPoint y: 253, endPoint x: 684, endPoint y: 175, distance: 77.7
click at [684, 175] on div at bounding box center [702, 154] width 134 height 298
click at [681, 236] on div at bounding box center [702, 154] width 134 height 298
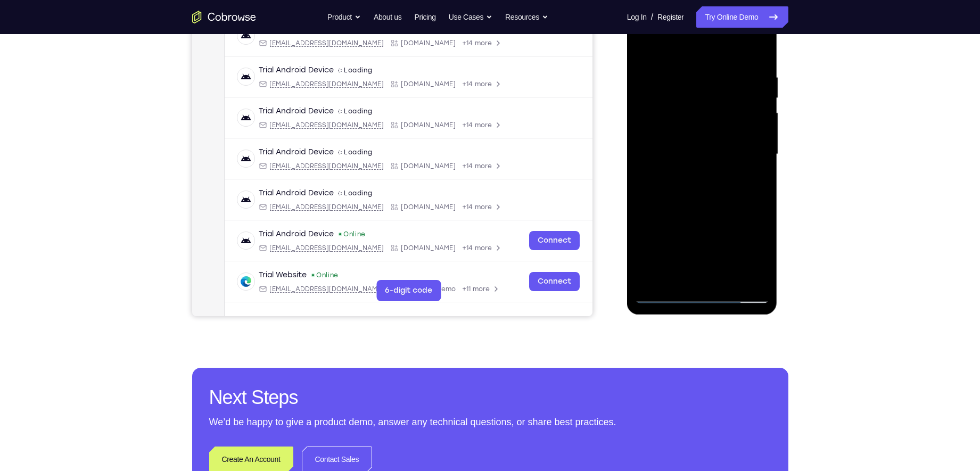
click at [666, 296] on div at bounding box center [702, 154] width 134 height 298
drag, startPoint x: 672, startPoint y: 265, endPoint x: 685, endPoint y: 191, distance: 74.7
click at [685, 191] on div at bounding box center [702, 154] width 134 height 298
click at [687, 205] on div at bounding box center [702, 154] width 134 height 298
click at [665, 293] on div at bounding box center [702, 154] width 134 height 298
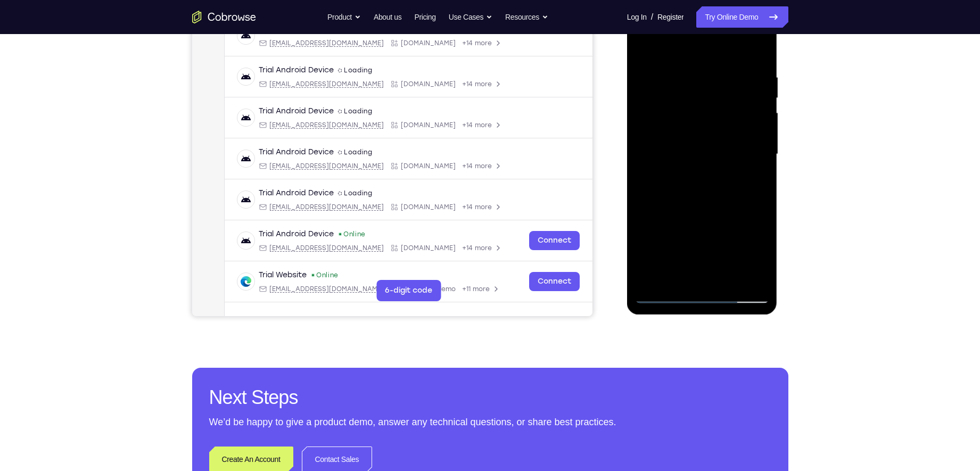
drag, startPoint x: 681, startPoint y: 243, endPoint x: 698, endPoint y: 166, distance: 78.4
click at [698, 166] on div at bounding box center [702, 154] width 134 height 298
click at [663, 251] on div at bounding box center [702, 154] width 134 height 298
click at [663, 299] on div at bounding box center [702, 154] width 134 height 298
drag, startPoint x: 662, startPoint y: 273, endPoint x: 673, endPoint y: 196, distance: 77.4
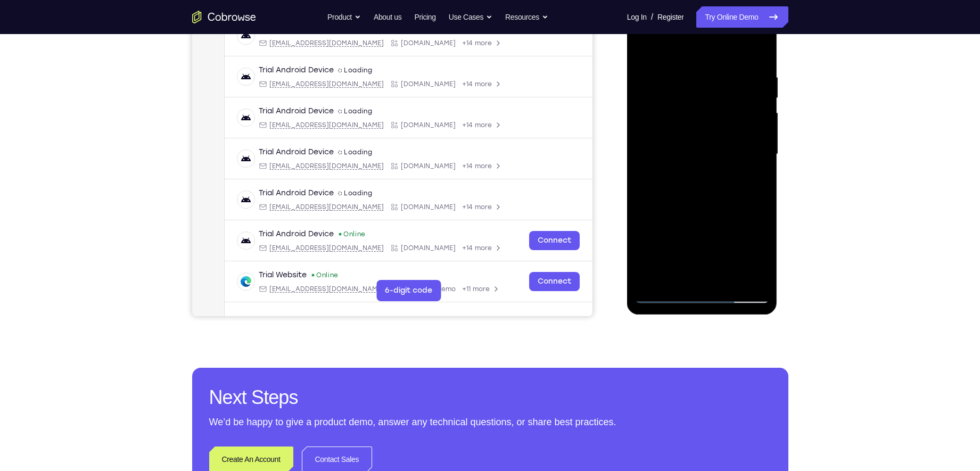
click at [673, 196] on div at bounding box center [702, 154] width 134 height 298
click at [673, 220] on div at bounding box center [702, 154] width 134 height 298
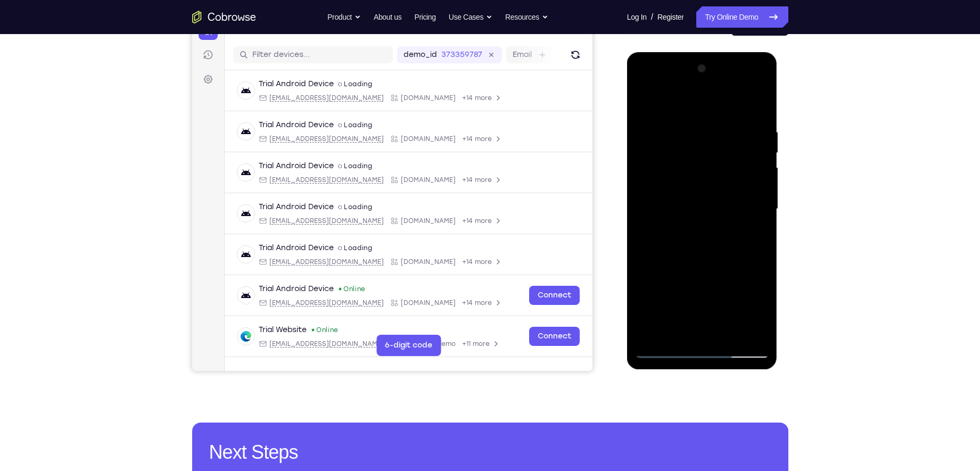
scroll to position [122, 0]
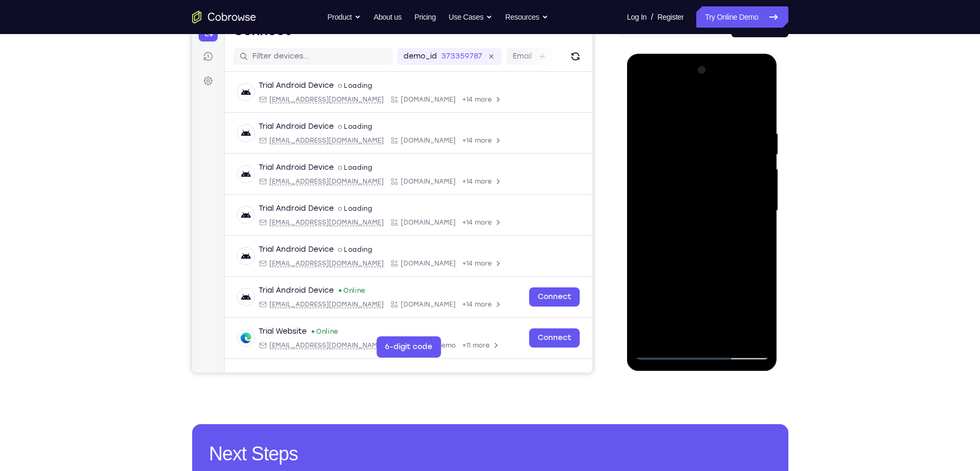
click at [698, 176] on div at bounding box center [702, 211] width 134 height 298
drag, startPoint x: 715, startPoint y: 186, endPoint x: 657, endPoint y: 193, distance: 58.0
click at [657, 193] on div at bounding box center [702, 211] width 134 height 298
click at [670, 189] on div at bounding box center [702, 211] width 134 height 298
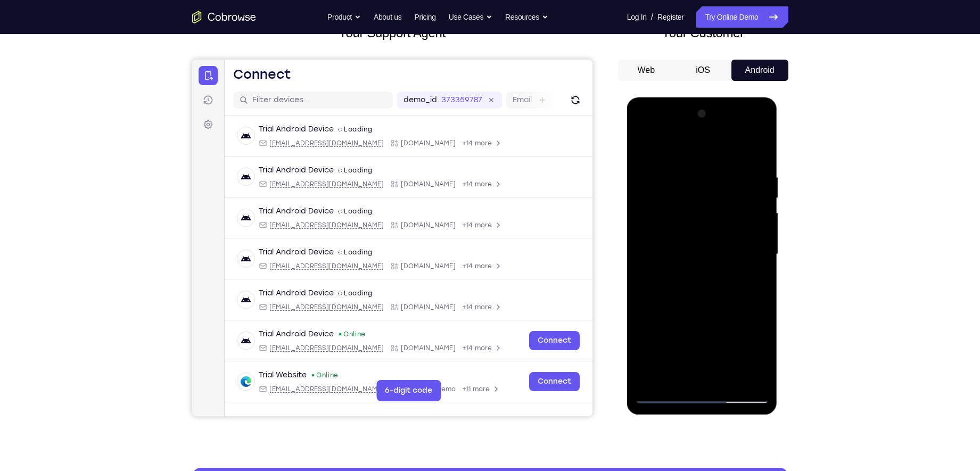
scroll to position [122, 0]
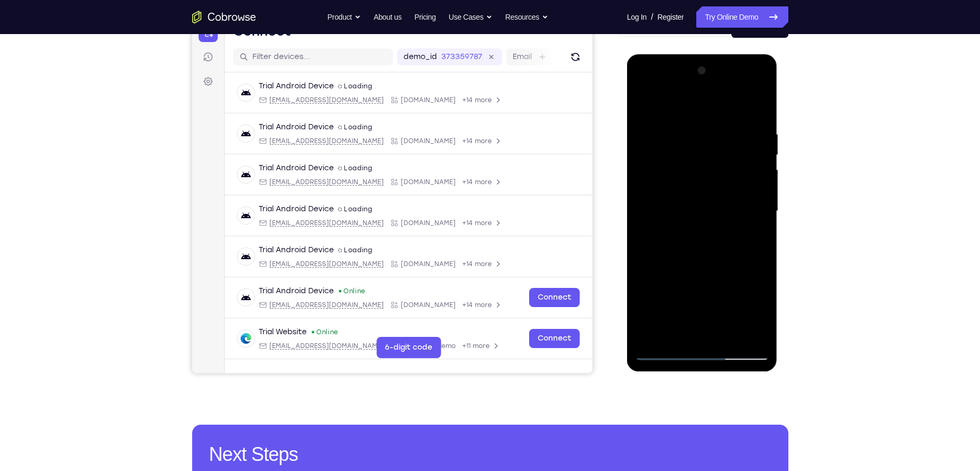
click at [752, 153] on div at bounding box center [702, 211] width 134 height 298
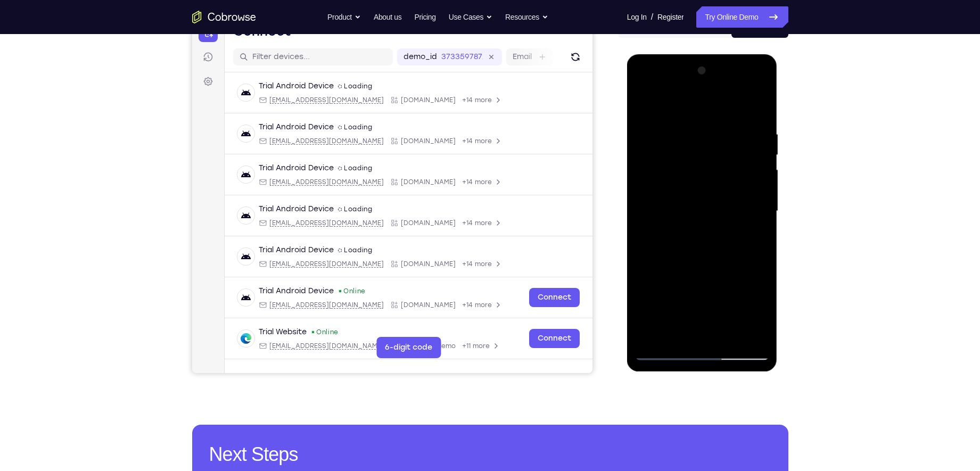
click at [759, 73] on div at bounding box center [702, 211] width 134 height 298
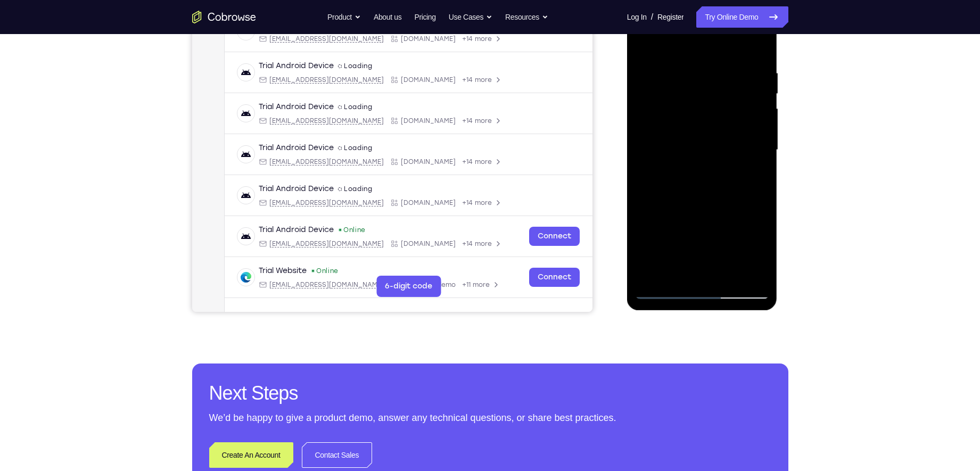
scroll to position [185, 0]
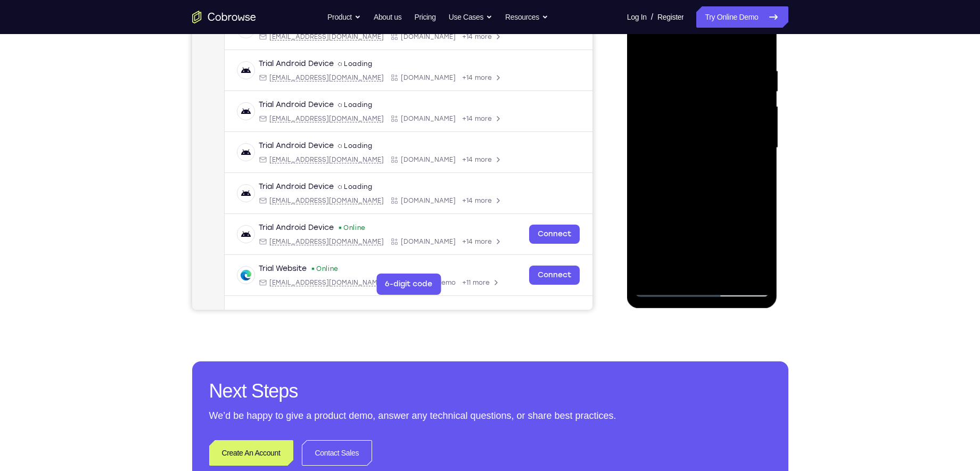
click at [730, 270] on div at bounding box center [702, 148] width 134 height 298
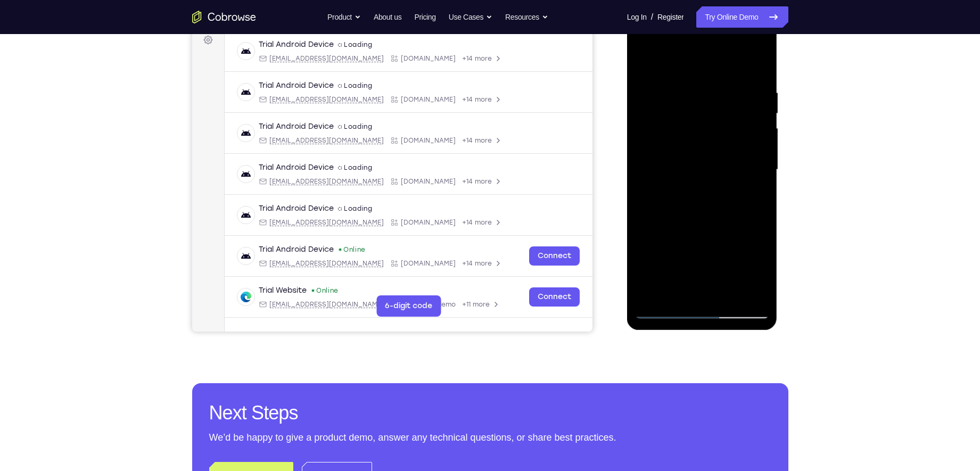
click at [661, 293] on div at bounding box center [702, 170] width 134 height 298
click at [702, 137] on div at bounding box center [702, 170] width 134 height 298
drag, startPoint x: 684, startPoint y: 222, endPoint x: 672, endPoint y: 121, distance: 101.3
click at [676, 132] on div at bounding box center [702, 170] width 134 height 298
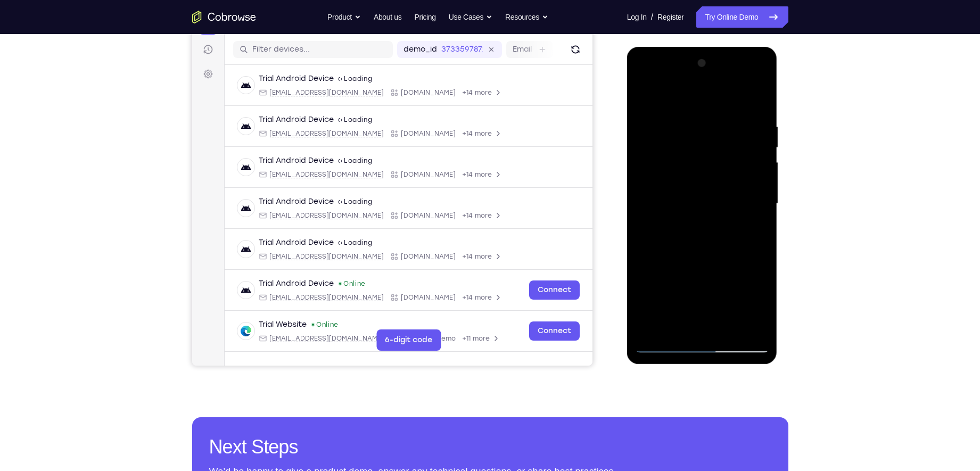
scroll to position [135, 0]
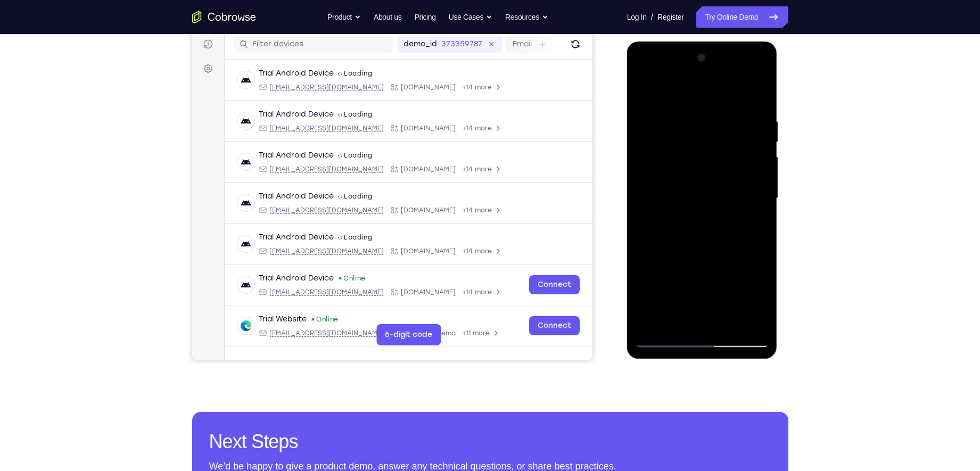
drag, startPoint x: 678, startPoint y: 121, endPoint x: 681, endPoint y: 188, distance: 66.6
click at [681, 188] on div at bounding box center [702, 199] width 134 height 298
click at [653, 141] on div at bounding box center [702, 199] width 134 height 298
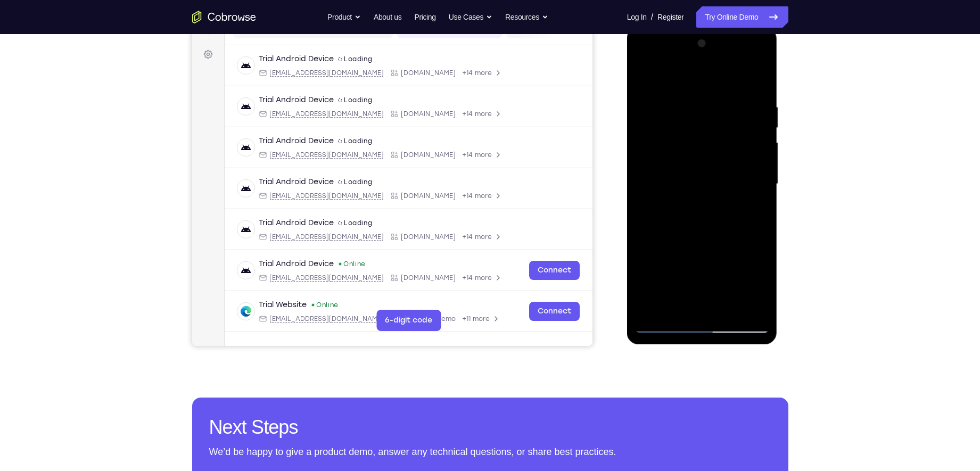
scroll to position [150, 0]
click at [748, 180] on div at bounding box center [702, 184] width 134 height 298
click at [765, 76] on div at bounding box center [702, 184] width 134 height 298
click at [756, 87] on div at bounding box center [702, 184] width 134 height 298
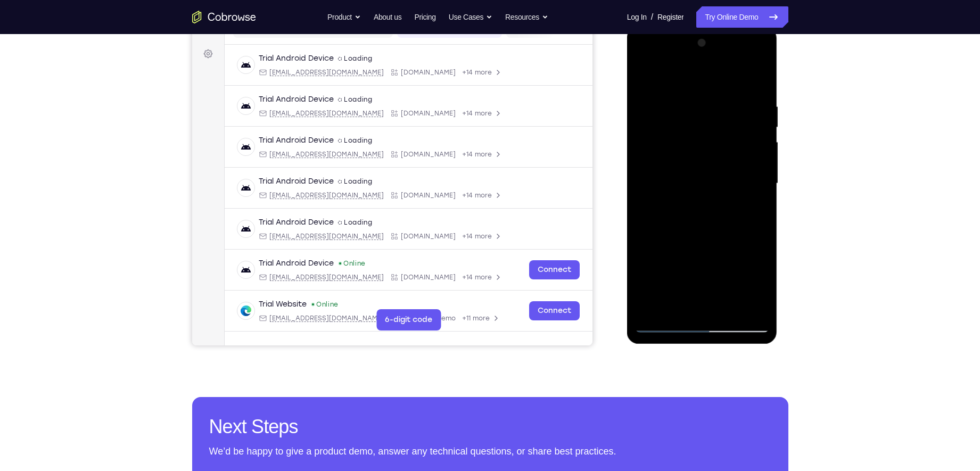
click at [755, 88] on div at bounding box center [702, 184] width 134 height 298
click at [767, 102] on div at bounding box center [702, 184] width 134 height 298
click at [763, 106] on div at bounding box center [702, 184] width 134 height 298
click at [759, 47] on div at bounding box center [702, 184] width 134 height 298
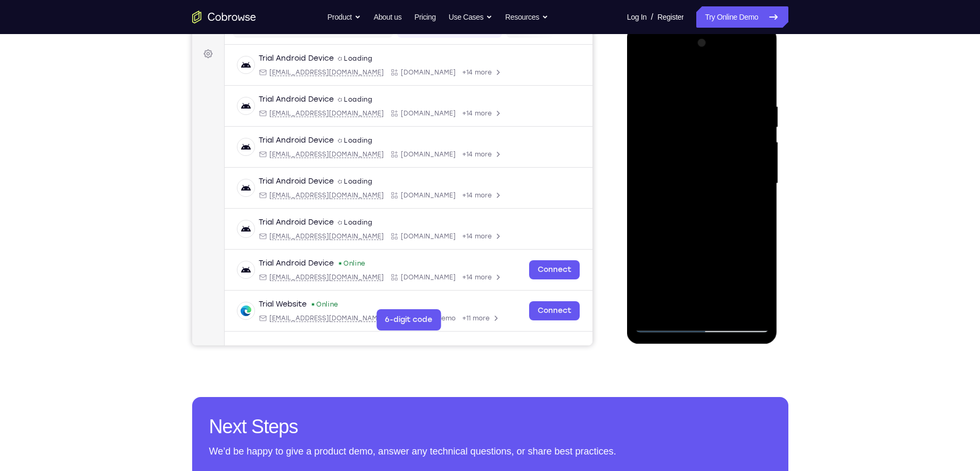
drag, startPoint x: 746, startPoint y: 251, endPoint x: 735, endPoint y: 155, distance: 96.5
click at [735, 155] on div at bounding box center [702, 184] width 134 height 298
click at [739, 172] on div at bounding box center [702, 184] width 134 height 298
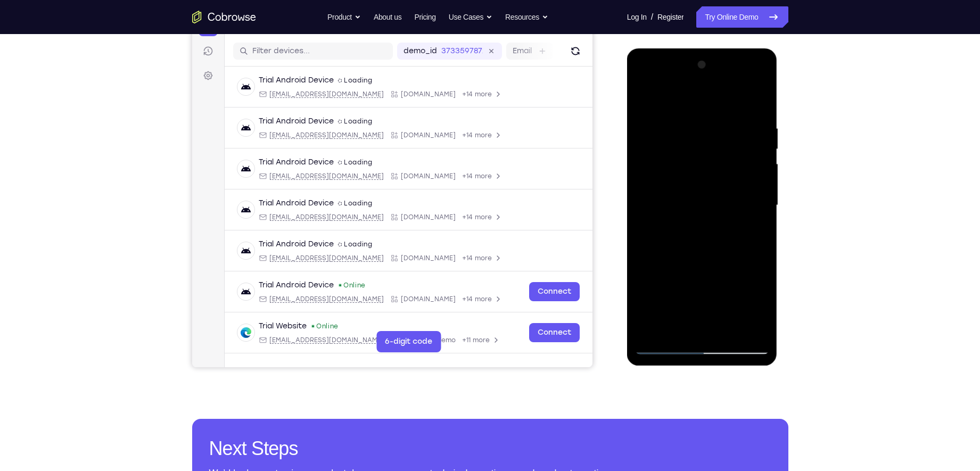
click at [761, 152] on div at bounding box center [702, 205] width 134 height 298
click at [707, 265] on div at bounding box center [702, 205] width 134 height 298
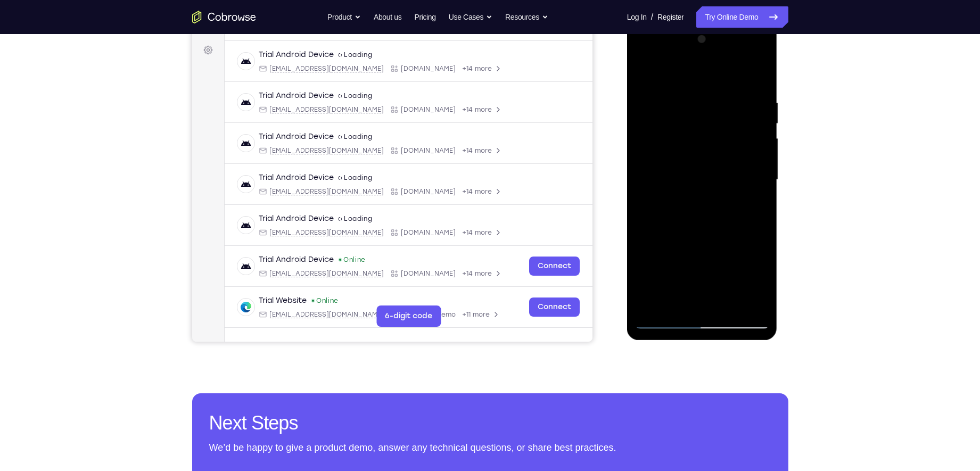
scroll to position [154, 0]
drag, startPoint x: 706, startPoint y: 119, endPoint x: 702, endPoint y: 135, distance: 16.4
click at [702, 135] on div at bounding box center [702, 179] width 134 height 298
click at [646, 128] on div at bounding box center [702, 179] width 134 height 298
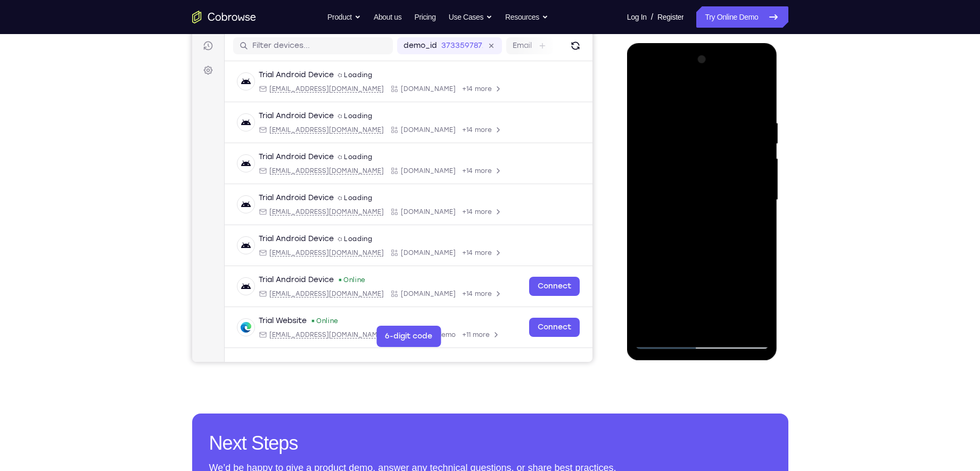
scroll to position [134, 0]
drag, startPoint x: 661, startPoint y: 155, endPoint x: 657, endPoint y: 169, distance: 14.3
click at [657, 169] on div at bounding box center [702, 200] width 134 height 298
click at [644, 92] on div at bounding box center [702, 200] width 134 height 298
click at [665, 146] on div at bounding box center [702, 200] width 134 height 298
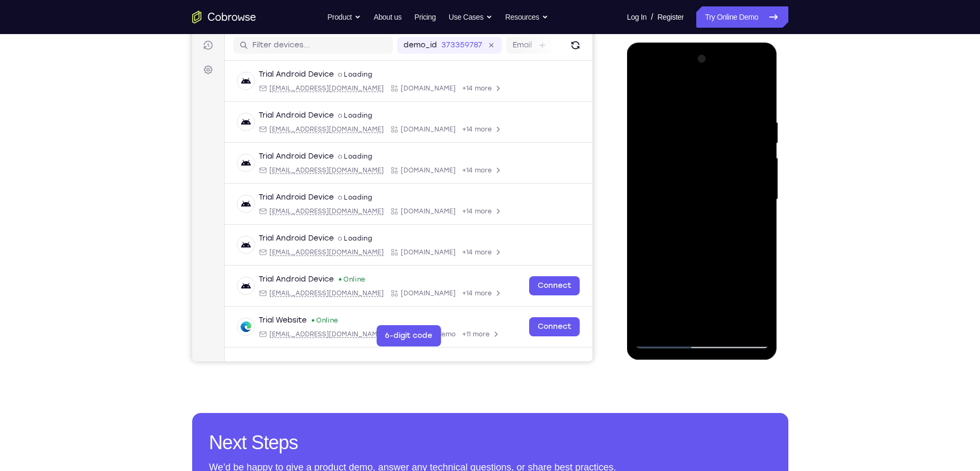
click at [644, 93] on div at bounding box center [702, 200] width 134 height 298
drag, startPoint x: 663, startPoint y: 159, endPoint x: 664, endPoint y: 113, distance: 45.8
click at [664, 113] on div at bounding box center [702, 200] width 134 height 298
drag, startPoint x: 671, startPoint y: 167, endPoint x: 672, endPoint y: 122, distance: 44.7
click at [672, 122] on div at bounding box center [702, 200] width 134 height 298
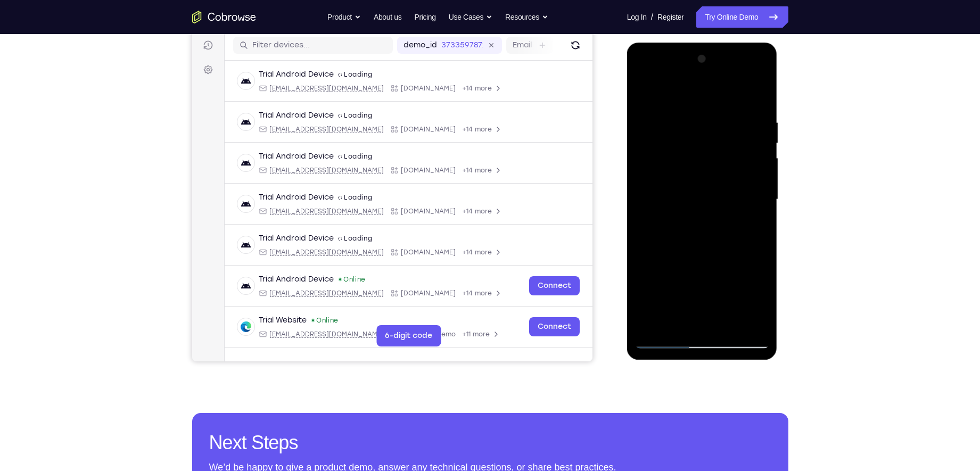
drag, startPoint x: 687, startPoint y: 178, endPoint x: 691, endPoint y: 111, distance: 66.7
click at [691, 111] on div at bounding box center [702, 200] width 134 height 298
drag, startPoint x: 696, startPoint y: 174, endPoint x: 699, endPoint y: 114, distance: 59.7
click at [699, 114] on div at bounding box center [702, 200] width 134 height 298
drag, startPoint x: 708, startPoint y: 179, endPoint x: 709, endPoint y: 133, distance: 45.8
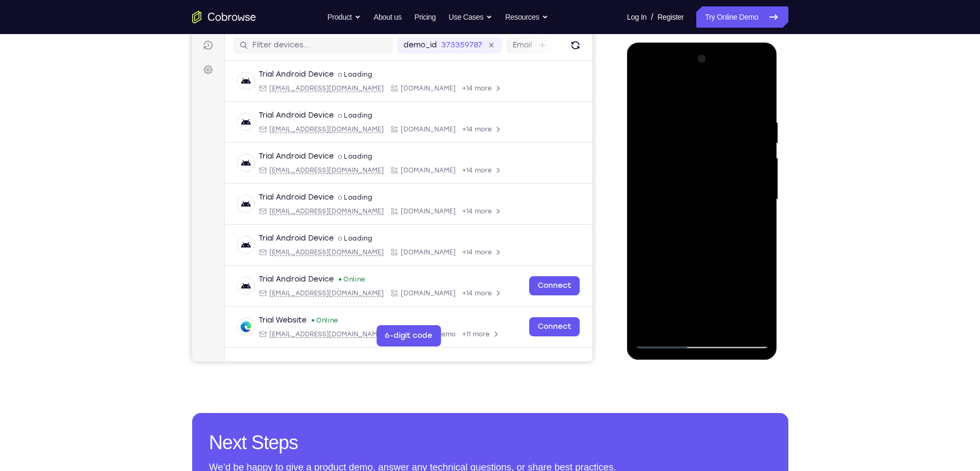
click at [709, 133] on div at bounding box center [702, 200] width 134 height 298
drag, startPoint x: 700, startPoint y: 179, endPoint x: 707, endPoint y: 103, distance: 76.0
click at [707, 103] on div at bounding box center [702, 200] width 134 height 298
drag, startPoint x: 702, startPoint y: 123, endPoint x: 699, endPoint y: 167, distance: 44.2
click at [699, 167] on div at bounding box center [702, 200] width 134 height 298
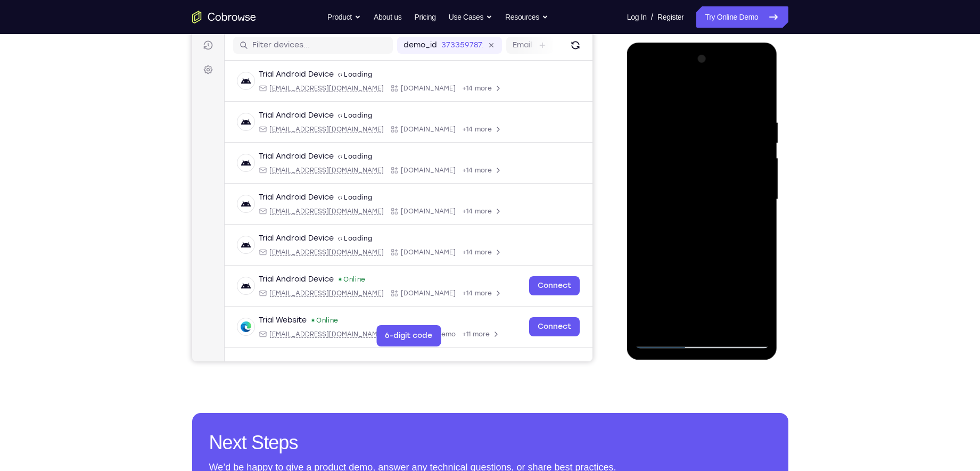
drag, startPoint x: 698, startPoint y: 140, endPoint x: 691, endPoint y: 178, distance: 39.0
click at [691, 178] on div at bounding box center [702, 200] width 134 height 298
drag, startPoint x: 686, startPoint y: 136, endPoint x: 675, endPoint y: 183, distance: 47.6
click at [675, 183] on div at bounding box center [702, 200] width 134 height 298
drag, startPoint x: 694, startPoint y: 136, endPoint x: 683, endPoint y: 192, distance: 57.0
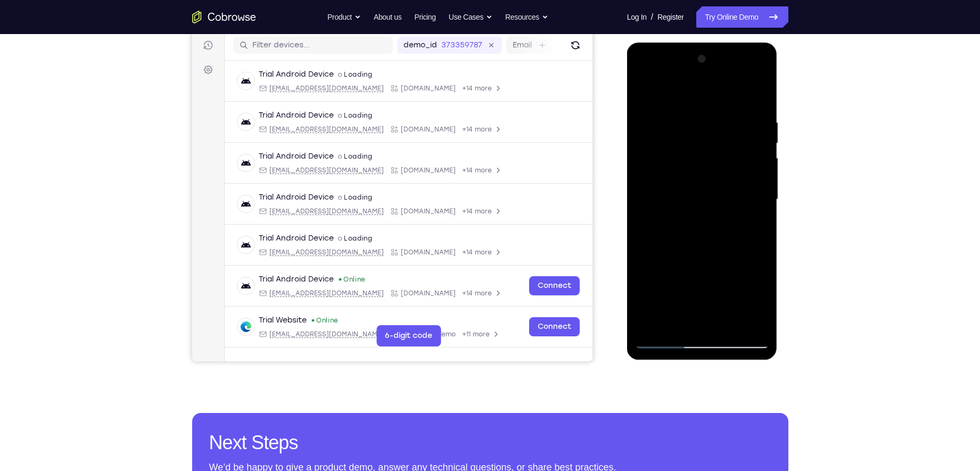
click at [683, 192] on div at bounding box center [702, 200] width 134 height 298
drag, startPoint x: 689, startPoint y: 150, endPoint x: 680, endPoint y: 196, distance: 47.2
click at [680, 196] on div at bounding box center [702, 200] width 134 height 298
click at [662, 141] on div at bounding box center [702, 200] width 134 height 298
drag, startPoint x: 702, startPoint y: 136, endPoint x: 684, endPoint y: 253, distance: 118.9
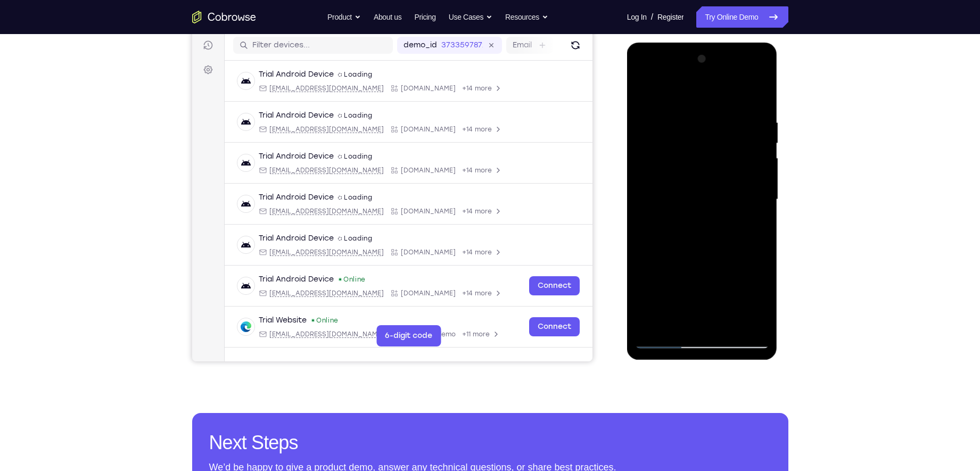
click at [684, 253] on div at bounding box center [702, 200] width 134 height 298
drag, startPoint x: 695, startPoint y: 122, endPoint x: 670, endPoint y: 240, distance: 119.8
click at [670, 240] on div at bounding box center [702, 200] width 134 height 298
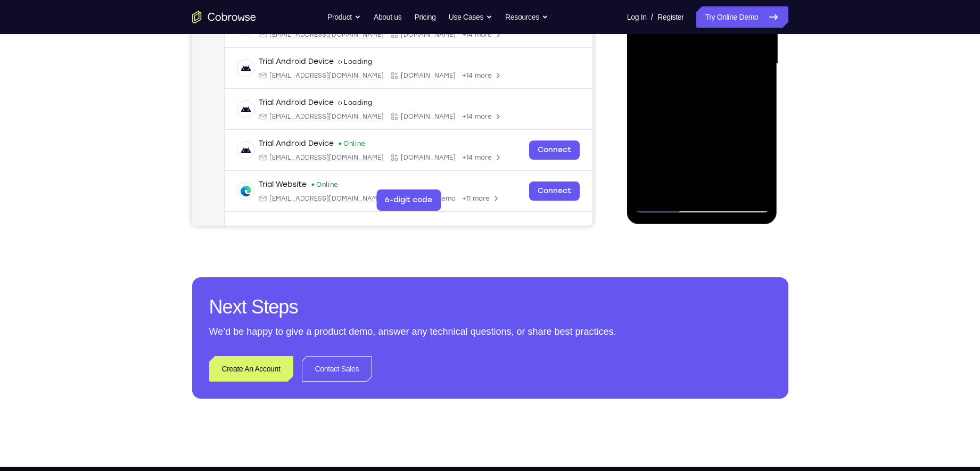
scroll to position [273, 0]
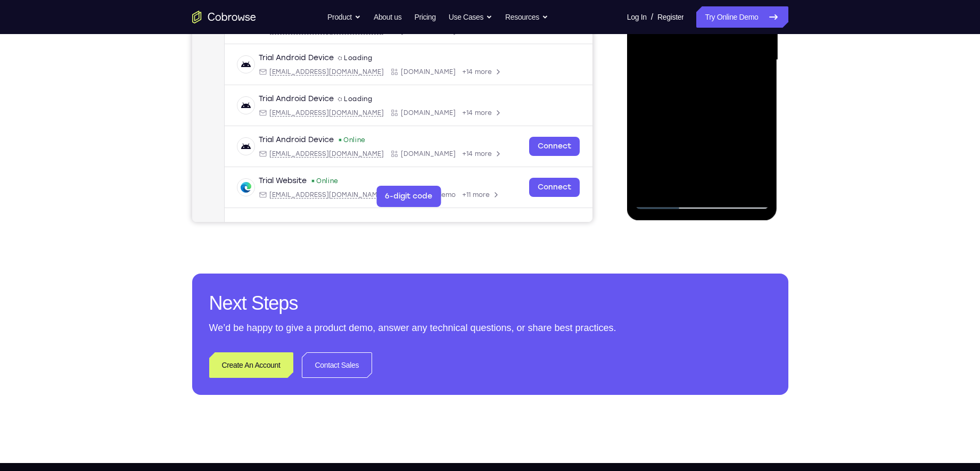
click at [663, 202] on div at bounding box center [702, 60] width 134 height 298
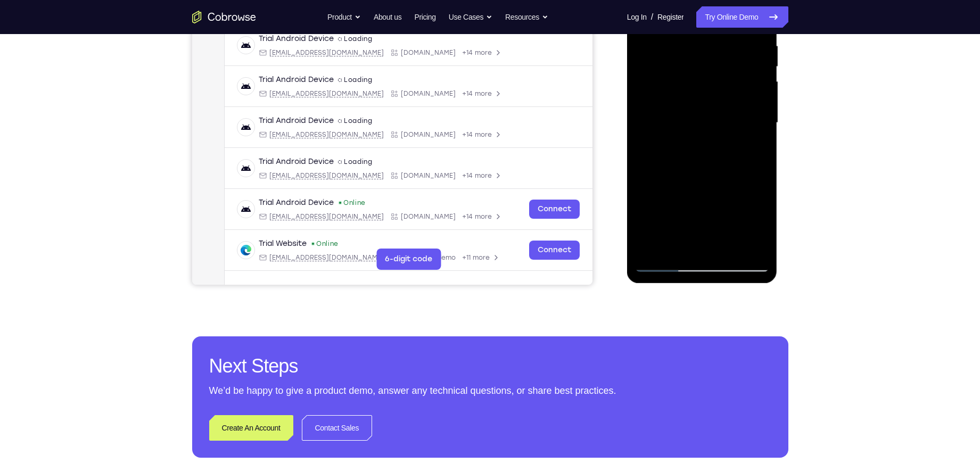
scroll to position [207, 0]
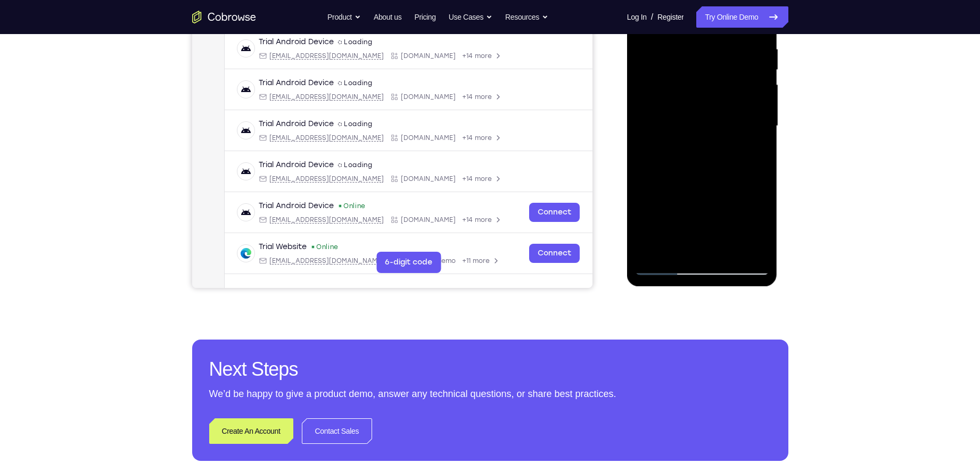
drag, startPoint x: 693, startPoint y: 196, endPoint x: 698, endPoint y: 73, distance: 123.1
click at [698, 73] on div at bounding box center [702, 126] width 134 height 298
drag, startPoint x: 709, startPoint y: 184, endPoint x: 712, endPoint y: 91, distance: 93.2
click at [712, 91] on div at bounding box center [702, 126] width 134 height 298
drag, startPoint x: 711, startPoint y: 183, endPoint x: 715, endPoint y: 75, distance: 108.1
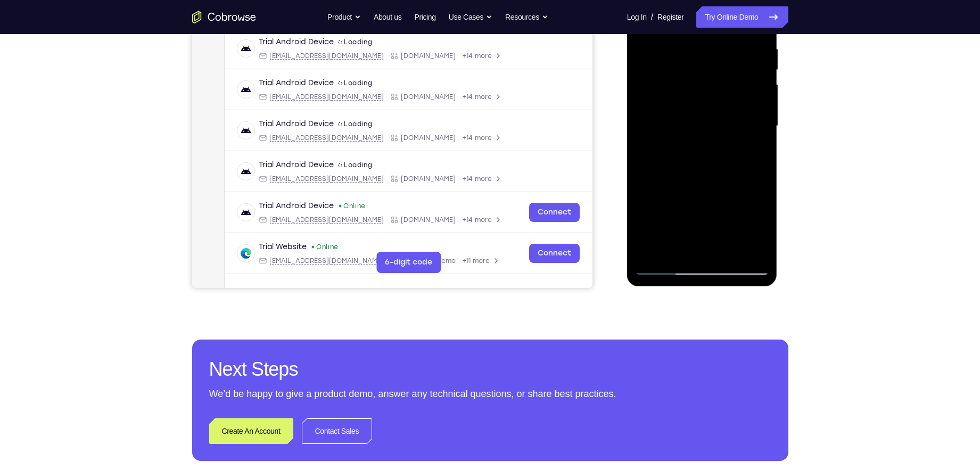
click at [715, 75] on div at bounding box center [702, 126] width 134 height 298
click at [648, 125] on div at bounding box center [702, 126] width 134 height 298
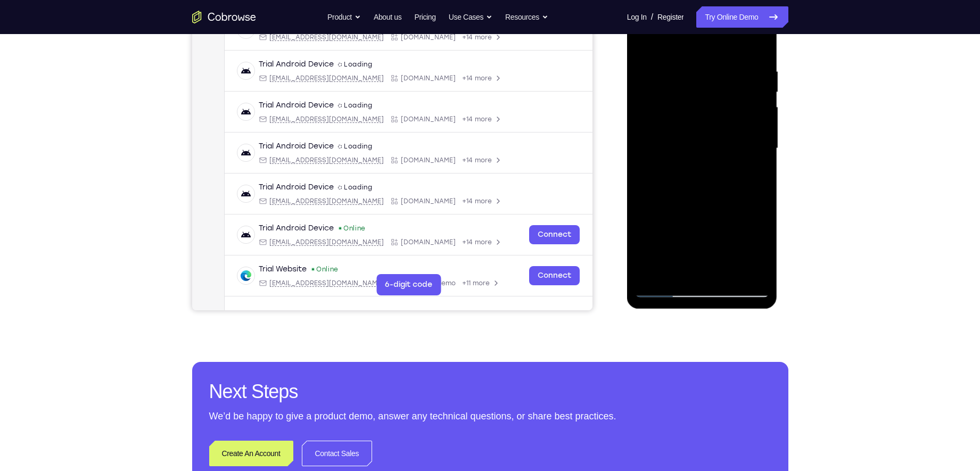
scroll to position [182, 0]
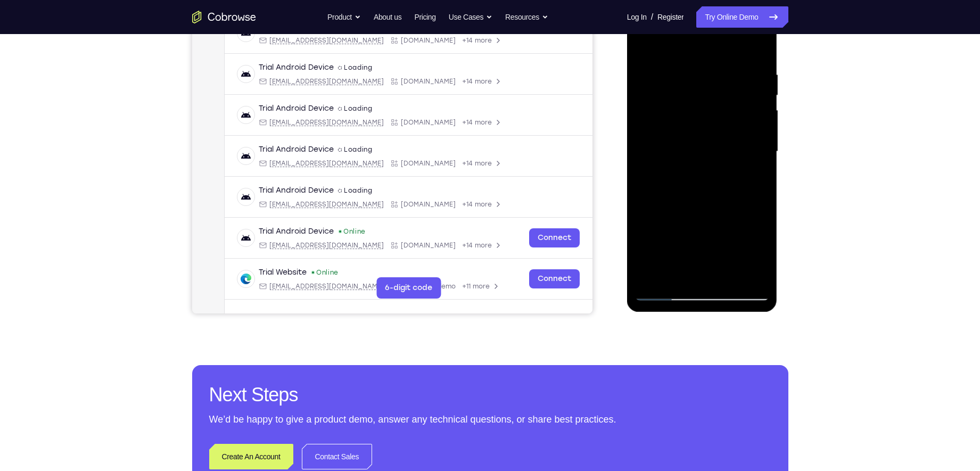
drag, startPoint x: 674, startPoint y: 104, endPoint x: 662, endPoint y: 178, distance: 75.0
click at [662, 178] on div at bounding box center [702, 152] width 134 height 298
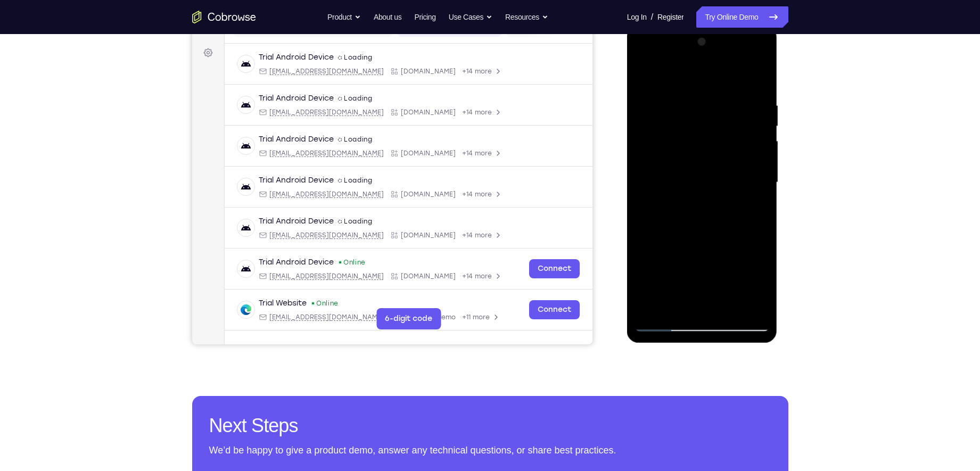
scroll to position [150, 0]
click at [694, 117] on div at bounding box center [702, 183] width 134 height 298
click at [660, 138] on div at bounding box center [702, 183] width 134 height 298
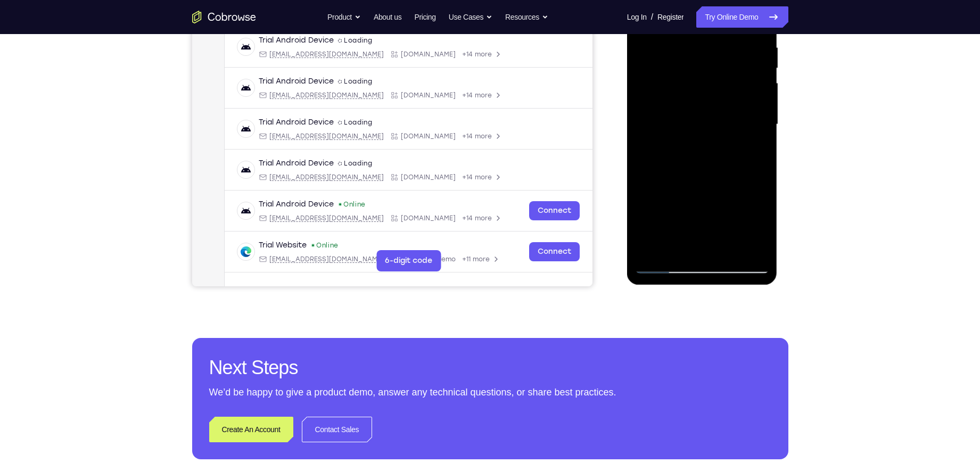
scroll to position [210, 0]
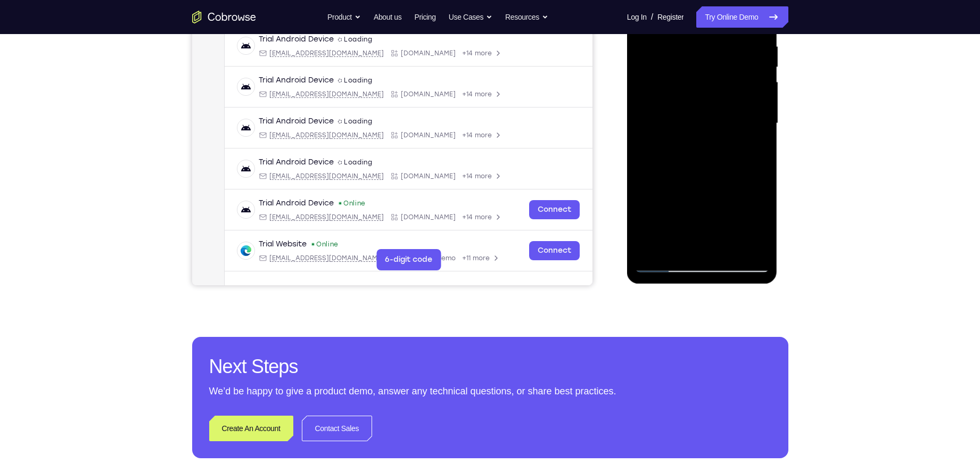
click at [693, 180] on div at bounding box center [702, 123] width 134 height 298
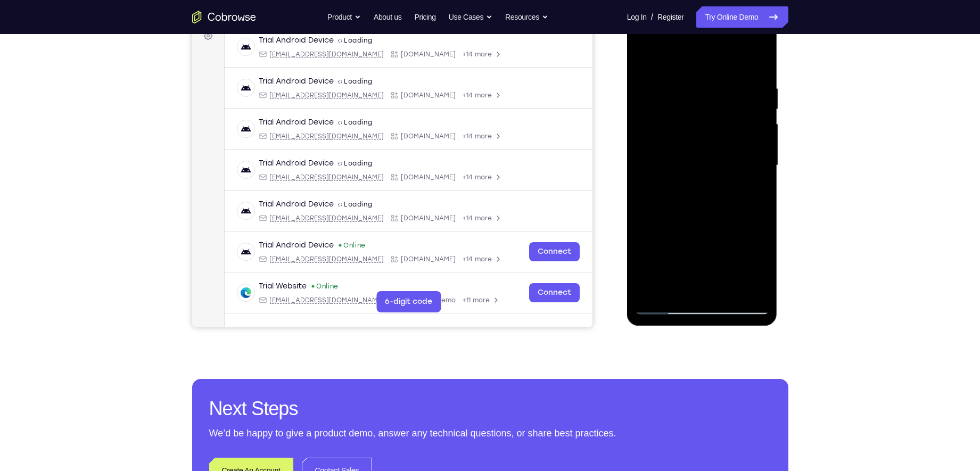
scroll to position [166, 0]
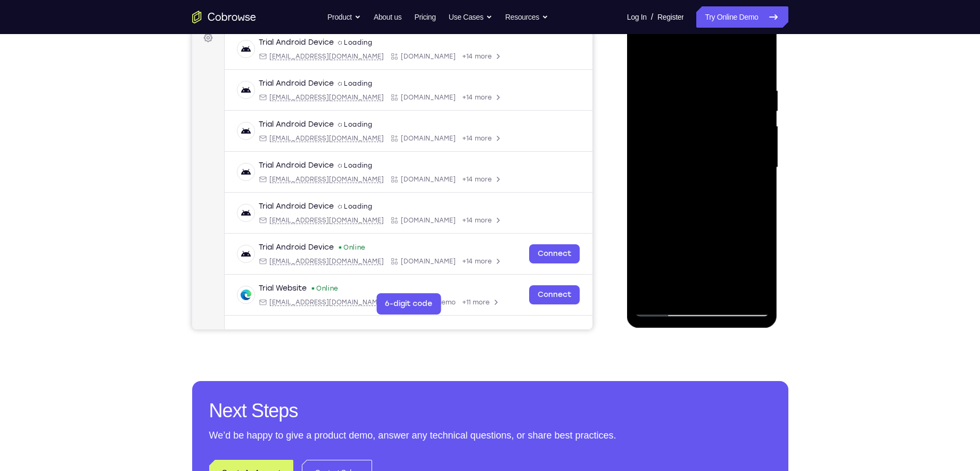
click at [751, 99] on div at bounding box center [702, 168] width 134 height 298
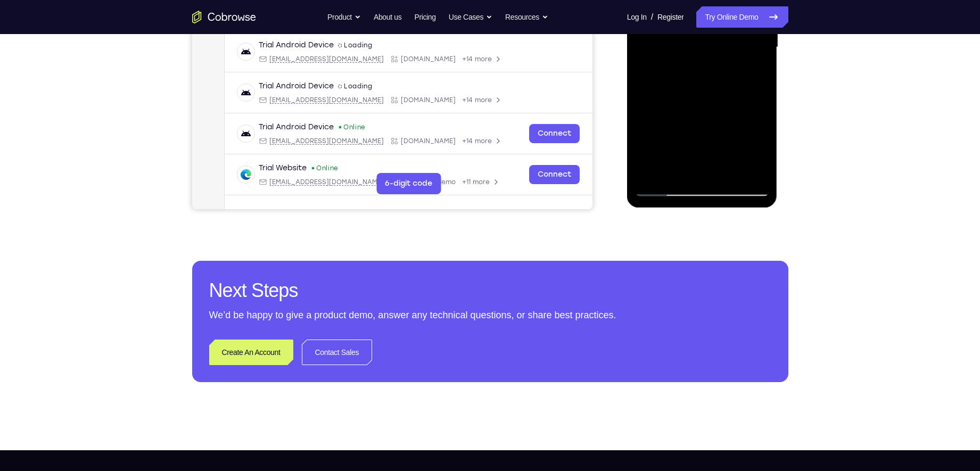
scroll to position [289, 0]
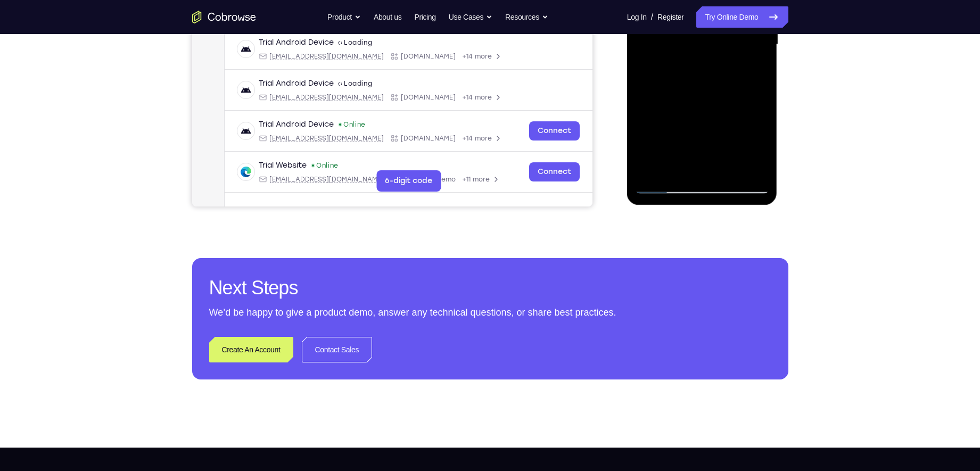
click at [667, 185] on div at bounding box center [702, 45] width 134 height 298
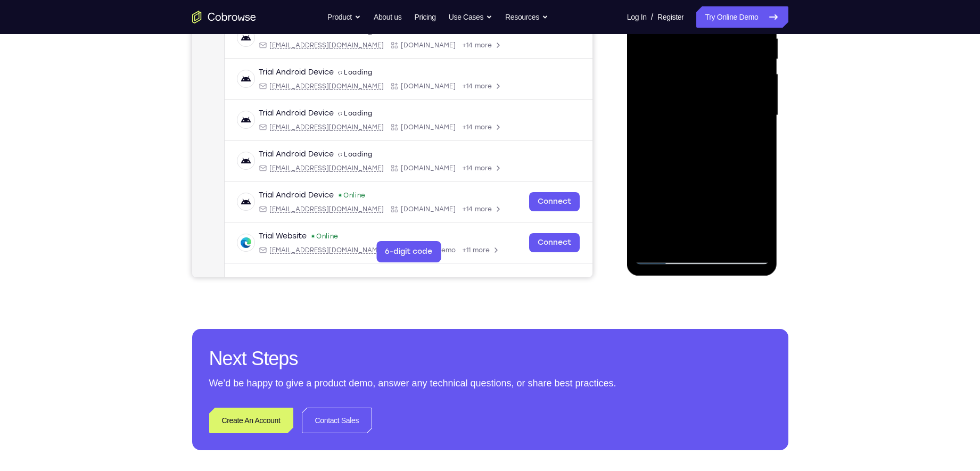
scroll to position [218, 0]
click at [761, 124] on div at bounding box center [702, 115] width 134 height 298
drag, startPoint x: 730, startPoint y: 146, endPoint x: 728, endPoint y: 119, distance: 26.7
click at [728, 119] on div at bounding box center [702, 115] width 134 height 298
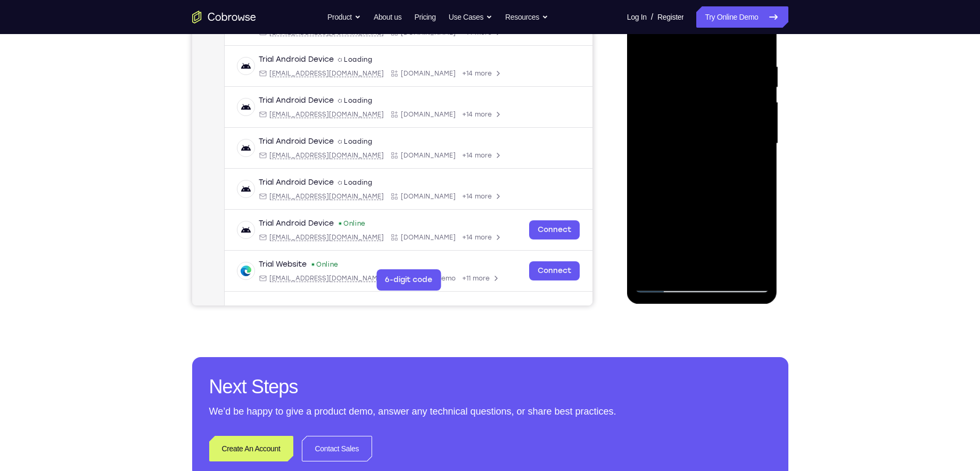
scroll to position [188, 0]
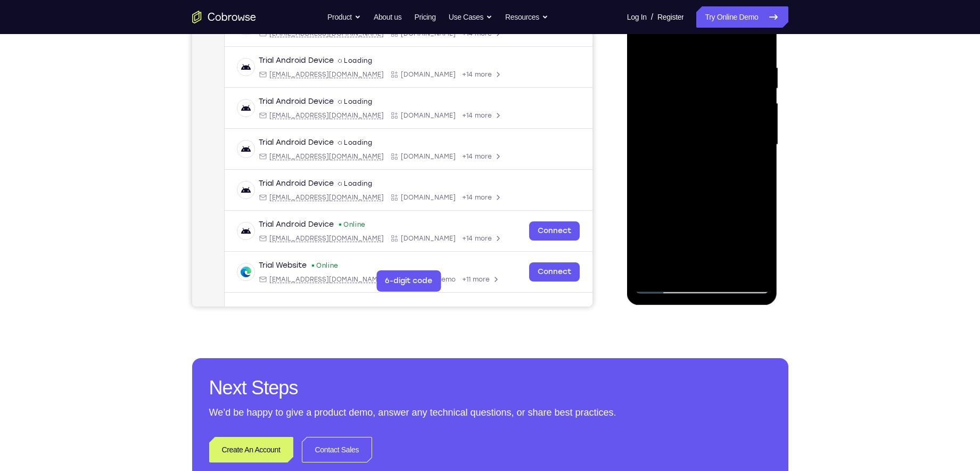
click at [762, 130] on div at bounding box center [702, 145] width 134 height 298
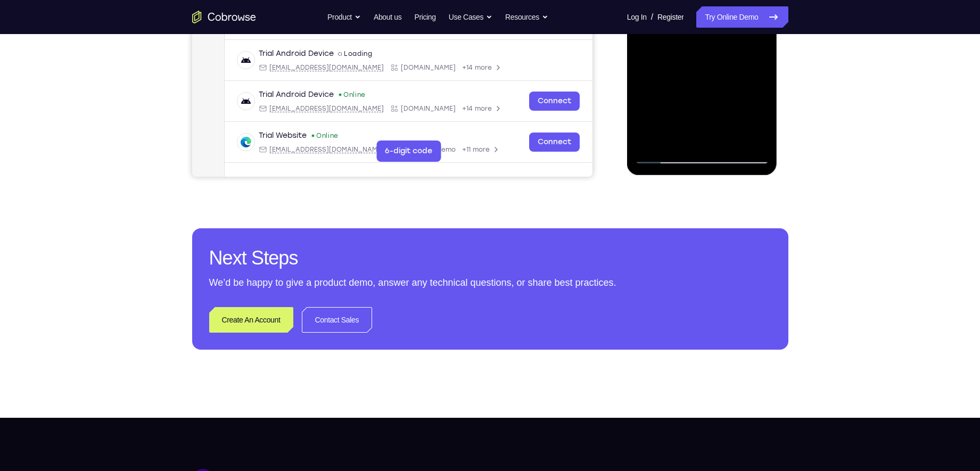
scroll to position [327, 0]
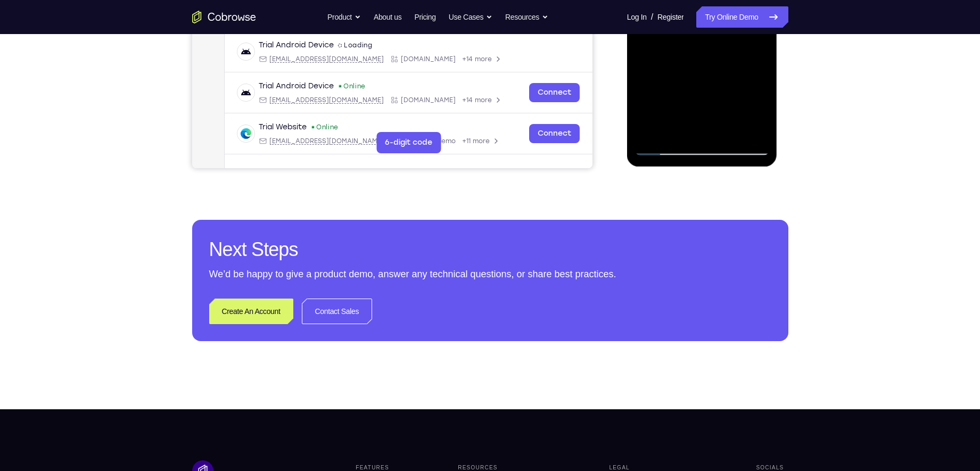
click at [654, 130] on div at bounding box center [702, 6] width 134 height 298
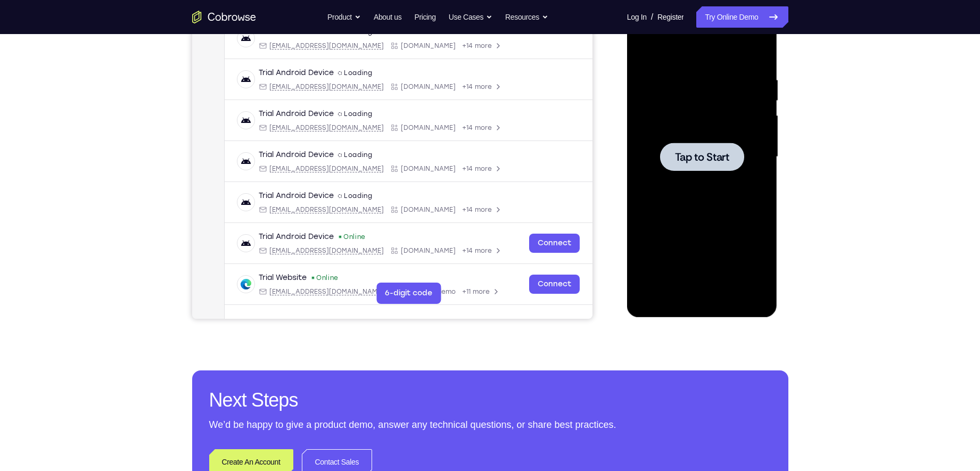
scroll to position [168, 0]
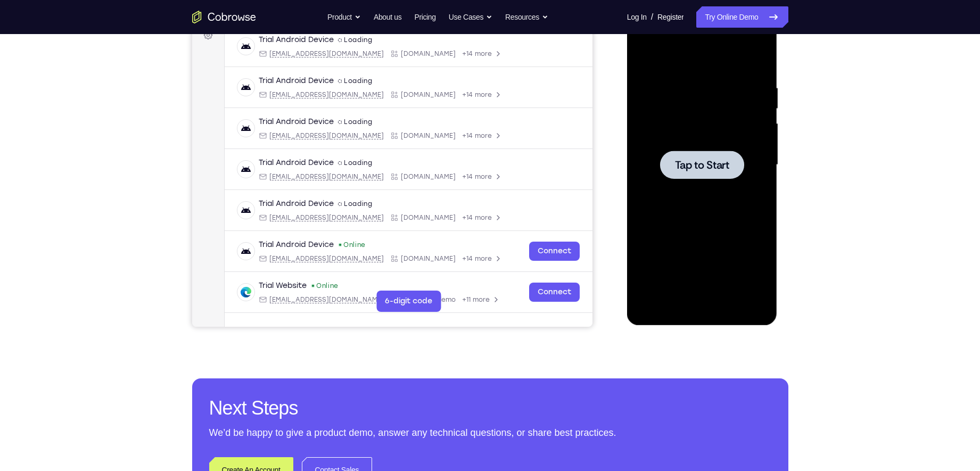
click at [699, 169] on span "Tap to Start" at bounding box center [702, 165] width 54 height 11
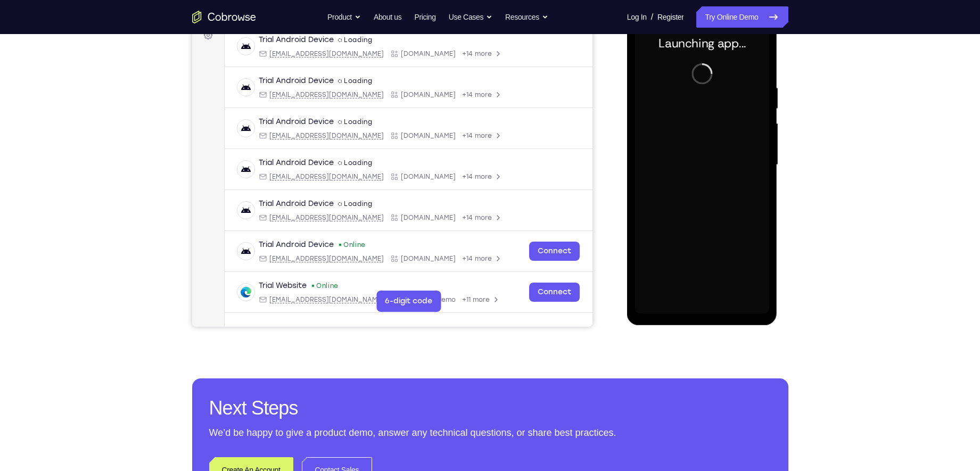
scroll to position [144, 0]
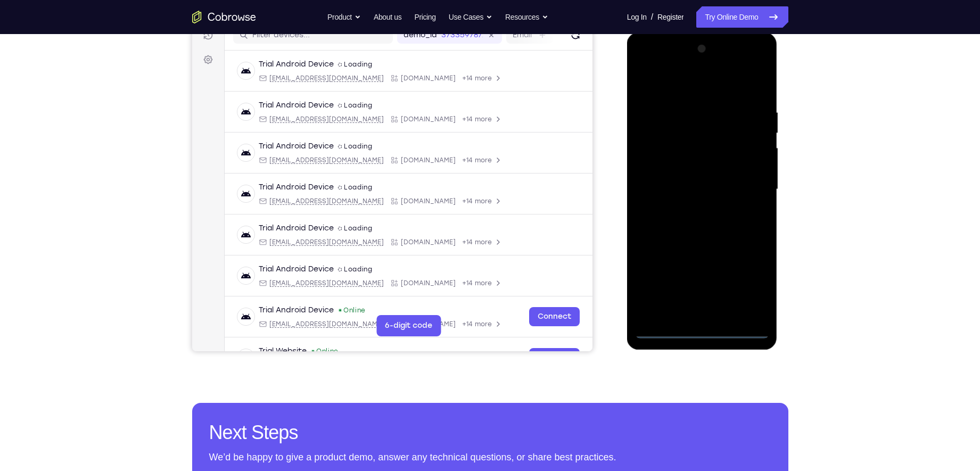
click at [704, 331] on div at bounding box center [702, 189] width 134 height 298
click at [751, 284] on div at bounding box center [702, 189] width 134 height 298
click at [682, 87] on div at bounding box center [702, 189] width 134 height 298
click at [737, 188] on div at bounding box center [702, 189] width 134 height 298
click at [691, 208] on div at bounding box center [702, 189] width 134 height 298
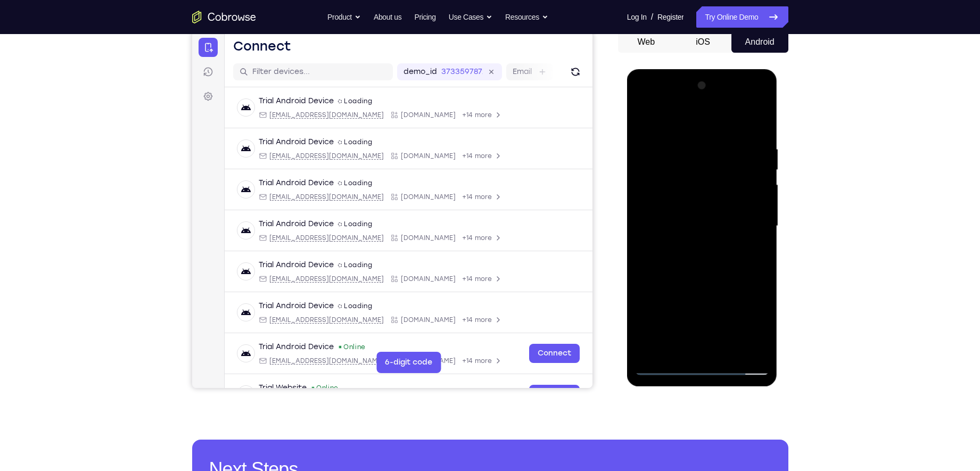
scroll to position [116, 0]
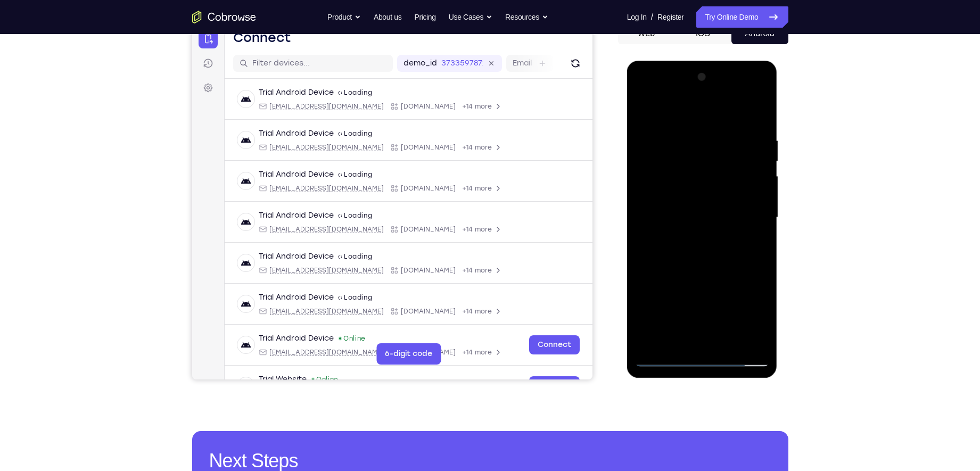
click at [700, 195] on div at bounding box center [702, 218] width 134 height 298
click at [695, 211] on div at bounding box center [702, 218] width 134 height 298
click at [685, 236] on div at bounding box center [702, 218] width 134 height 298
click at [699, 240] on div at bounding box center [702, 218] width 134 height 298
click at [703, 190] on div at bounding box center [702, 218] width 134 height 298
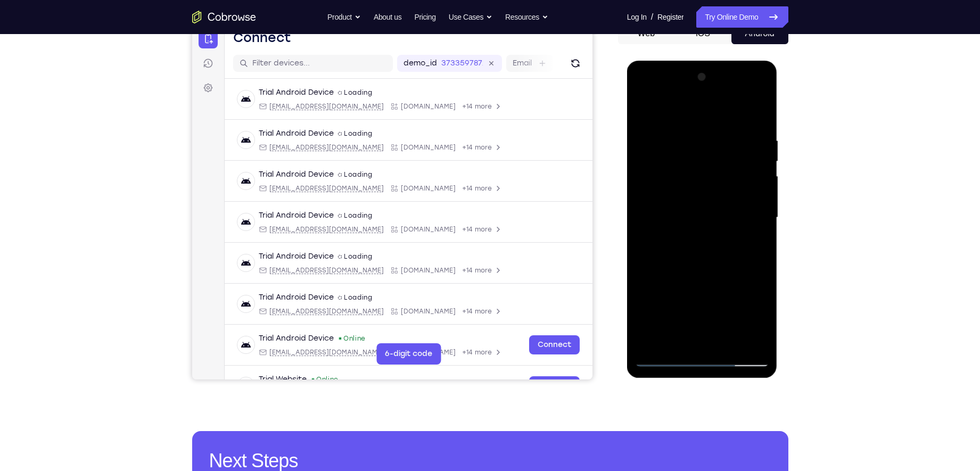
drag, startPoint x: 665, startPoint y: 107, endPoint x: 778, endPoint y: 111, distance: 113.5
click at [778, 111] on div at bounding box center [703, 220] width 152 height 319
click at [686, 135] on div at bounding box center [702, 218] width 134 height 298
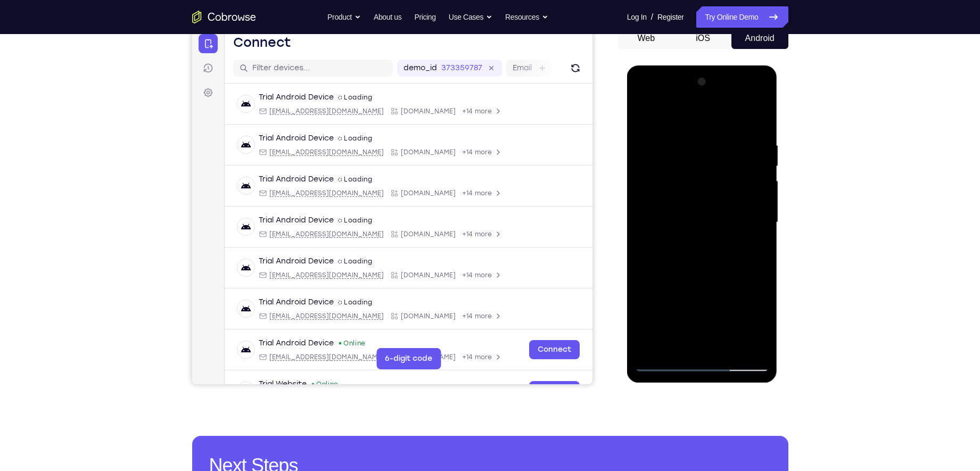
scroll to position [111, 0]
click at [761, 162] on div at bounding box center [702, 222] width 134 height 298
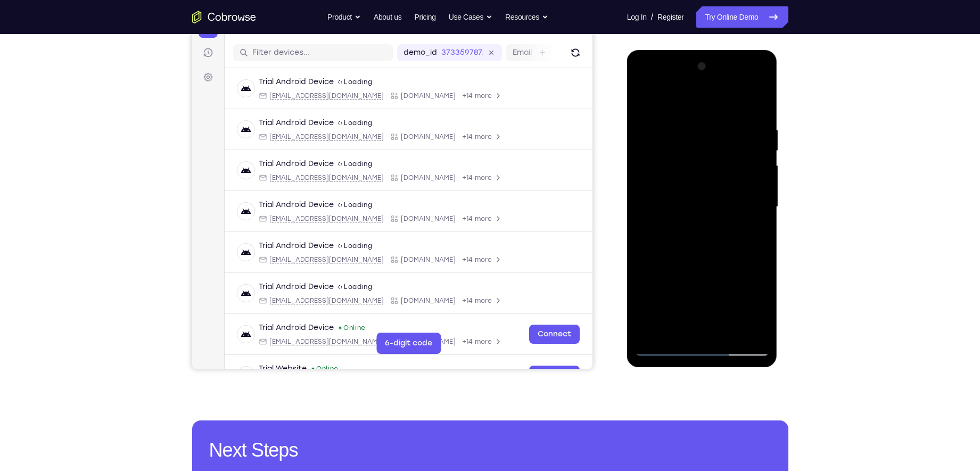
scroll to position [127, 0]
click at [729, 182] on div at bounding box center [702, 206] width 134 height 298
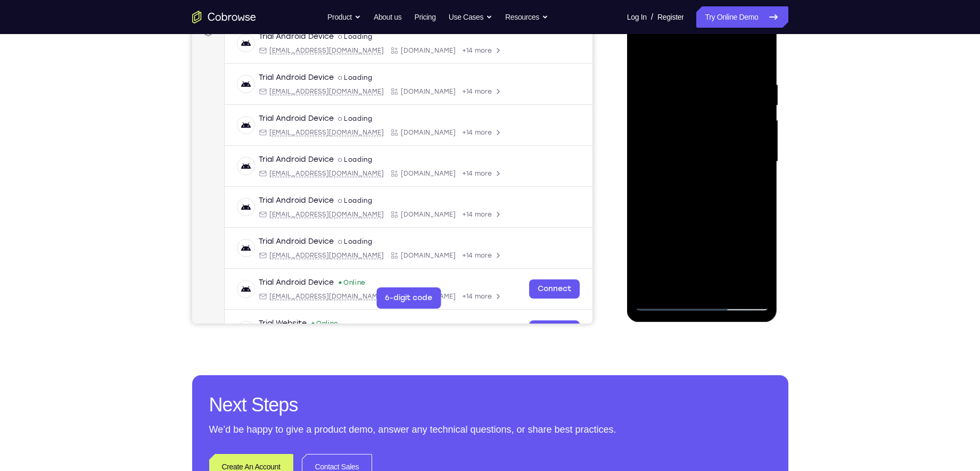
scroll to position [172, 0]
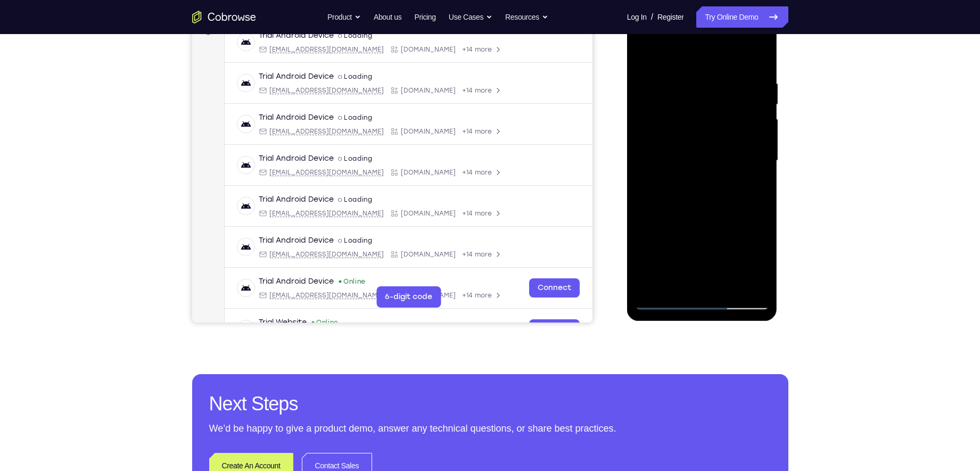
click at [701, 148] on div at bounding box center [702, 161] width 134 height 298
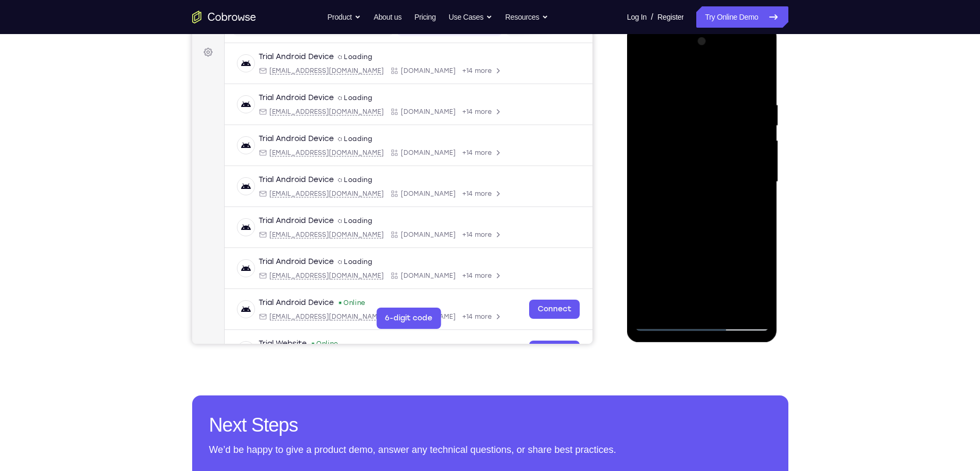
scroll to position [100, 0]
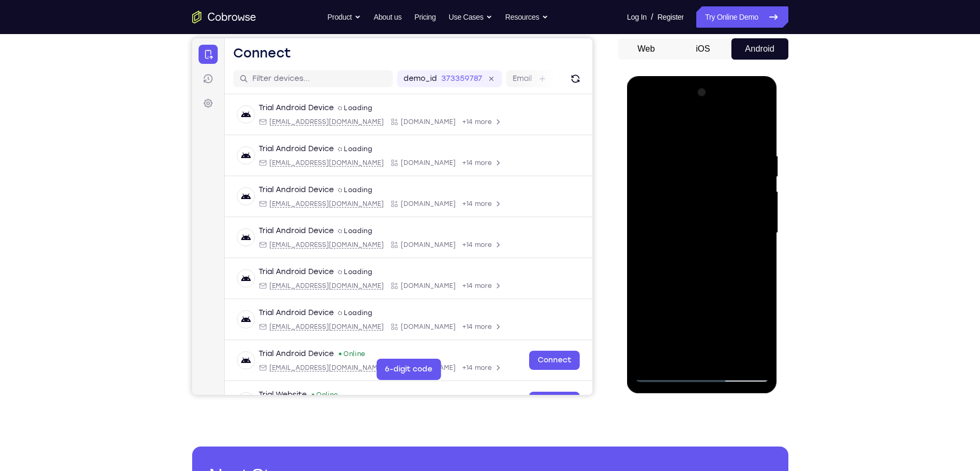
click at [680, 137] on div at bounding box center [702, 233] width 134 height 298
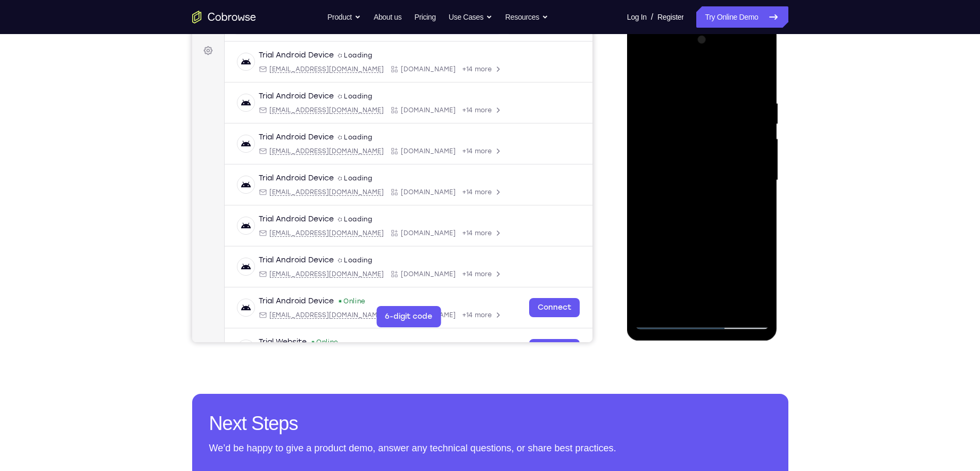
drag, startPoint x: 697, startPoint y: 194, endPoint x: 704, endPoint y: 147, distance: 47.8
click at [704, 147] on div at bounding box center [702, 180] width 134 height 298
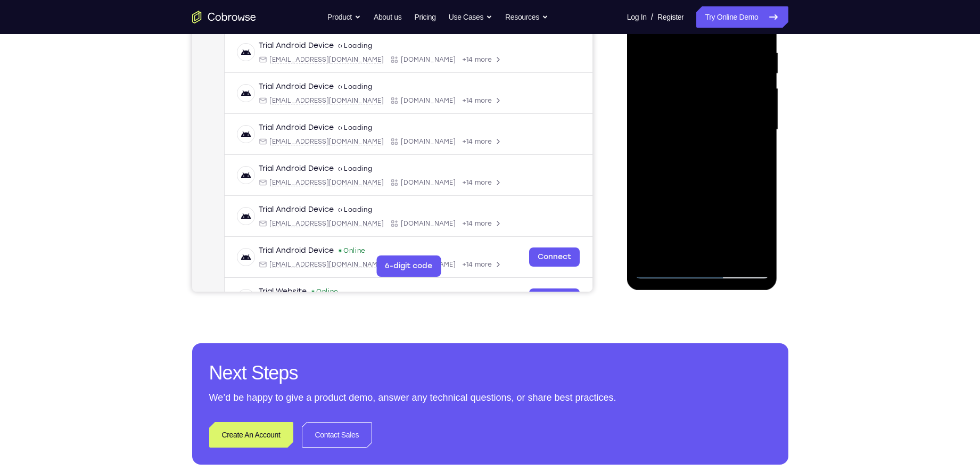
scroll to position [204, 0]
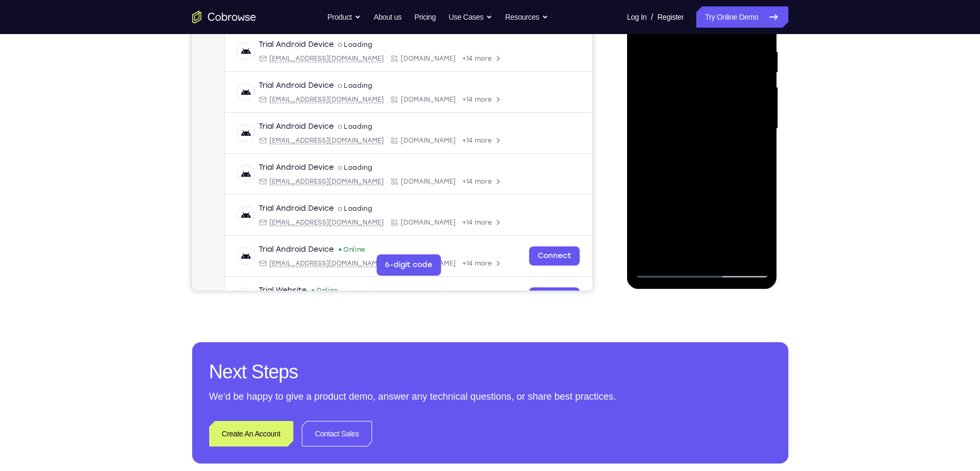
drag, startPoint x: 693, startPoint y: 198, endPoint x: 695, endPoint y: 158, distance: 40.0
click at [695, 158] on div at bounding box center [702, 129] width 134 height 298
drag, startPoint x: 725, startPoint y: 163, endPoint x: 704, endPoint y: 210, distance: 51.0
click at [704, 210] on div at bounding box center [702, 129] width 134 height 298
drag, startPoint x: 715, startPoint y: 141, endPoint x: 711, endPoint y: 231, distance: 90.1
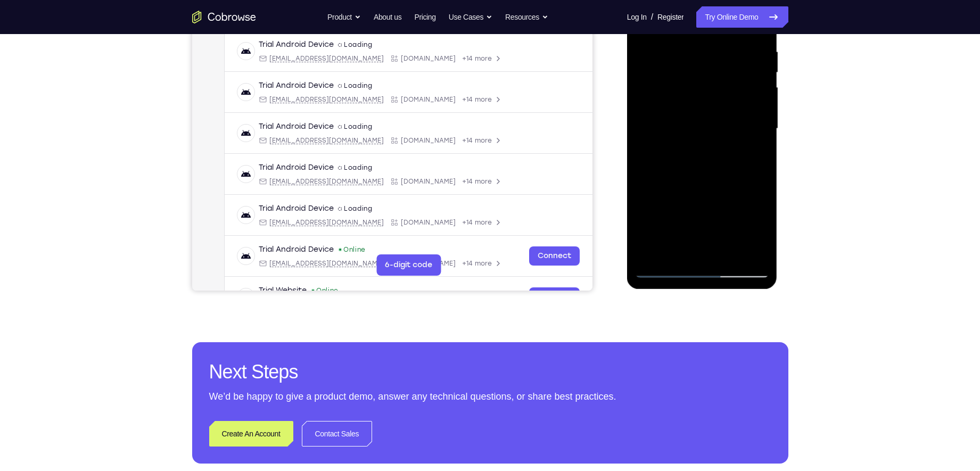
click at [711, 231] on div at bounding box center [702, 129] width 134 height 298
drag, startPoint x: 720, startPoint y: 167, endPoint x: 700, endPoint y: 239, distance: 74.7
click at [700, 239] on div at bounding box center [702, 129] width 134 height 298
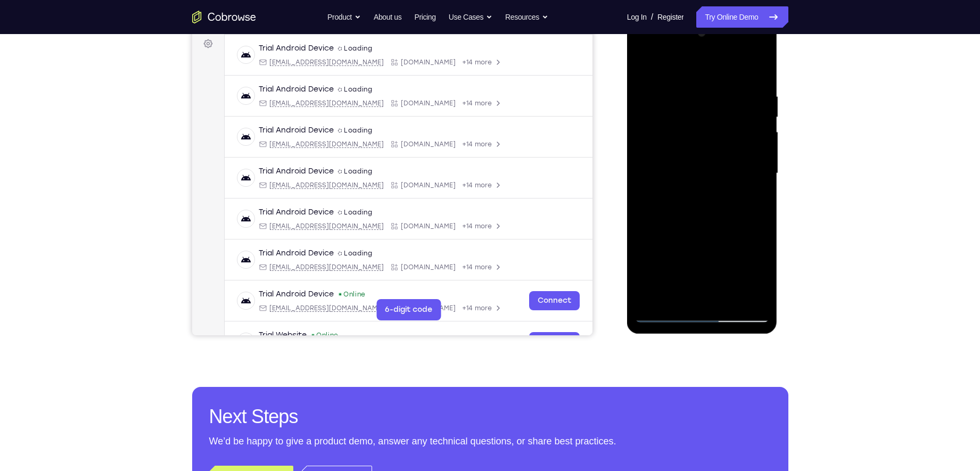
scroll to position [159, 0]
click at [752, 142] on div at bounding box center [702, 174] width 134 height 298
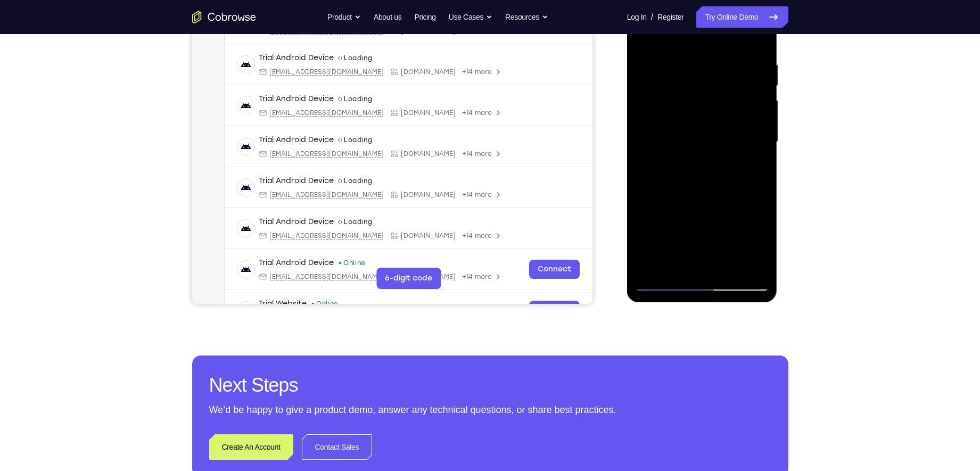
scroll to position [214, 0]
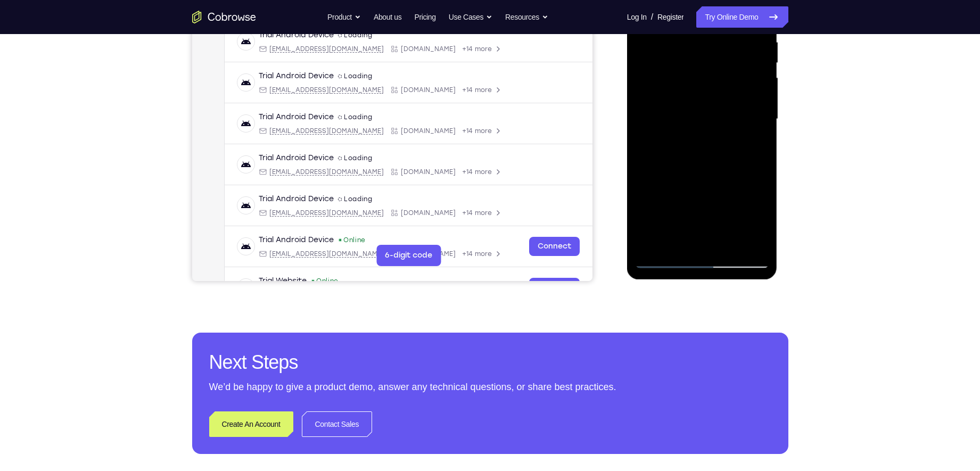
click at [652, 243] on div at bounding box center [702, 119] width 134 height 298
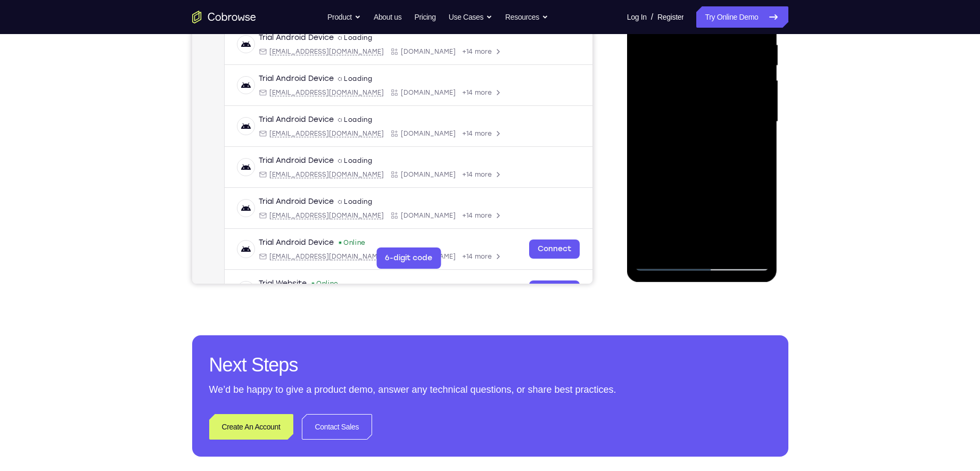
scroll to position [198, 0]
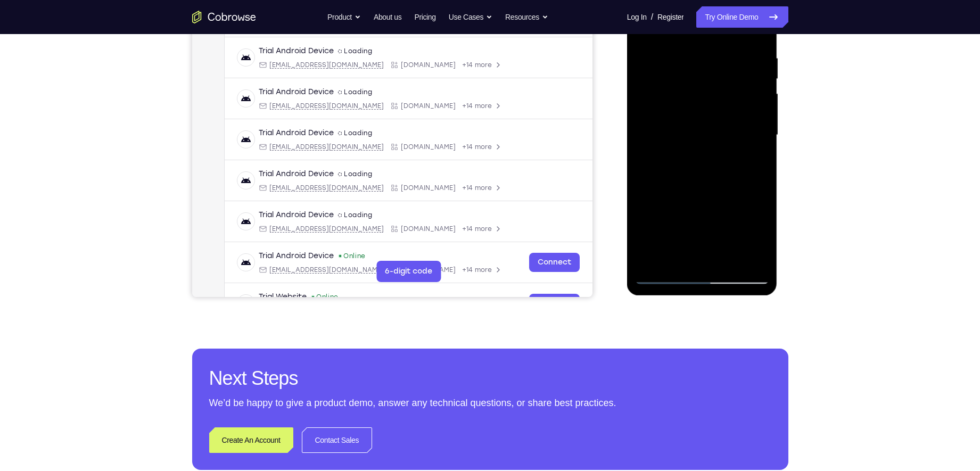
click at [760, 161] on div at bounding box center [702, 135] width 134 height 298
click at [762, 160] on div at bounding box center [702, 135] width 134 height 298
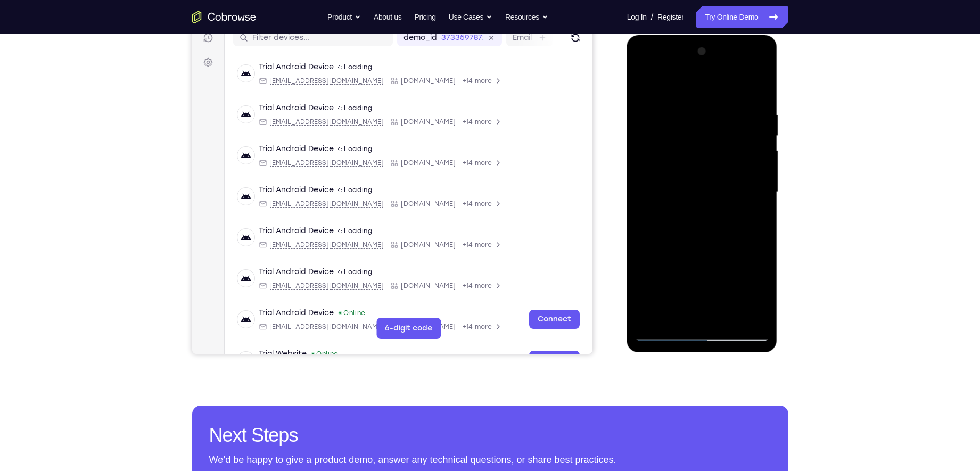
scroll to position [139, 0]
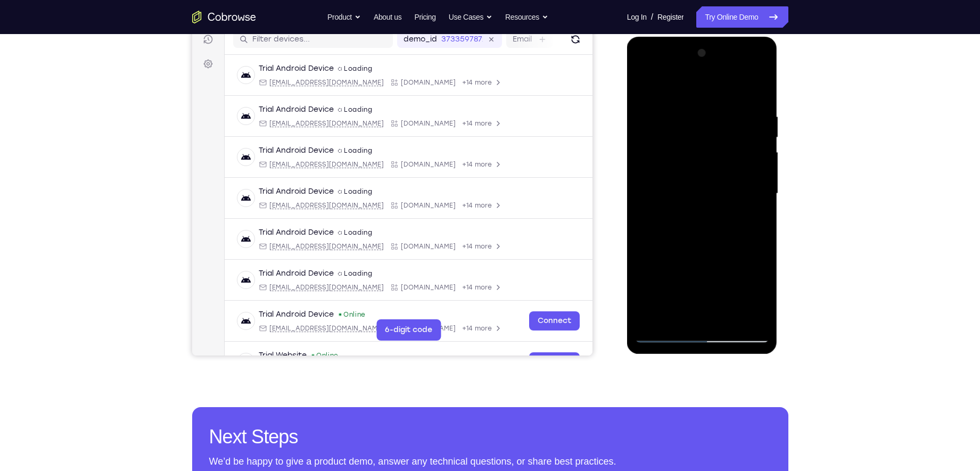
click at [668, 143] on div at bounding box center [702, 194] width 134 height 298
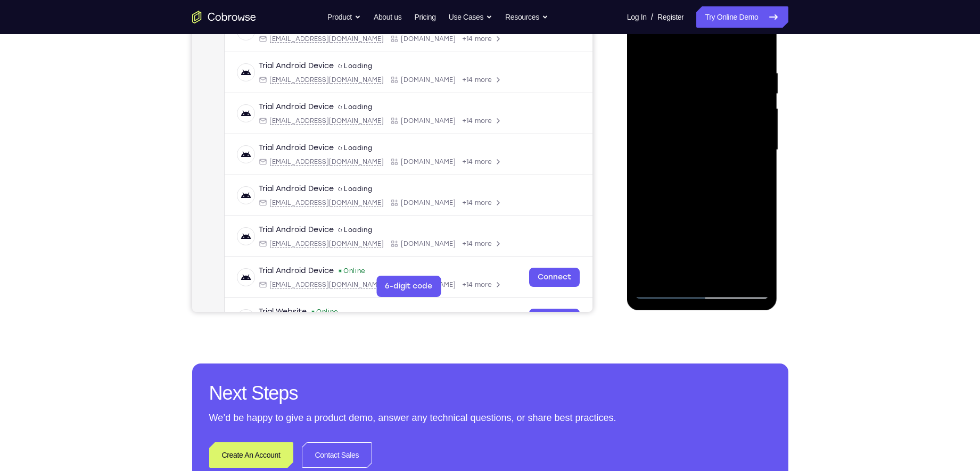
drag, startPoint x: 695, startPoint y: 184, endPoint x: 713, endPoint y: 123, distance: 63.8
click at [713, 123] on div at bounding box center [702, 150] width 134 height 298
drag, startPoint x: 713, startPoint y: 205, endPoint x: 715, endPoint y: 139, distance: 66.1
click at [715, 142] on div at bounding box center [702, 150] width 134 height 298
drag, startPoint x: 700, startPoint y: 203, endPoint x: 715, endPoint y: 125, distance: 80.3
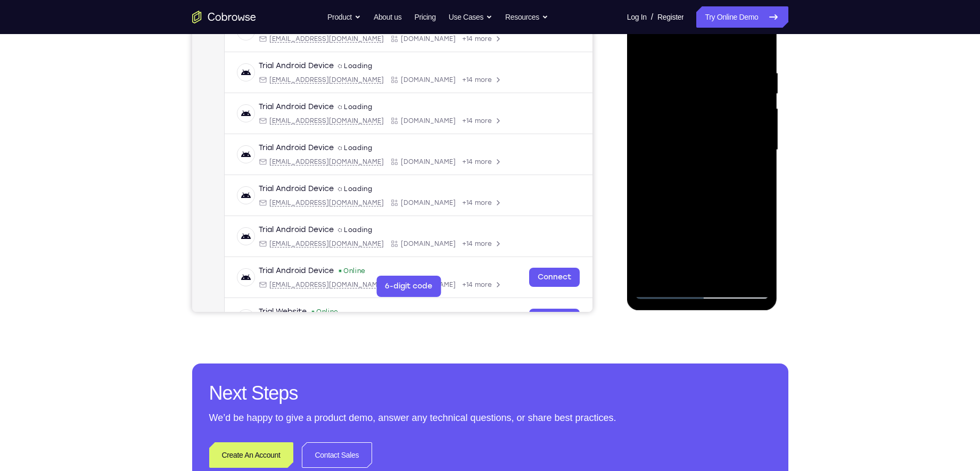
click at [709, 142] on div at bounding box center [702, 150] width 134 height 298
drag, startPoint x: 695, startPoint y: 201, endPoint x: 710, endPoint y: 121, distance: 80.6
click at [709, 123] on div at bounding box center [702, 150] width 134 height 298
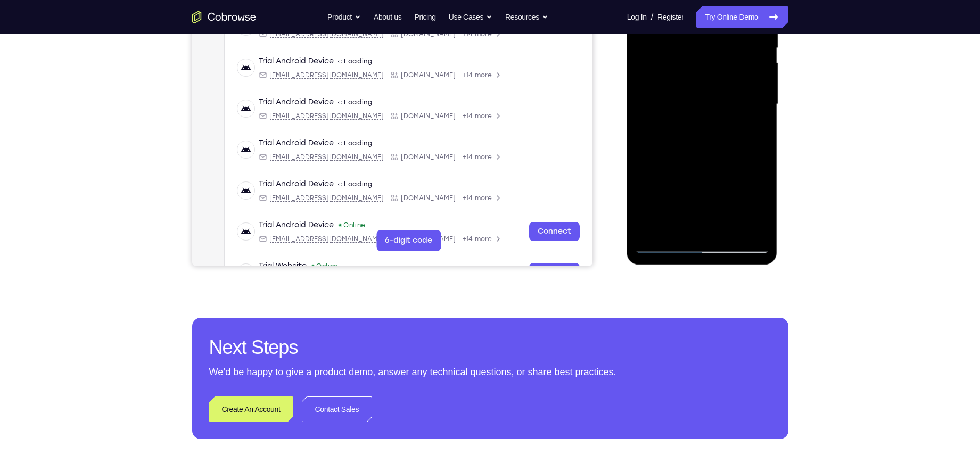
scroll to position [254, 0]
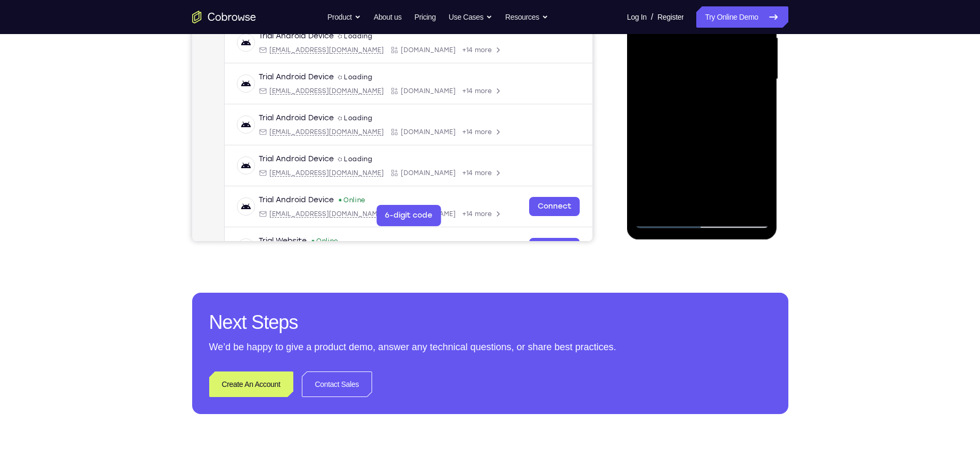
click at [730, 205] on div at bounding box center [702, 79] width 134 height 298
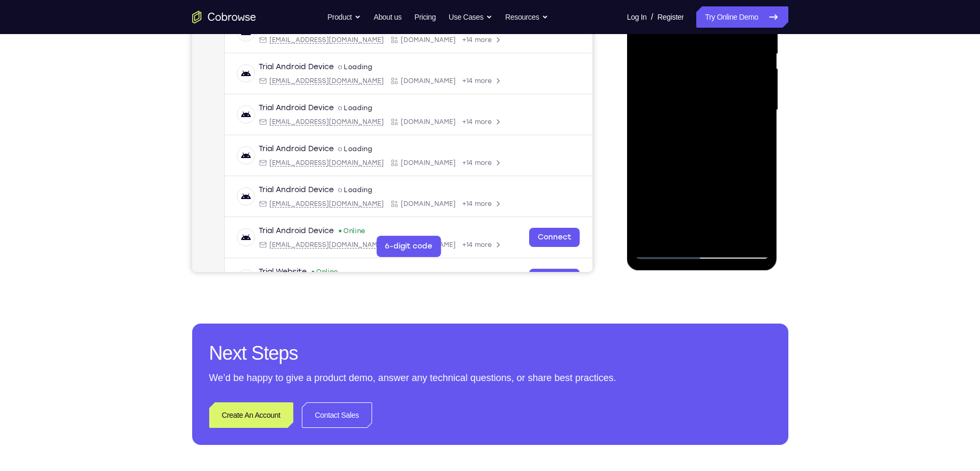
scroll to position [223, 0]
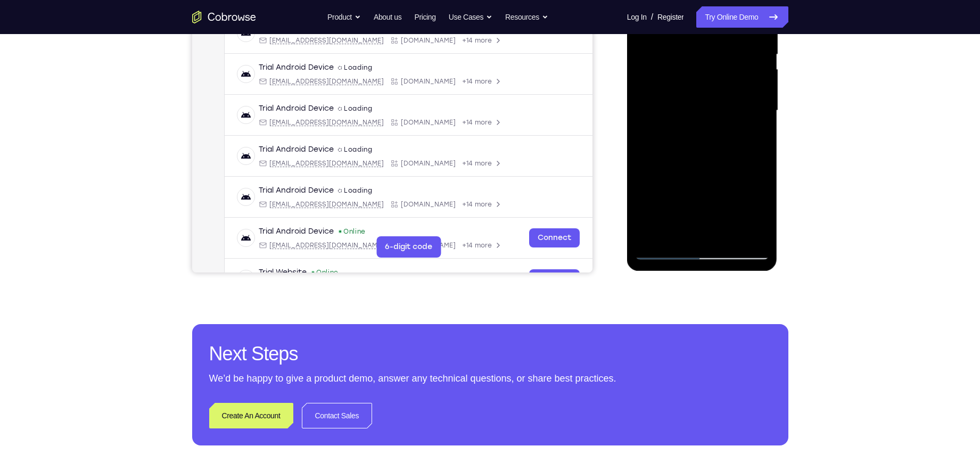
click at [707, 167] on div at bounding box center [702, 111] width 134 height 298
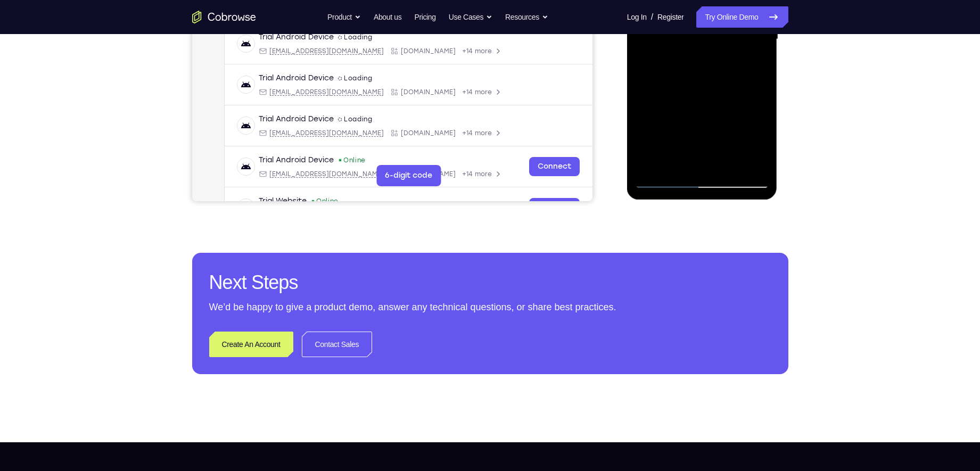
scroll to position [297, 0]
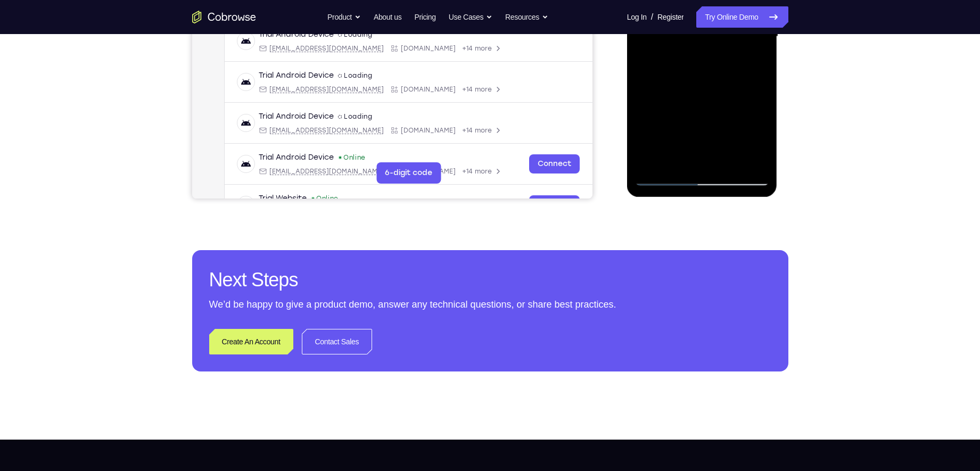
click at [671, 146] on div at bounding box center [702, 37] width 134 height 298
click at [666, 183] on div at bounding box center [702, 37] width 134 height 298
click at [652, 164] on div at bounding box center [702, 37] width 134 height 298
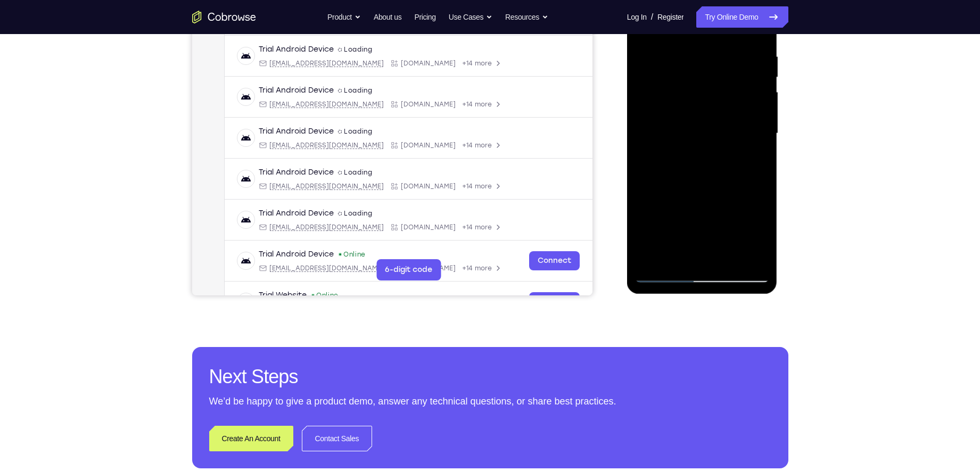
scroll to position [200, 0]
drag, startPoint x: 708, startPoint y: 112, endPoint x: 702, endPoint y: 192, distance: 80.1
click at [702, 192] on div at bounding box center [702, 133] width 134 height 298
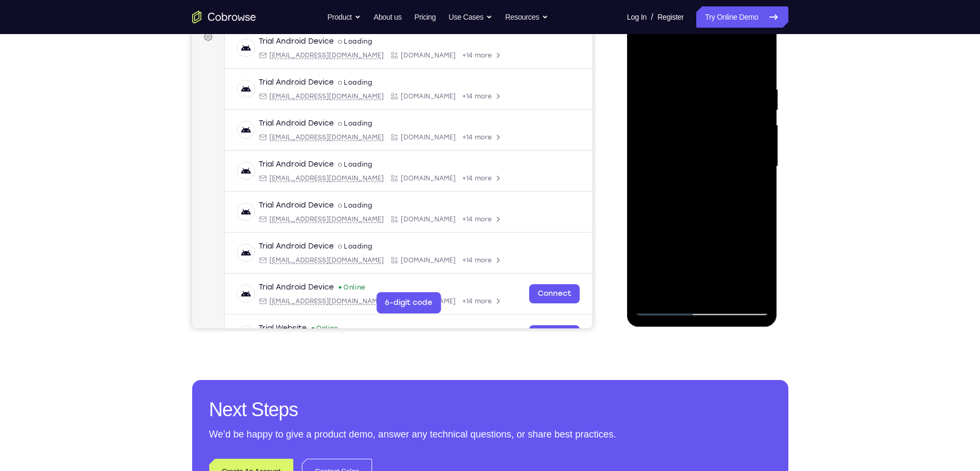
scroll to position [166, 0]
drag, startPoint x: 702, startPoint y: 226, endPoint x: 709, endPoint y: 136, distance: 90.7
click at [709, 136] on div at bounding box center [702, 167] width 134 height 298
click at [763, 183] on div at bounding box center [702, 167] width 134 height 298
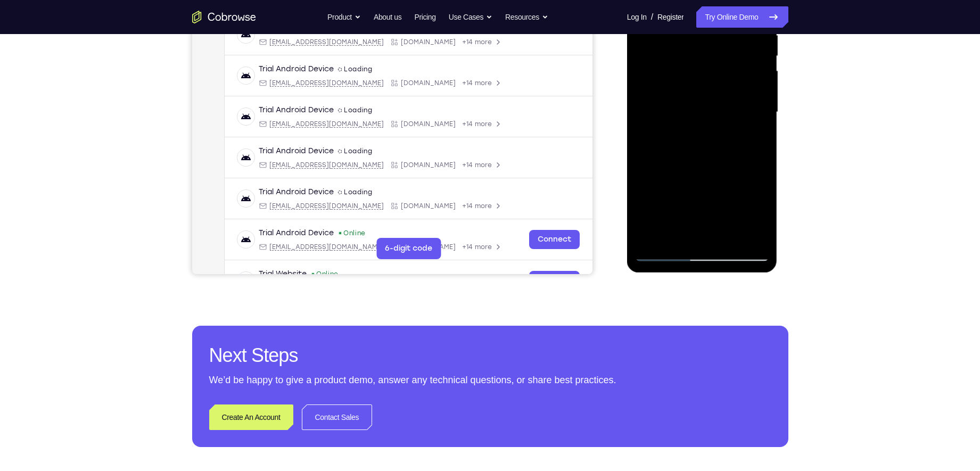
scroll to position [221, 0]
click at [761, 129] on div at bounding box center [702, 112] width 134 height 298
drag, startPoint x: 720, startPoint y: 123, endPoint x: 724, endPoint y: 196, distance: 73.1
click at [724, 196] on div at bounding box center [702, 112] width 134 height 298
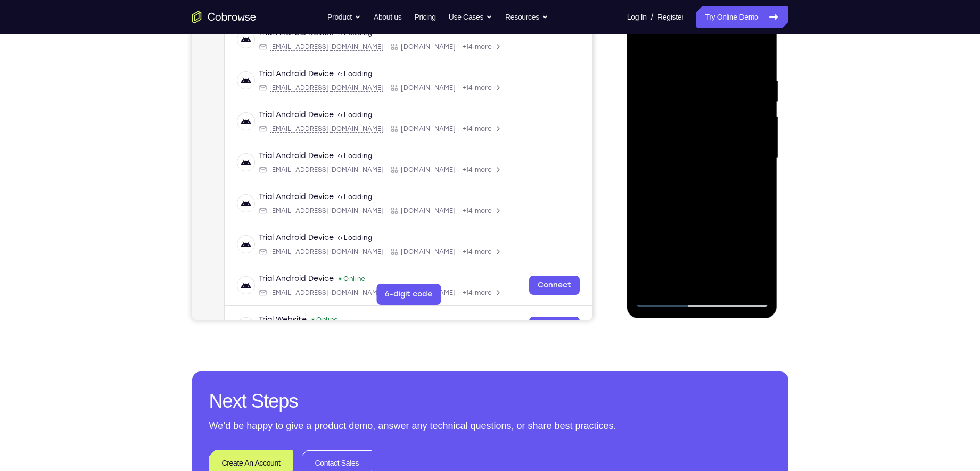
scroll to position [175, 0]
click at [683, 81] on div at bounding box center [702, 159] width 134 height 298
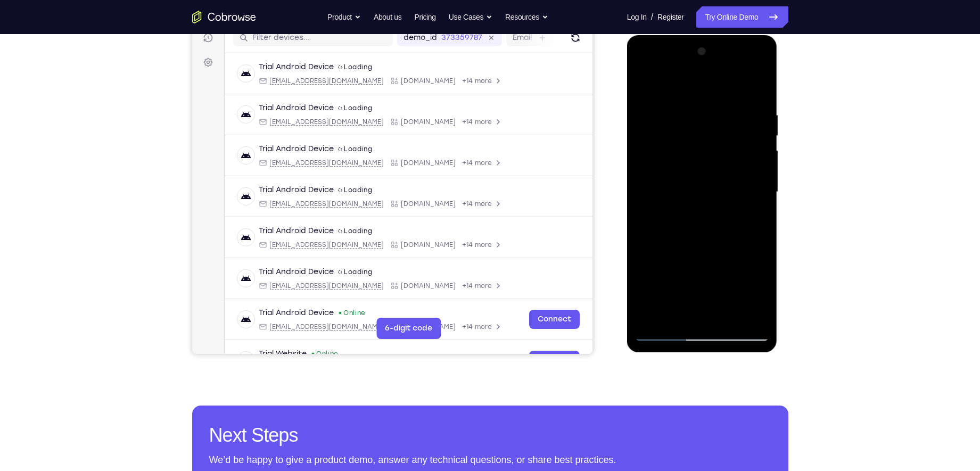
scroll to position [134, 0]
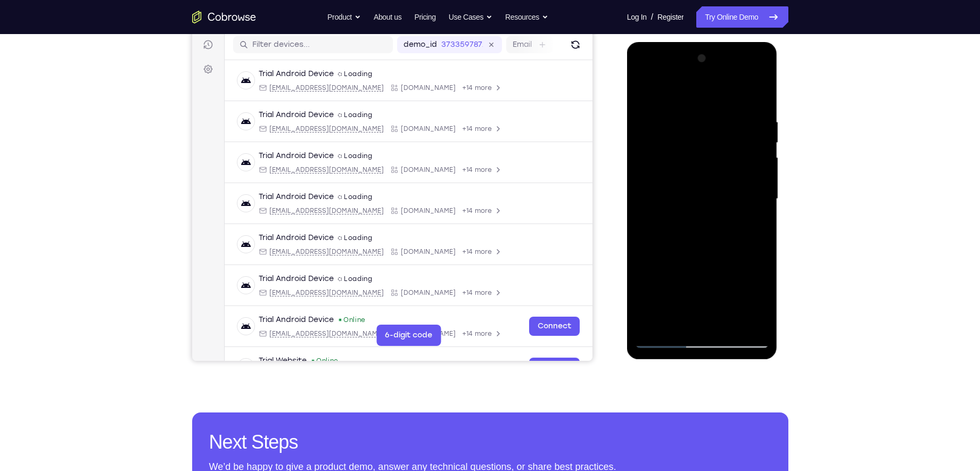
click at [746, 163] on div at bounding box center [702, 199] width 134 height 298
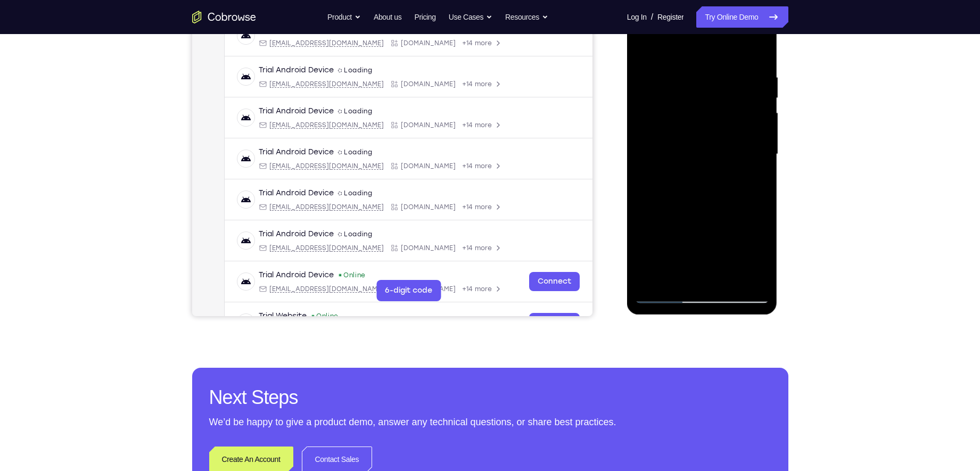
scroll to position [178, 0]
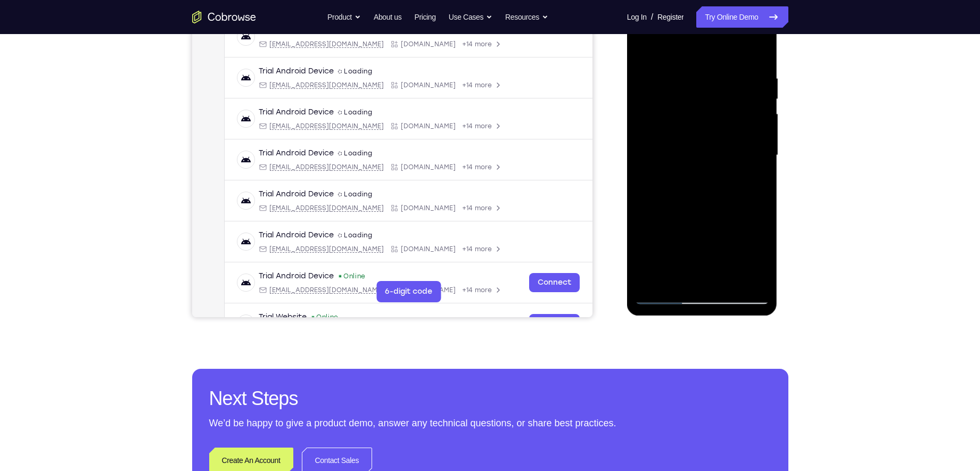
click at [756, 98] on div at bounding box center [702, 155] width 134 height 298
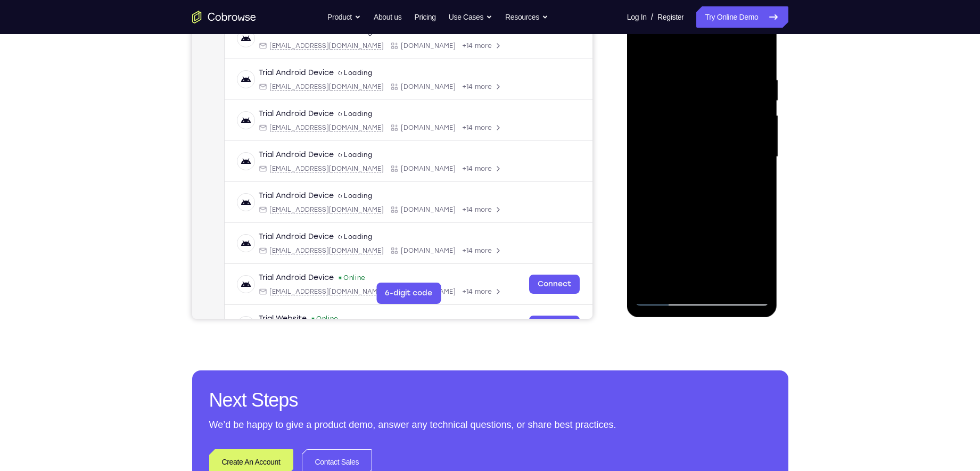
click at [674, 50] on div at bounding box center [702, 157] width 134 height 298
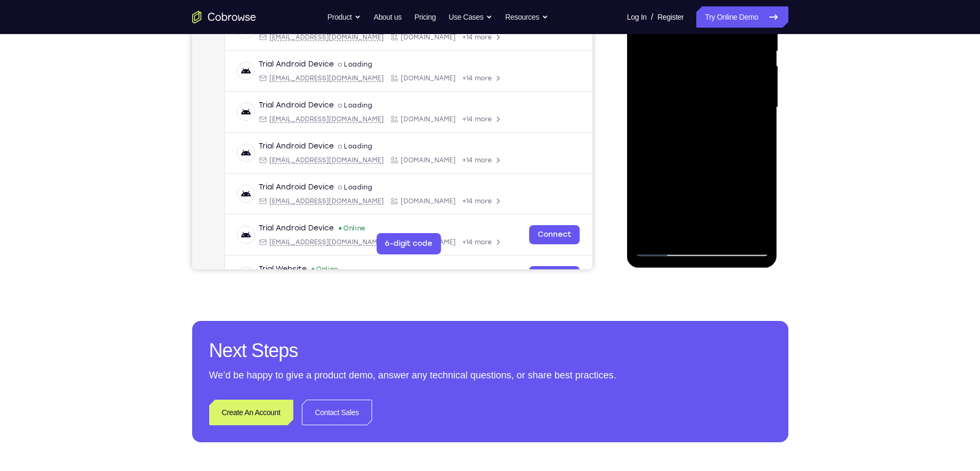
scroll to position [225, 0]
click at [668, 175] on div at bounding box center [702, 108] width 134 height 298
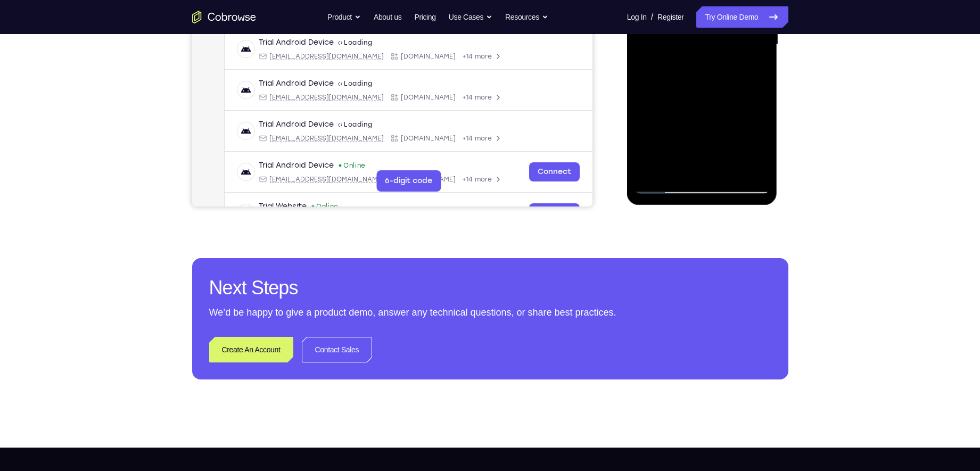
click at [664, 186] on div at bounding box center [702, 45] width 134 height 298
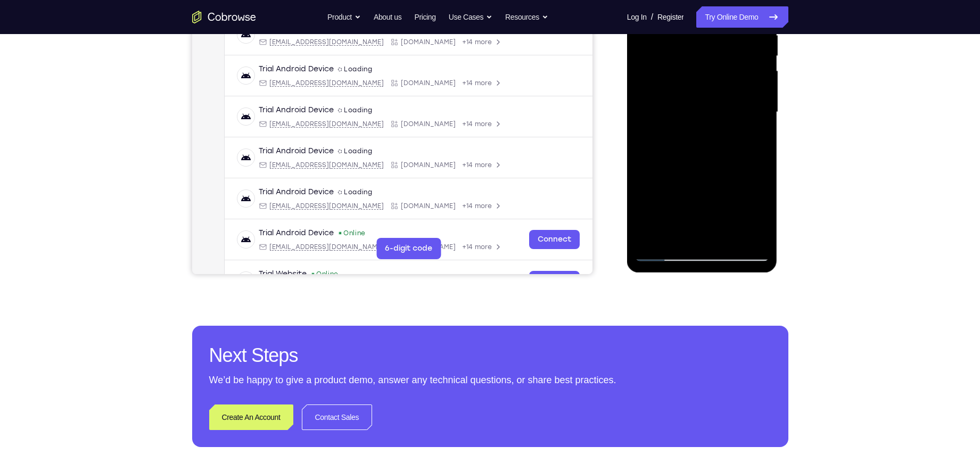
scroll to position [219, 0]
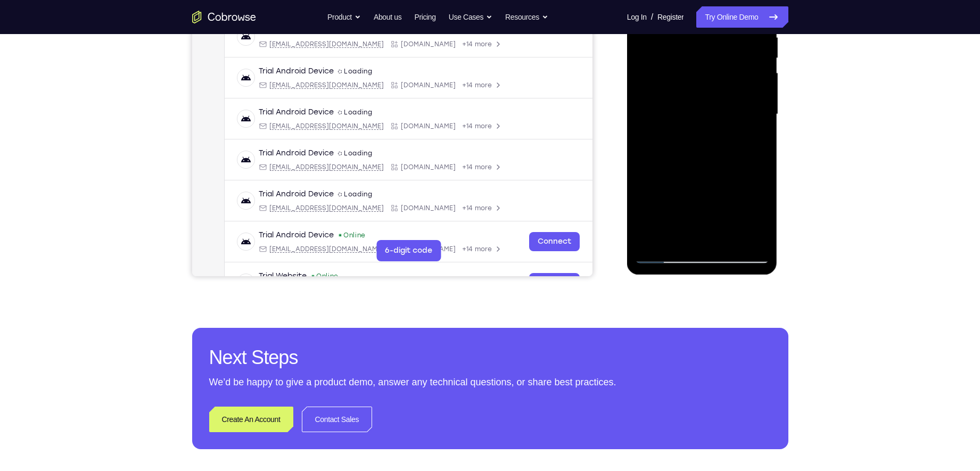
click at [686, 96] on div at bounding box center [702, 114] width 134 height 298
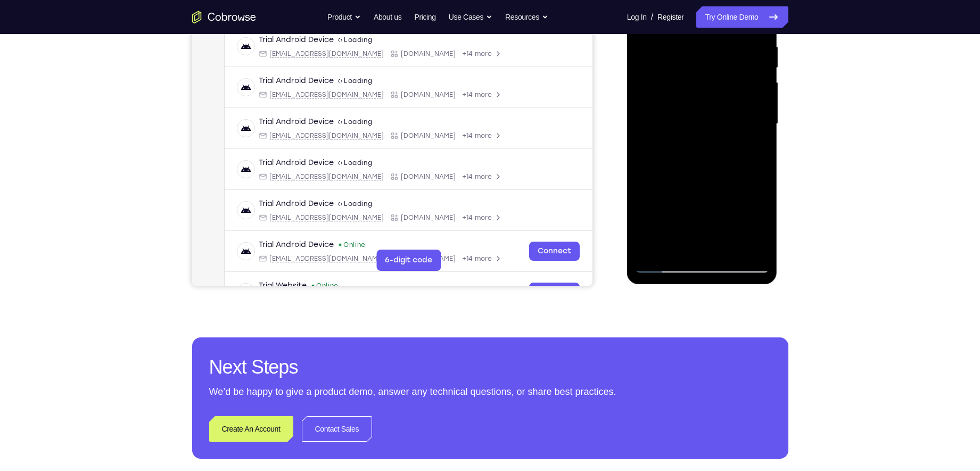
scroll to position [179, 0]
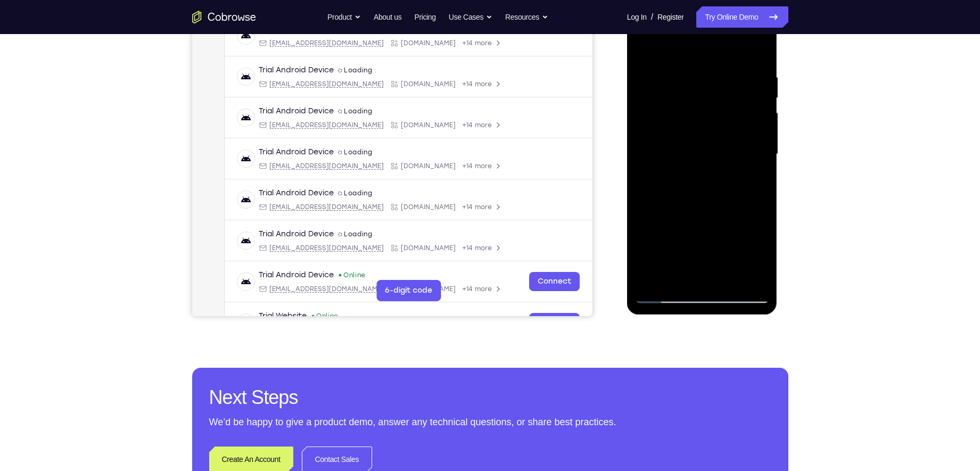
drag, startPoint x: 653, startPoint y: 120, endPoint x: 805, endPoint y: 118, distance: 152.8
click at [778, 118] on html "Online web based iOS Simulators and Android Emulators. Run iPhone, iPad, Mobile…" at bounding box center [703, 156] width 152 height 319
drag, startPoint x: 670, startPoint y: 125, endPoint x: 789, endPoint y: 153, distance: 122.1
click at [778, 153] on html "Online web based iOS Simulators and Android Emulators. Run iPhone, iPad, Mobile…" at bounding box center [703, 156] width 152 height 319
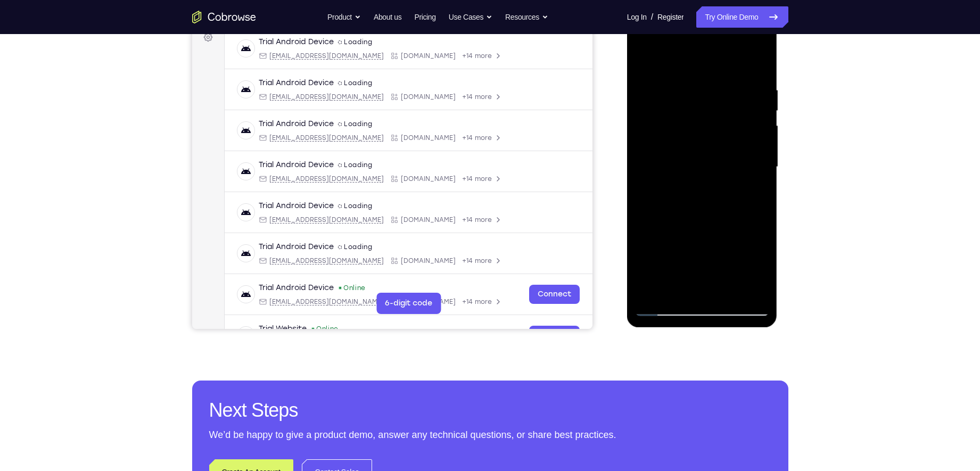
scroll to position [90, 0]
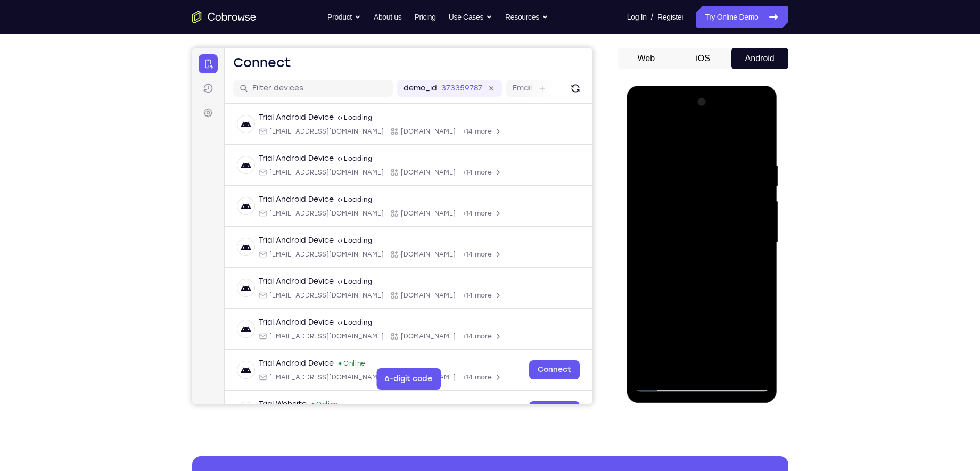
click at [762, 109] on div at bounding box center [702, 243] width 134 height 298
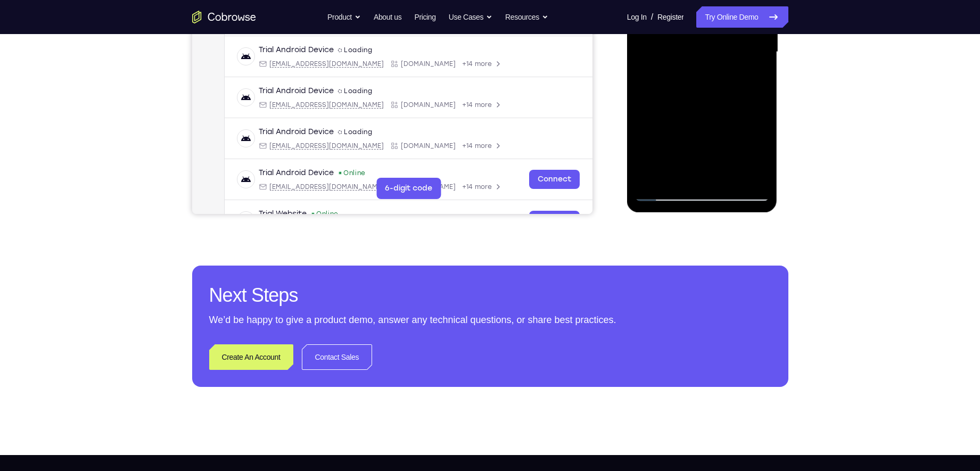
scroll to position [283, 0]
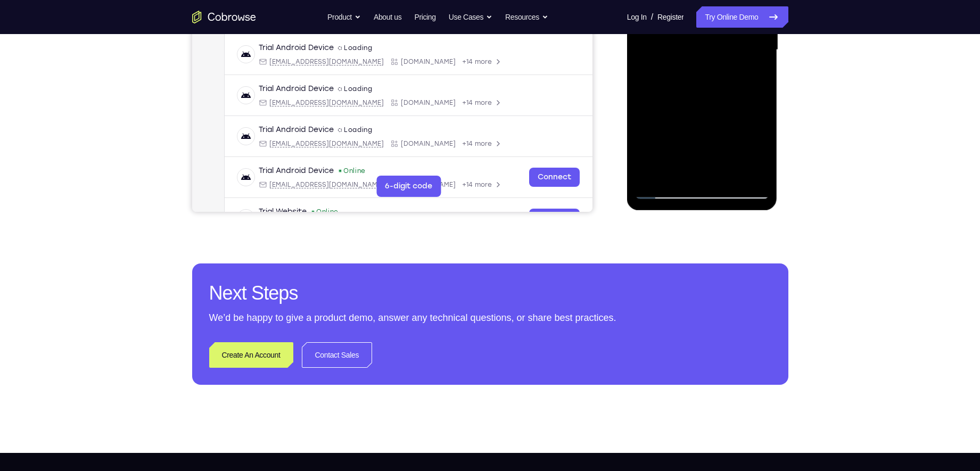
click at [704, 190] on div at bounding box center [702, 50] width 134 height 298
